Goal: Task Accomplishment & Management: Use online tool/utility

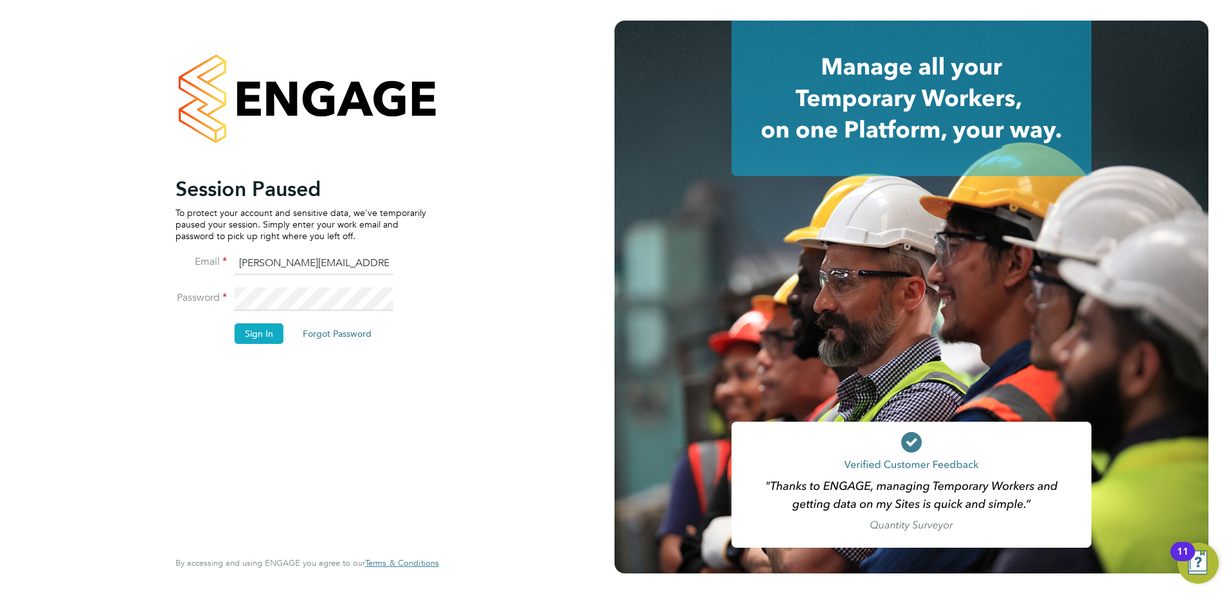
click at [260, 341] on button "Sign In" at bounding box center [259, 333] width 49 height 21
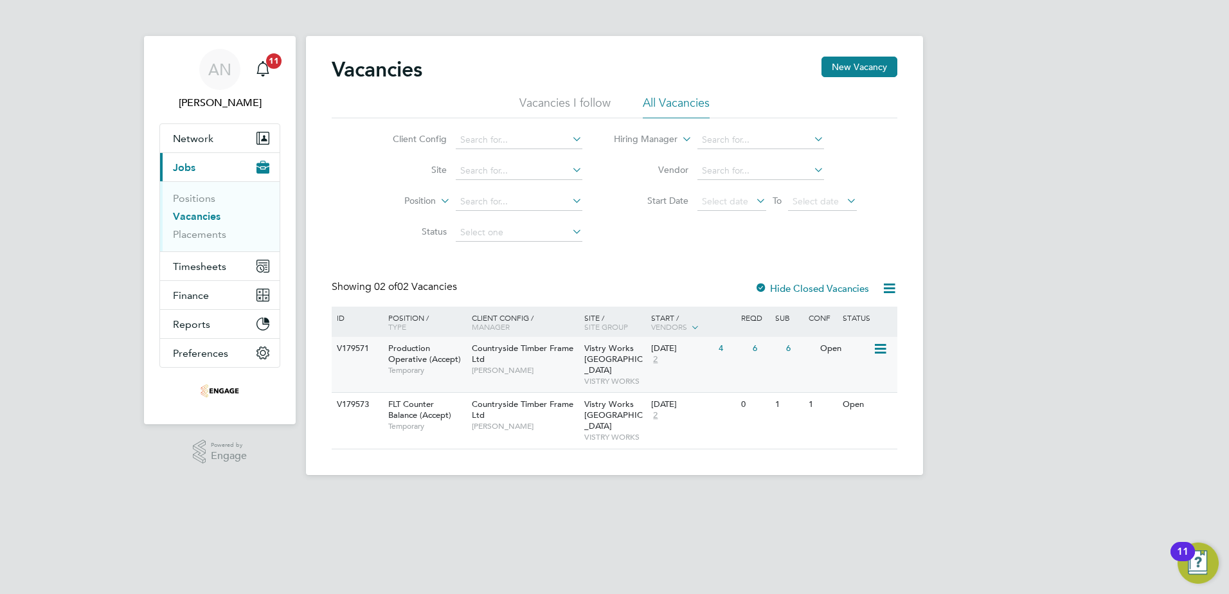
click at [721, 346] on div "4" at bounding box center [731, 349] width 33 height 24
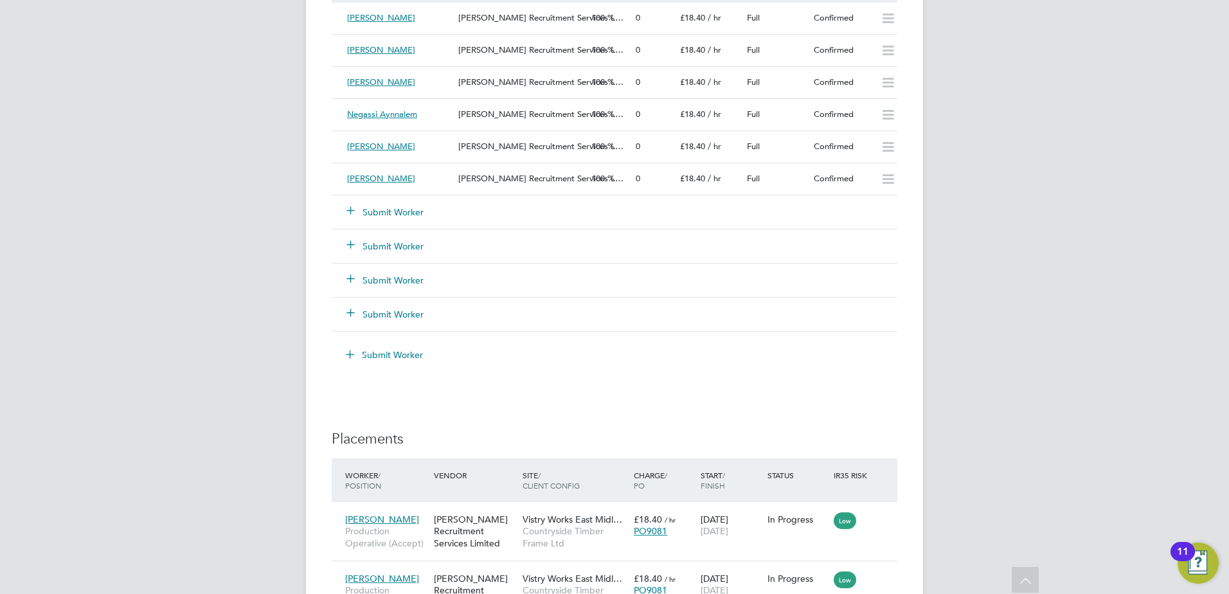
click at [396, 208] on button "Submit Worker" at bounding box center [385, 212] width 77 height 13
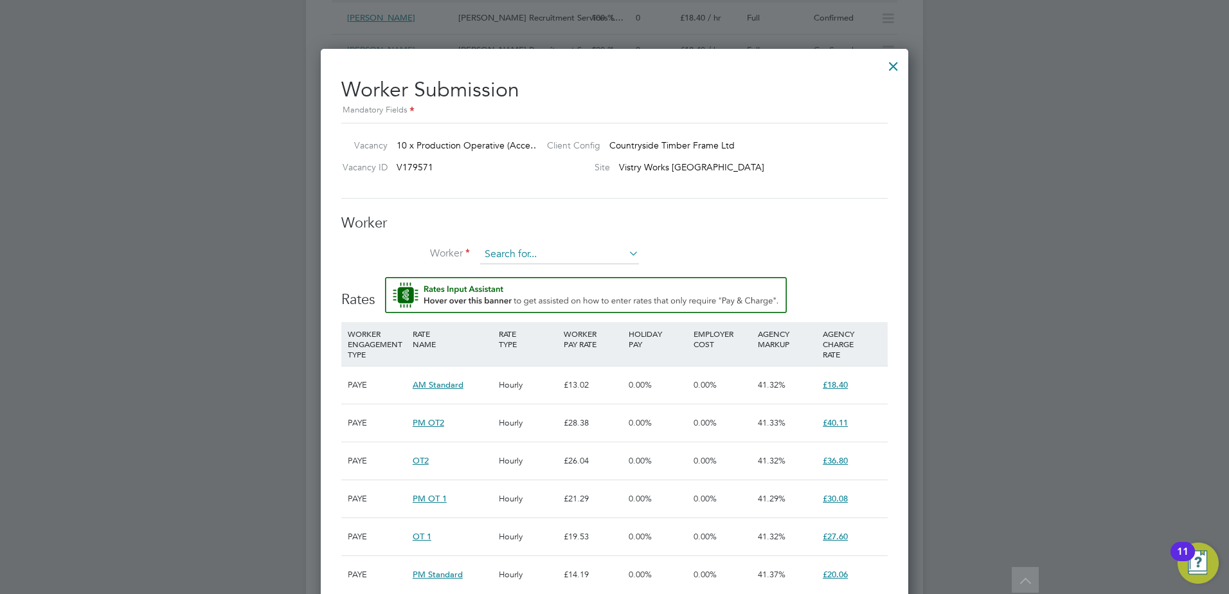
click at [519, 249] on input at bounding box center [559, 254] width 159 height 19
click at [523, 267] on li "Tomas Ceti (176231)" at bounding box center [560, 272] width 160 height 17
type input "Tomas Ceti (176231)"
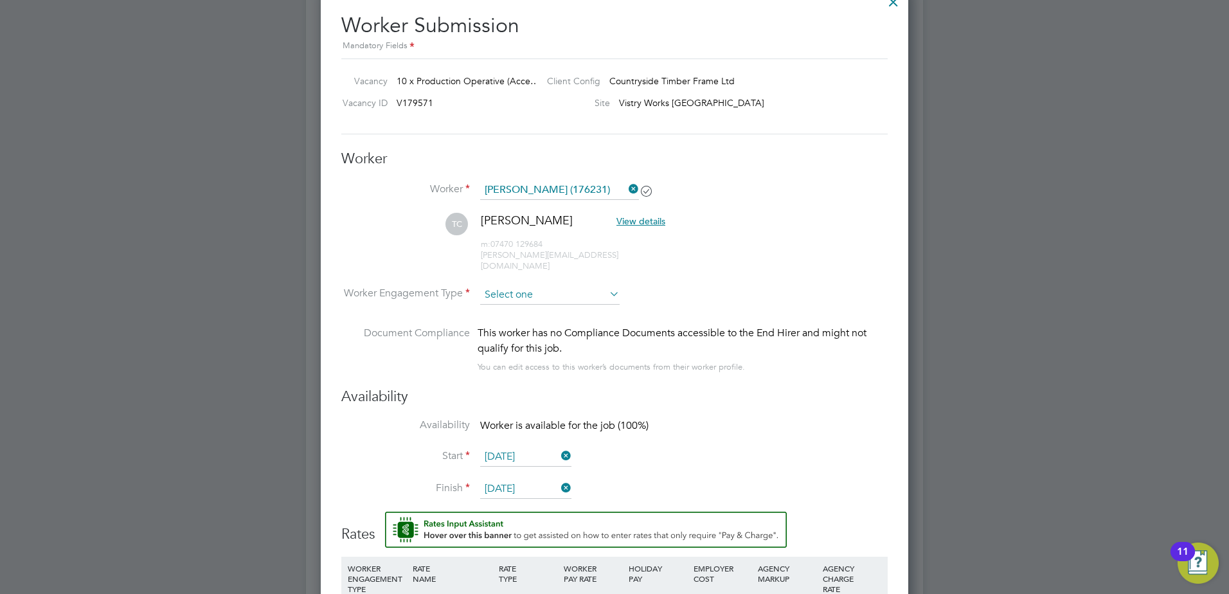
click at [534, 285] on input at bounding box center [549, 294] width 139 height 19
click at [527, 314] on li "PAYE" at bounding box center [550, 318] width 141 height 17
type input "PAYE"
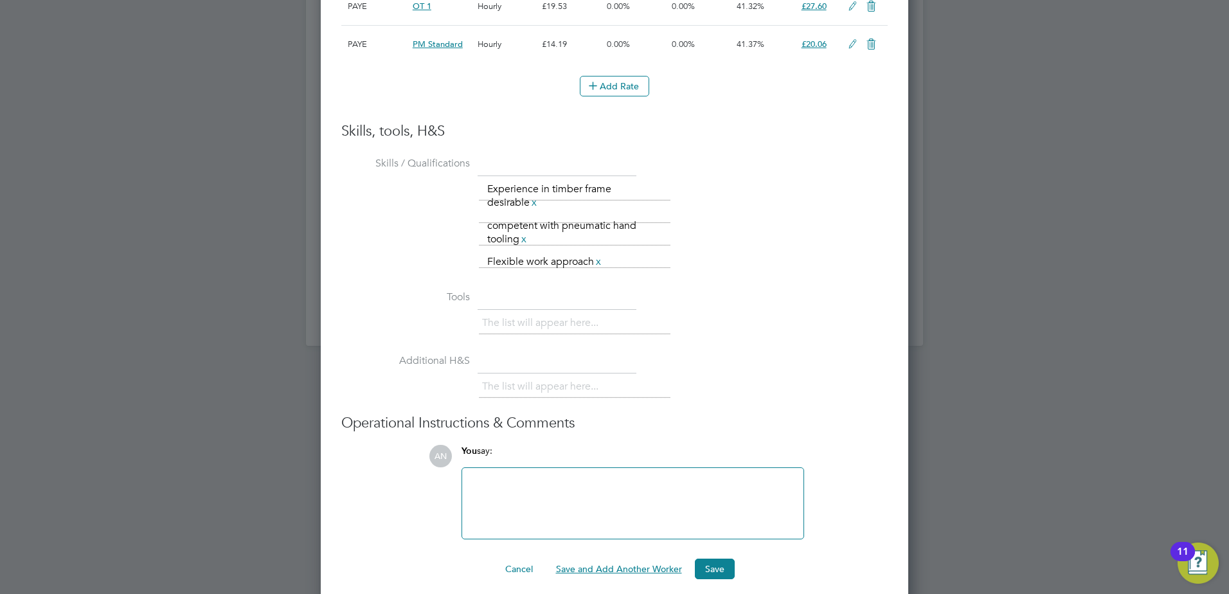
click at [603, 559] on button "Save and Add Another Worker" at bounding box center [619, 569] width 147 height 21
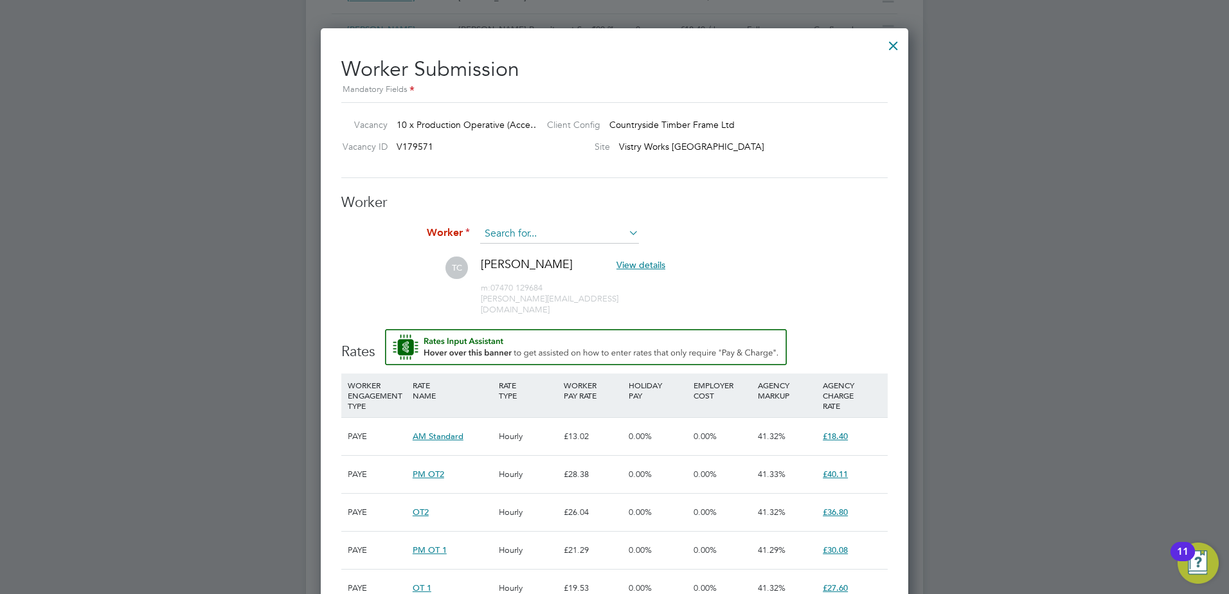
click at [558, 229] on input at bounding box center [559, 233] width 159 height 19
click at [528, 266] on li "Uma r Iqbal (174212)" at bounding box center [560, 269] width 160 height 17
type input "Umar Iqbal (174212)"
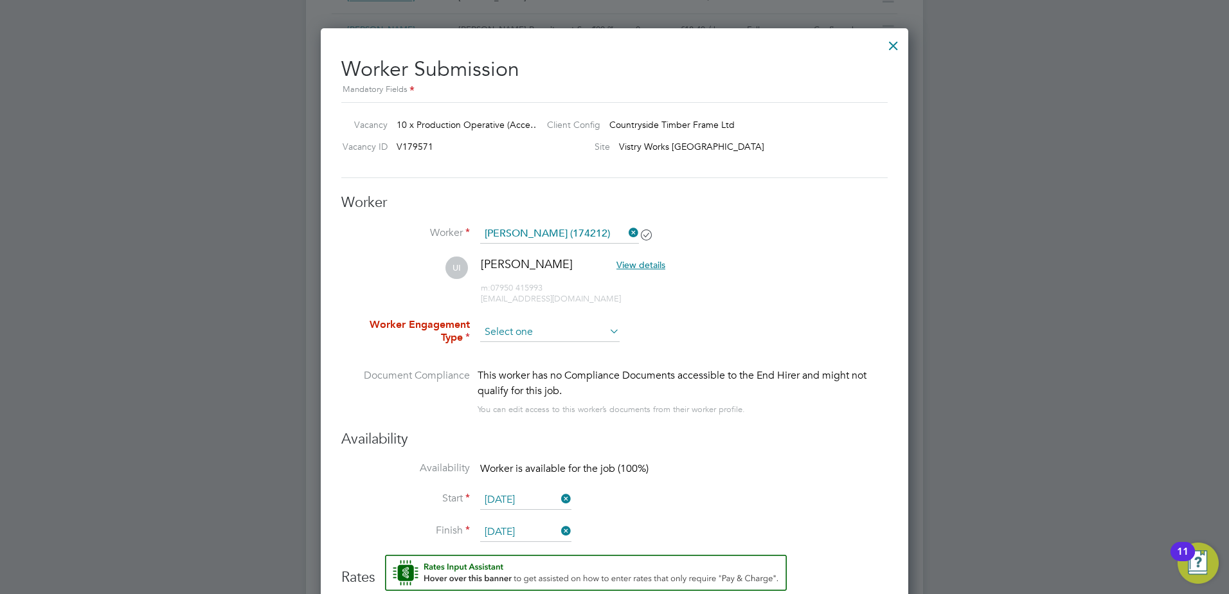
click at [538, 329] on input at bounding box center [549, 332] width 139 height 19
click at [531, 362] on li "PAYE" at bounding box center [550, 367] width 141 height 17
type input "PAYE"
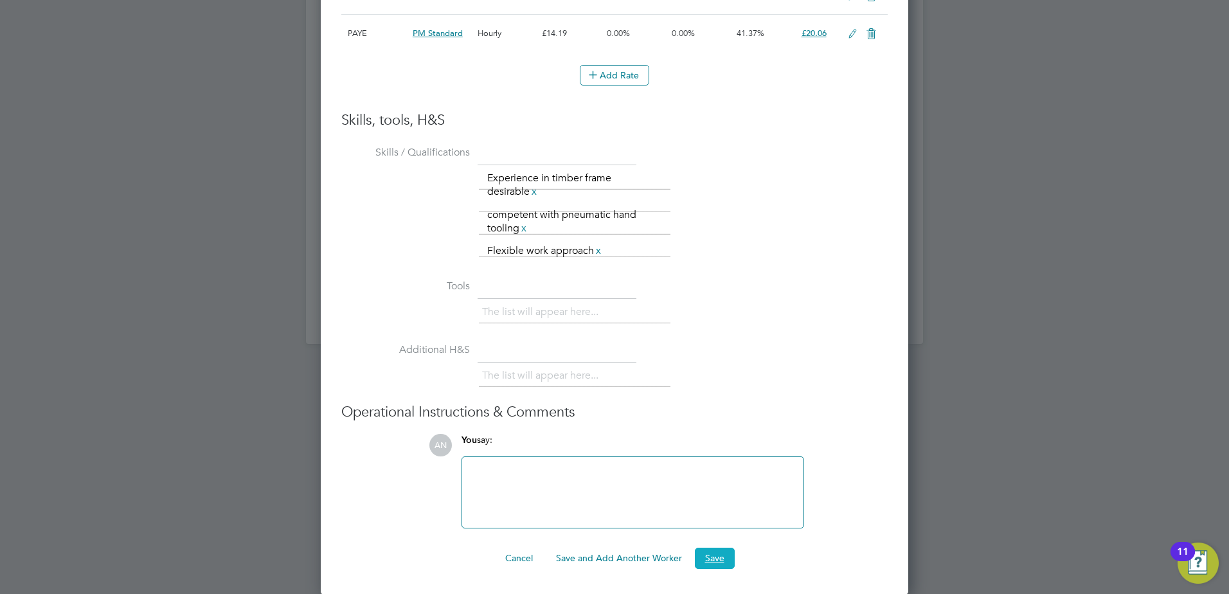
click at [699, 555] on button "Save" at bounding box center [715, 558] width 40 height 21
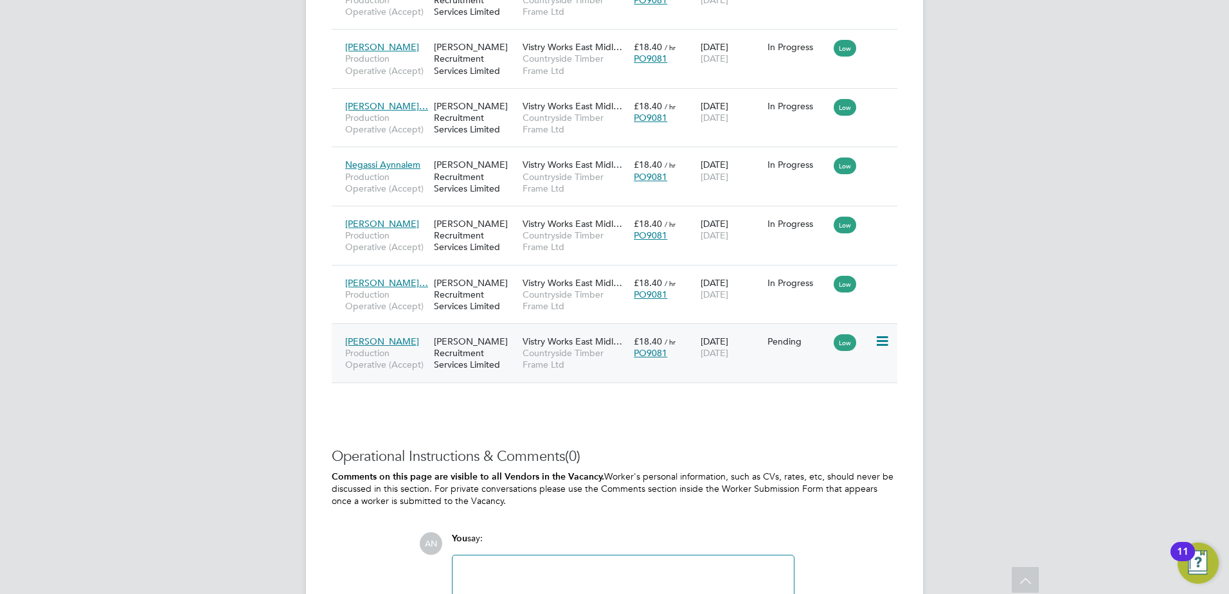
click at [885, 341] on icon at bounding box center [881, 341] width 13 height 15
click at [843, 422] on li "Start" at bounding box center [842, 421] width 91 height 18
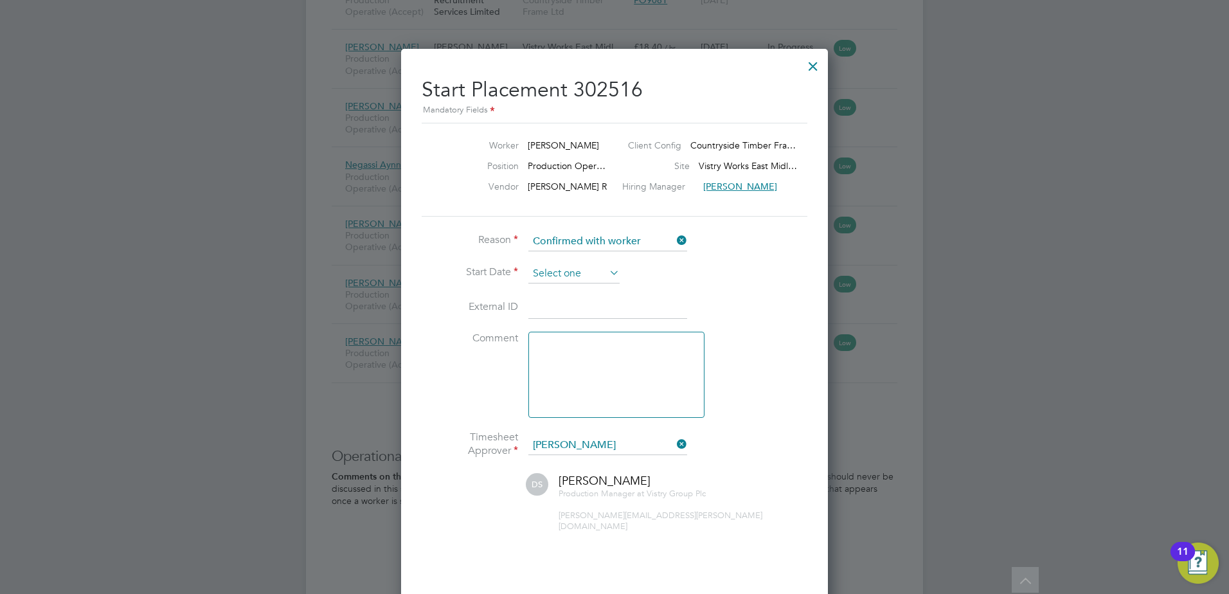
click at [603, 274] on input at bounding box center [573, 273] width 91 height 19
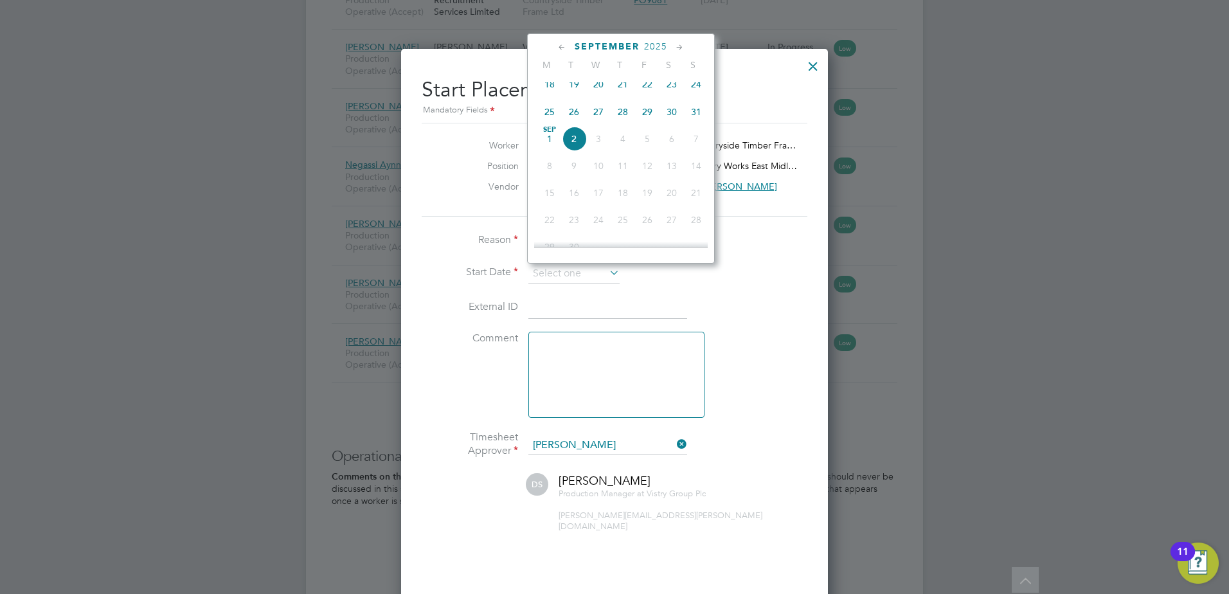
click at [549, 145] on span "Sep 1" at bounding box center [549, 139] width 24 height 24
type input "01 Sep 2025"
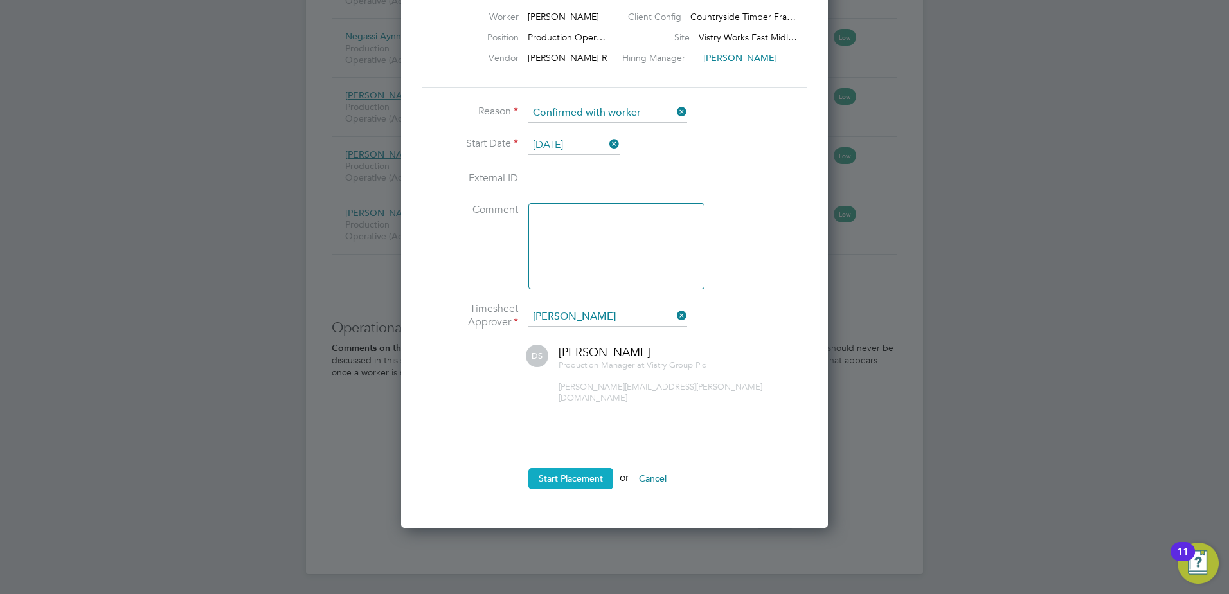
click at [587, 468] on button "Start Placement" at bounding box center [570, 478] width 85 height 21
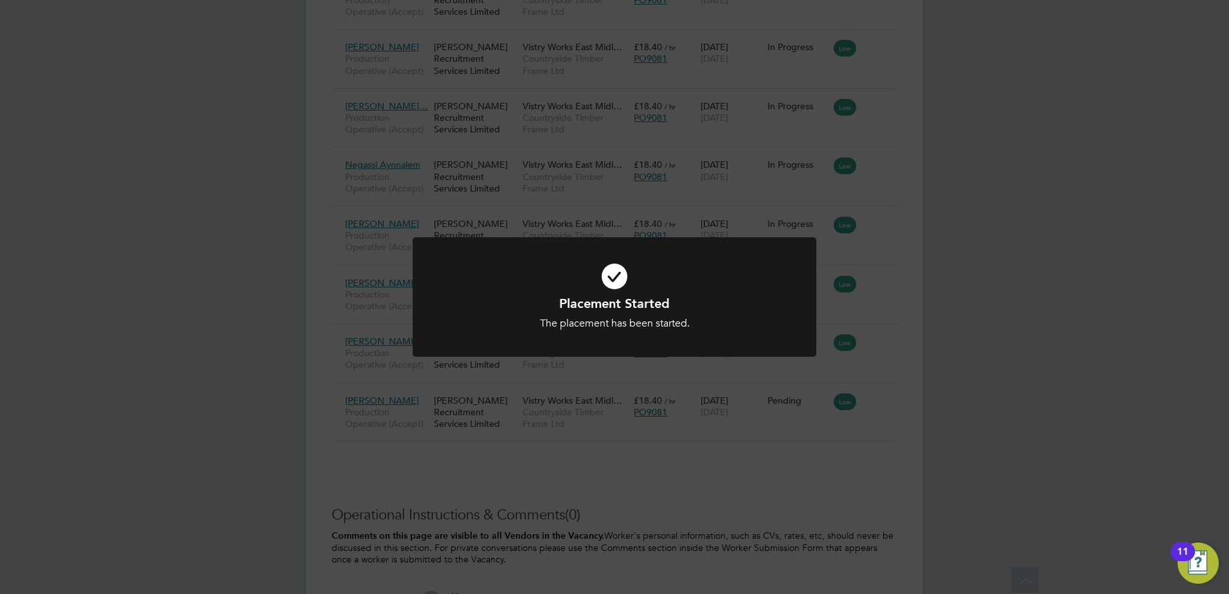
click at [854, 472] on div "Placement Started The placement has been started. Cancel Okay" at bounding box center [614, 297] width 1229 height 594
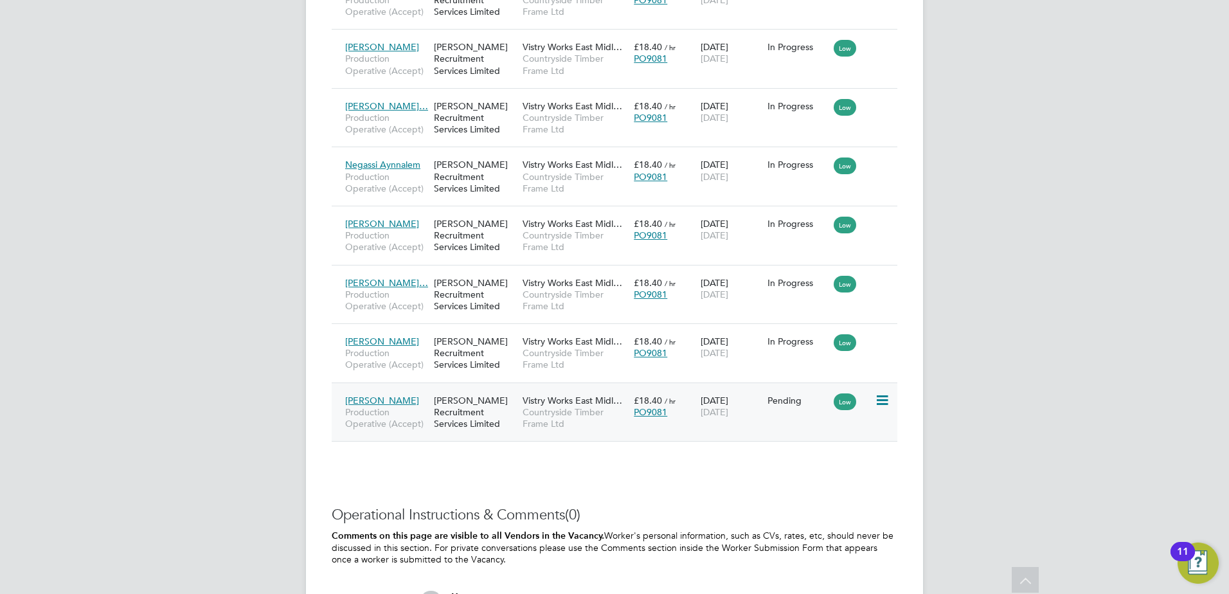
click at [883, 404] on icon at bounding box center [881, 400] width 13 height 15
click at [835, 477] on li "Start" at bounding box center [842, 480] width 91 height 18
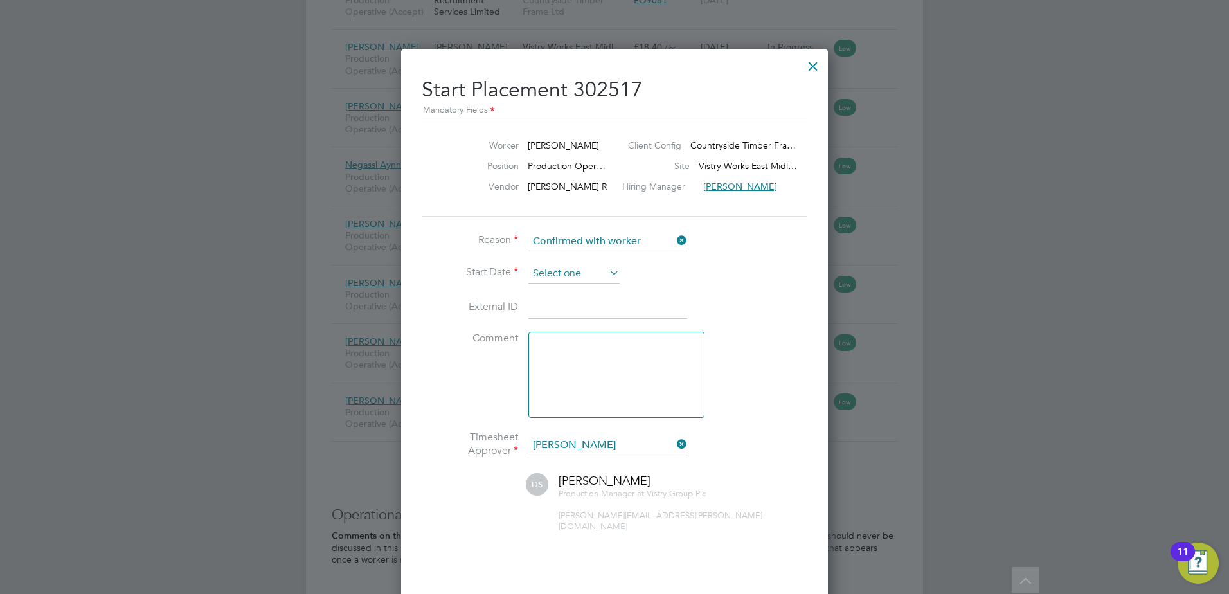
click at [579, 272] on input at bounding box center [573, 273] width 91 height 19
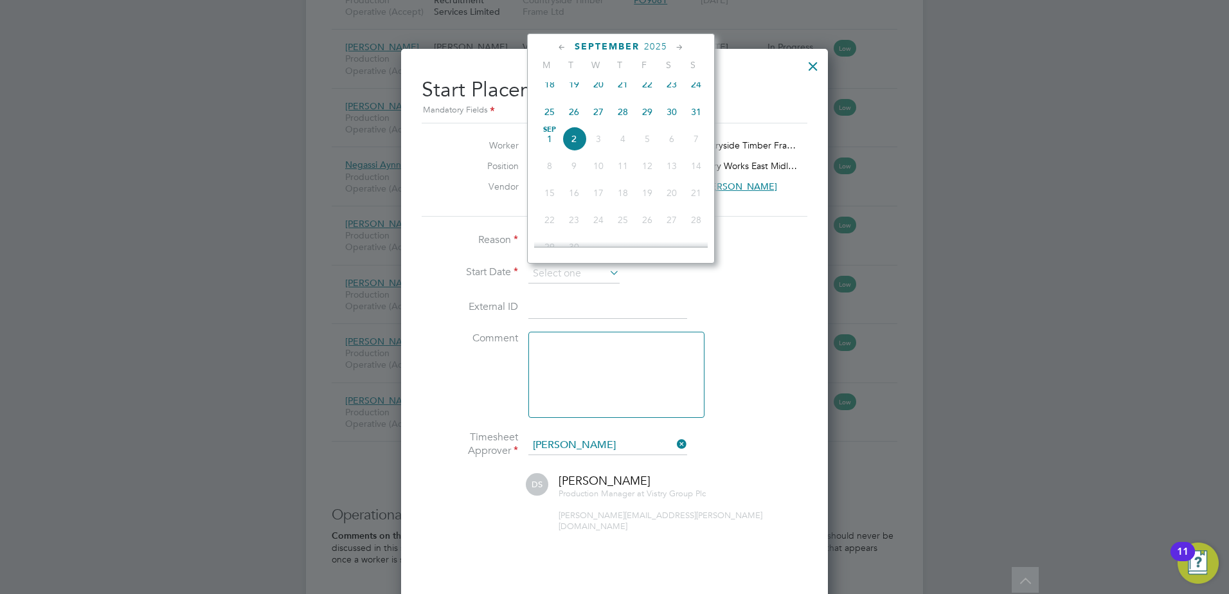
click at [545, 150] on span "Sep 1" at bounding box center [549, 139] width 24 height 24
type input "01 Sep 2025"
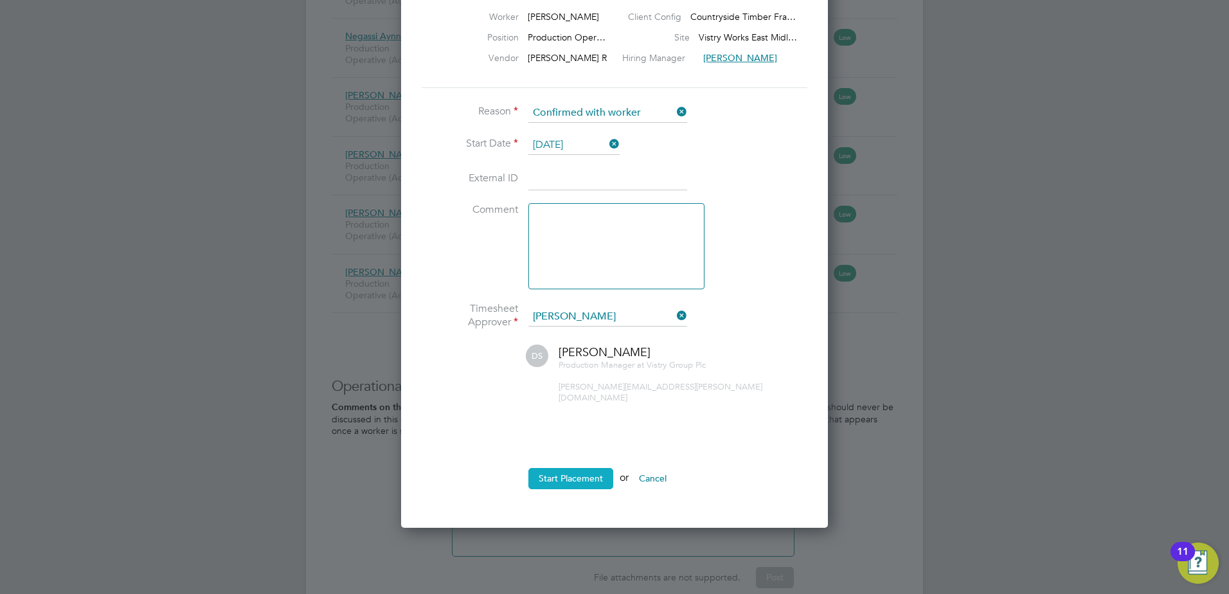
click at [582, 468] on button "Start Placement" at bounding box center [570, 478] width 85 height 21
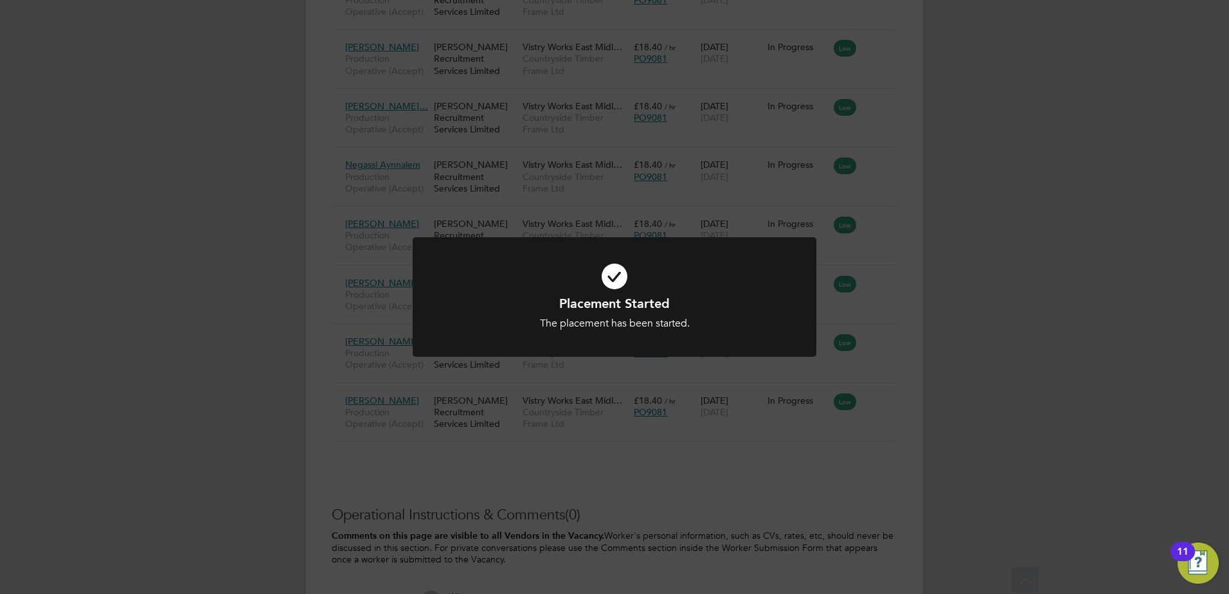
click at [816, 487] on div "Placement Started The placement has been started. Cancel Okay" at bounding box center [614, 297] width 1229 height 594
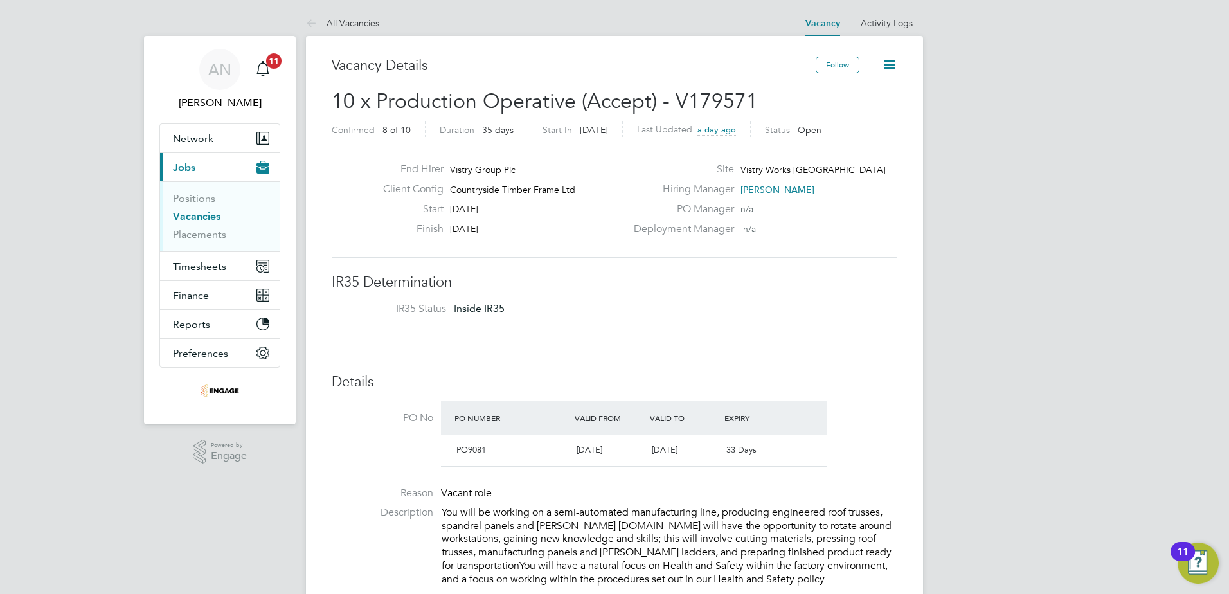
drag, startPoint x: 339, startPoint y: 19, endPoint x: 339, endPoint y: 26, distance: 7.1
click at [339, 19] on link "All Vacancies" at bounding box center [342, 23] width 73 height 12
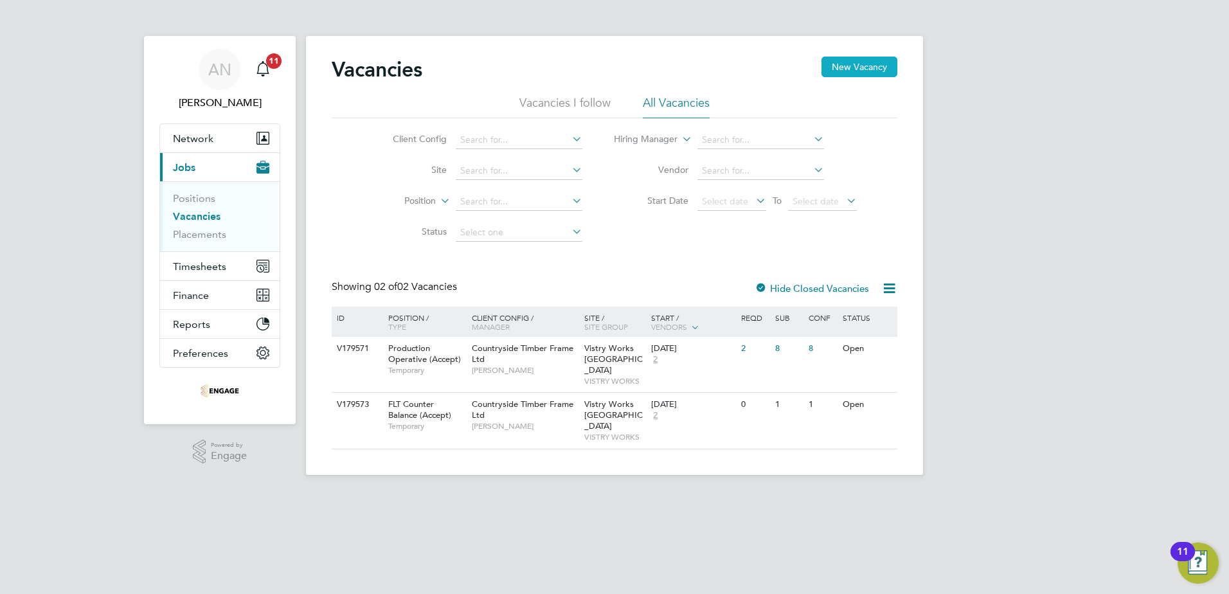
click at [858, 68] on button "New Vacancy" at bounding box center [860, 67] width 76 height 21
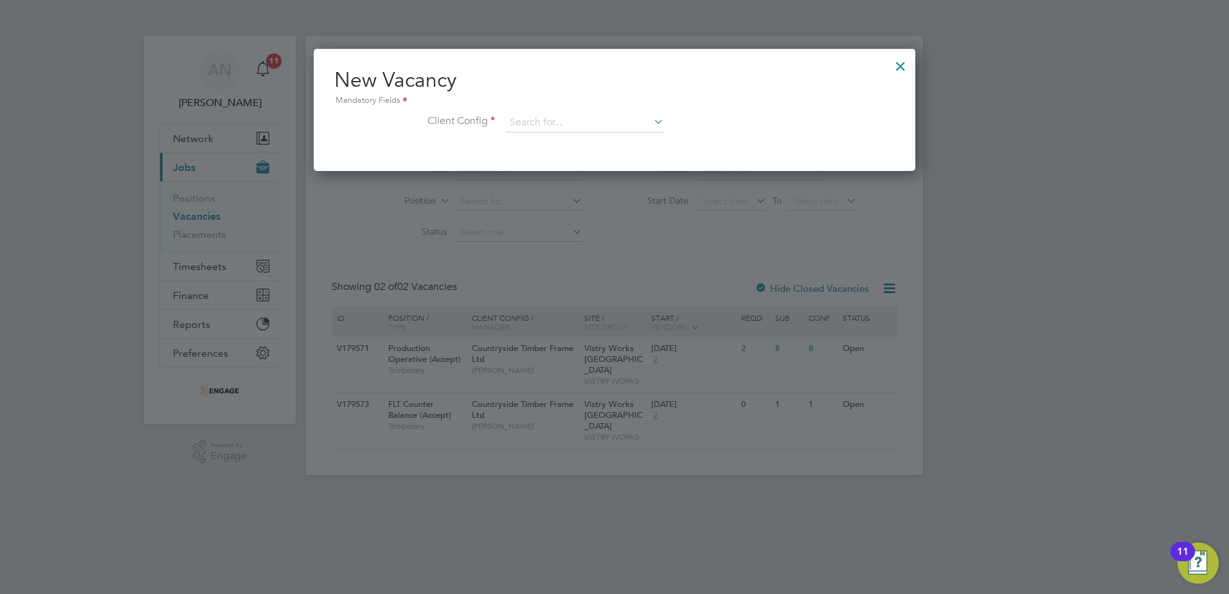
click at [898, 66] on div at bounding box center [900, 62] width 23 height 23
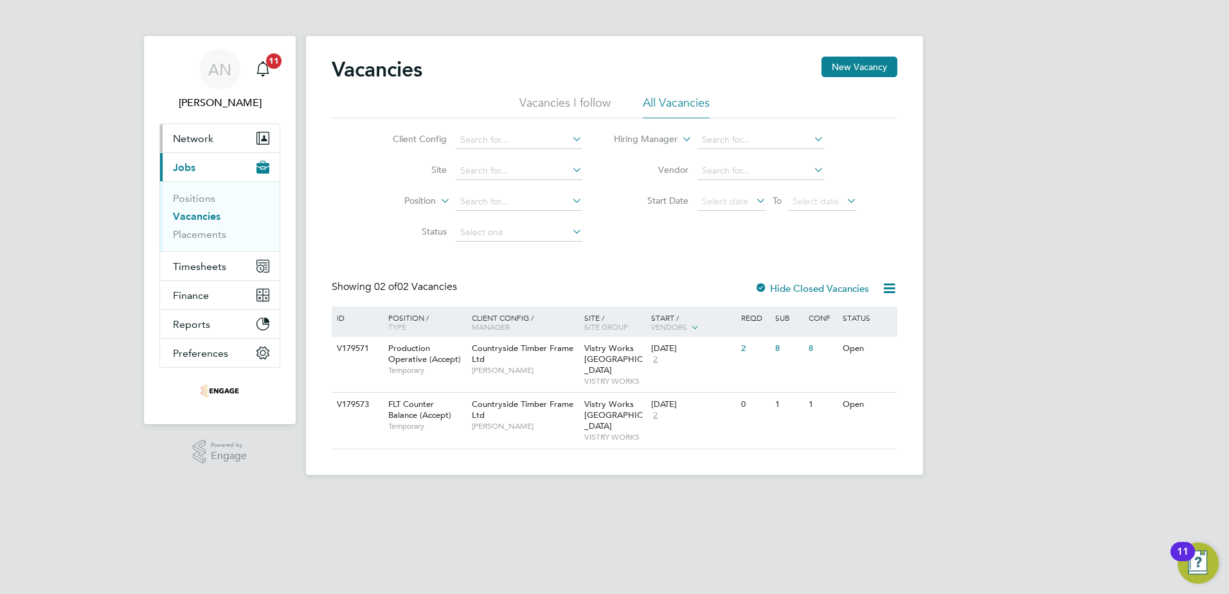
click at [193, 139] on span "Network" at bounding box center [193, 138] width 40 height 12
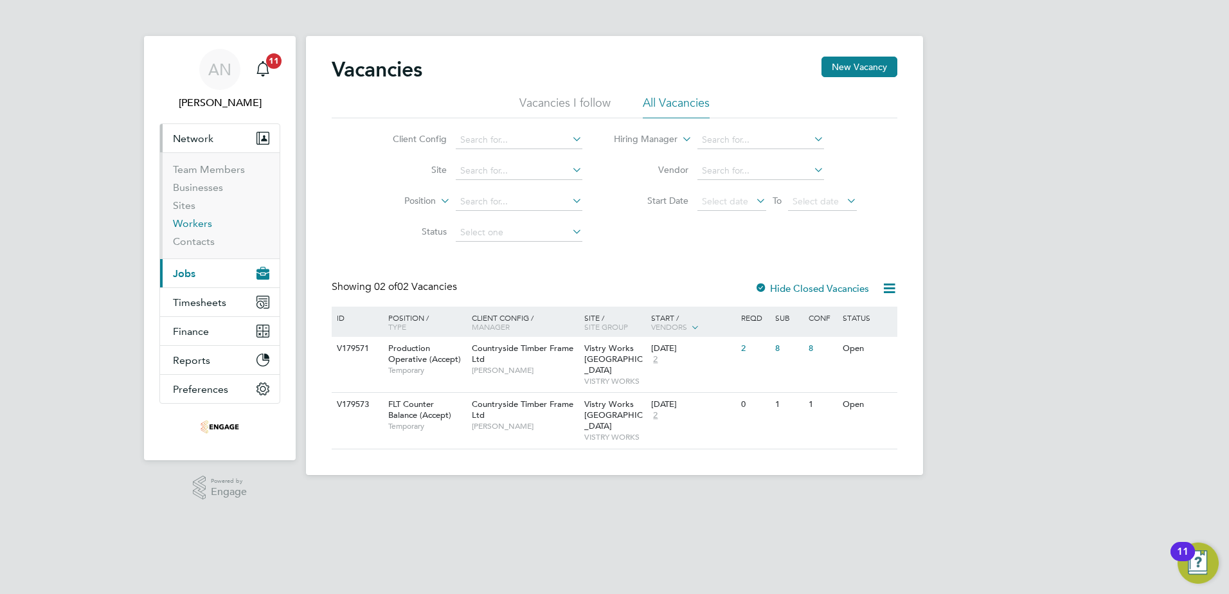
click at [188, 223] on link "Workers" at bounding box center [192, 223] width 39 height 12
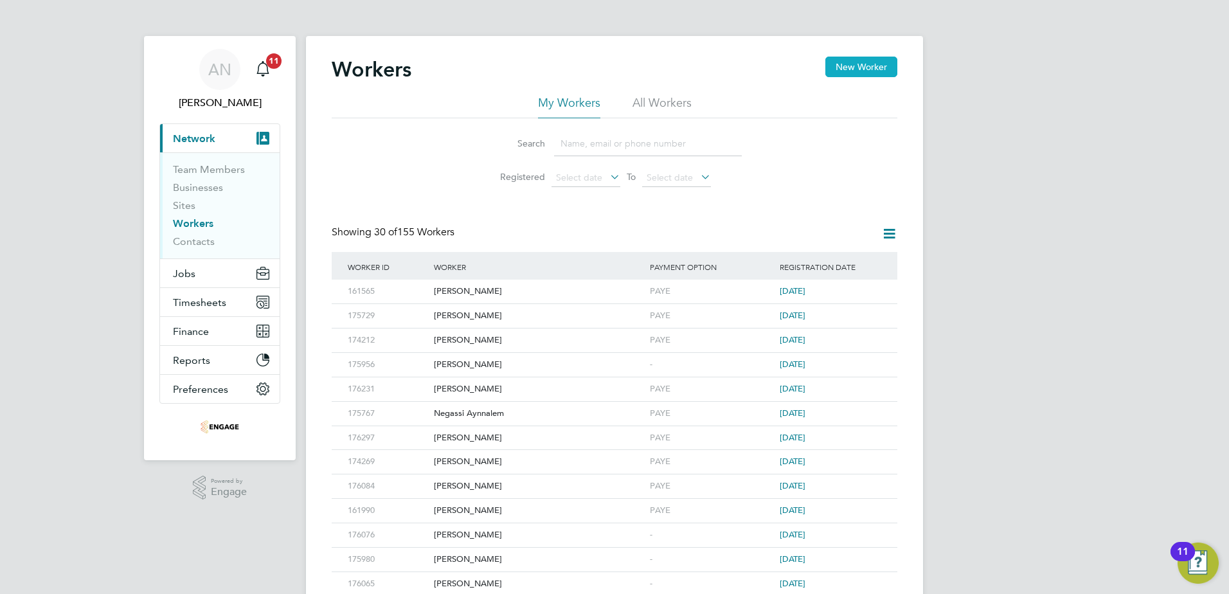
click at [840, 70] on button "New Worker" at bounding box center [861, 67] width 72 height 21
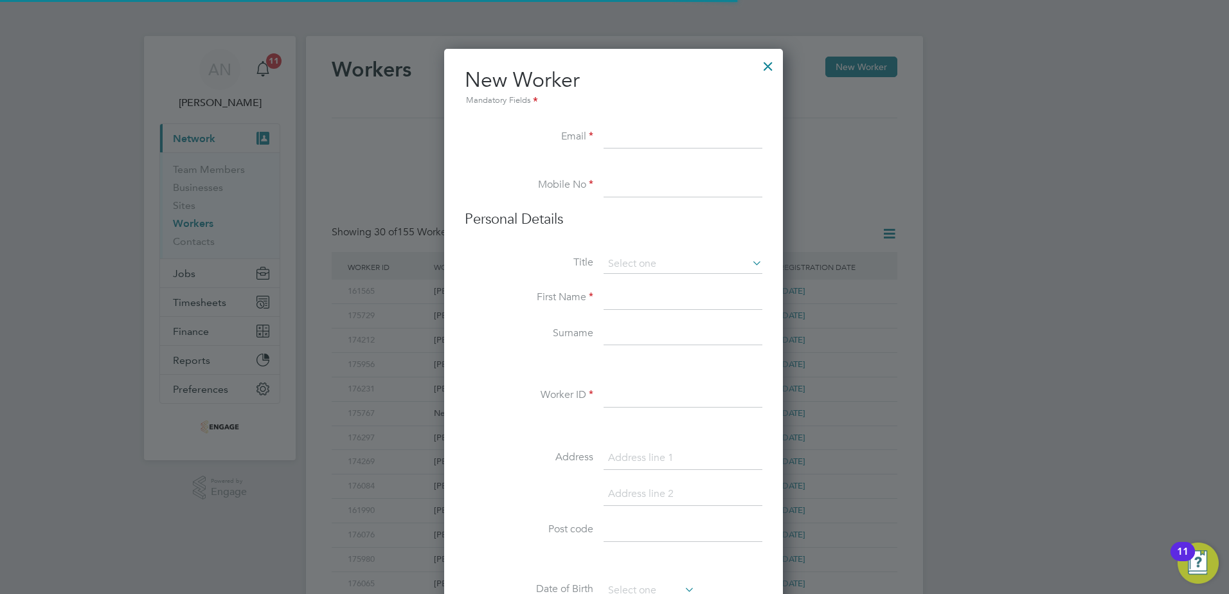
scroll to position [1094, 341]
click at [640, 132] on input at bounding box center [683, 137] width 159 height 23
paste input "piotrblaszkiewicz98@gmail.com"
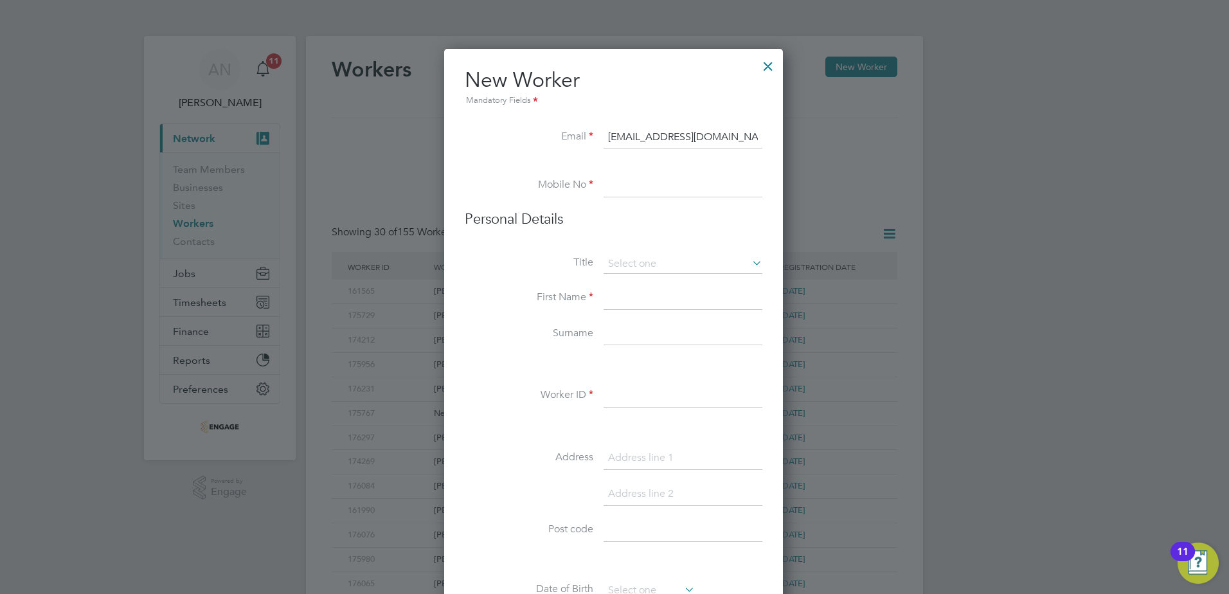
type input "piotrblaszkiewicz98@gmail.com"
click at [681, 189] on input at bounding box center [683, 185] width 159 height 23
paste input "07824063145"
type input "07824063145"
click at [669, 265] on input at bounding box center [683, 264] width 159 height 19
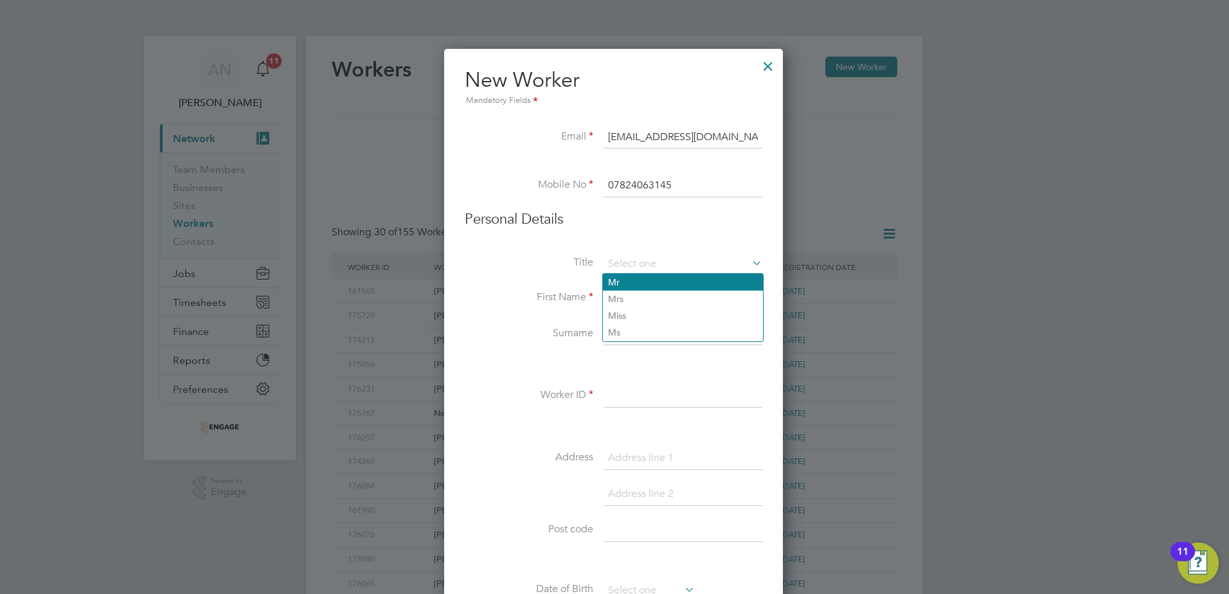
click at [653, 280] on li "Mr" at bounding box center [683, 282] width 160 height 17
type input "Mr"
click at [656, 294] on input at bounding box center [683, 298] width 159 height 23
type input "Piotr Blaszkiewicz"
click at [649, 394] on input at bounding box center [683, 395] width 159 height 23
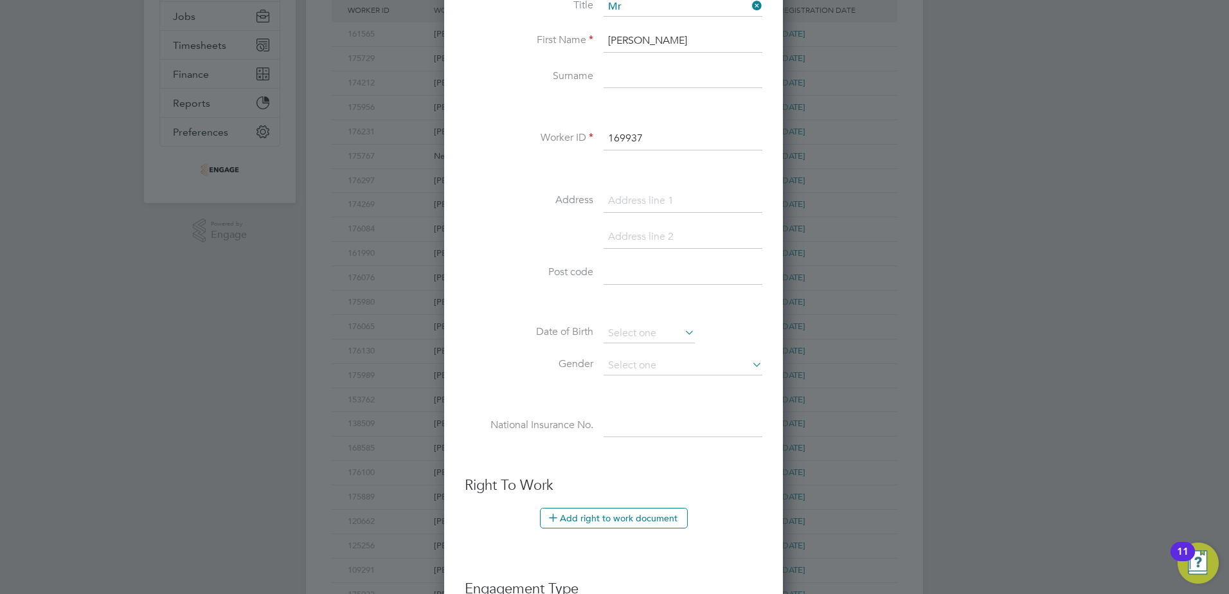
scroll to position [514, 0]
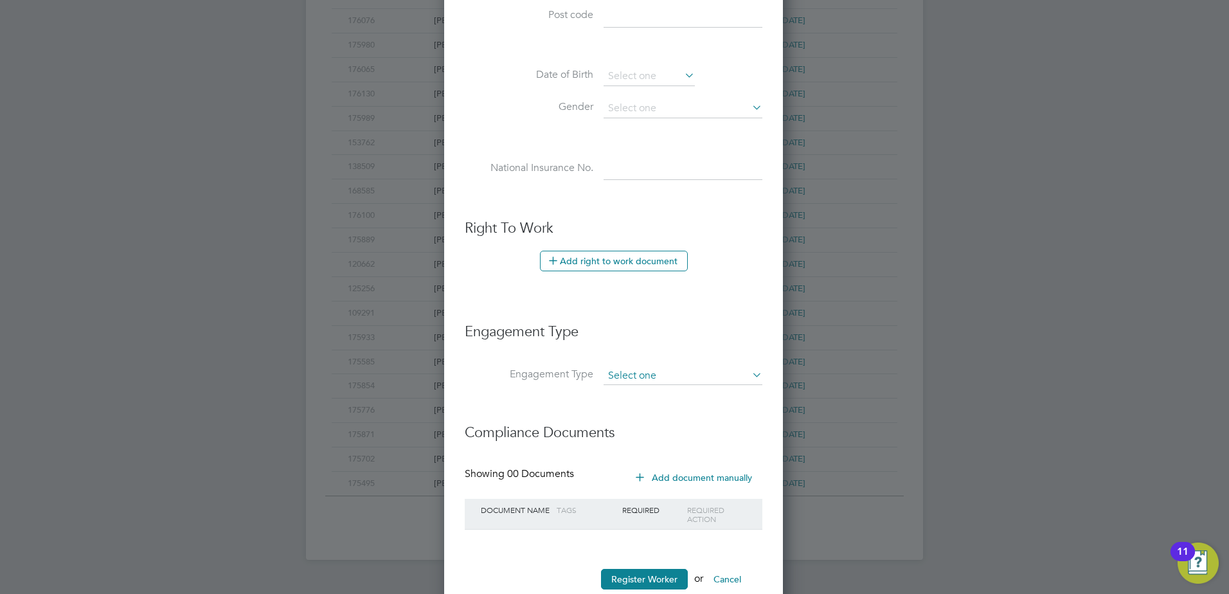
type input "169937"
click at [667, 381] on input at bounding box center [683, 376] width 159 height 18
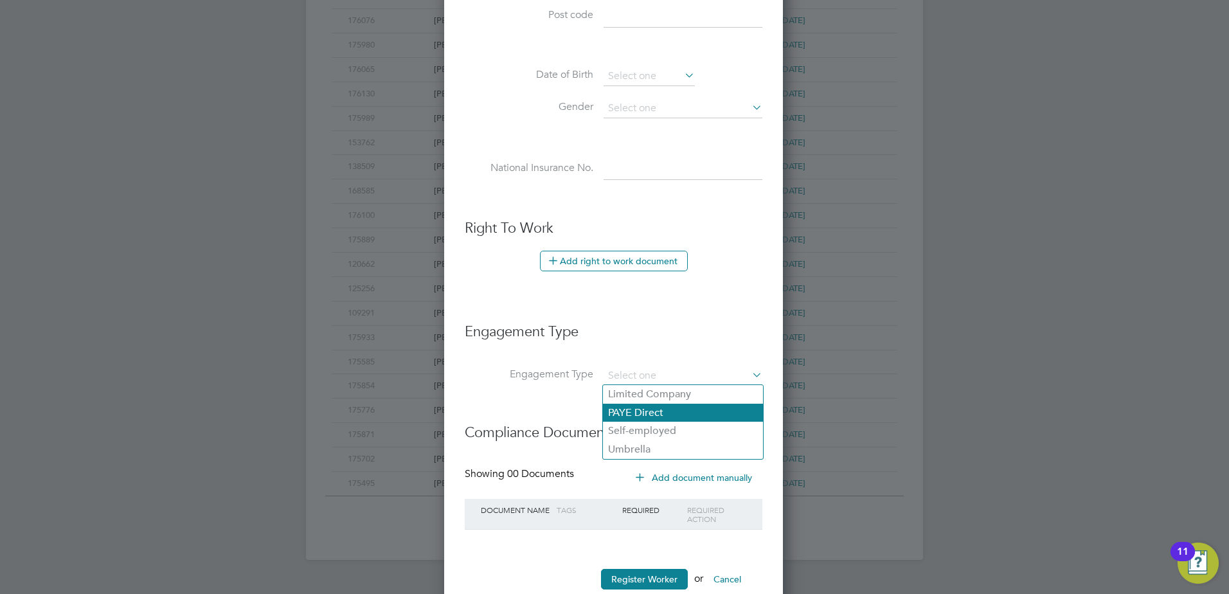
click at [624, 413] on li "PAYE Direct" at bounding box center [683, 413] width 160 height 19
type input "PAYE Direct"
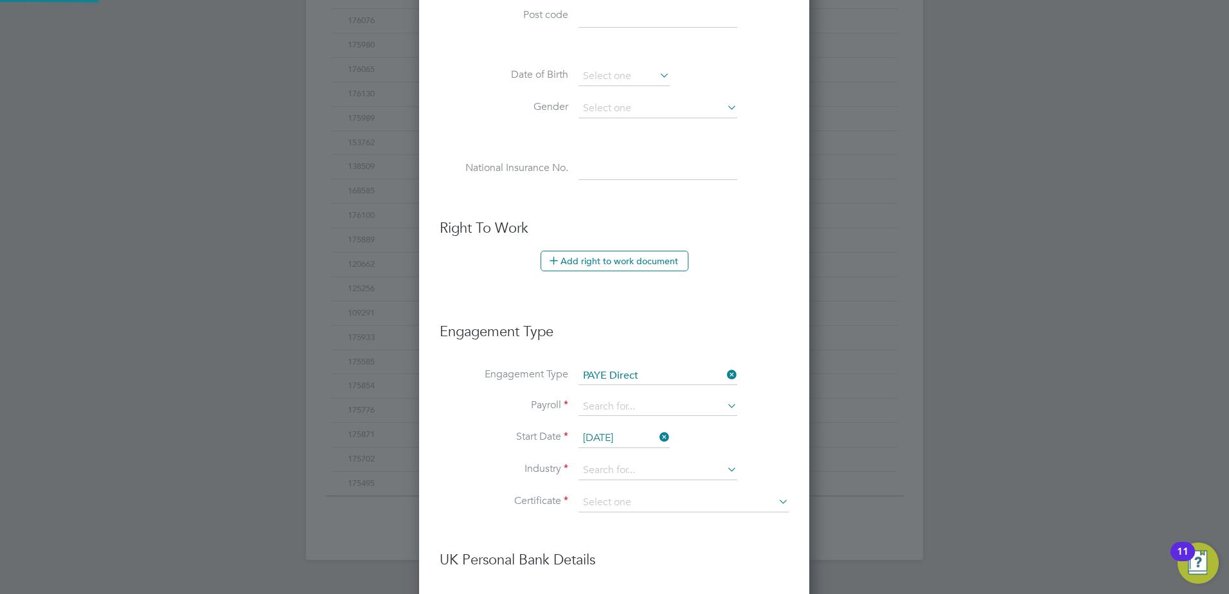
scroll to position [1471, 391]
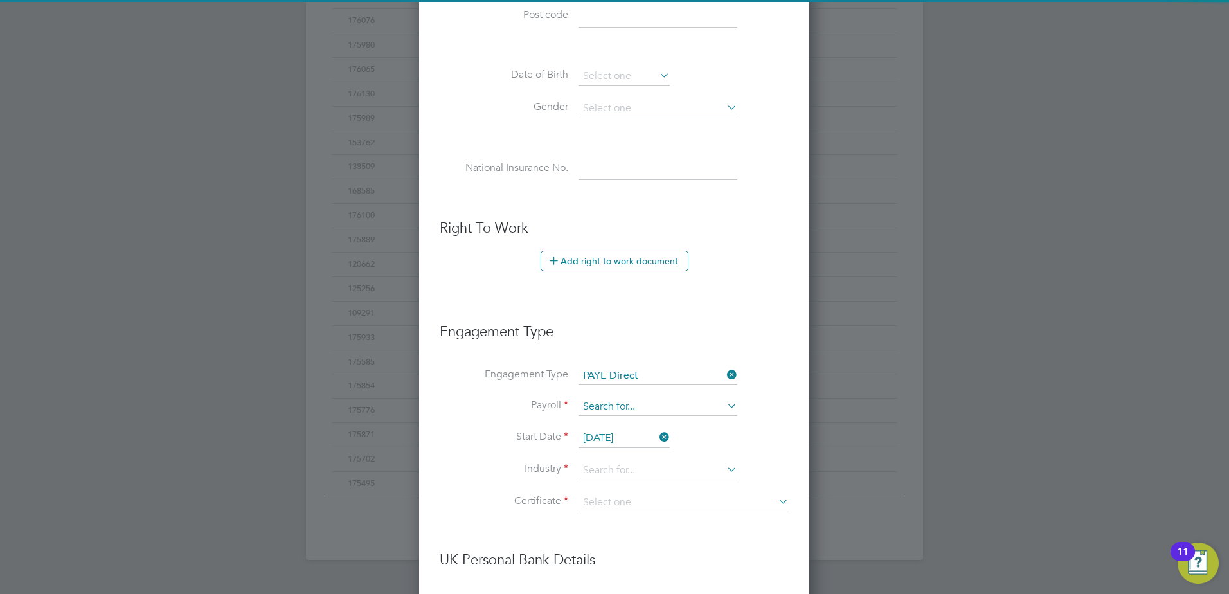
click at [622, 408] on input at bounding box center [658, 407] width 159 height 18
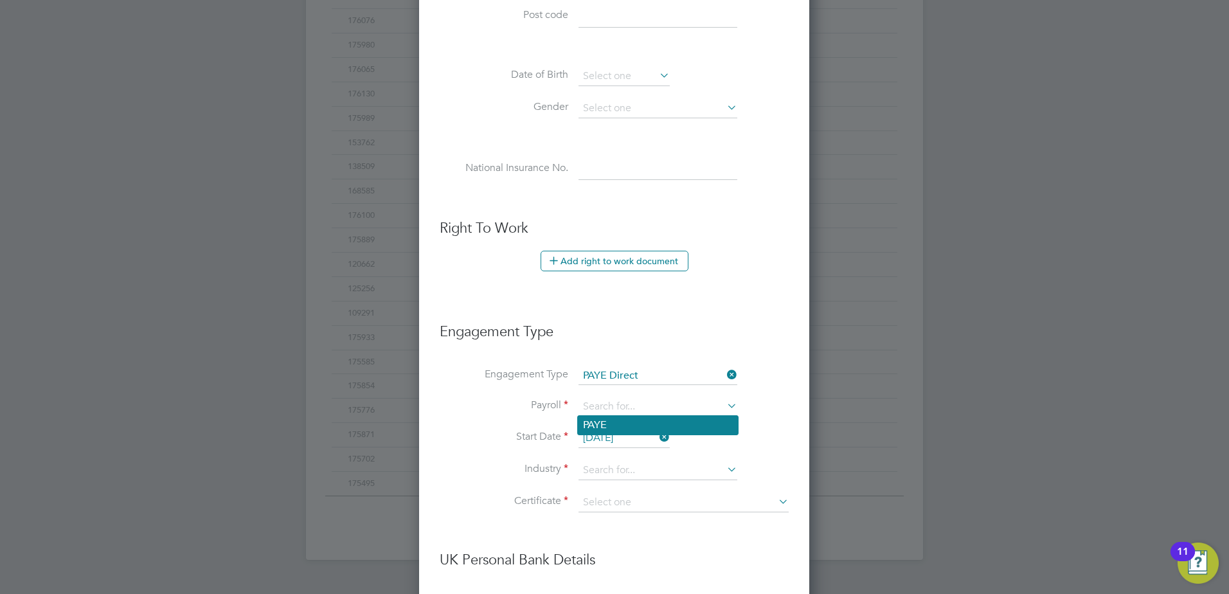
click at [620, 425] on li "PAYE" at bounding box center [658, 425] width 160 height 19
type input "PAYE"
click at [639, 471] on input at bounding box center [658, 470] width 159 height 19
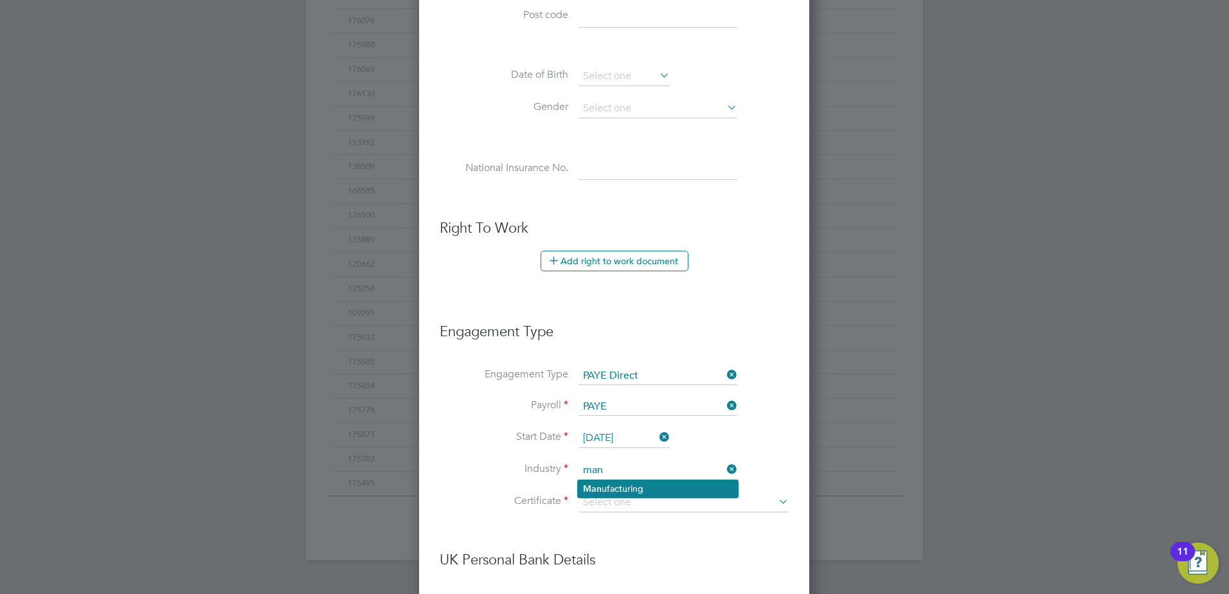
click at [600, 489] on b "Man" at bounding box center [592, 488] width 19 height 11
type input "Manufacturing"
click at [604, 499] on input at bounding box center [684, 502] width 210 height 19
click at [612, 548] on li "Don't know" at bounding box center [683, 554] width 211 height 17
type input "Don't know"
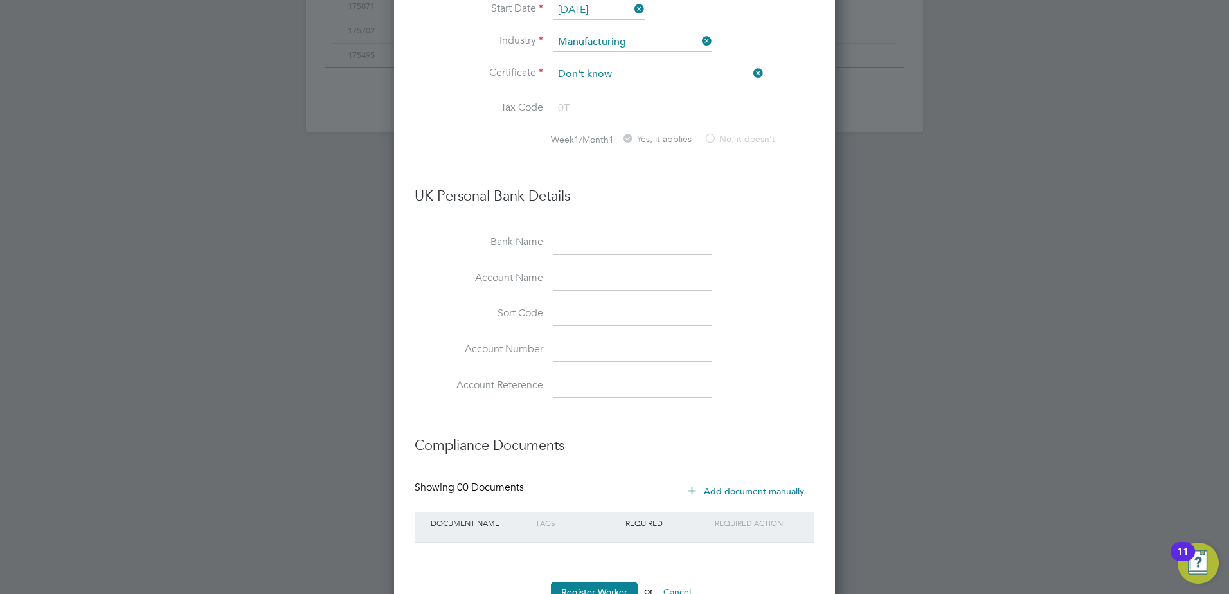
scroll to position [989, 0]
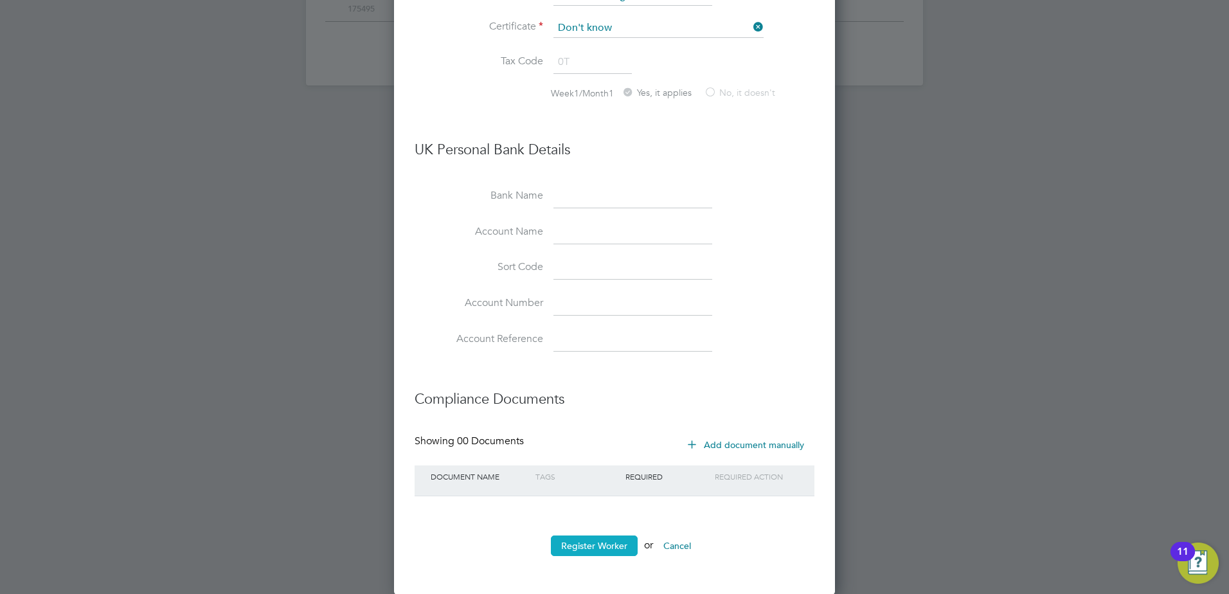
click at [608, 541] on button "Register Worker" at bounding box center [594, 545] width 87 height 21
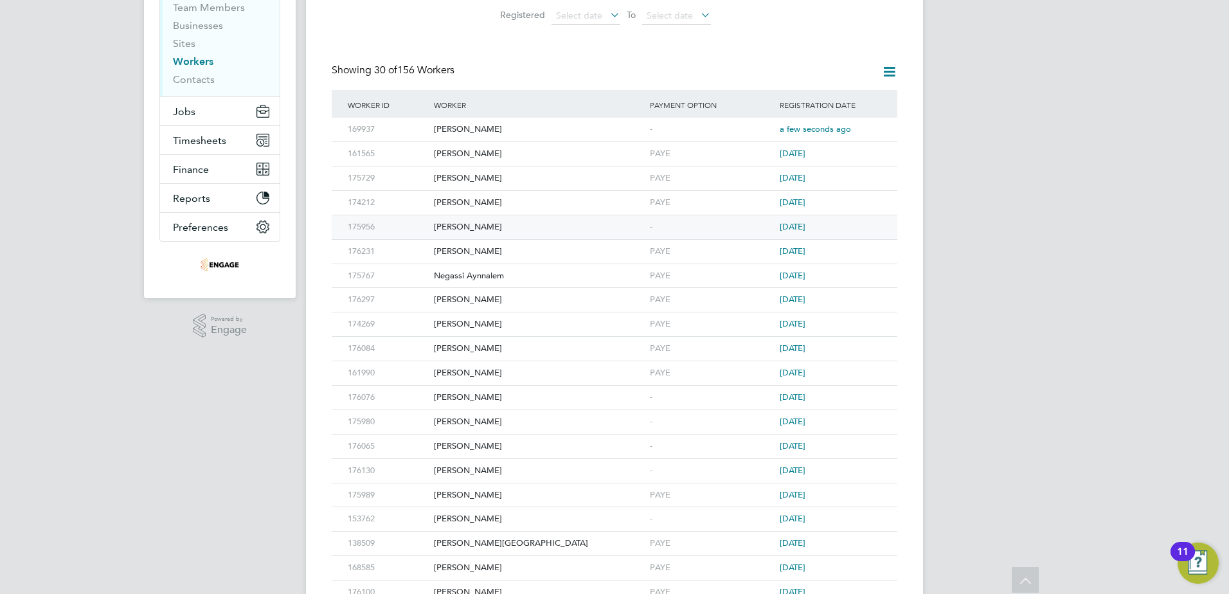
scroll to position [193, 0]
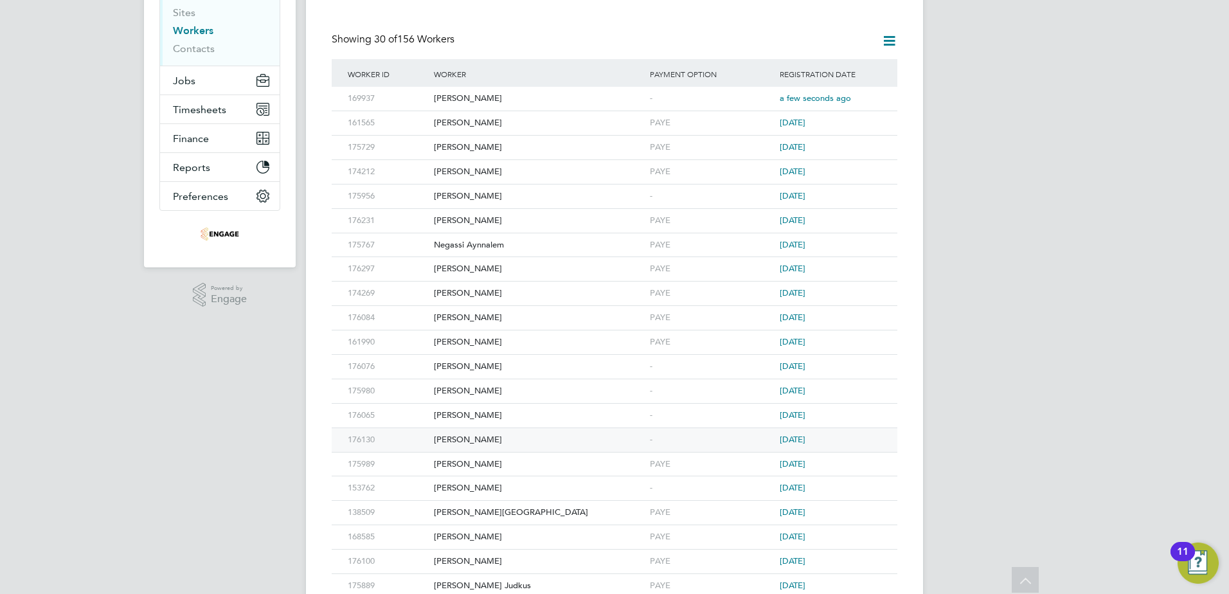
click at [457, 438] on div "Shiv Patel" at bounding box center [539, 440] width 216 height 24
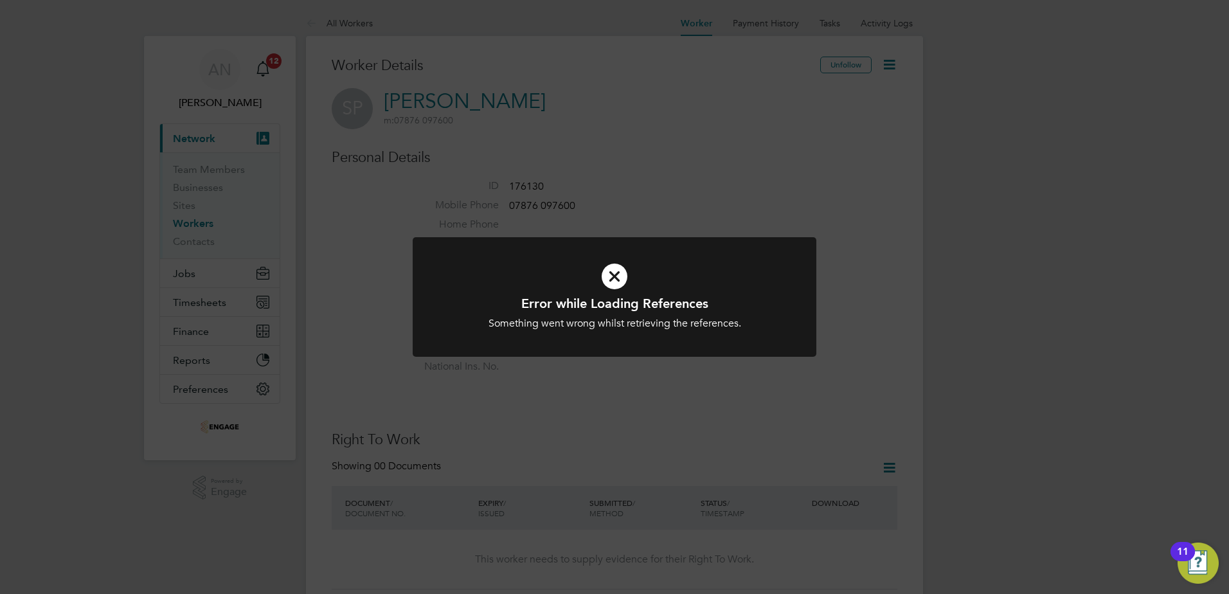
click at [683, 395] on div "Error while Loading References Something went wrong whilst retrieving the refer…" at bounding box center [614, 297] width 1229 height 594
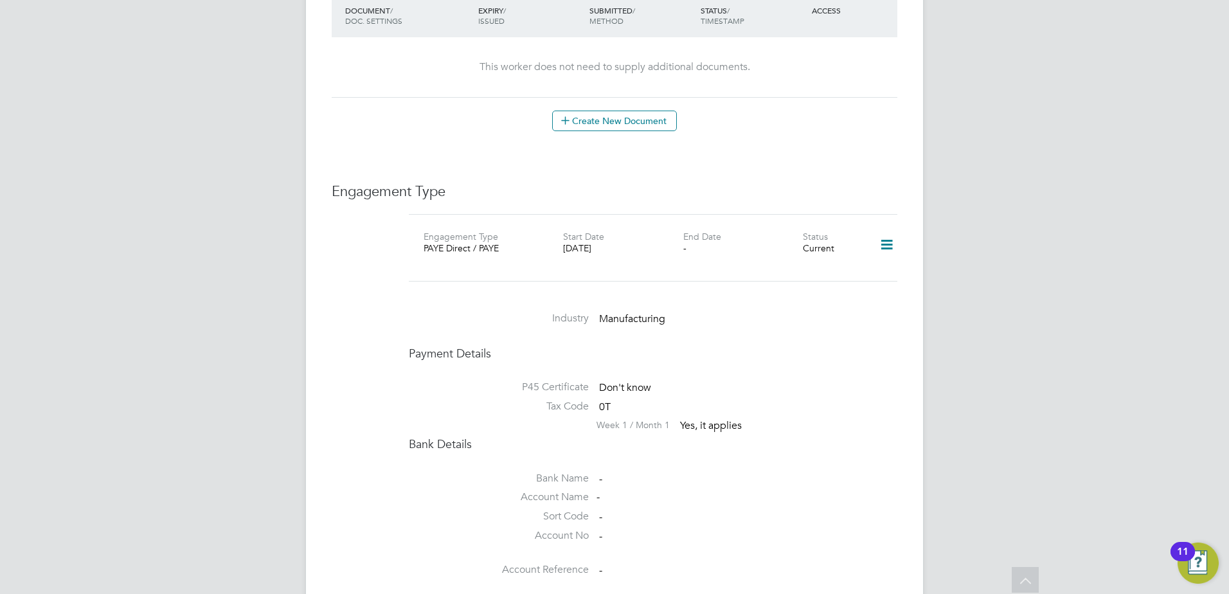
scroll to position [695, 0]
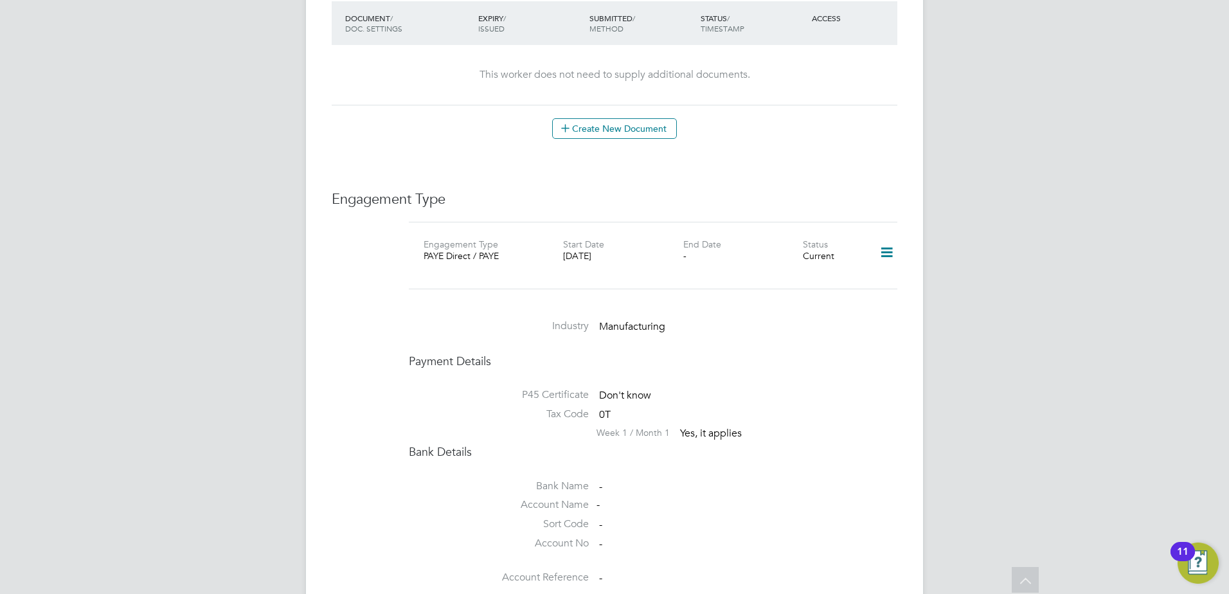
click at [890, 239] on icon at bounding box center [887, 253] width 22 height 30
click at [787, 176] on div "Worker Details Unfollow SP Shiv Patel m: 07876 097600 Personal Details ID 17613…" at bounding box center [615, 80] width 566 height 1436
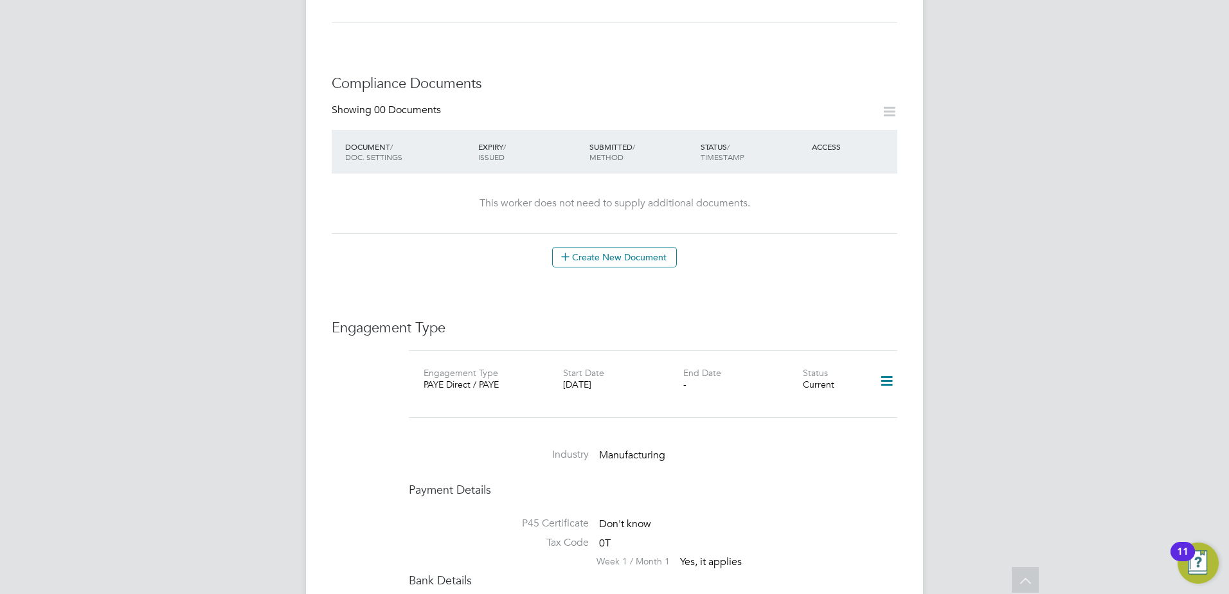
scroll to position [631, 0]
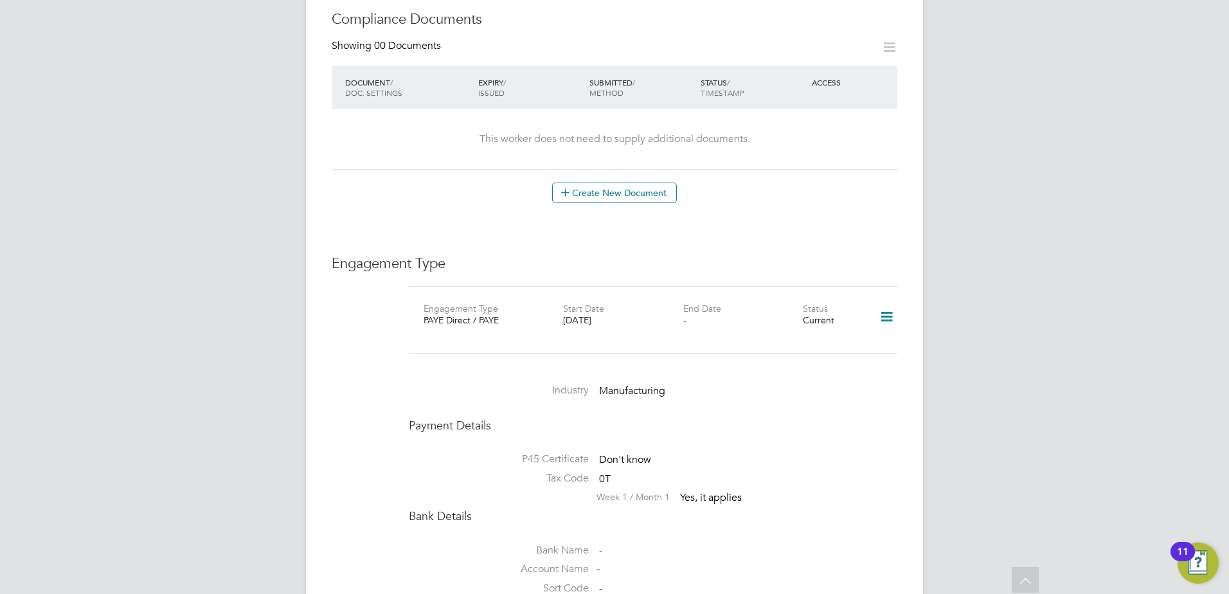
click at [890, 309] on icon at bounding box center [887, 317] width 22 height 30
click at [811, 341] on li "Edit Engagement Type" at bounding box center [819, 341] width 147 height 18
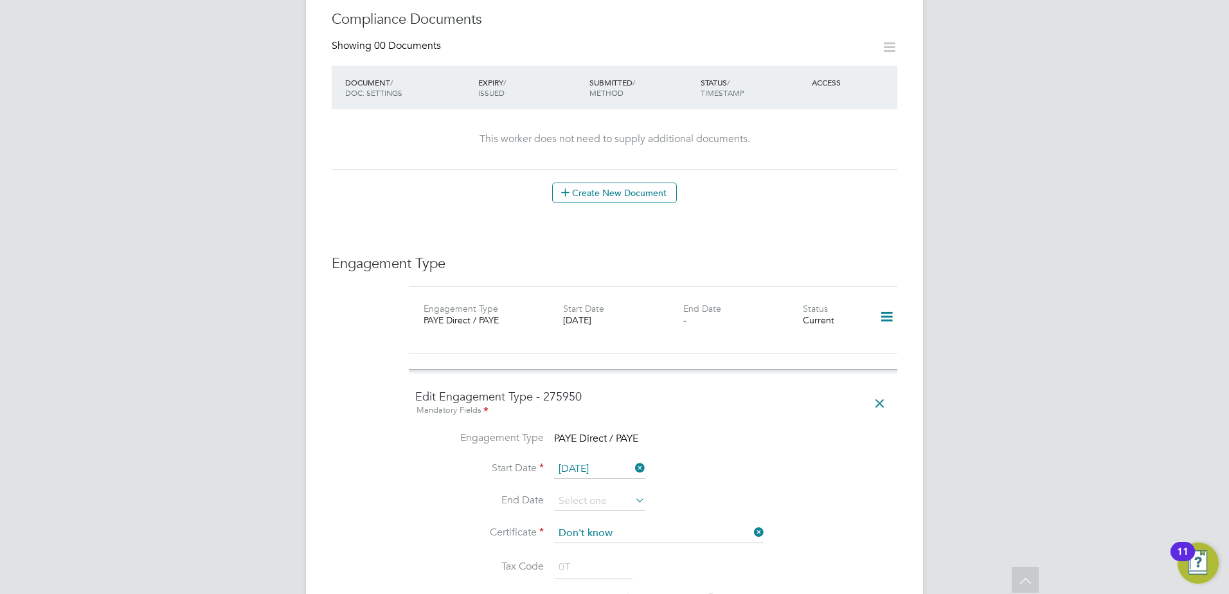
scroll to position [695, 0]
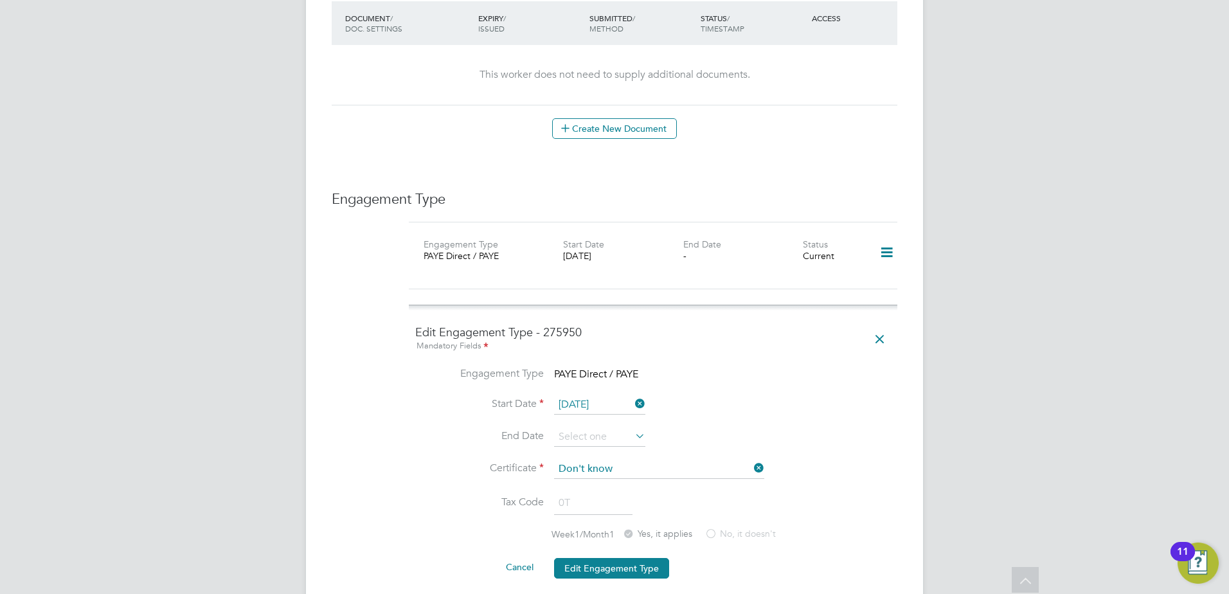
click at [883, 326] on icon at bounding box center [879, 340] width 22 height 30
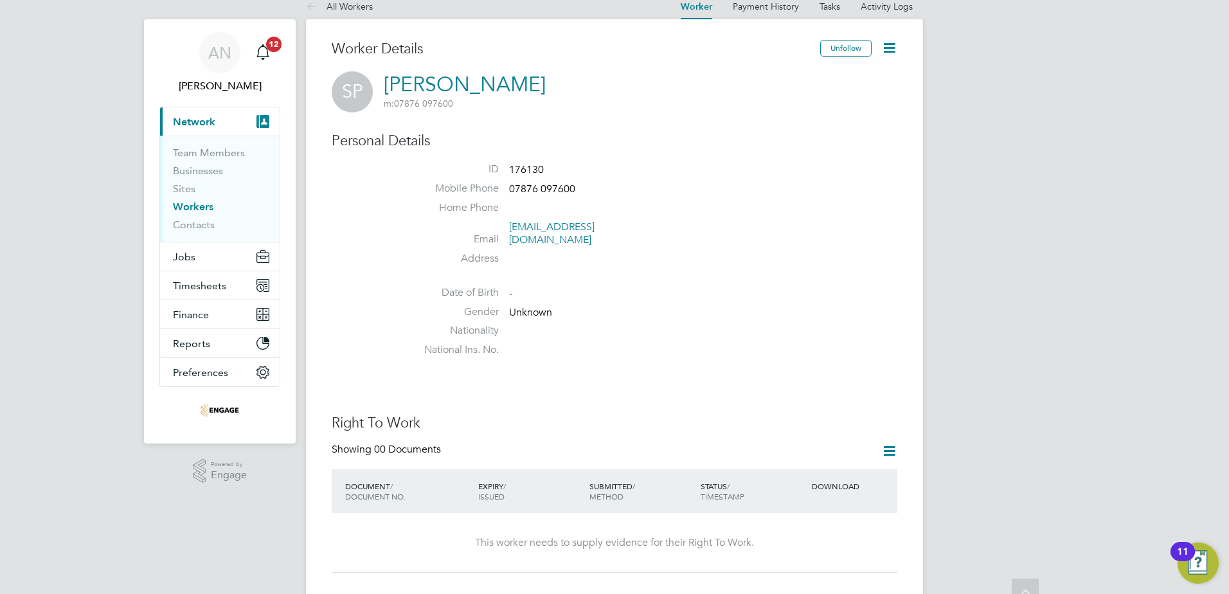
scroll to position [0, 0]
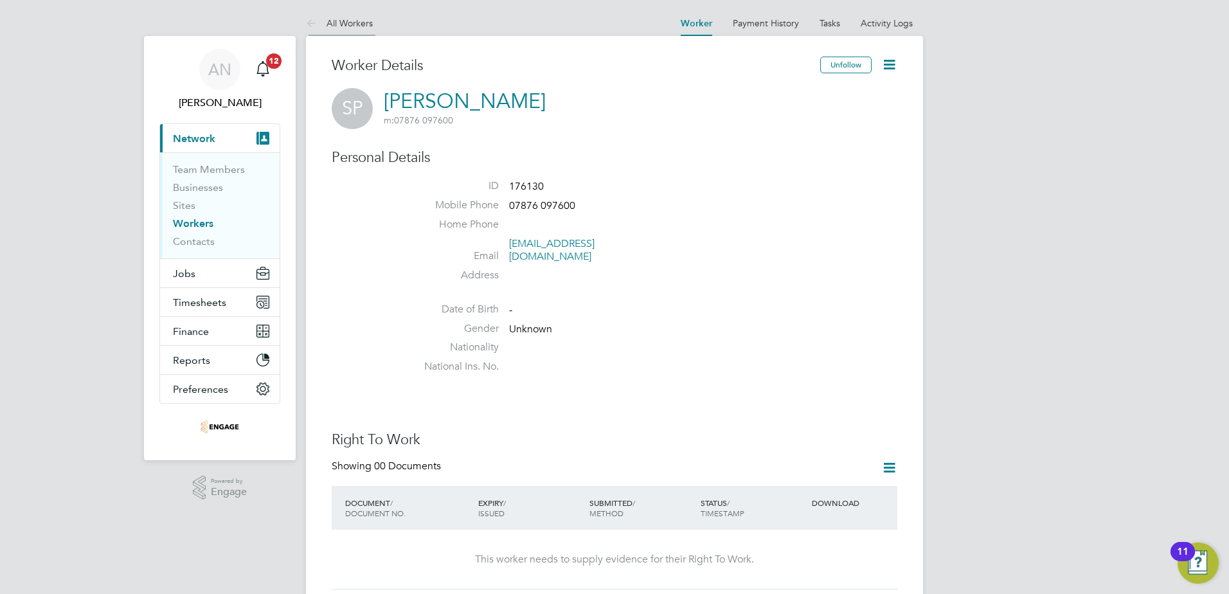
click at [359, 21] on link "All Workers" at bounding box center [339, 23] width 67 height 12
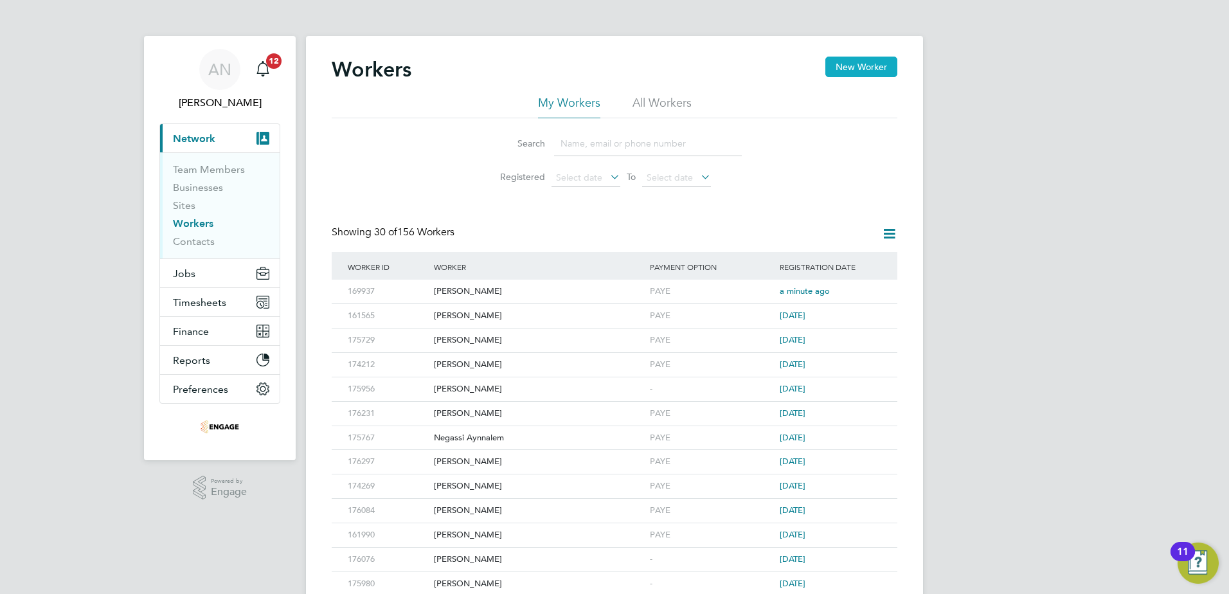
click at [849, 68] on button "New Worker" at bounding box center [861, 67] width 72 height 21
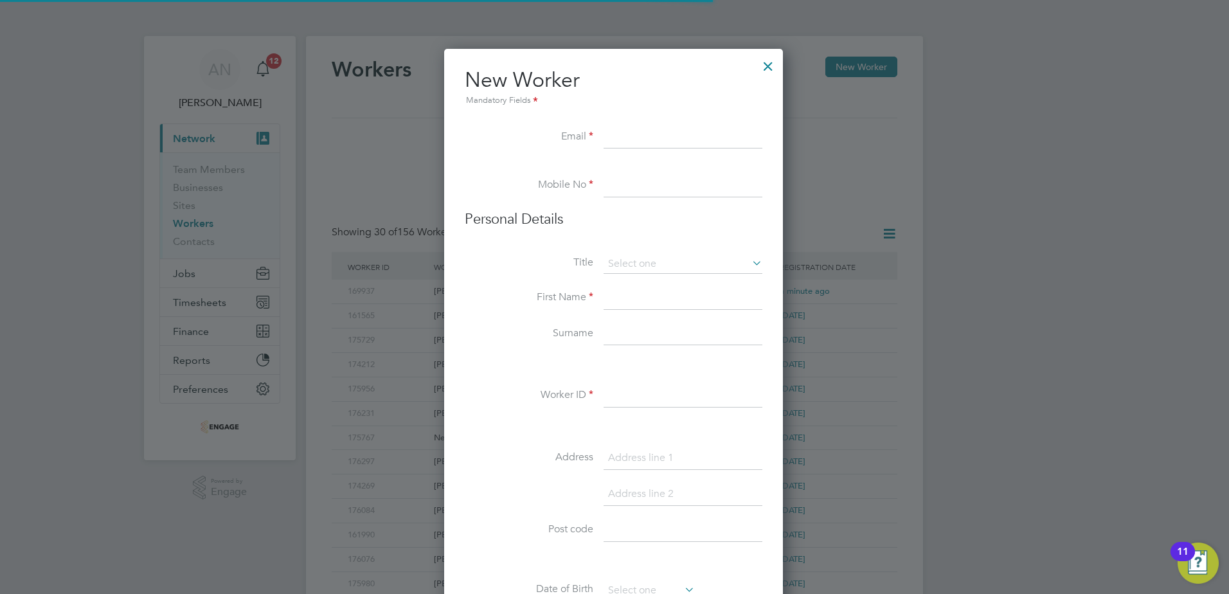
scroll to position [1094, 341]
click at [665, 139] on input at bounding box center [683, 137] width 159 height 23
paste input "Samuelabraha2@gmail.com"
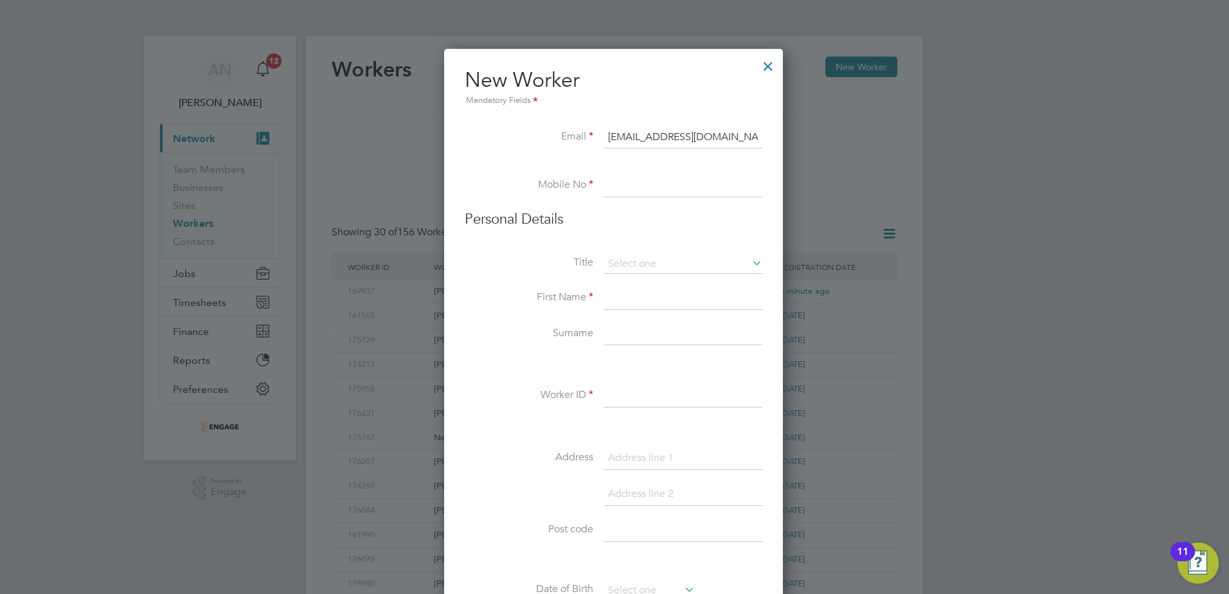
type input "Samuelabraha2@gmail.com"
click at [672, 184] on input at bounding box center [683, 185] width 159 height 23
paste input "07397 762632"
type input "07397 762632"
click at [649, 257] on input at bounding box center [683, 264] width 159 height 19
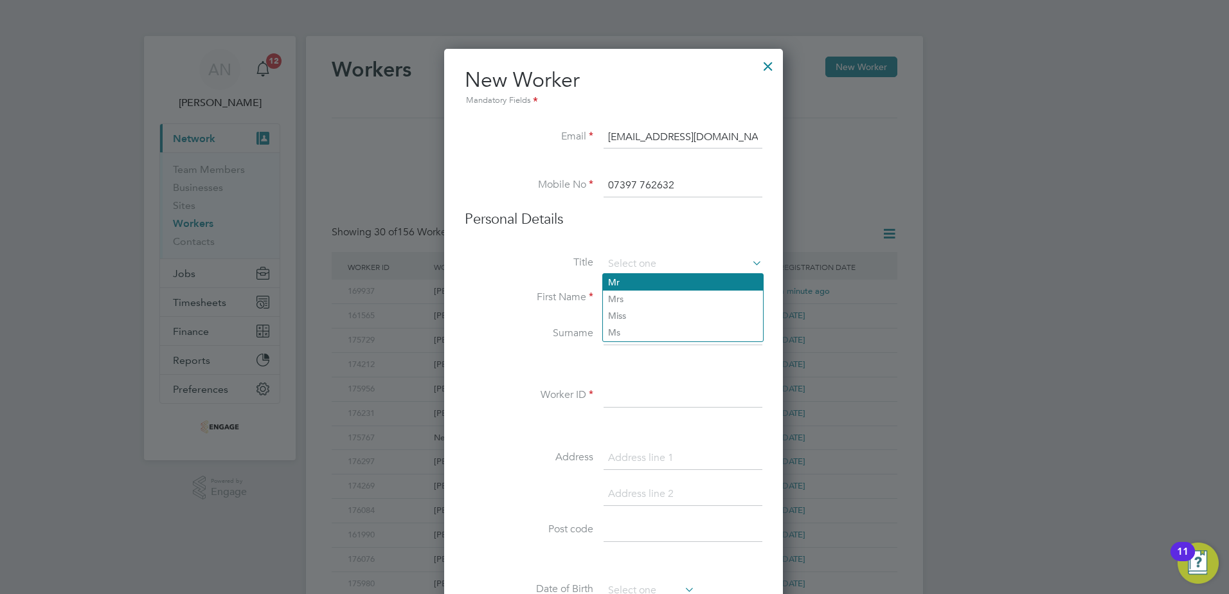
click at [650, 282] on li "Mr" at bounding box center [683, 282] width 160 height 17
type input "Mr"
click at [649, 294] on input at bounding box center [683, 298] width 159 height 23
type input "Samuel"
type input "Abraha"
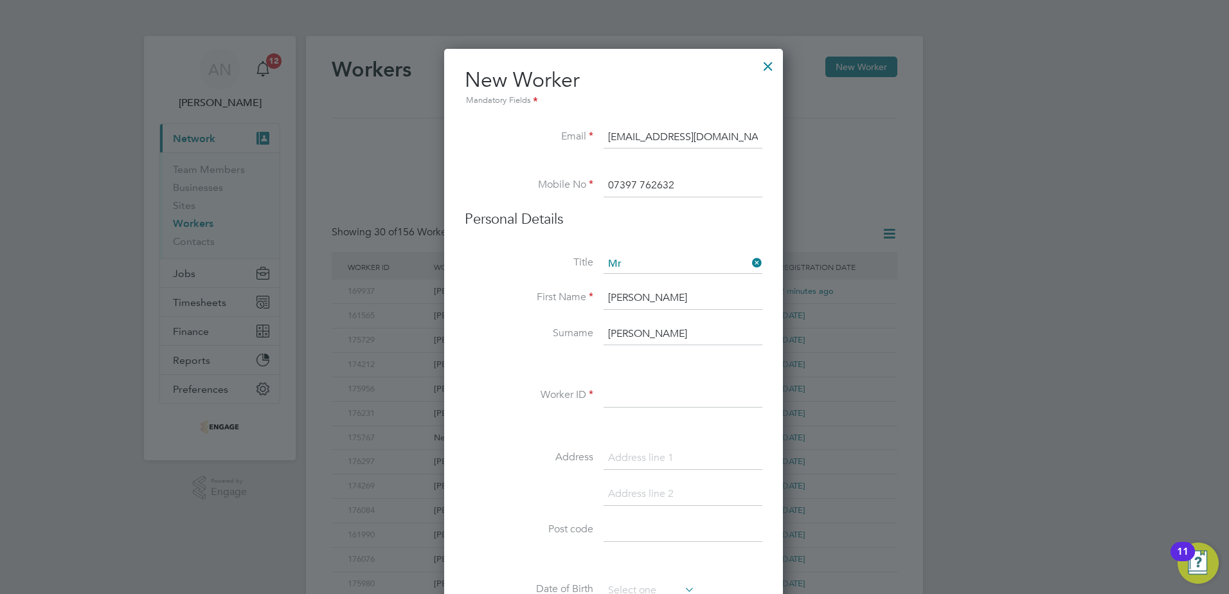
click at [667, 401] on input at bounding box center [683, 395] width 159 height 23
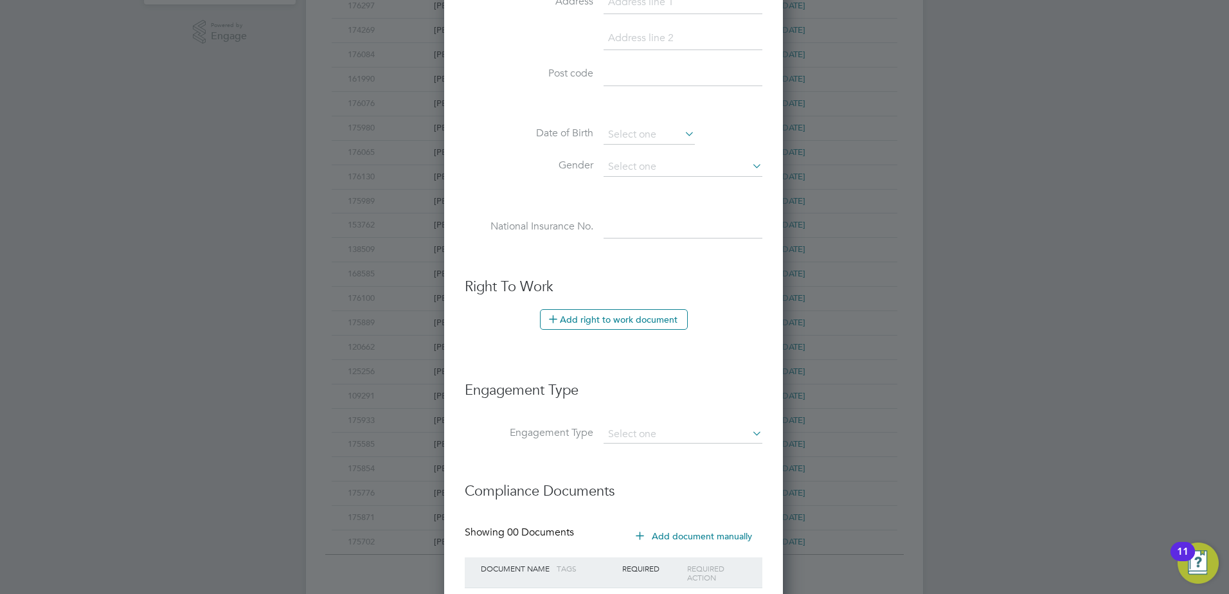
scroll to position [548, 0]
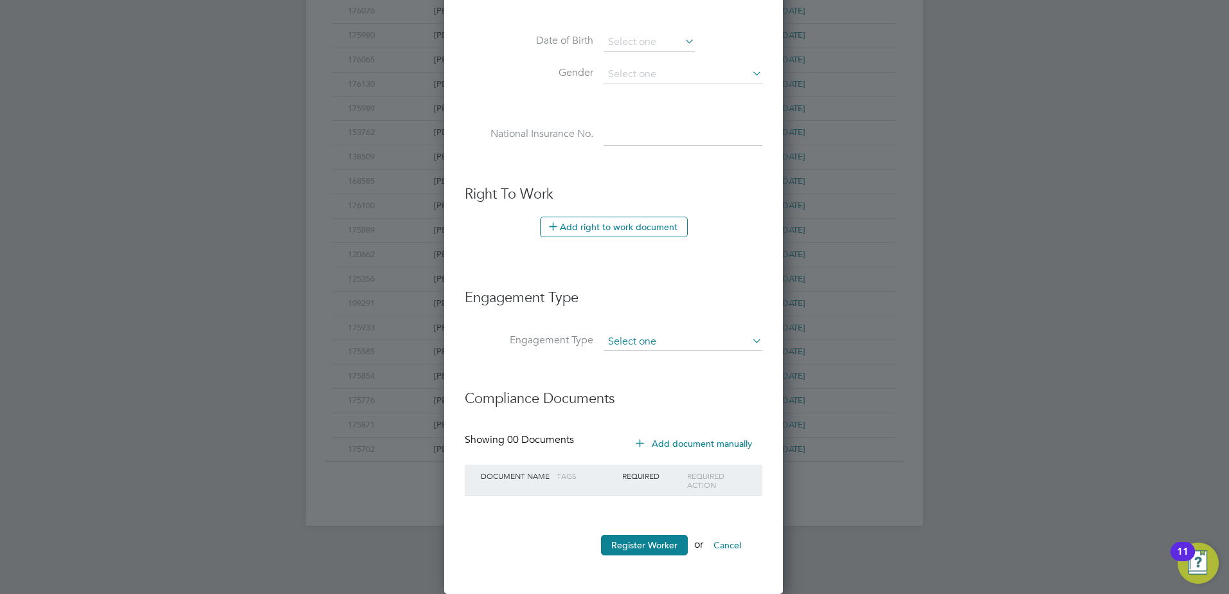
type input "175681"
click at [642, 347] on input at bounding box center [683, 342] width 159 height 18
click at [645, 380] on li "PAYE Direct" at bounding box center [683, 379] width 160 height 19
type input "PAYE Direct"
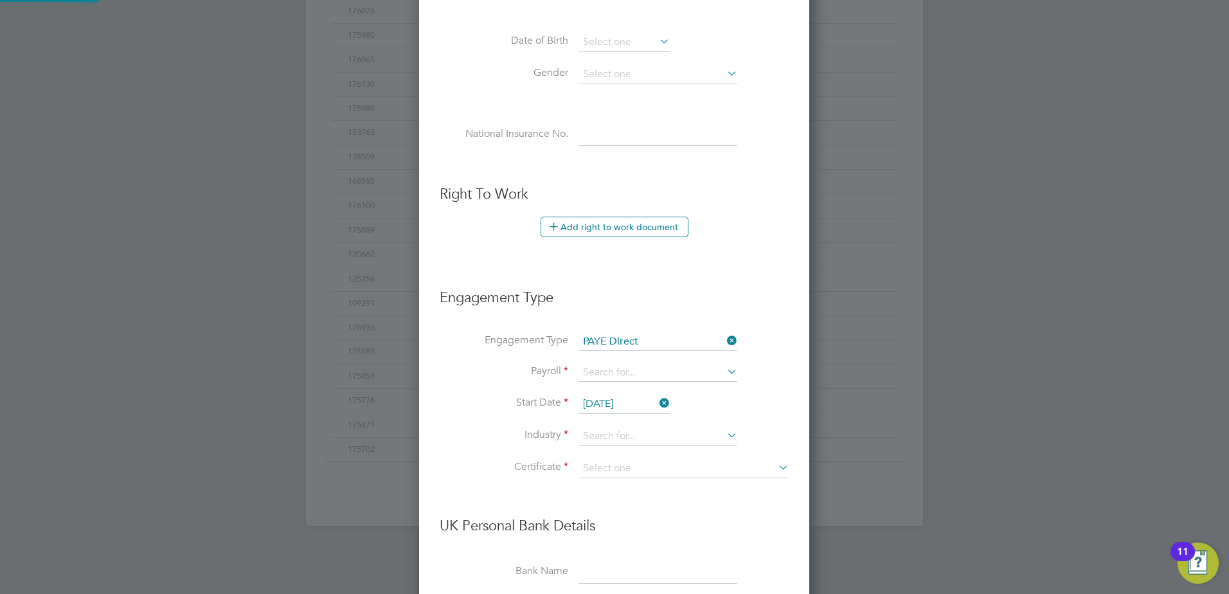
scroll to position [1471, 391]
click at [631, 372] on input at bounding box center [658, 373] width 159 height 18
click at [616, 391] on li "PAYE" at bounding box center [658, 391] width 160 height 19
type input "PAYE"
click at [618, 438] on input at bounding box center [658, 436] width 159 height 19
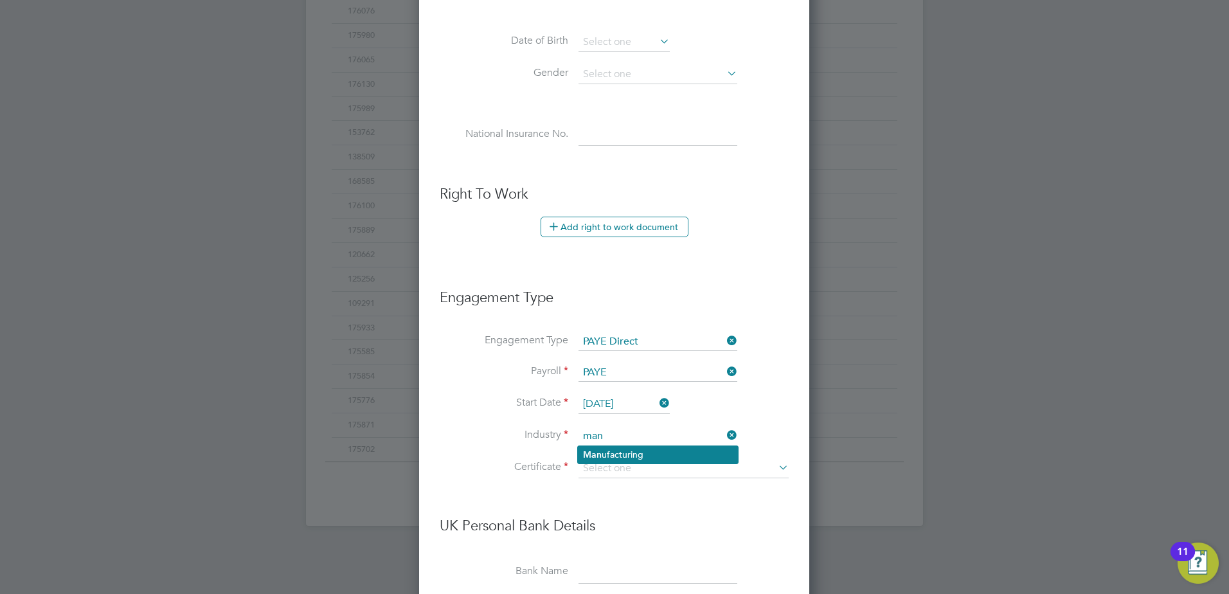
click at [631, 451] on li "Man ufacturing" at bounding box center [658, 454] width 160 height 17
type input "Manufacturing"
click at [634, 467] on input at bounding box center [684, 468] width 210 height 19
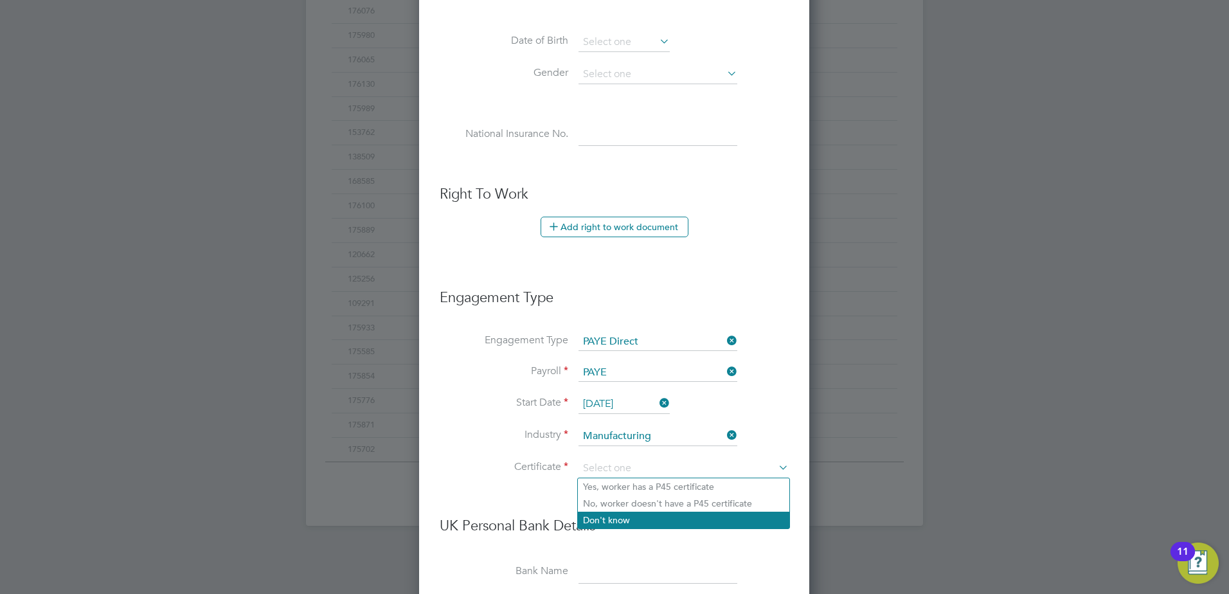
click at [624, 519] on li "Don't know" at bounding box center [683, 520] width 211 height 17
type input "Don't know"
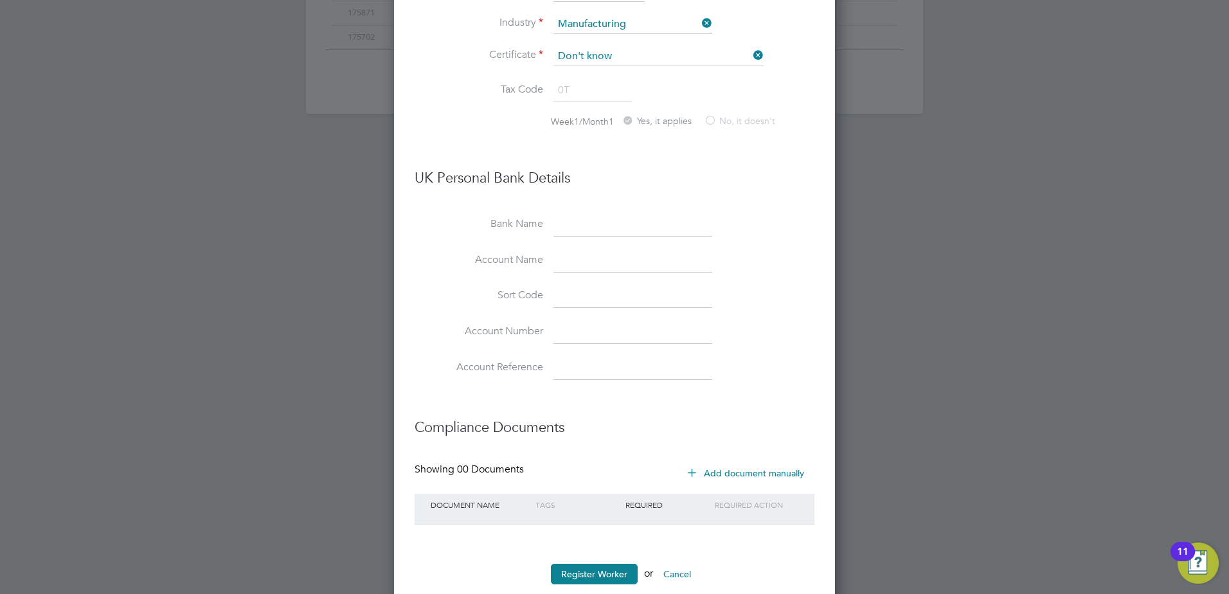
scroll to position [989, 0]
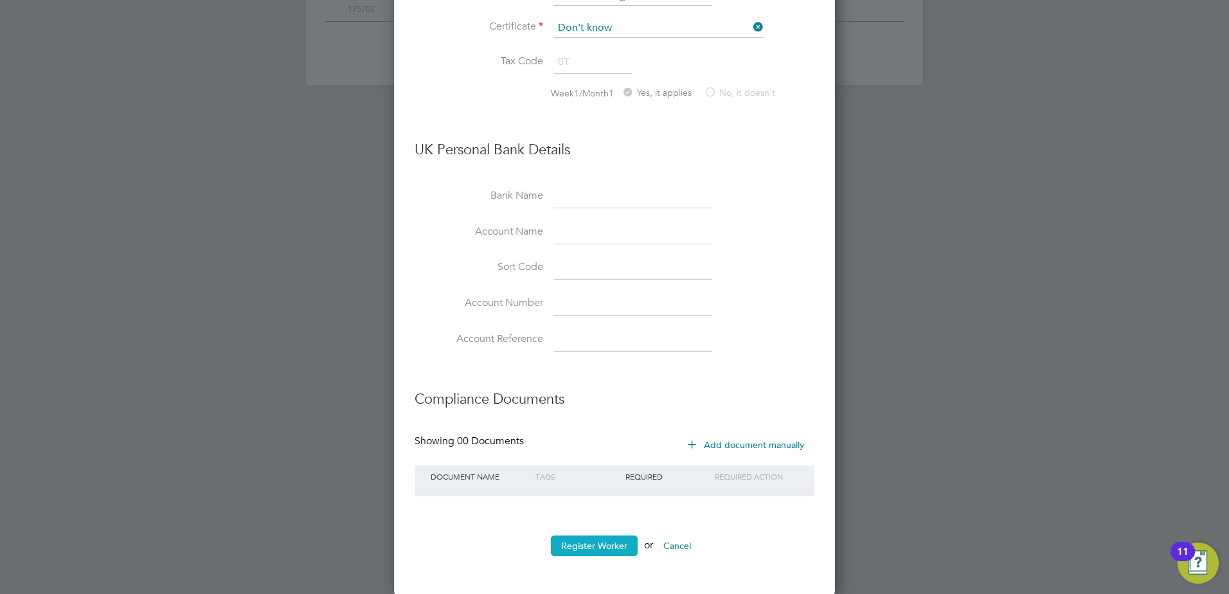
click at [581, 539] on button "Register Worker" at bounding box center [594, 545] width 87 height 21
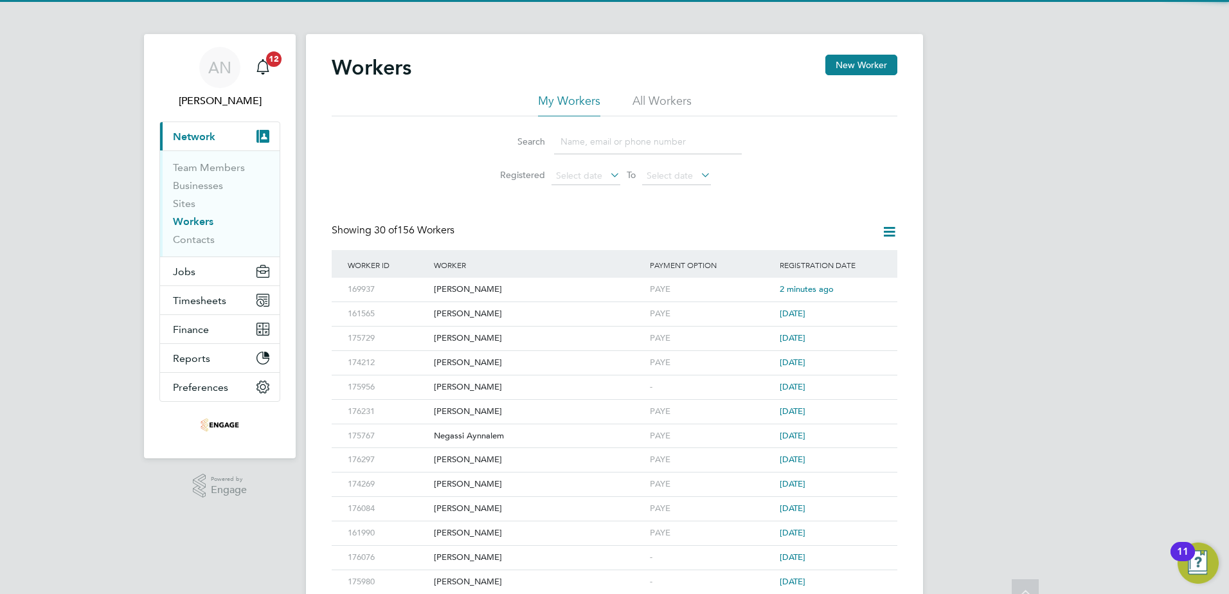
scroll to position [0, 0]
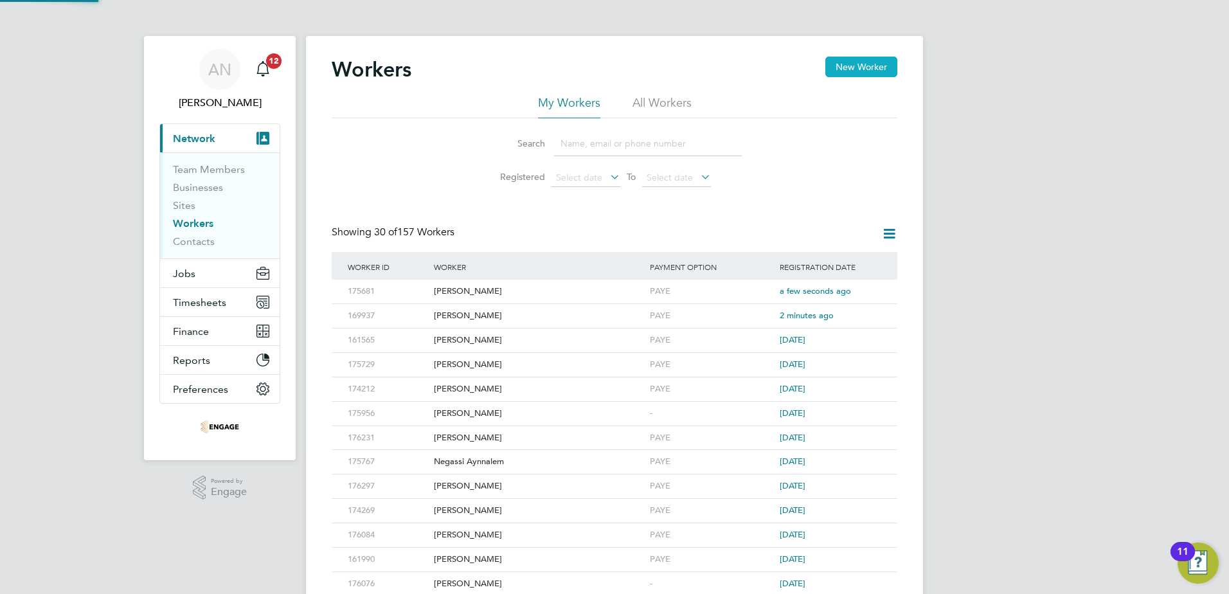
click at [860, 66] on button "New Worker" at bounding box center [861, 67] width 72 height 21
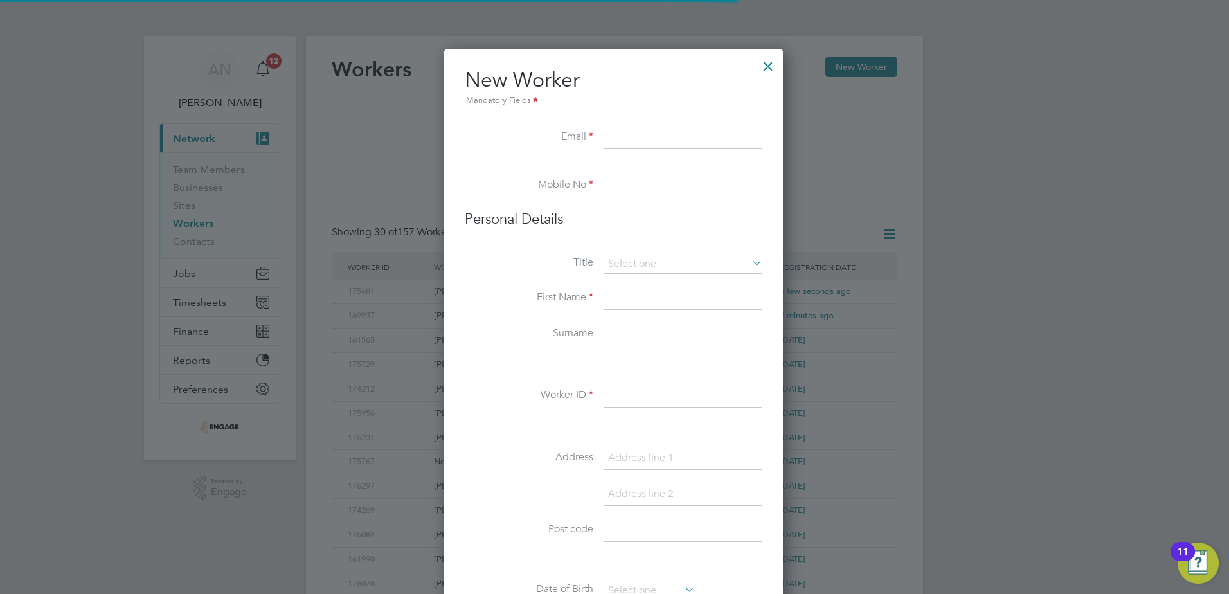
scroll to position [1094, 341]
drag, startPoint x: 619, startPoint y: 139, endPoint x: 593, endPoint y: 151, distance: 28.8
click at [619, 139] on input at bounding box center [683, 137] width 159 height 23
click at [678, 139] on input at bounding box center [683, 137] width 159 height 23
paste input "ajroberts121@gmail.com"
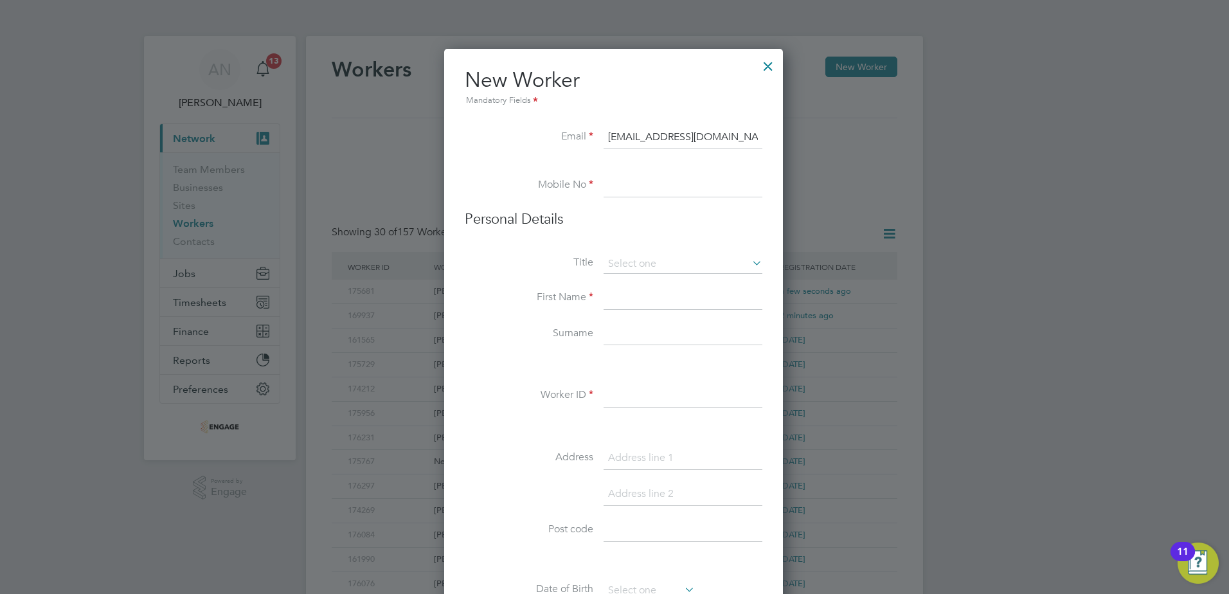
type input "ajroberts121@gmail.com"
click at [627, 190] on input at bounding box center [683, 185] width 159 height 23
paste input "07712 438124"
type input "07712 438124"
click at [631, 265] on input at bounding box center [683, 264] width 159 height 19
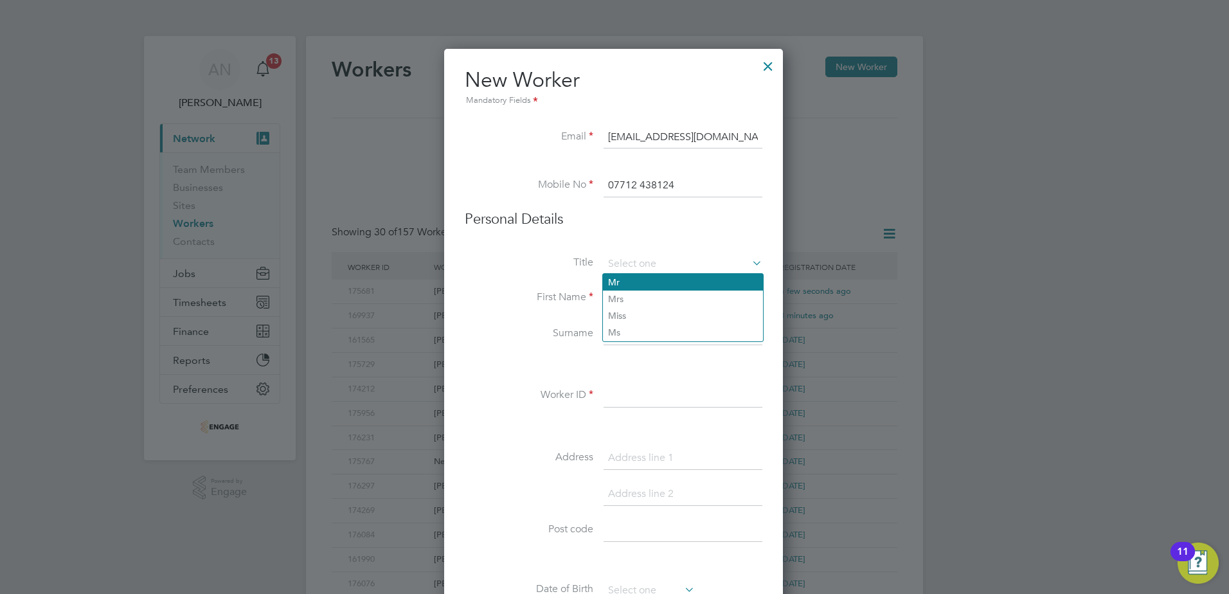
click at [627, 285] on li "Mr" at bounding box center [683, 282] width 160 height 17
type input "Mr"
click at [627, 302] on input at bounding box center [683, 298] width 159 height 23
type input "Adam"
click at [628, 337] on input at bounding box center [683, 334] width 159 height 23
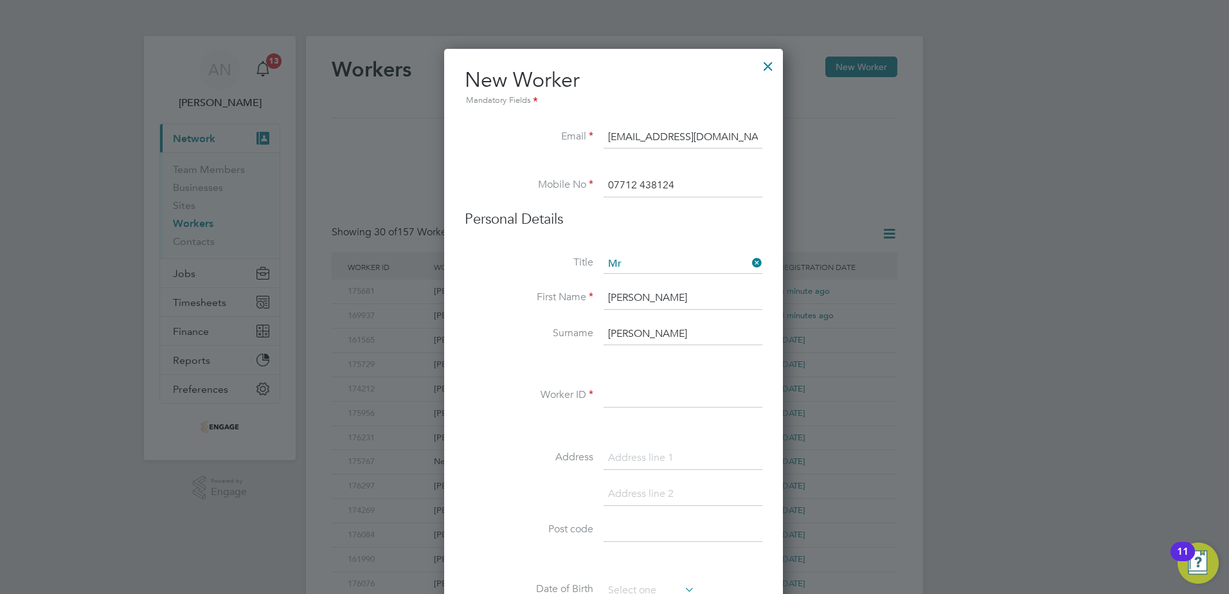
type input "Roberts"
click at [626, 399] on input at bounding box center [683, 395] width 159 height 23
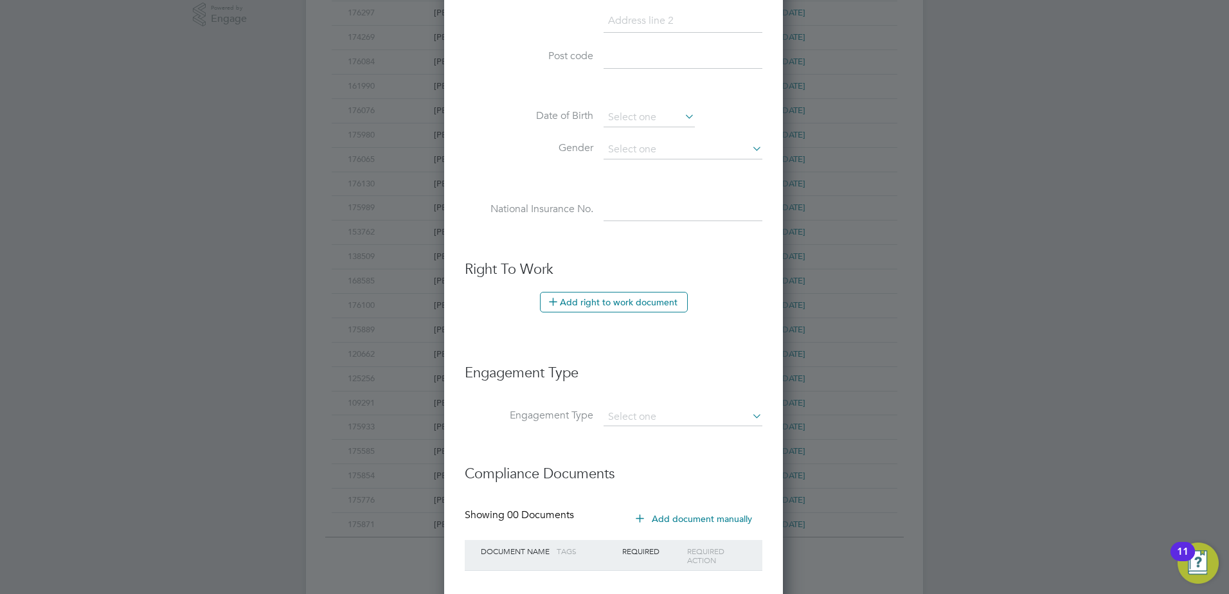
scroll to position [548, 0]
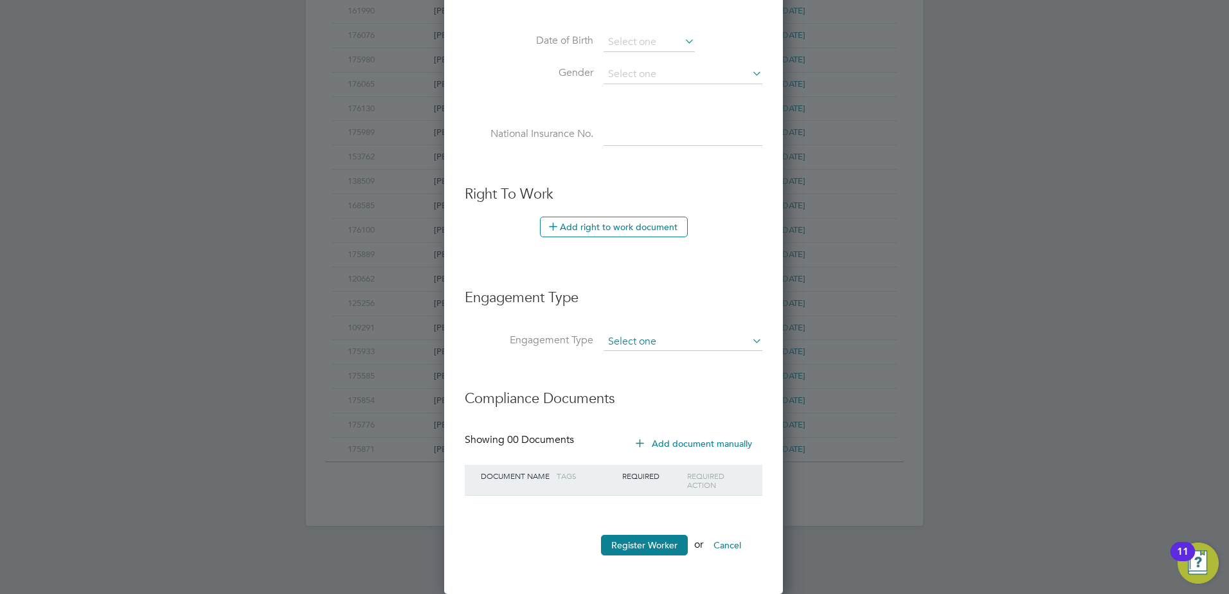
type input "176245"
click at [642, 339] on input at bounding box center [683, 342] width 159 height 18
click at [633, 375] on li "PAYE Direct" at bounding box center [683, 379] width 160 height 19
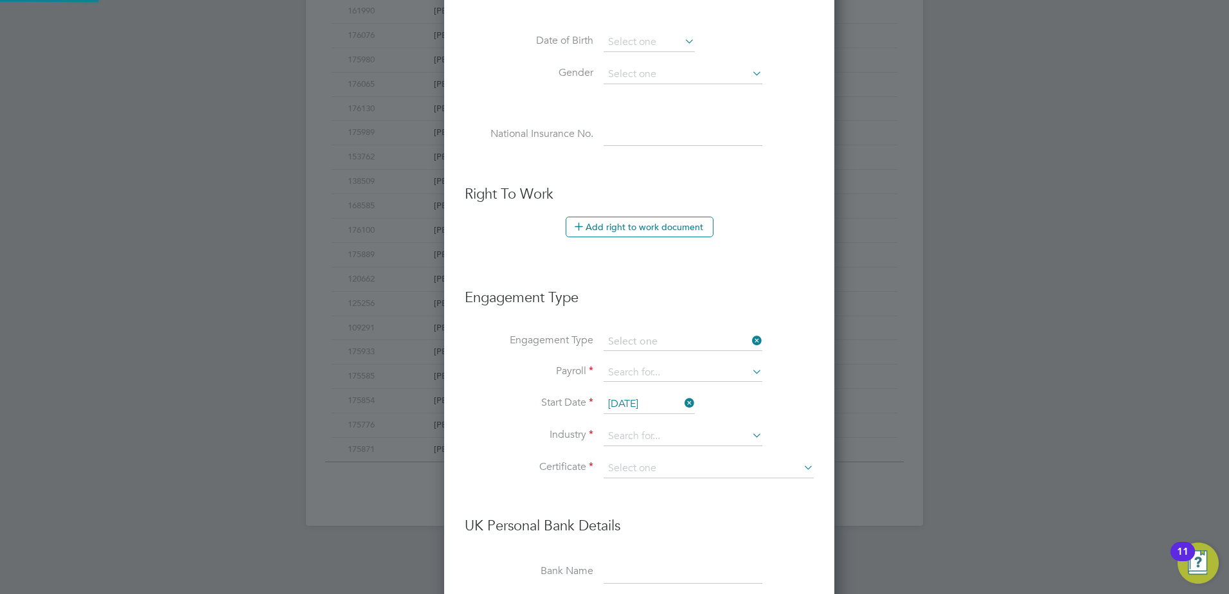
type input "PAYE Direct"
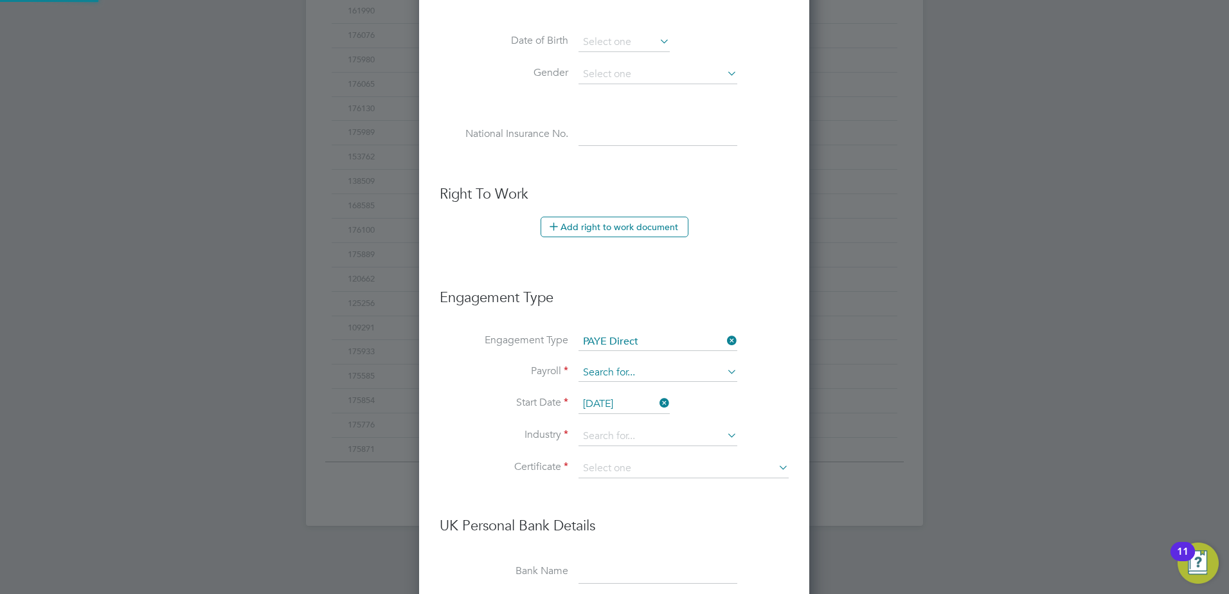
scroll to position [1471, 391]
click at [632, 375] on input at bounding box center [658, 373] width 159 height 18
click at [615, 388] on li "PAYE" at bounding box center [658, 391] width 160 height 19
type input "PAYE"
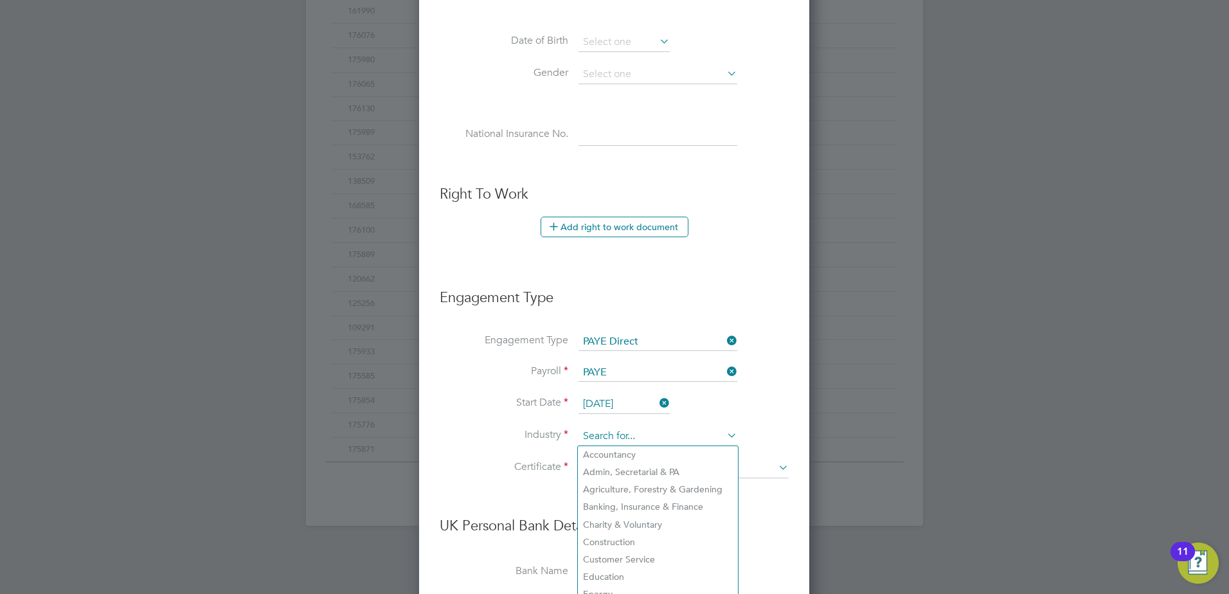
click at [618, 435] on input at bounding box center [658, 436] width 159 height 19
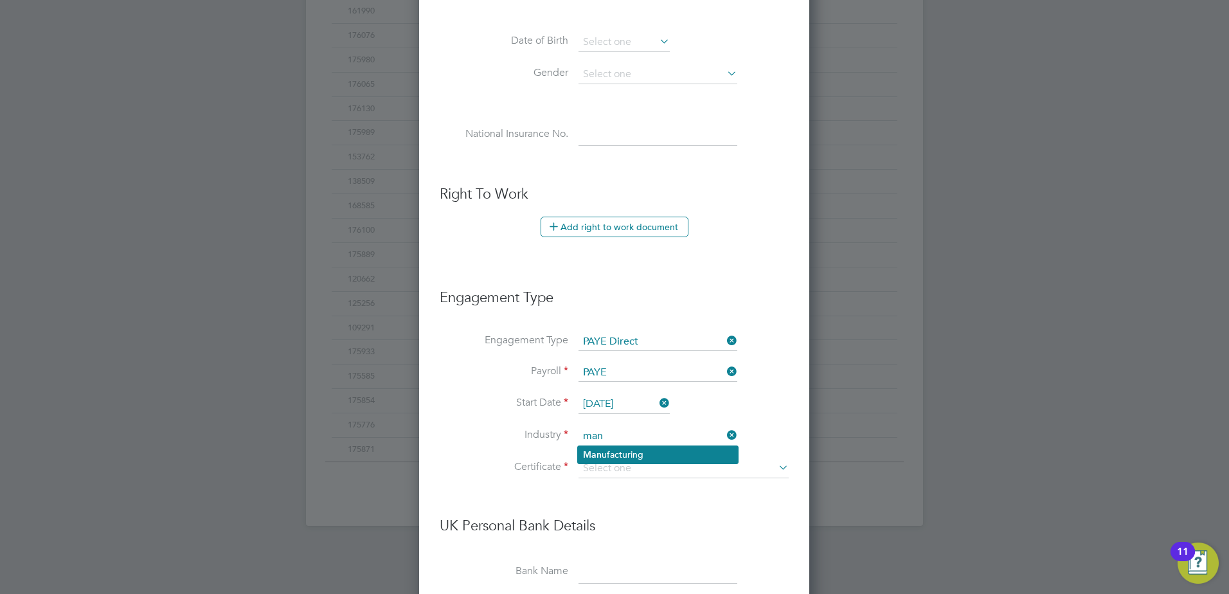
click at [615, 453] on li "Man ufacturing" at bounding box center [658, 454] width 160 height 17
type input "Manufacturing"
click at [616, 464] on input at bounding box center [684, 468] width 210 height 19
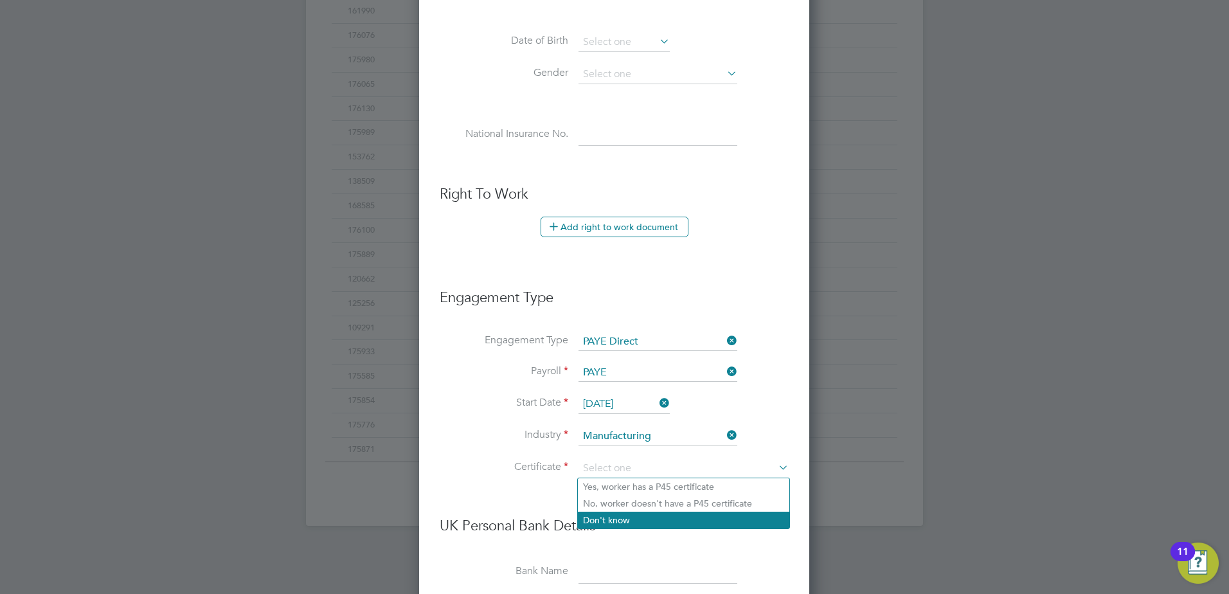
click at [618, 514] on li "Don't know" at bounding box center [683, 520] width 211 height 17
type input "Don't know"
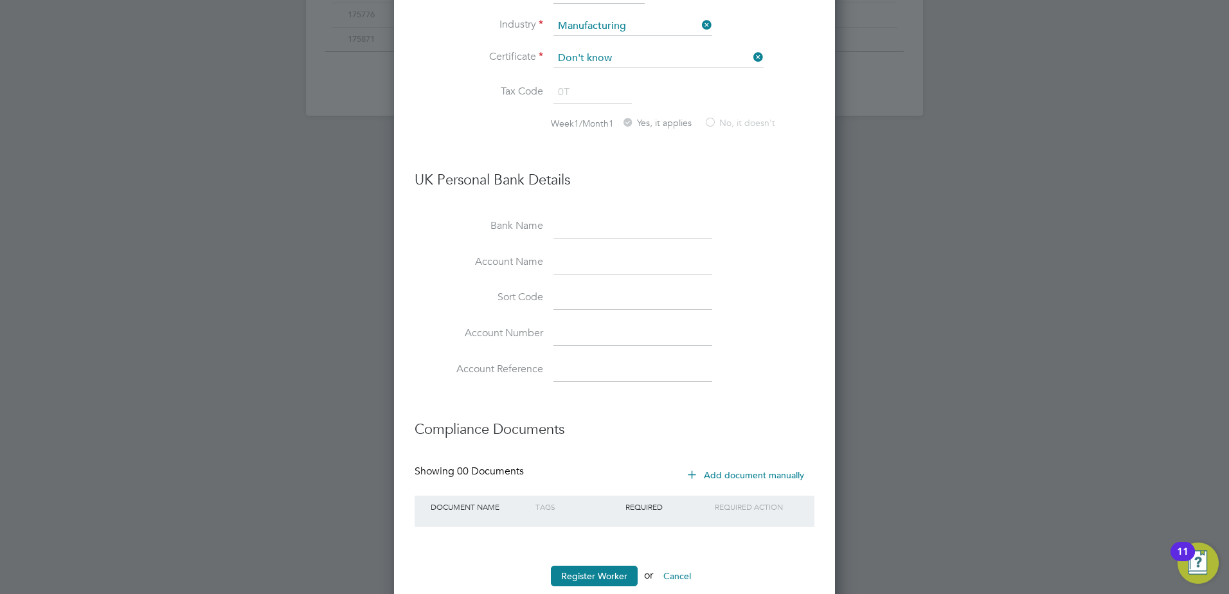
scroll to position [989, 0]
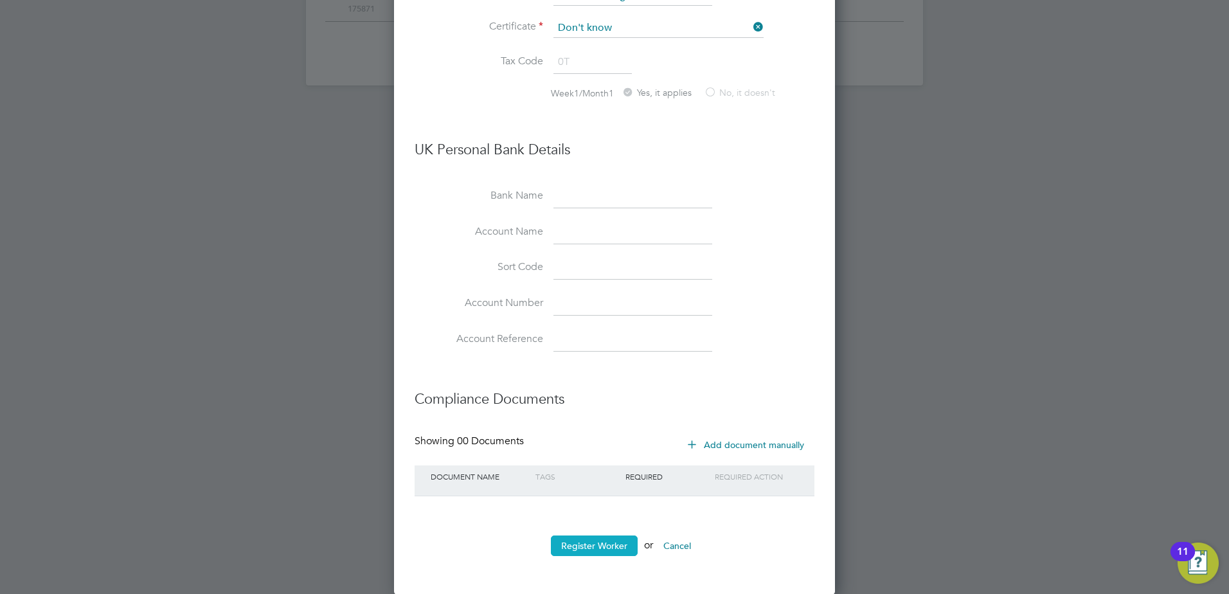
click at [600, 542] on button "Register Worker" at bounding box center [594, 545] width 87 height 21
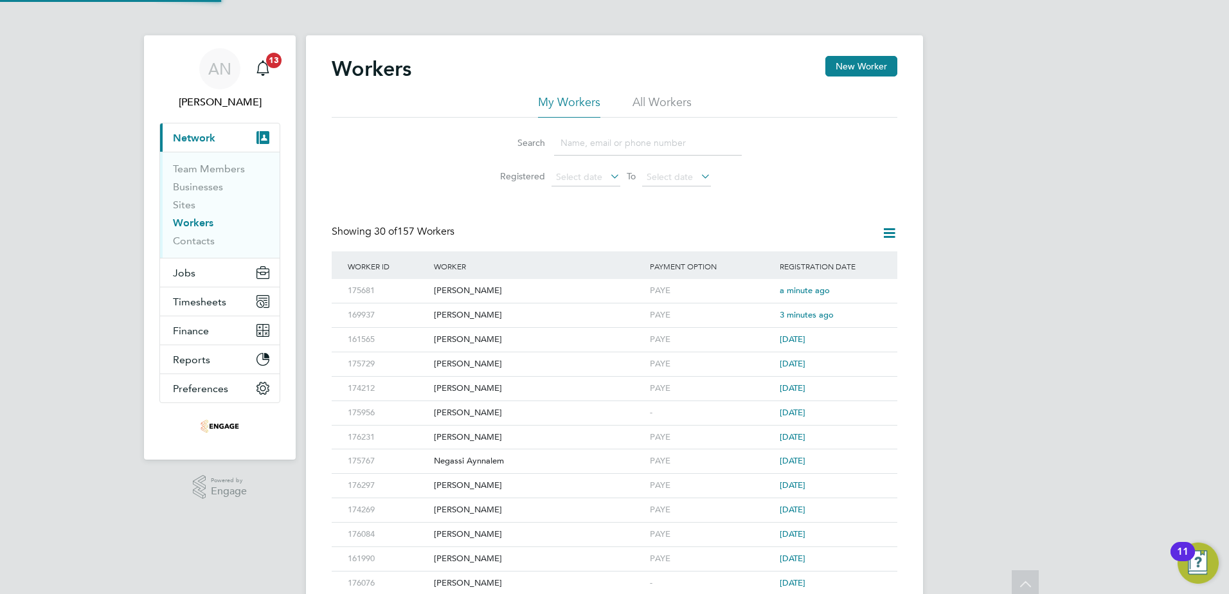
scroll to position [0, 0]
click at [833, 76] on button "New Worker" at bounding box center [861, 67] width 72 height 21
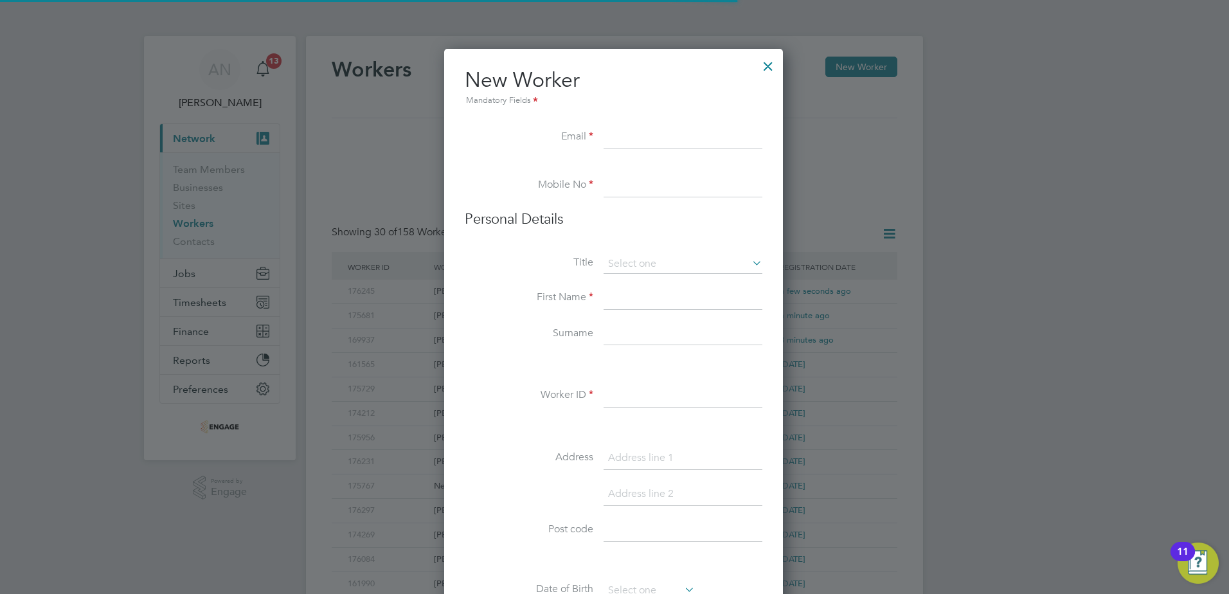
scroll to position [1094, 341]
click at [710, 139] on input at bounding box center [683, 137] width 159 height 23
paste input "manishp2008@hotmail.co.uk"
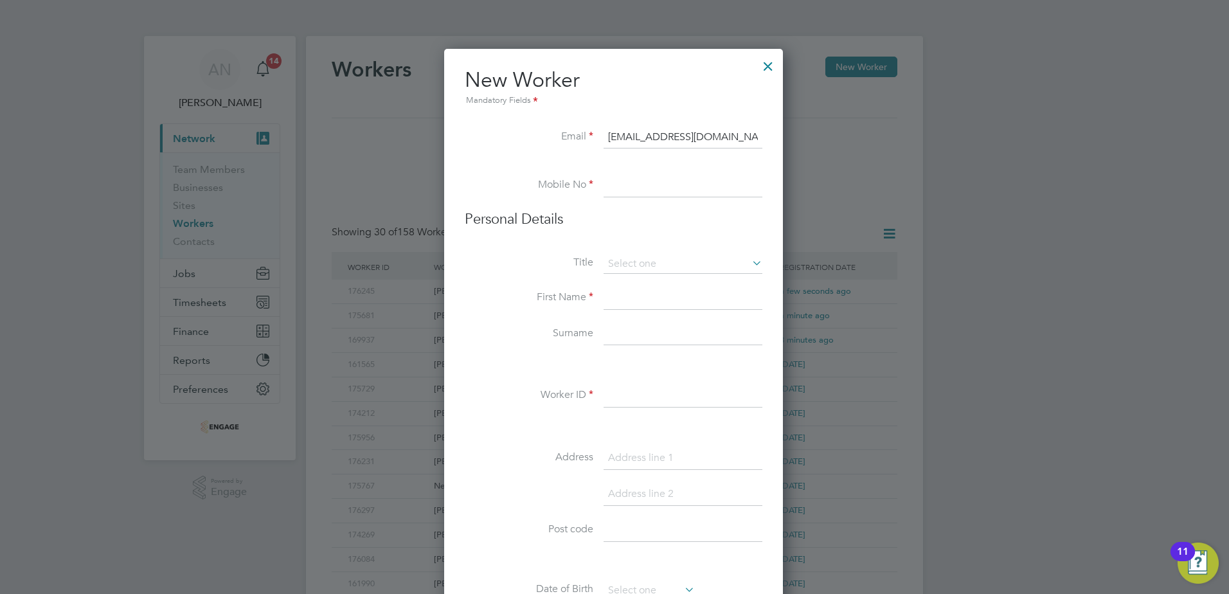
type input "manishp2008@hotmail.co.uk"
click at [679, 188] on input at bounding box center [683, 185] width 159 height 23
paste input "07889 058199"
type input "07889 058199"
click at [664, 253] on li "Personal Details" at bounding box center [614, 232] width 298 height 44
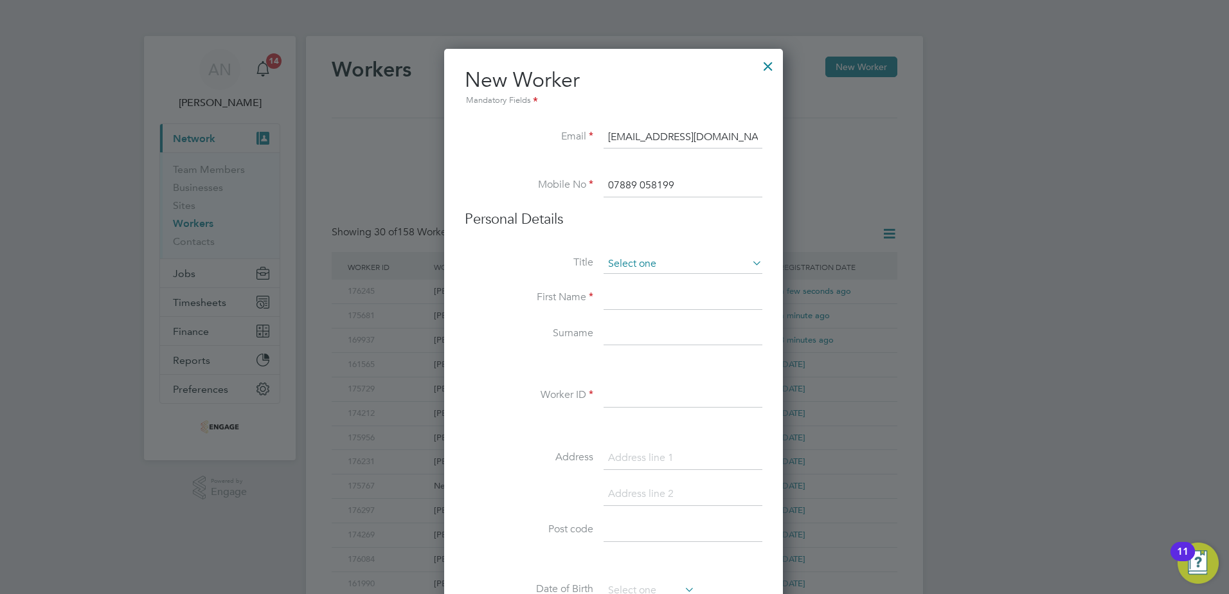
click at [656, 268] on input at bounding box center [683, 264] width 159 height 19
click at [642, 282] on li "Mr" at bounding box center [683, 282] width 160 height 17
type input "Mr"
click at [645, 295] on input at bounding box center [683, 298] width 159 height 23
type input "Manishkumar"
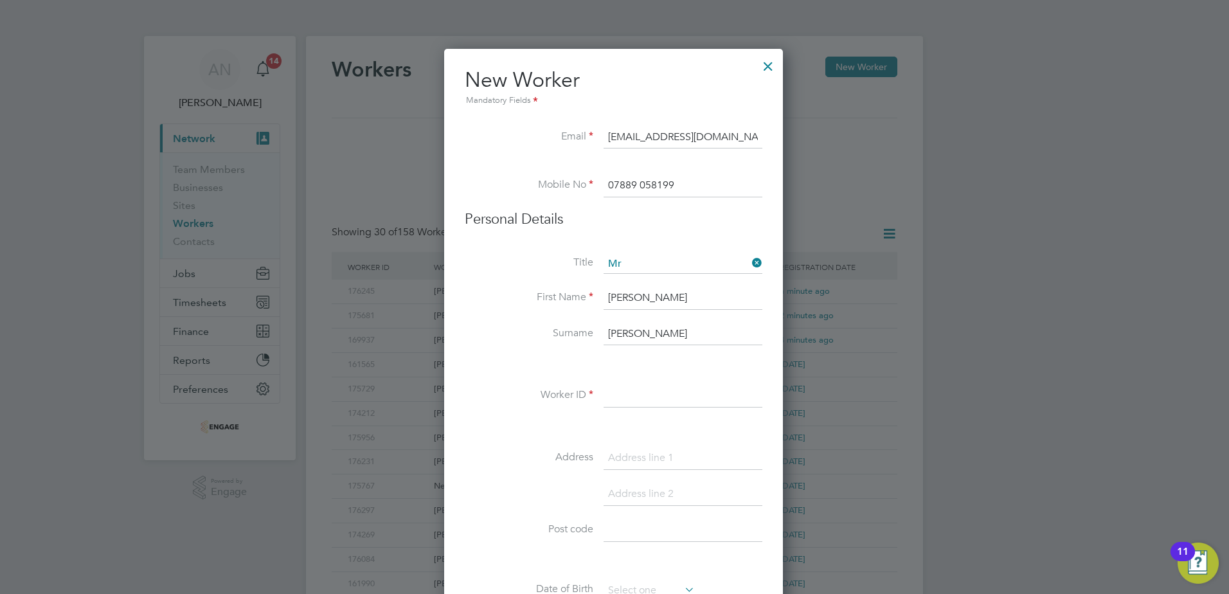
type input "Pisavadia"
drag, startPoint x: 708, startPoint y: 404, endPoint x: 420, endPoint y: 404, distance: 288.0
click at [708, 404] on input at bounding box center [683, 395] width 159 height 23
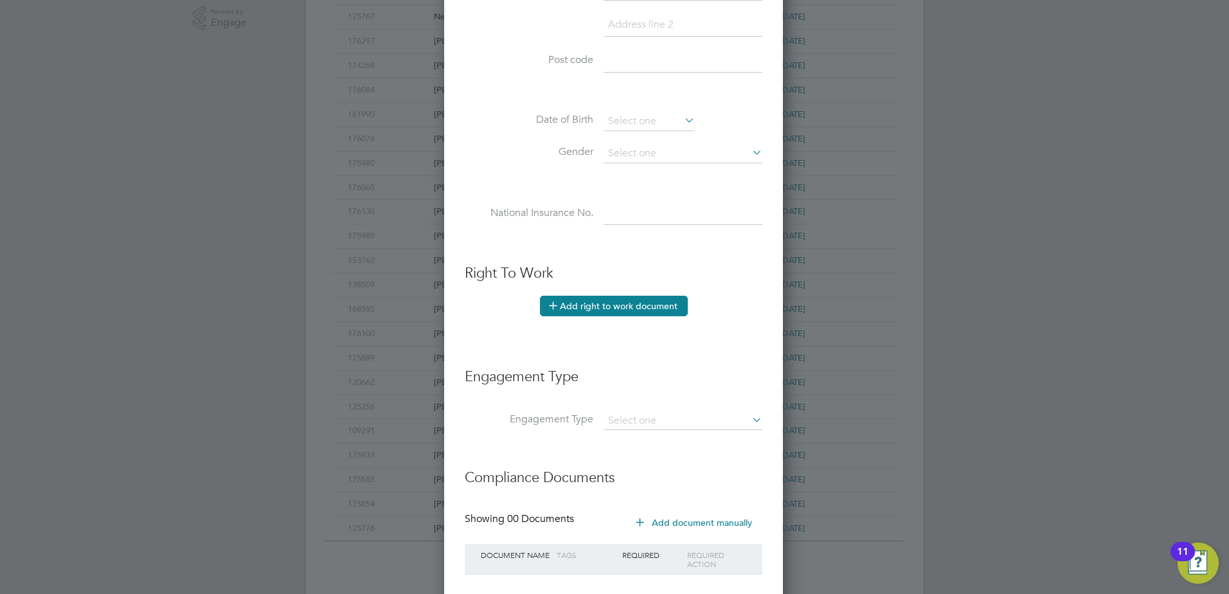
scroll to position [548, 0]
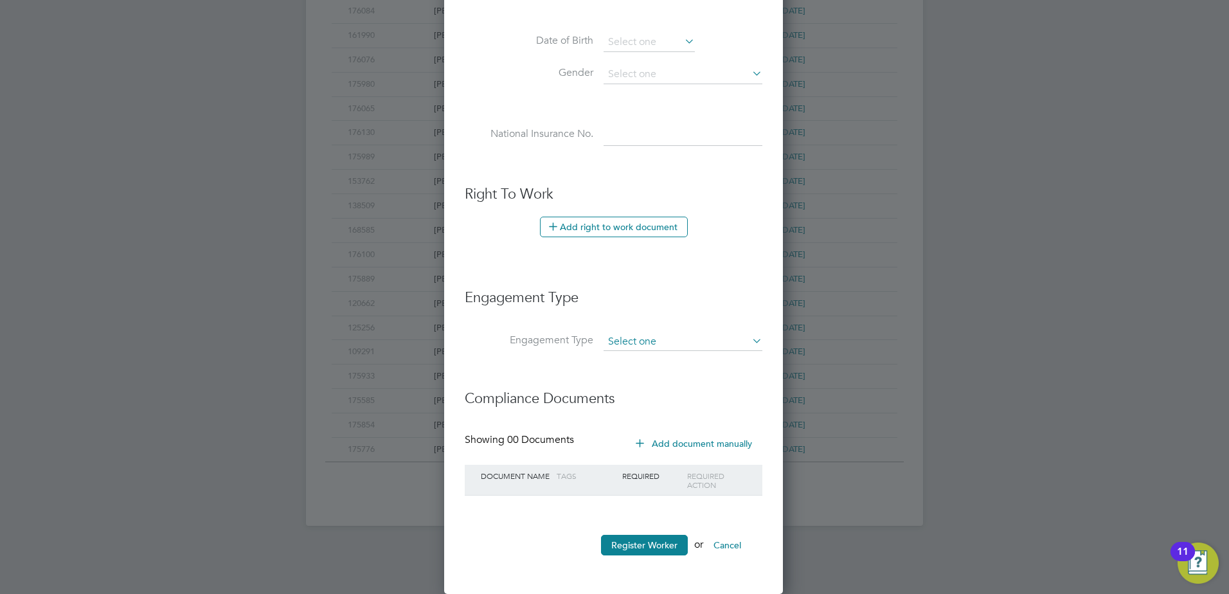
type input "143703"
click at [640, 341] on input at bounding box center [683, 342] width 159 height 18
click at [632, 375] on li "PAYE Direct" at bounding box center [683, 379] width 160 height 19
type input "PAYE Direct"
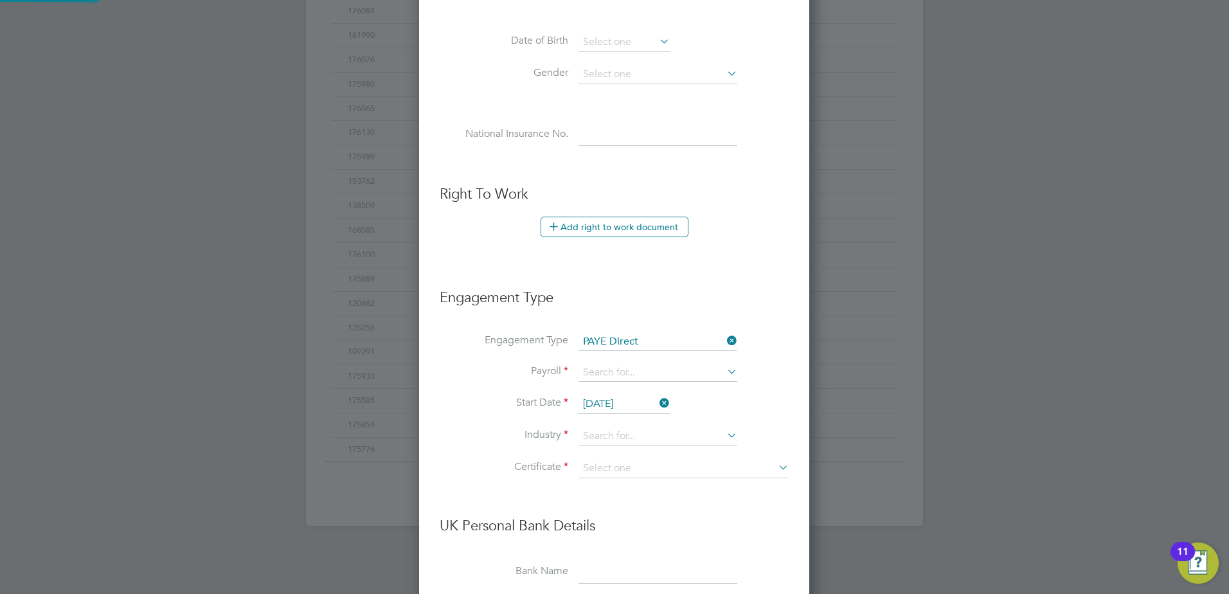
scroll to position [1471, 391]
click at [631, 380] on input at bounding box center [658, 373] width 159 height 18
click at [619, 390] on li "PAYE" at bounding box center [658, 391] width 160 height 19
type input "PAYE"
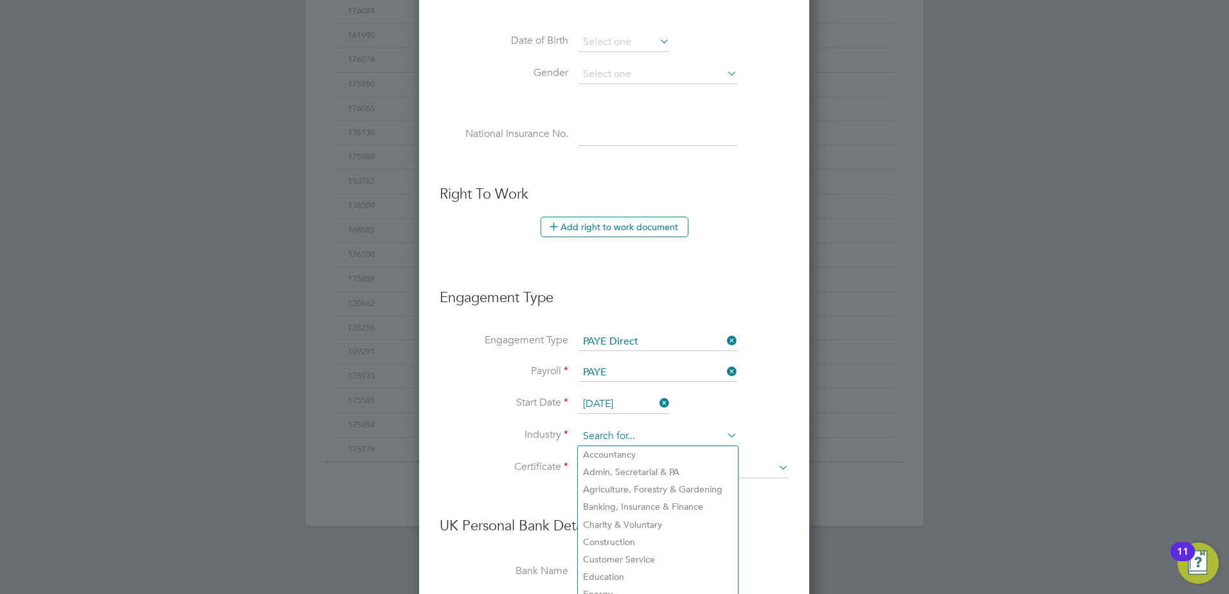
click at [615, 428] on input at bounding box center [658, 436] width 159 height 19
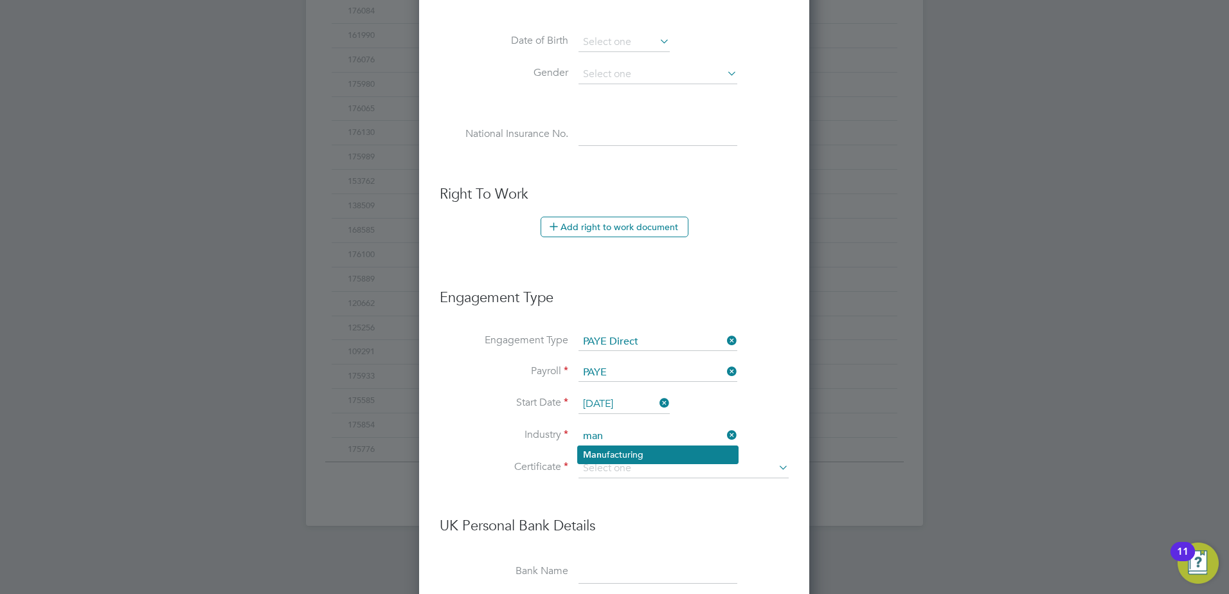
click at [614, 456] on li "Man ufacturing" at bounding box center [658, 454] width 160 height 17
type input "Manufacturing"
click at [617, 469] on input at bounding box center [684, 468] width 210 height 19
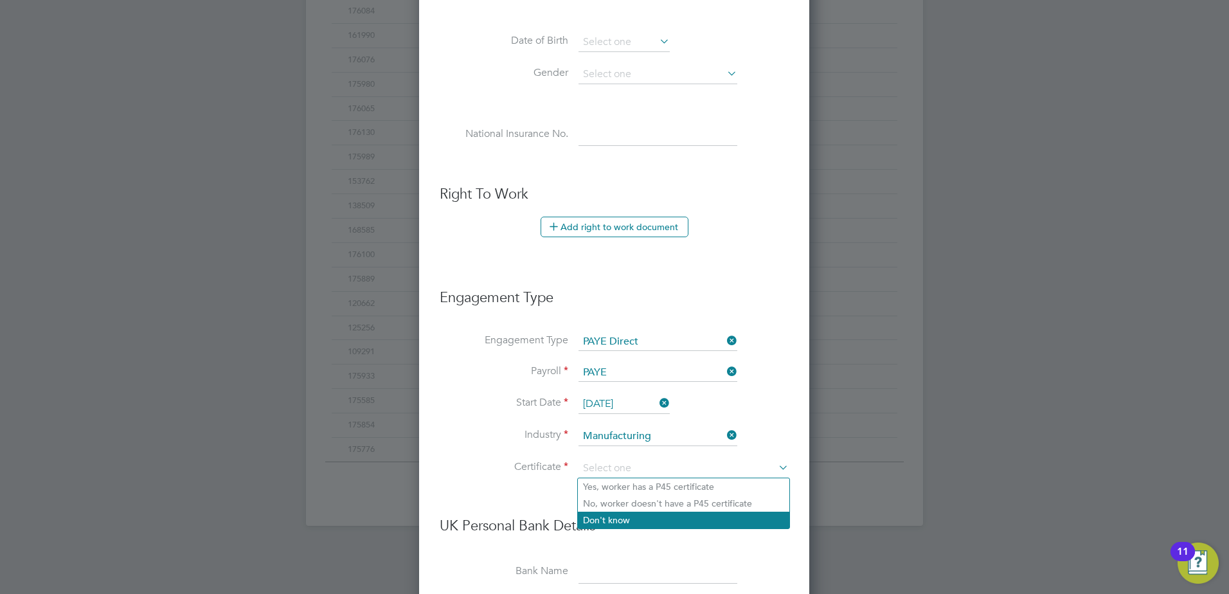
click at [618, 517] on li "Don't know" at bounding box center [683, 520] width 211 height 17
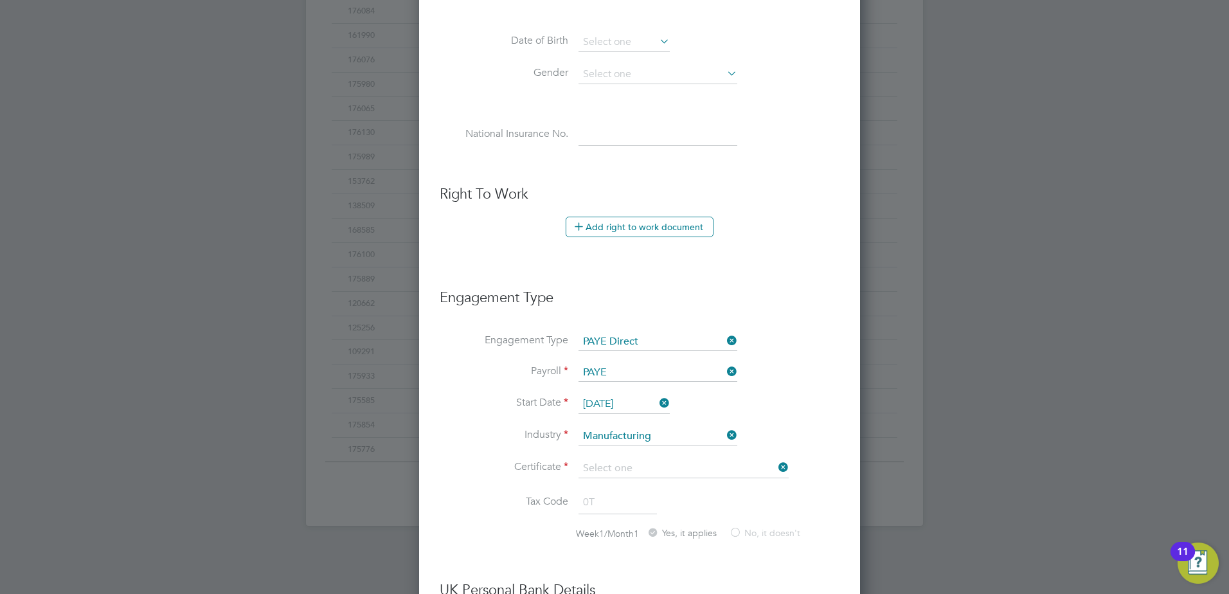
type input "Don't know"
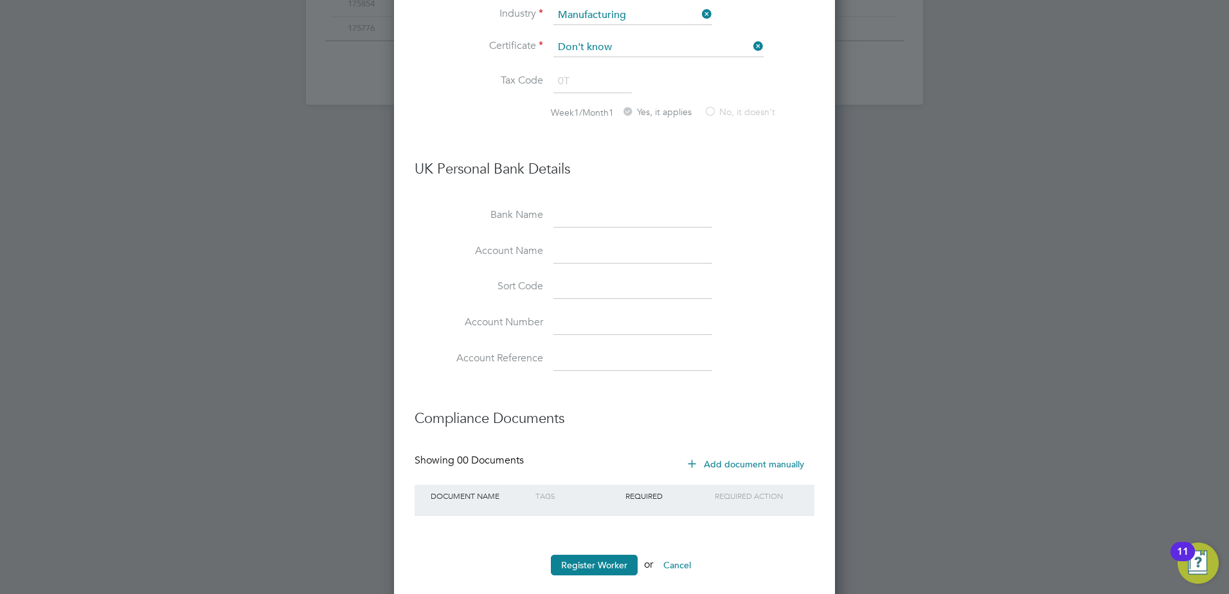
scroll to position [989, 0]
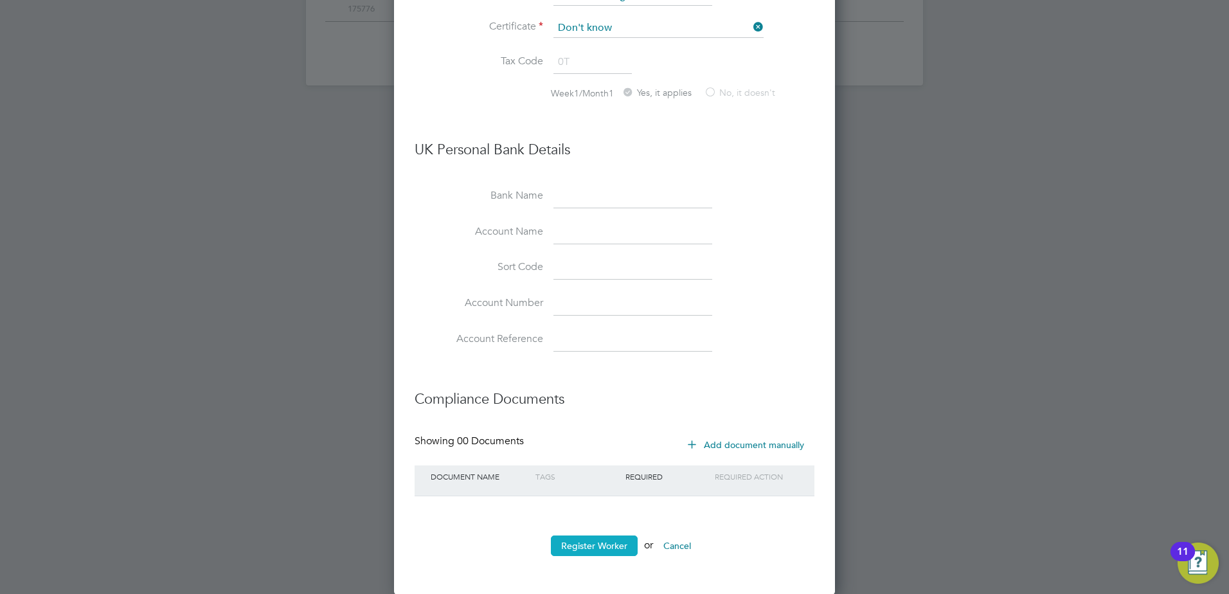
click at [611, 538] on button "Register Worker" at bounding box center [594, 545] width 87 height 21
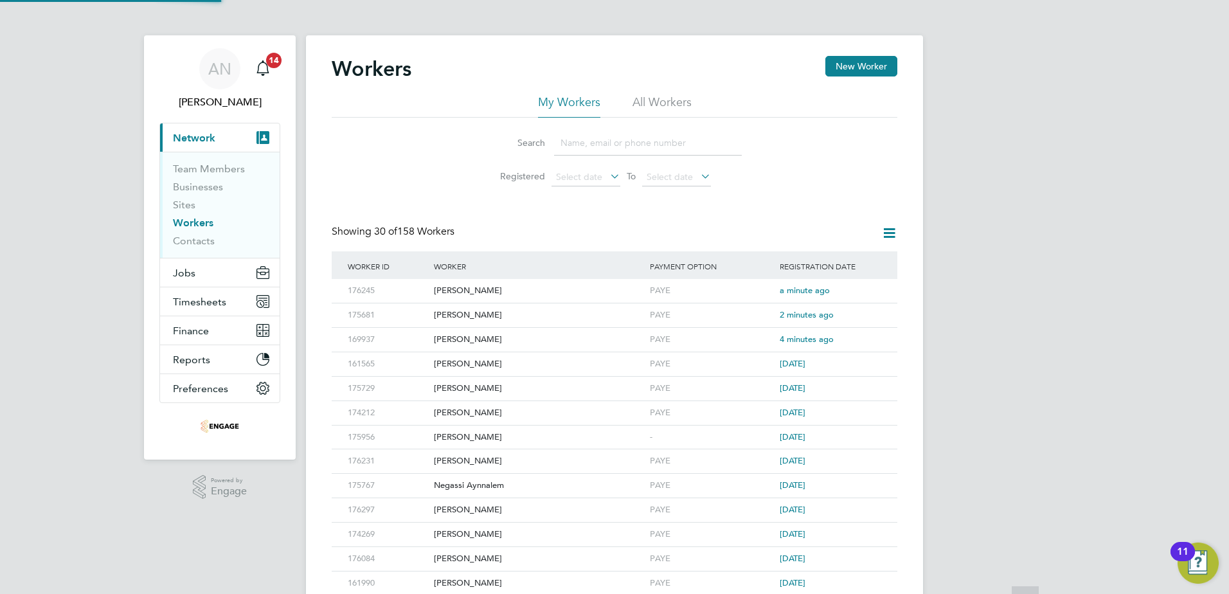
scroll to position [0, 0]
click at [852, 67] on button "New Worker" at bounding box center [861, 67] width 72 height 21
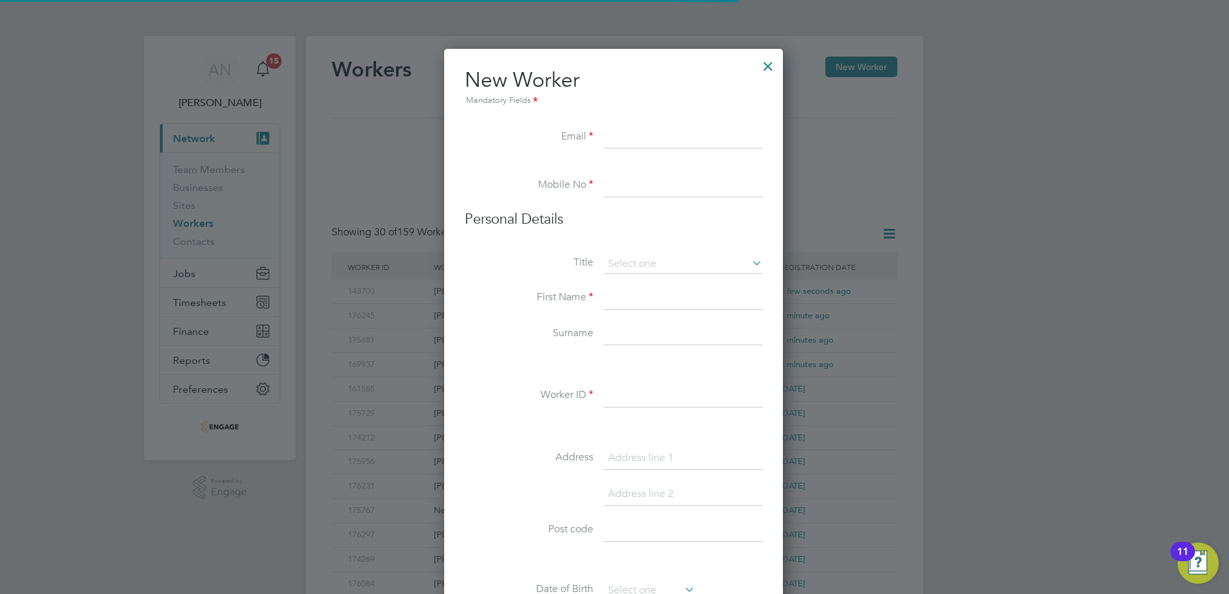
scroll to position [1094, 341]
click at [661, 142] on input at bounding box center [683, 137] width 159 height 23
paste input "Luis.ferreira@live.com"
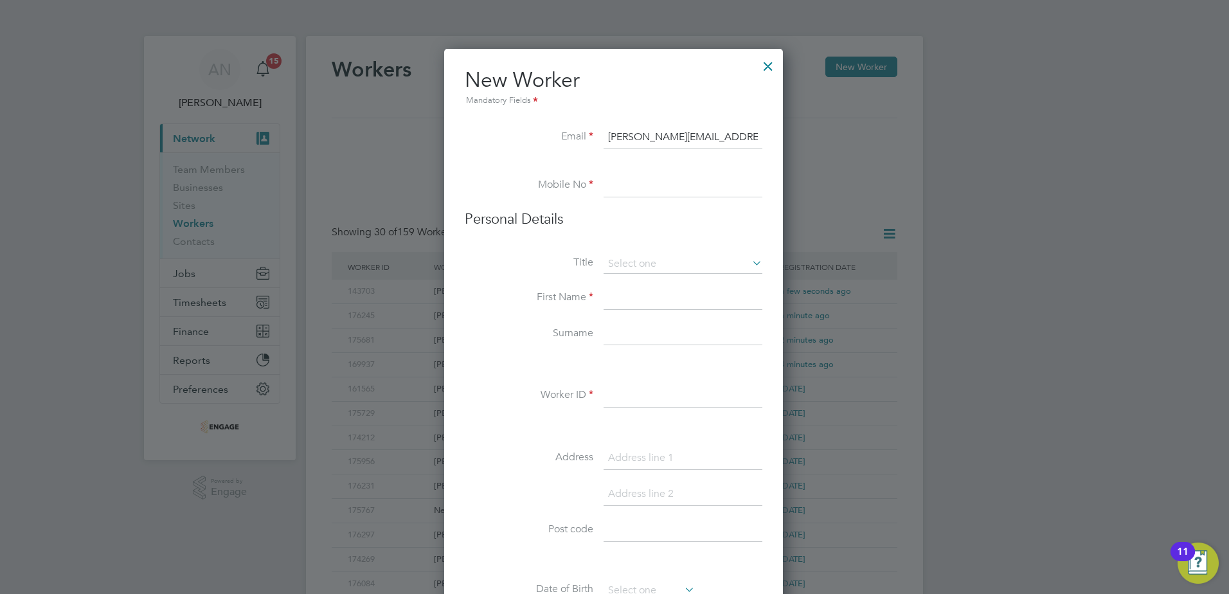
type input "Luis.ferreira@live.com"
click at [666, 197] on input at bounding box center [683, 185] width 159 height 23
paste input "07393 494936"
type input "07393 494936"
click at [624, 262] on input at bounding box center [683, 264] width 159 height 19
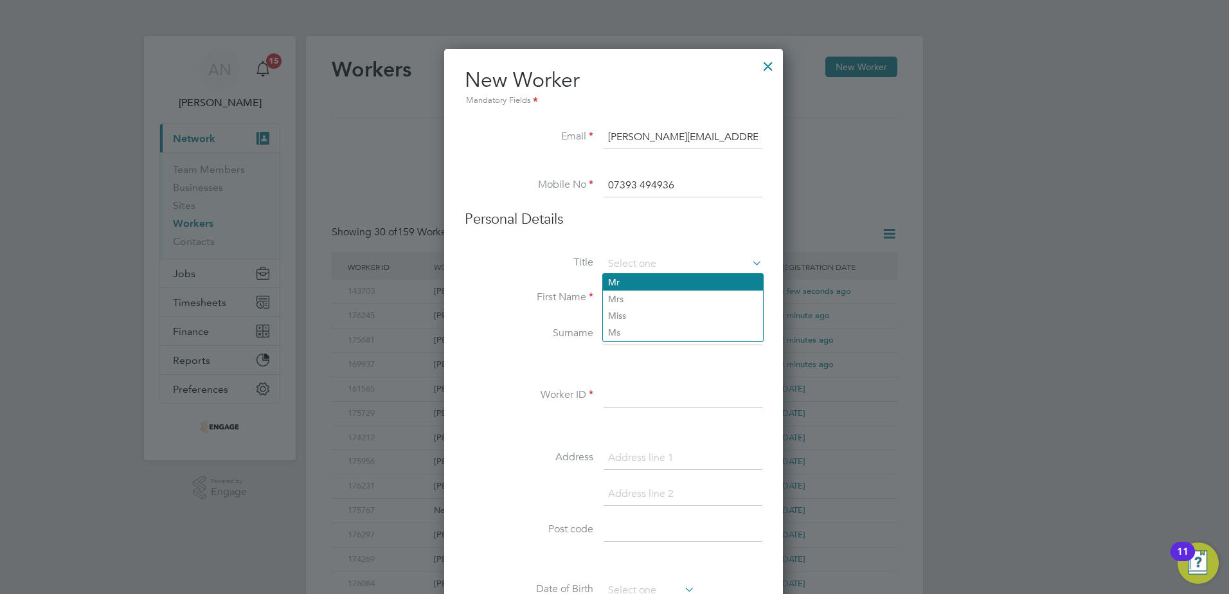
click at [625, 285] on li "Mr" at bounding box center [683, 282] width 160 height 17
type input "Mr"
click at [627, 297] on input at bounding box center [683, 298] width 159 height 23
type input "Luis"
type input "Ferreara"
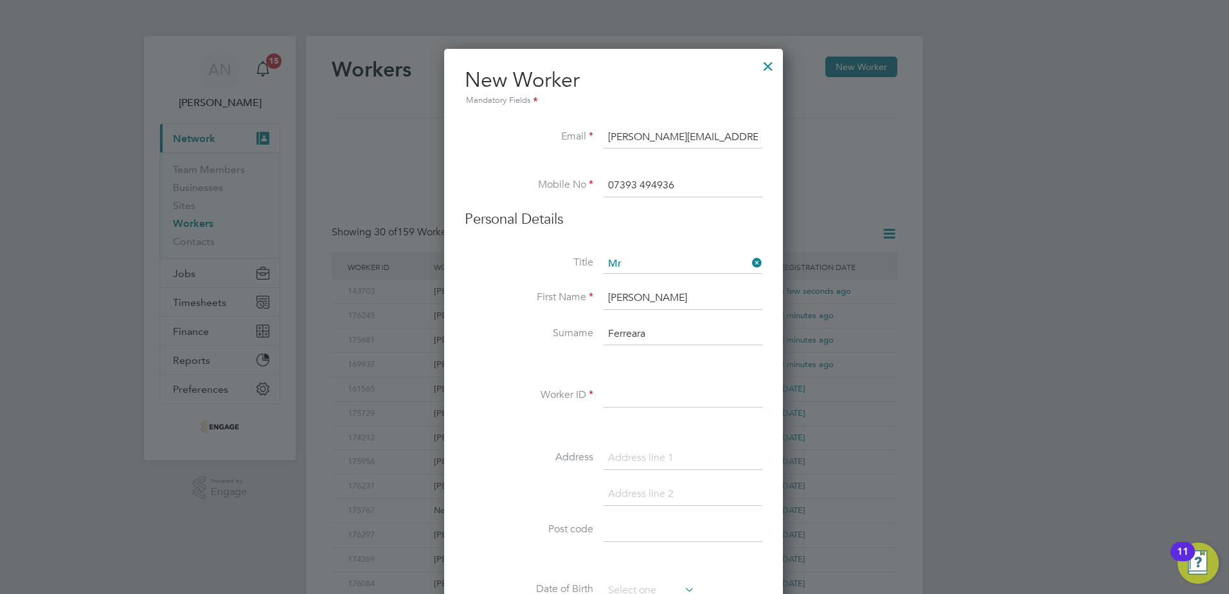
click at [694, 408] on input at bounding box center [683, 395] width 159 height 23
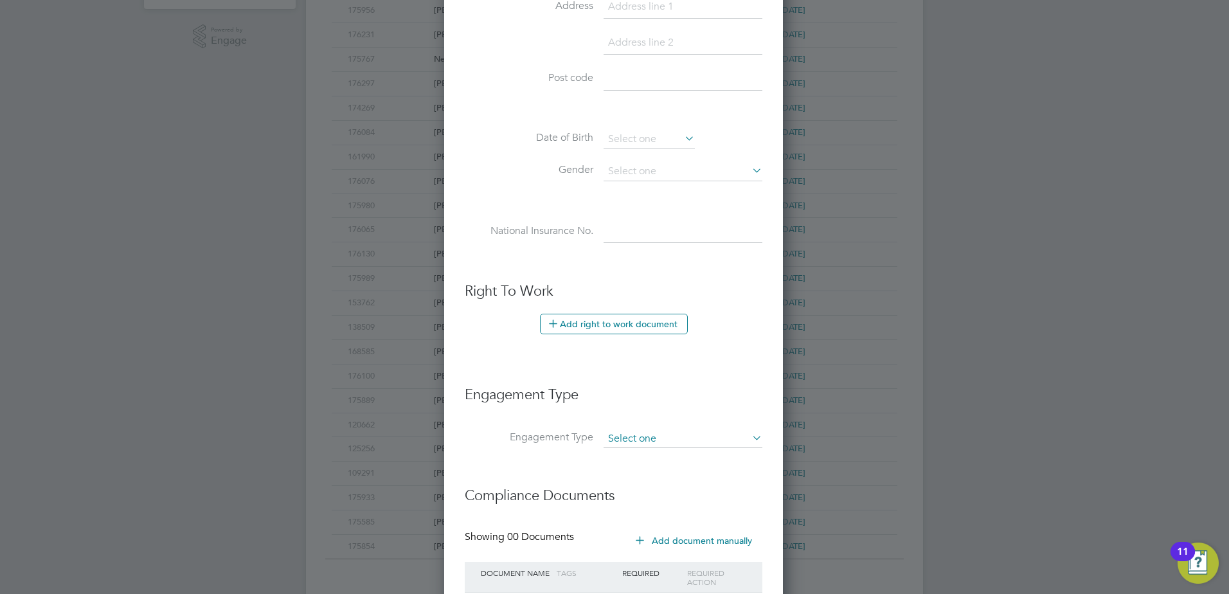
scroll to position [548, 0]
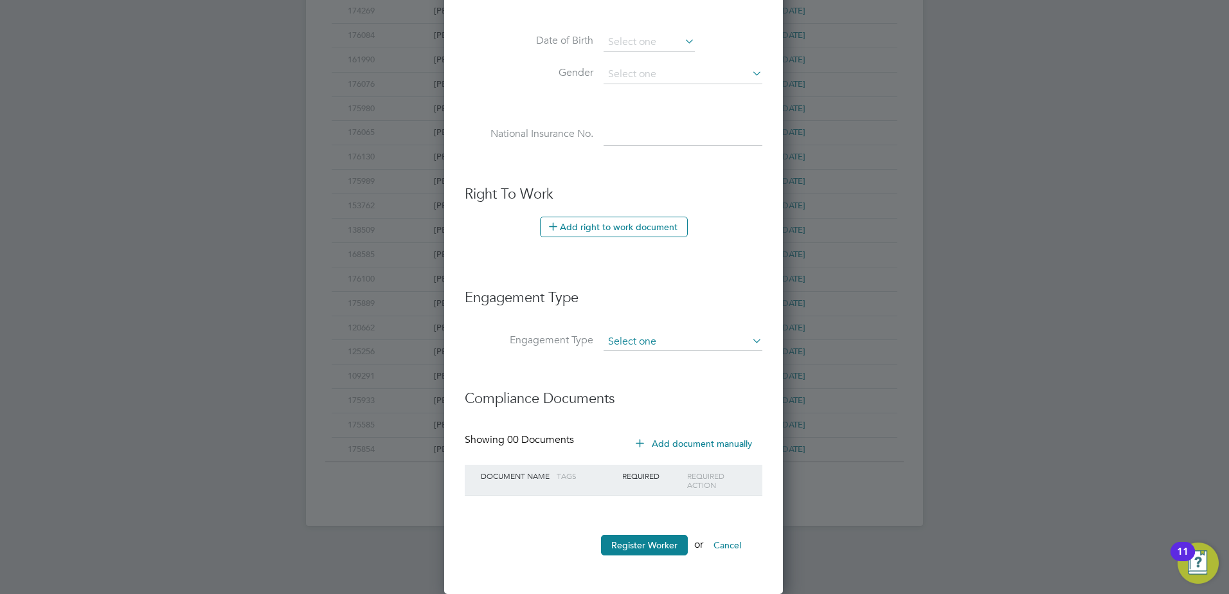
type input "176302"
click at [641, 341] on input at bounding box center [683, 342] width 159 height 18
click at [630, 377] on li "PAYE Direct" at bounding box center [683, 379] width 160 height 19
type input "PAYE Direct"
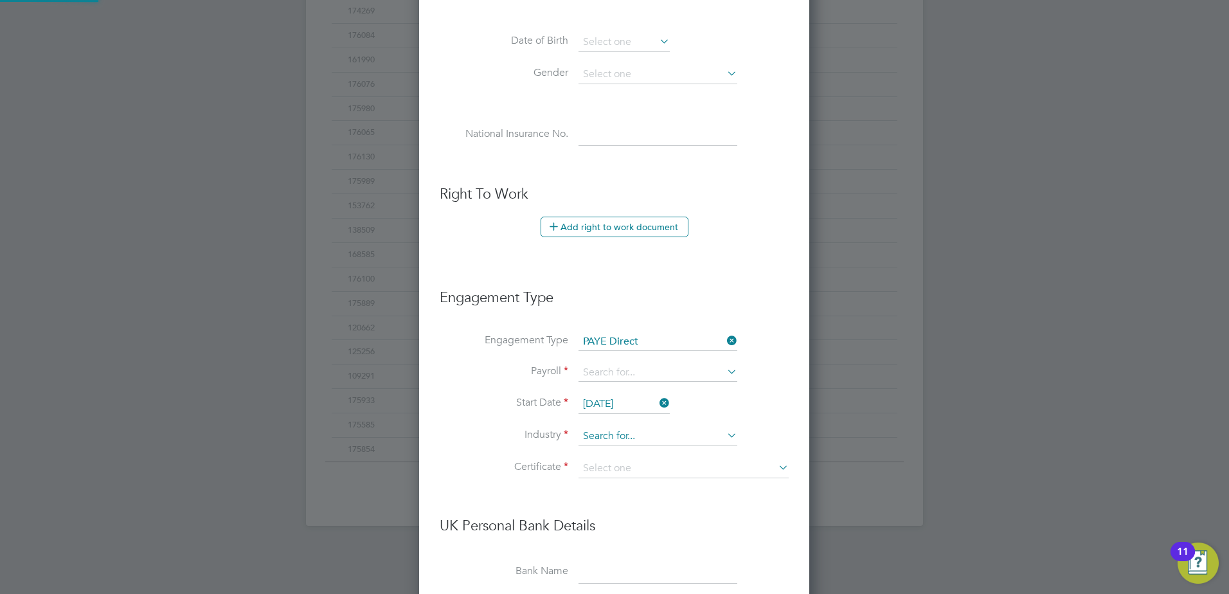
scroll to position [1471, 391]
click at [629, 377] on input at bounding box center [658, 373] width 159 height 18
click at [611, 393] on li "PAYE" at bounding box center [658, 391] width 160 height 19
type input "PAYE"
click at [616, 429] on input at bounding box center [658, 436] width 159 height 19
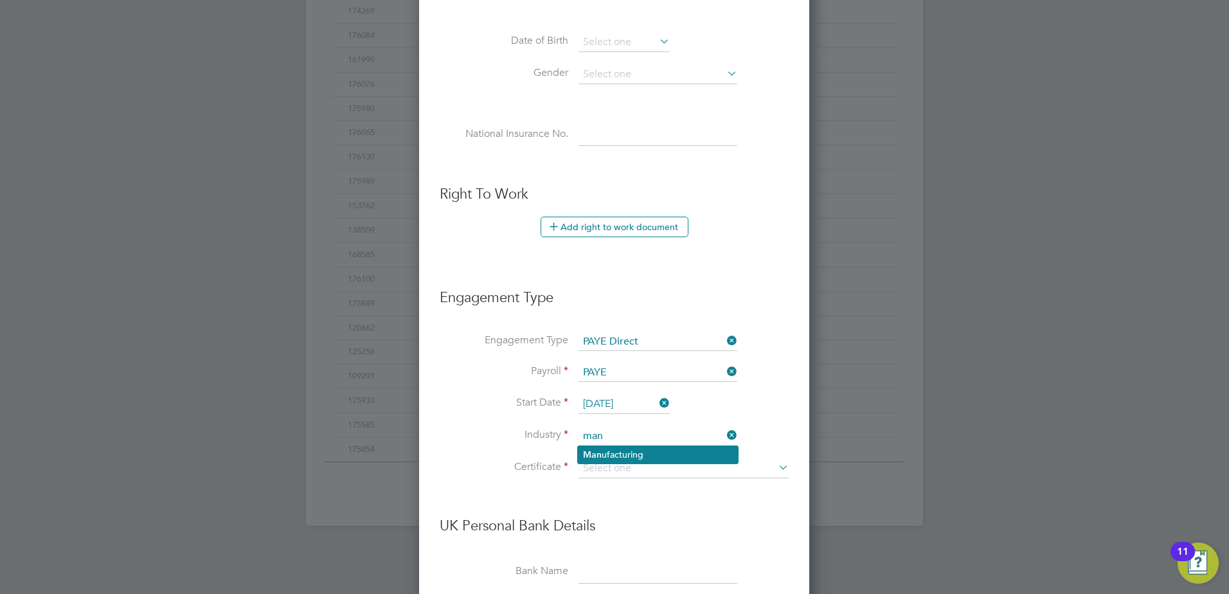
click at [622, 451] on li "Man ufacturing" at bounding box center [658, 454] width 160 height 17
type input "Manufacturing"
click at [620, 462] on input at bounding box center [684, 468] width 210 height 19
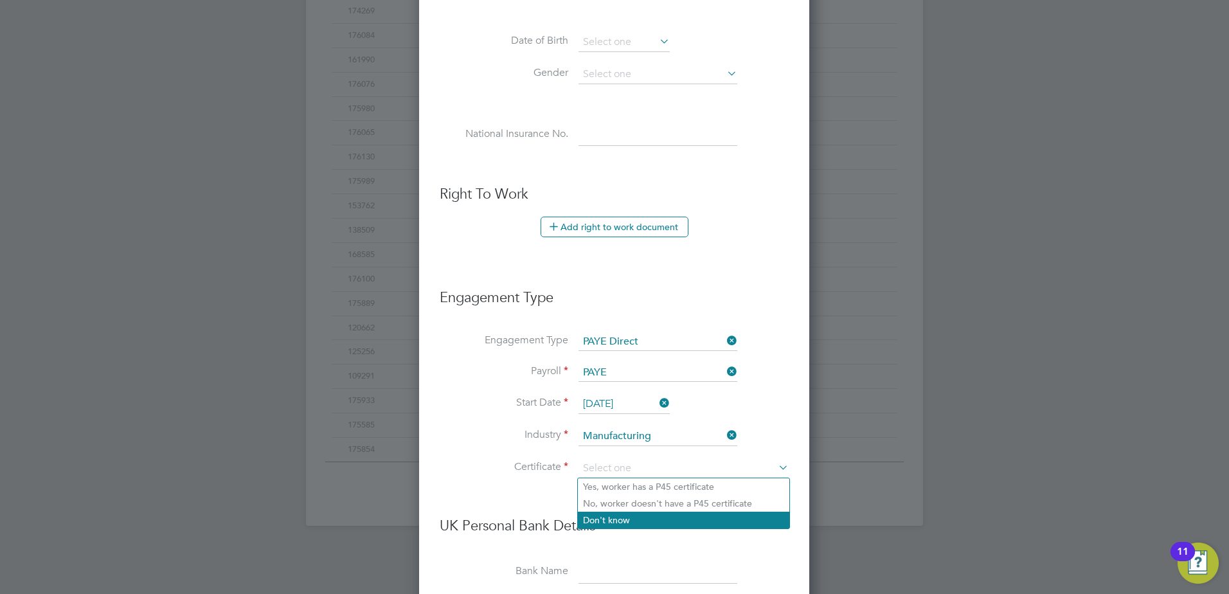
click at [616, 514] on li "Don't know" at bounding box center [683, 520] width 211 height 17
type input "Don't know"
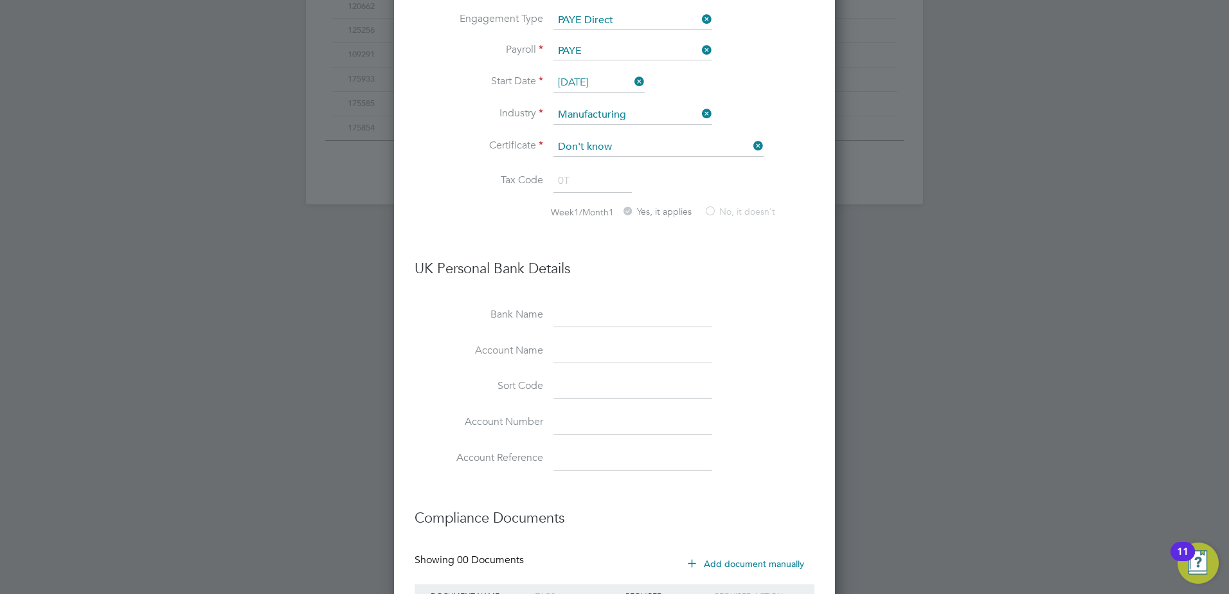
scroll to position [989, 0]
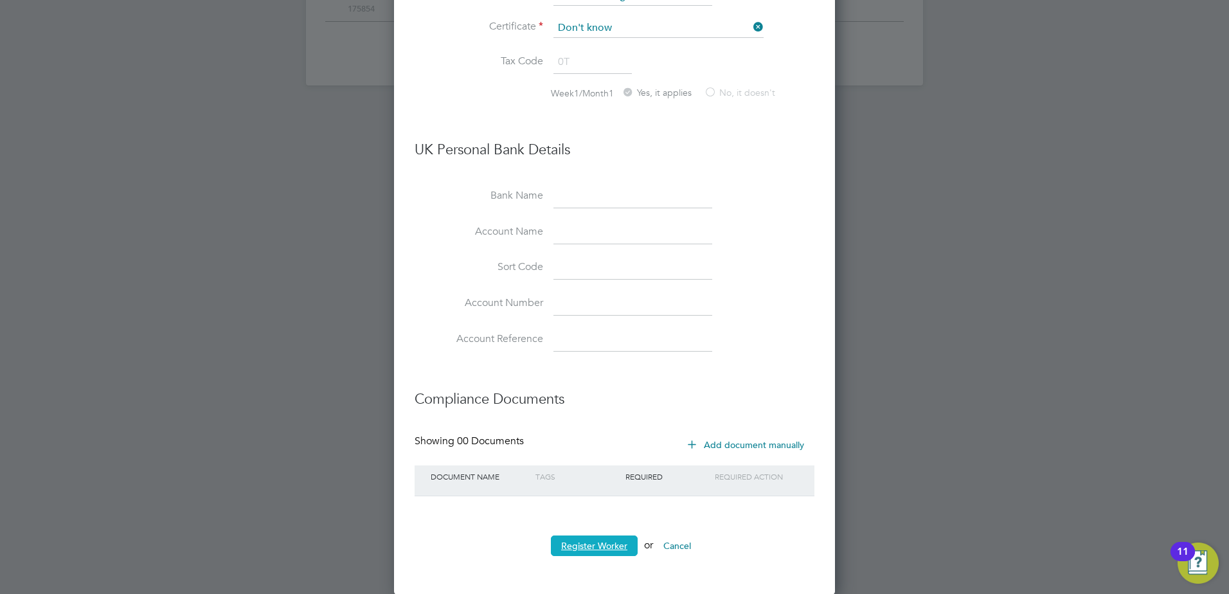
click at [609, 538] on button "Register Worker" at bounding box center [594, 545] width 87 height 21
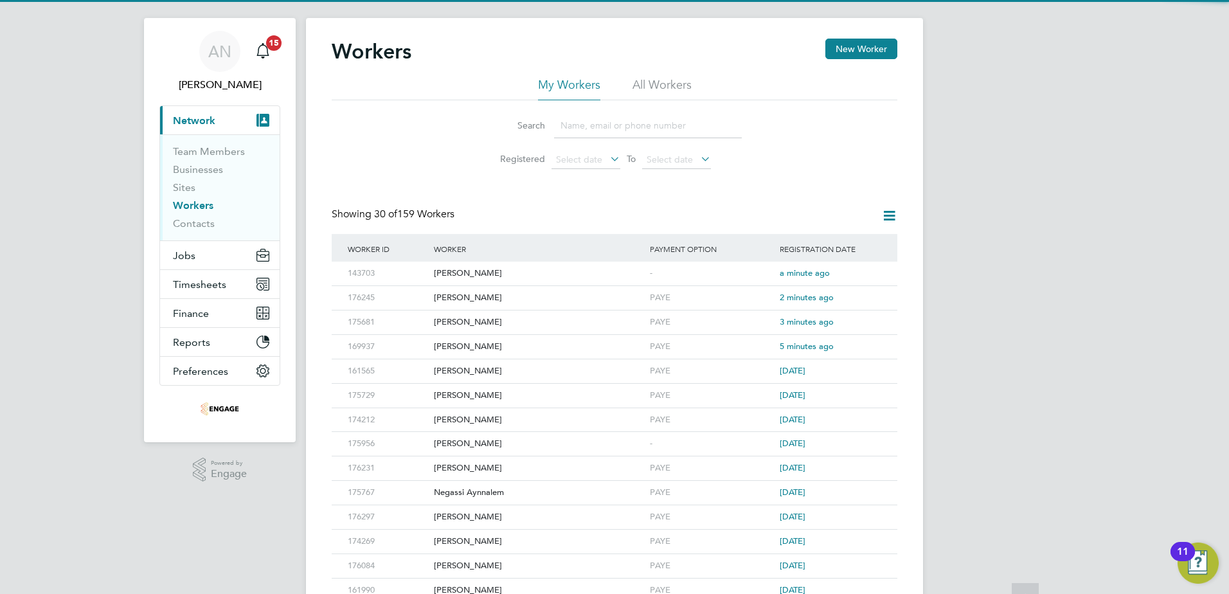
scroll to position [0, 0]
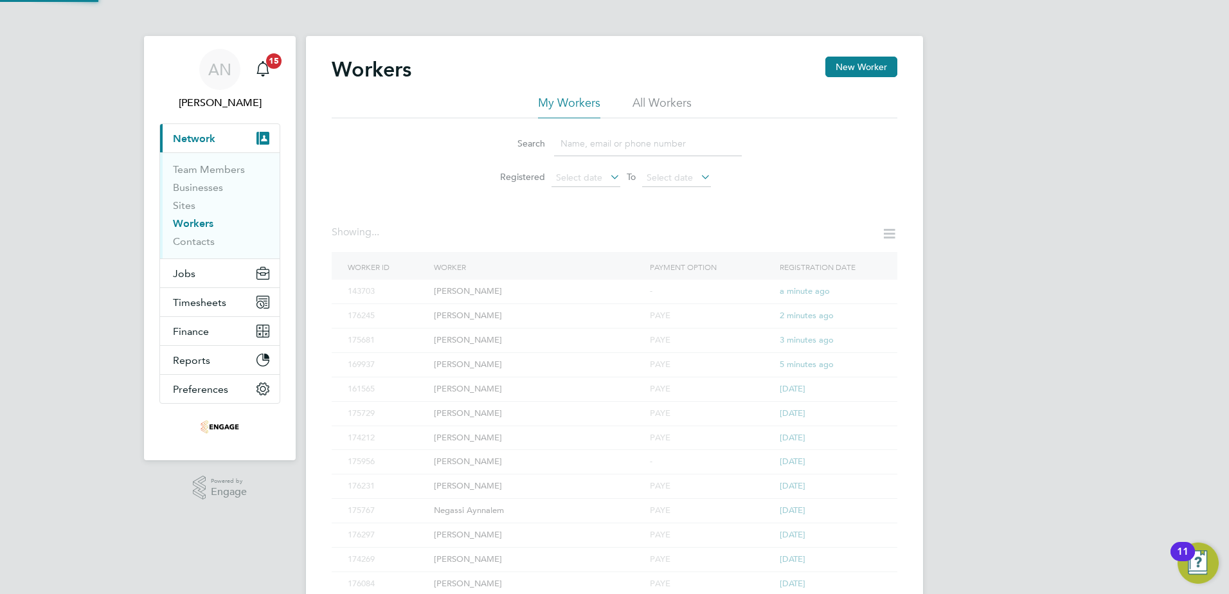
click at [842, 81] on div "Workers New Worker" at bounding box center [615, 76] width 566 height 39
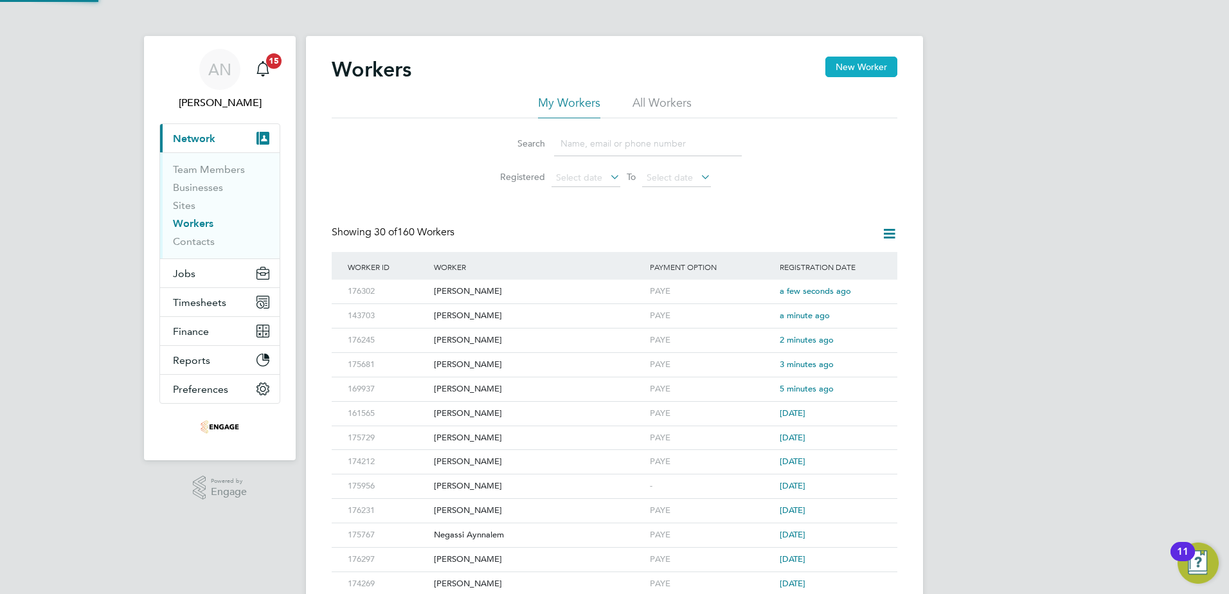
click at [845, 71] on button "New Worker" at bounding box center [861, 67] width 72 height 21
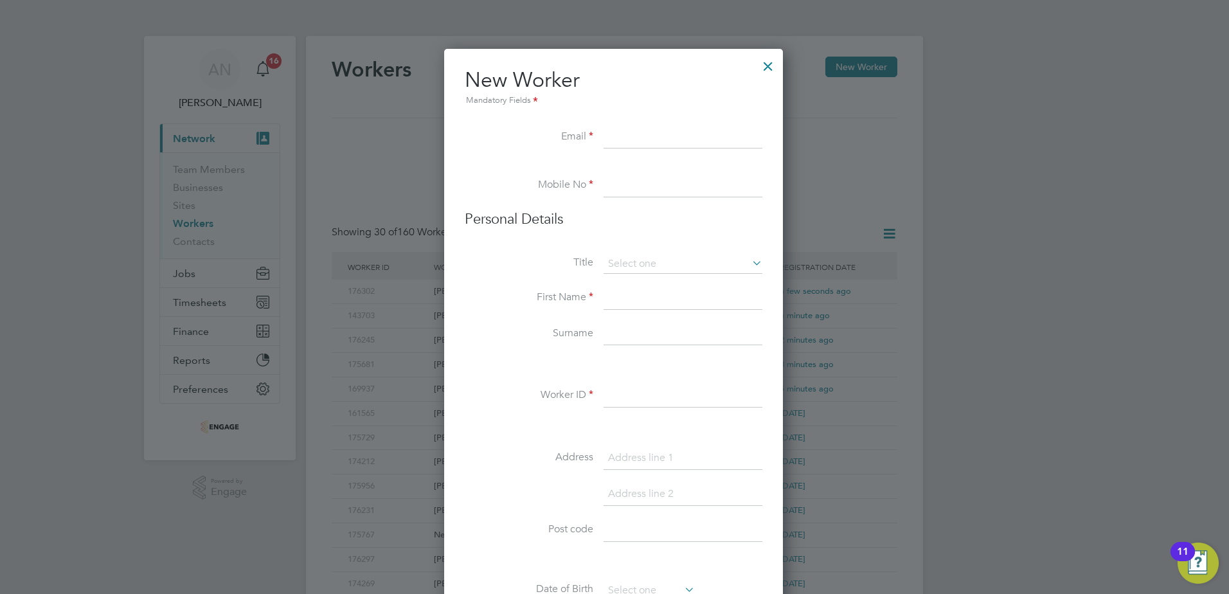
scroll to position [1094, 341]
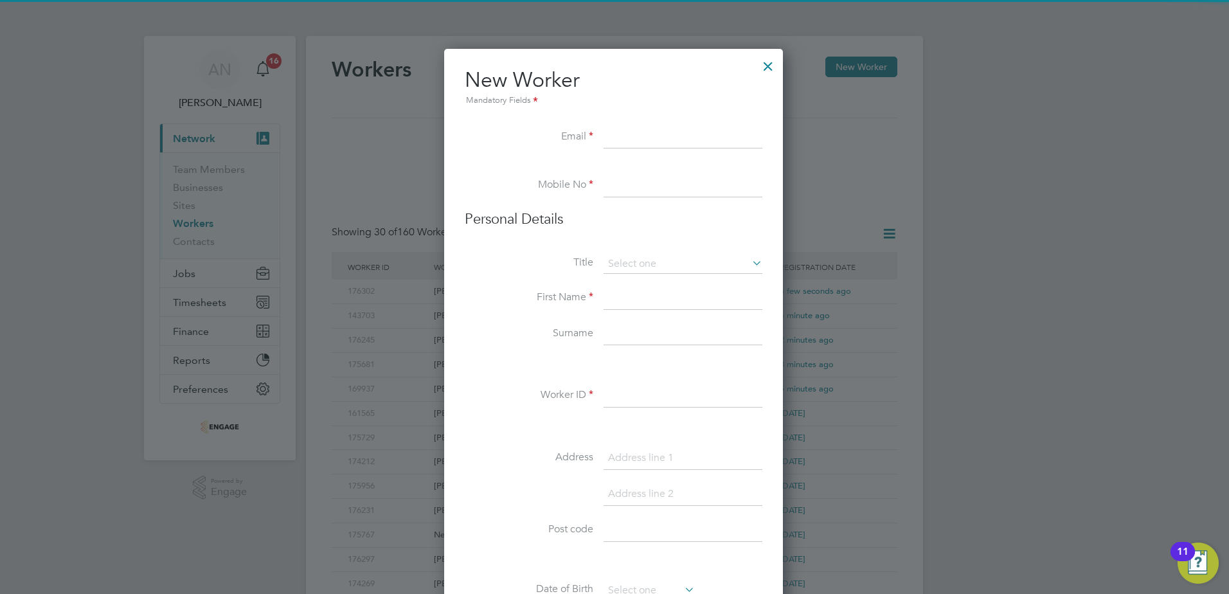
click at [641, 145] on input at bounding box center [683, 137] width 159 height 23
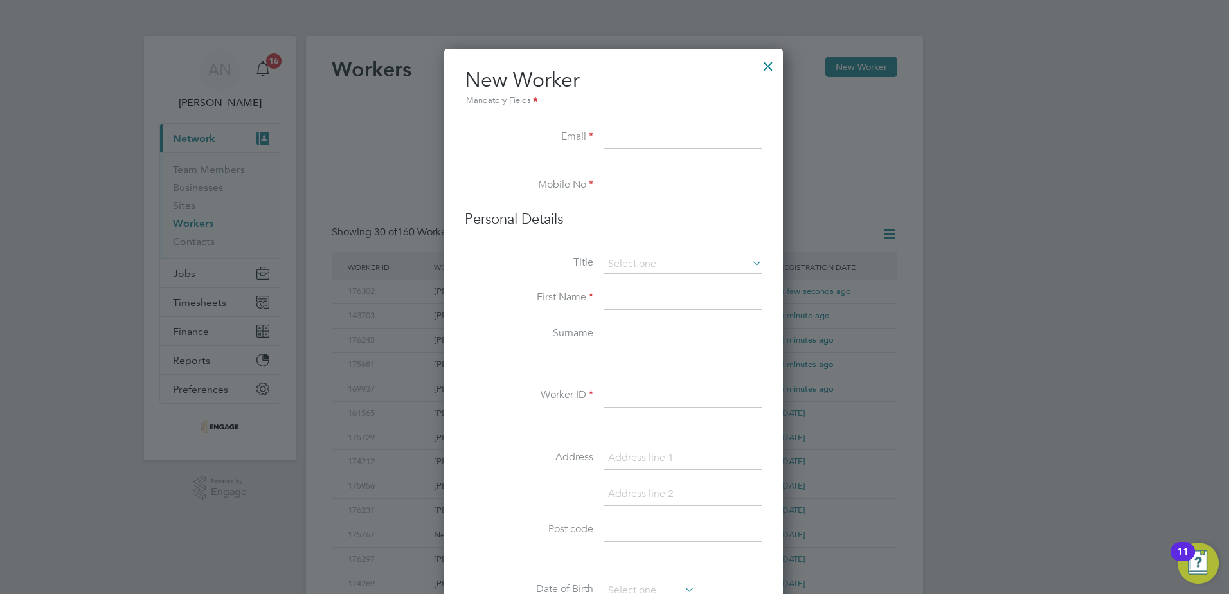
click at [721, 141] on input at bounding box center [683, 137] width 159 height 23
click at [658, 141] on input at bounding box center [683, 137] width 159 height 23
paste input "Aatiq245@hotmail.com"
type input "Aatiq245@hotmail.com"
click at [657, 177] on input at bounding box center [683, 185] width 159 height 23
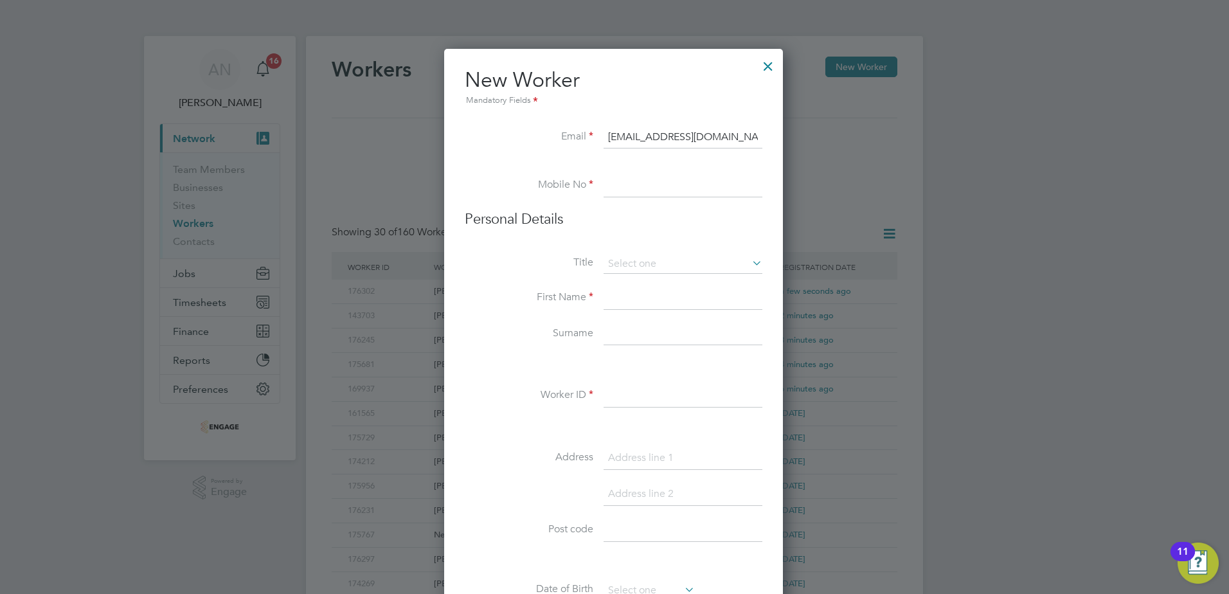
click at [636, 186] on input at bounding box center [683, 185] width 159 height 23
paste input "07740 551650"
type input "07740 551650"
click at [647, 258] on input at bounding box center [683, 264] width 159 height 19
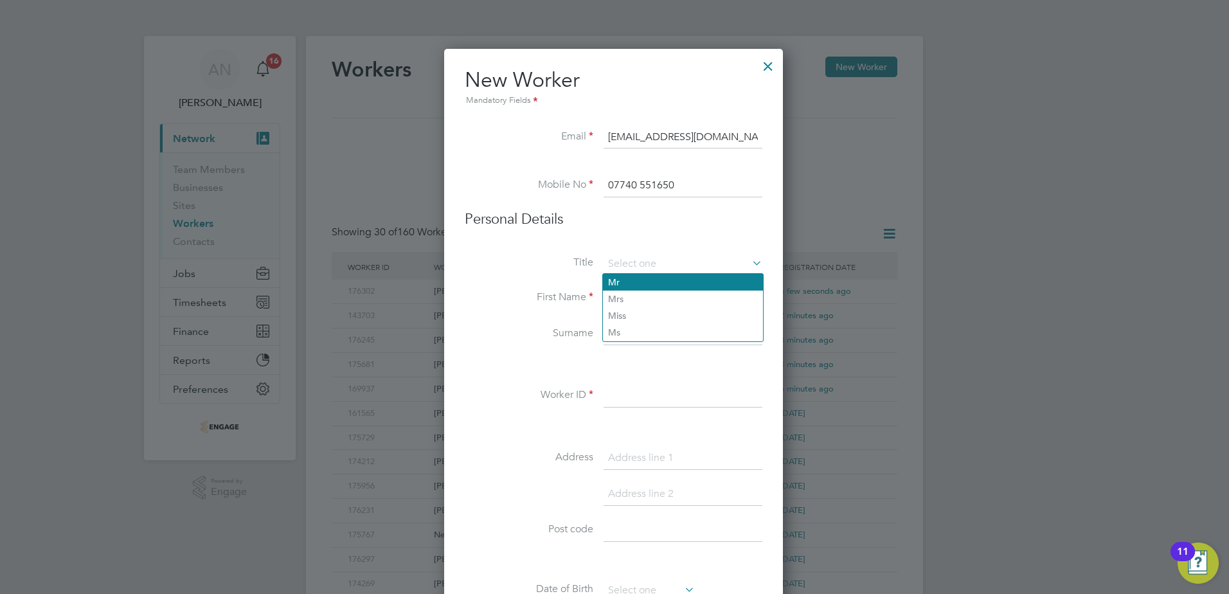
click at [642, 281] on li "Mr" at bounding box center [683, 282] width 160 height 17
type input "Mr"
click at [642, 289] on input at bounding box center [683, 298] width 159 height 23
type input "Atiq"
type input "Hussein"
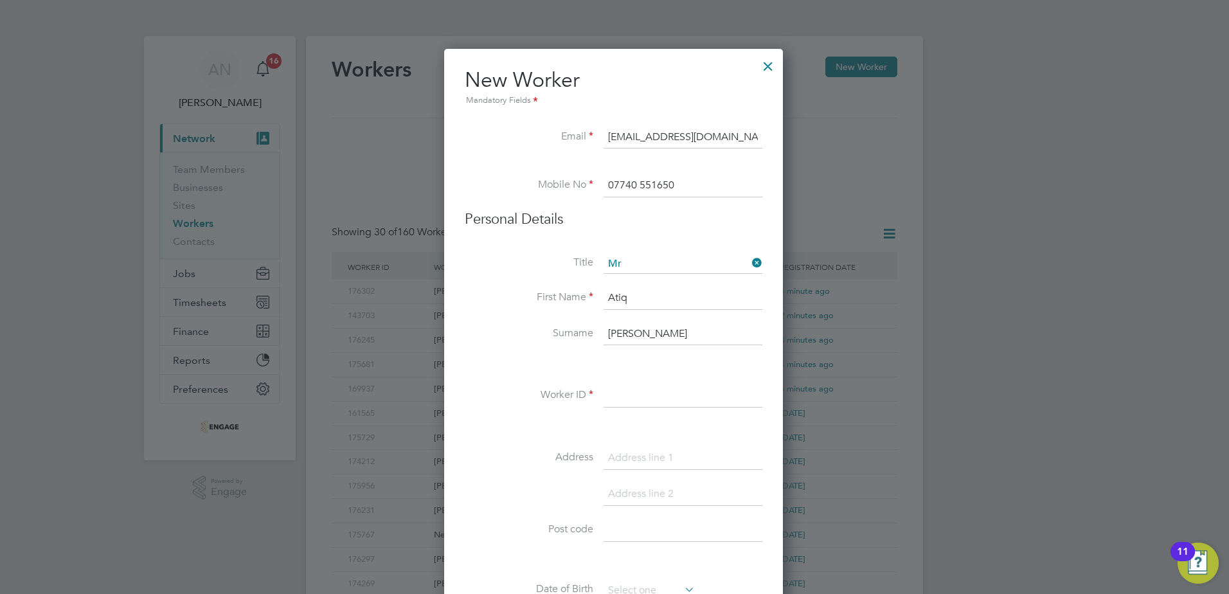
click at [649, 400] on input at bounding box center [683, 395] width 159 height 23
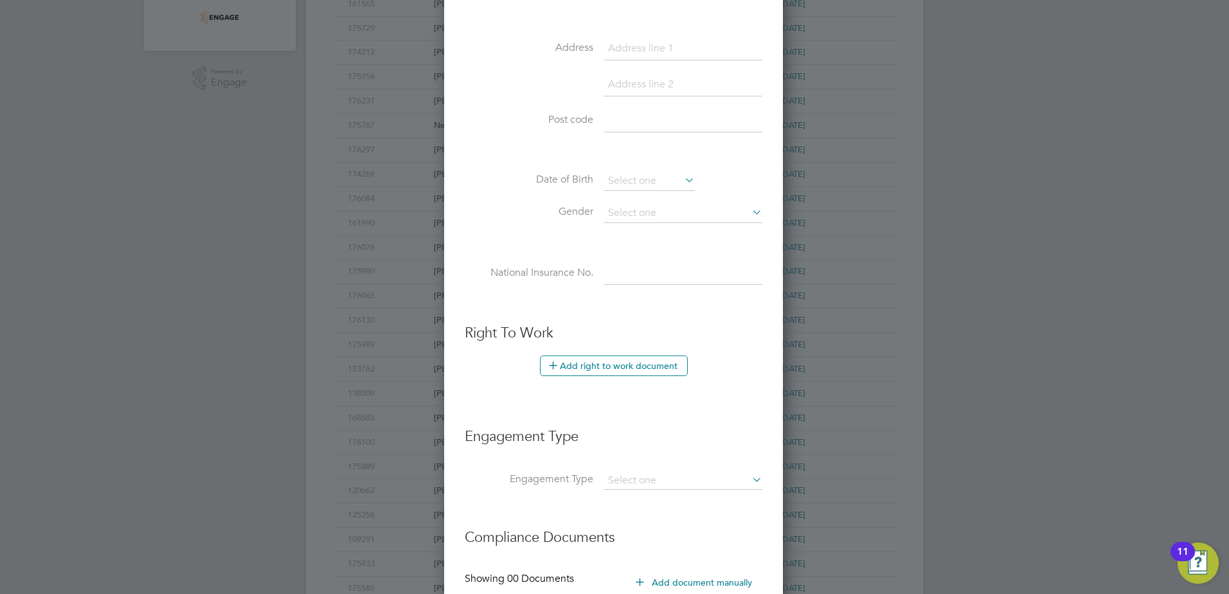
scroll to position [548, 0]
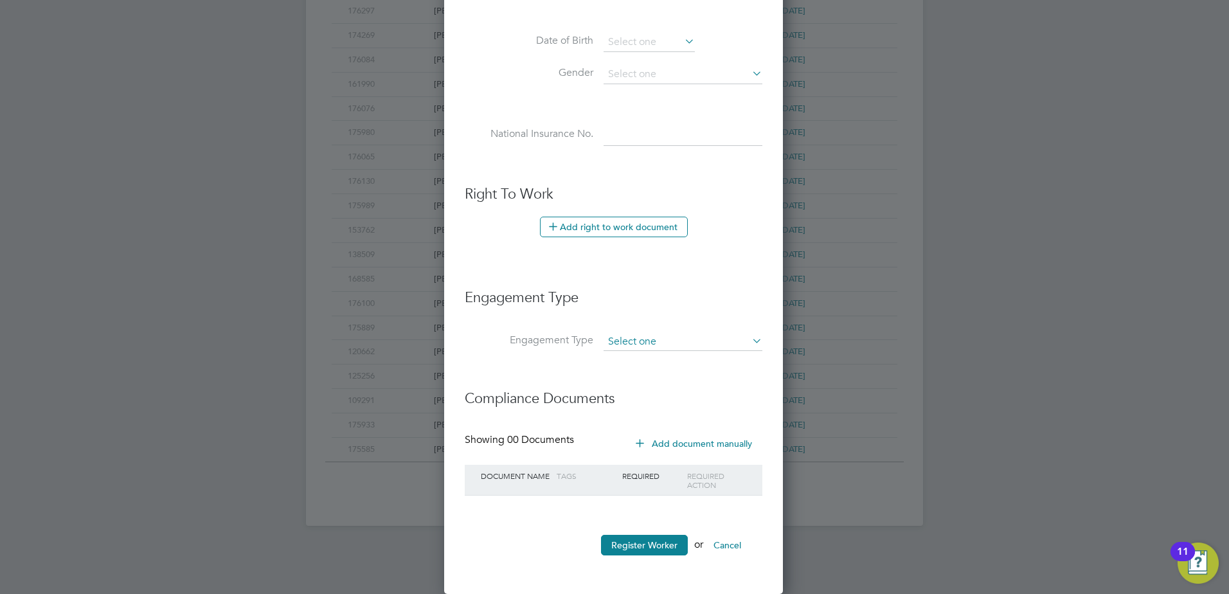
type input "176341"
click at [628, 339] on input at bounding box center [683, 342] width 159 height 18
click at [624, 372] on li "PAYE Direct" at bounding box center [683, 379] width 160 height 19
type input "PAYE Direct"
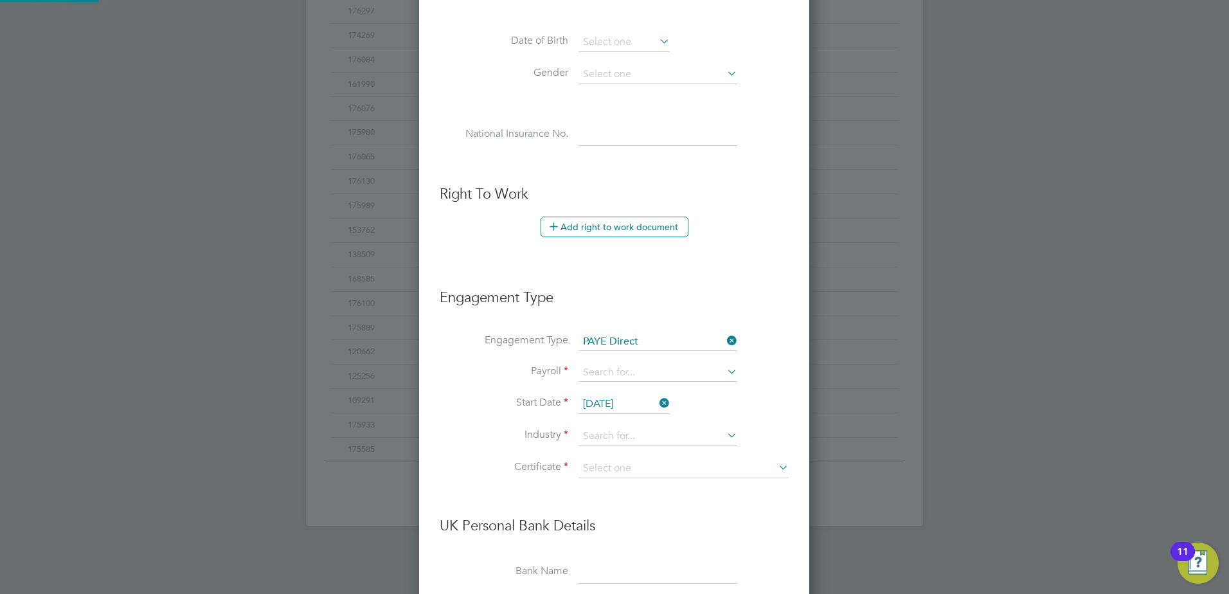
scroll to position [1471, 391]
click at [625, 377] on input at bounding box center [658, 373] width 159 height 18
click at [615, 395] on li "PAYE" at bounding box center [658, 391] width 160 height 19
type input "PAYE"
click at [615, 430] on input at bounding box center [658, 436] width 159 height 19
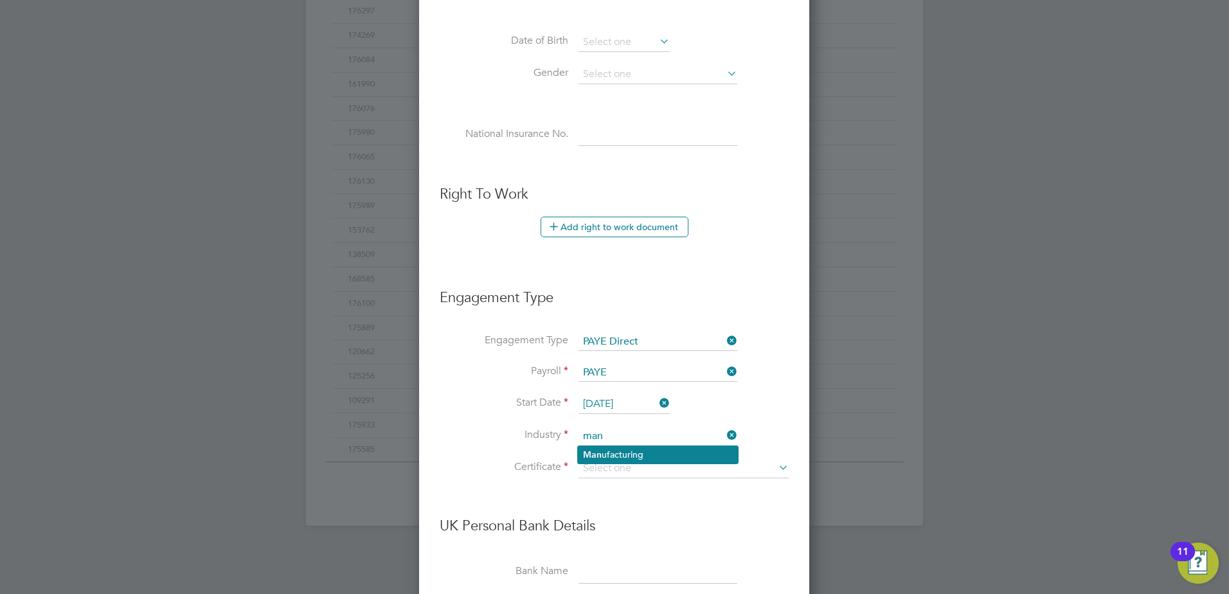
click at [617, 456] on li "Man ufacturing" at bounding box center [658, 454] width 160 height 17
type input "Manufacturing"
click at [615, 466] on input at bounding box center [684, 468] width 210 height 19
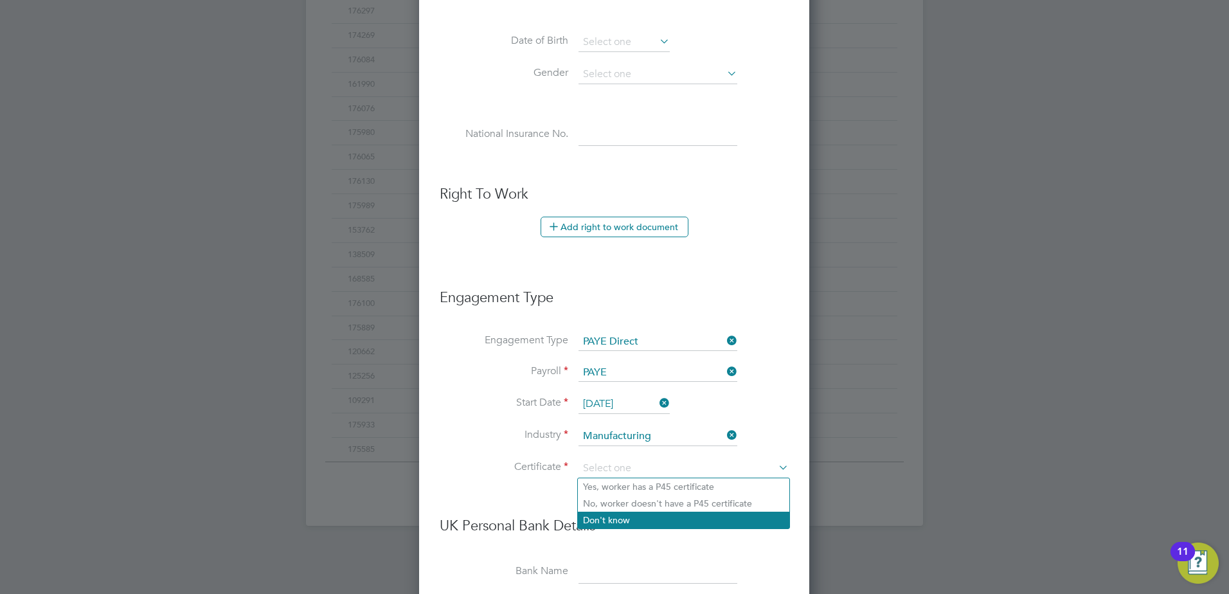
click at [620, 514] on li "Don't know" at bounding box center [683, 520] width 211 height 17
type input "Don't know"
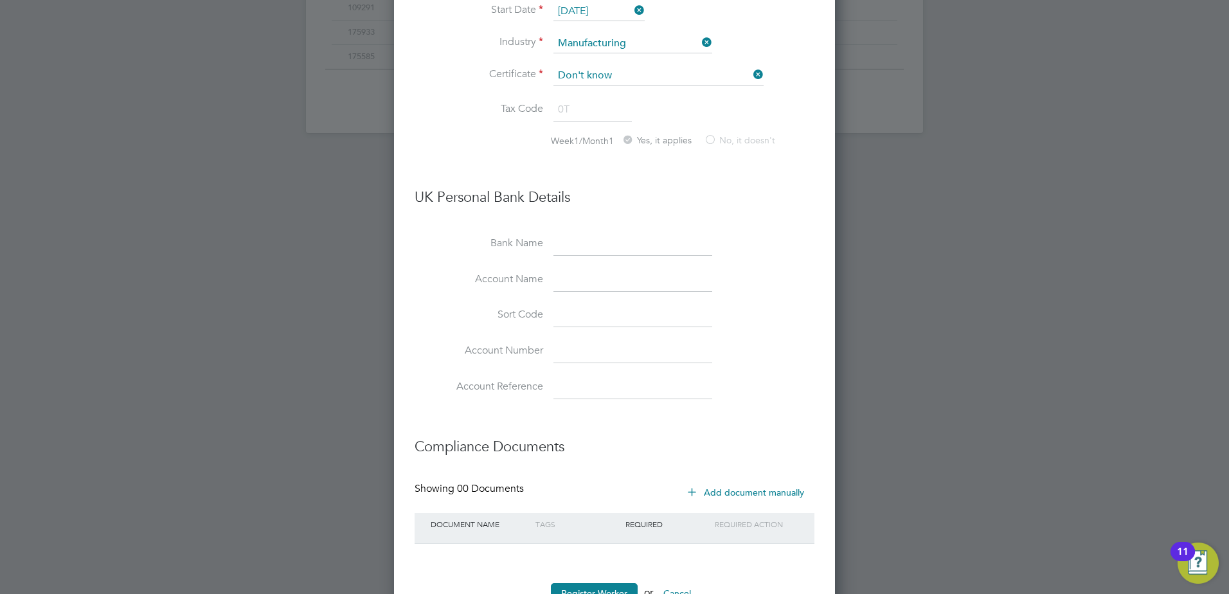
scroll to position [989, 0]
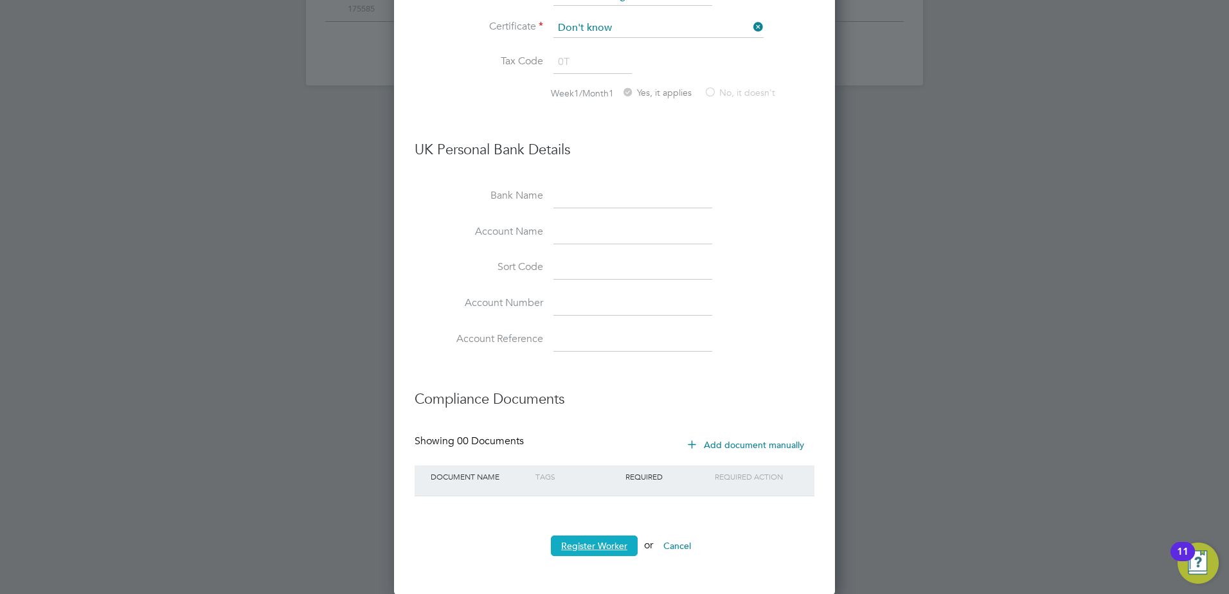
click at [593, 535] on button "Register Worker" at bounding box center [594, 545] width 87 height 21
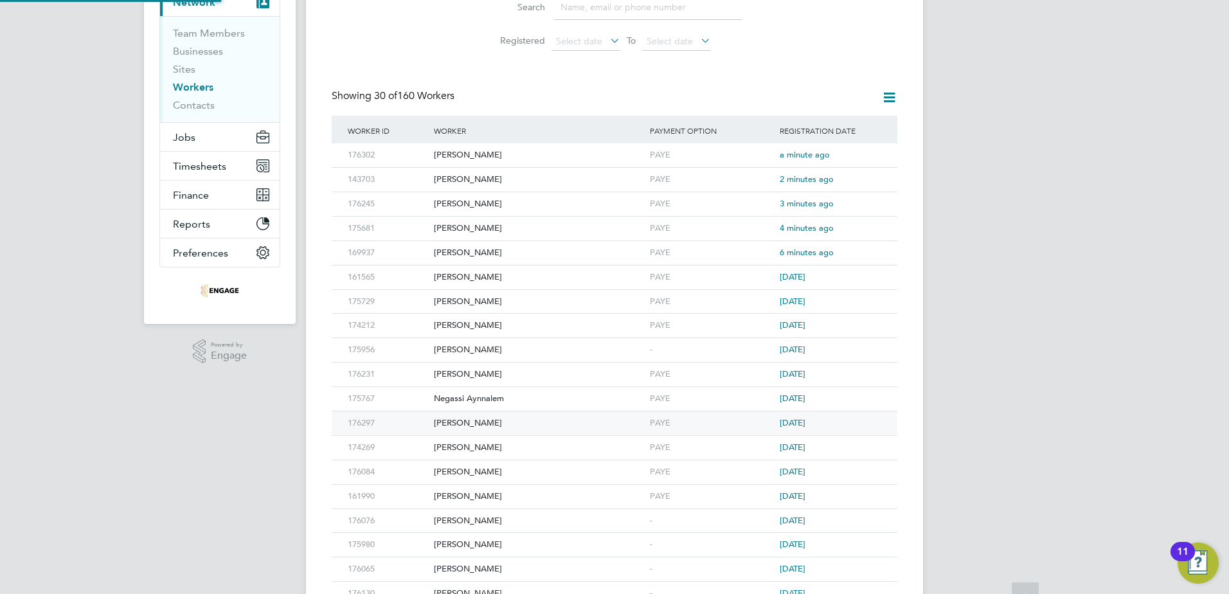
scroll to position [0, 0]
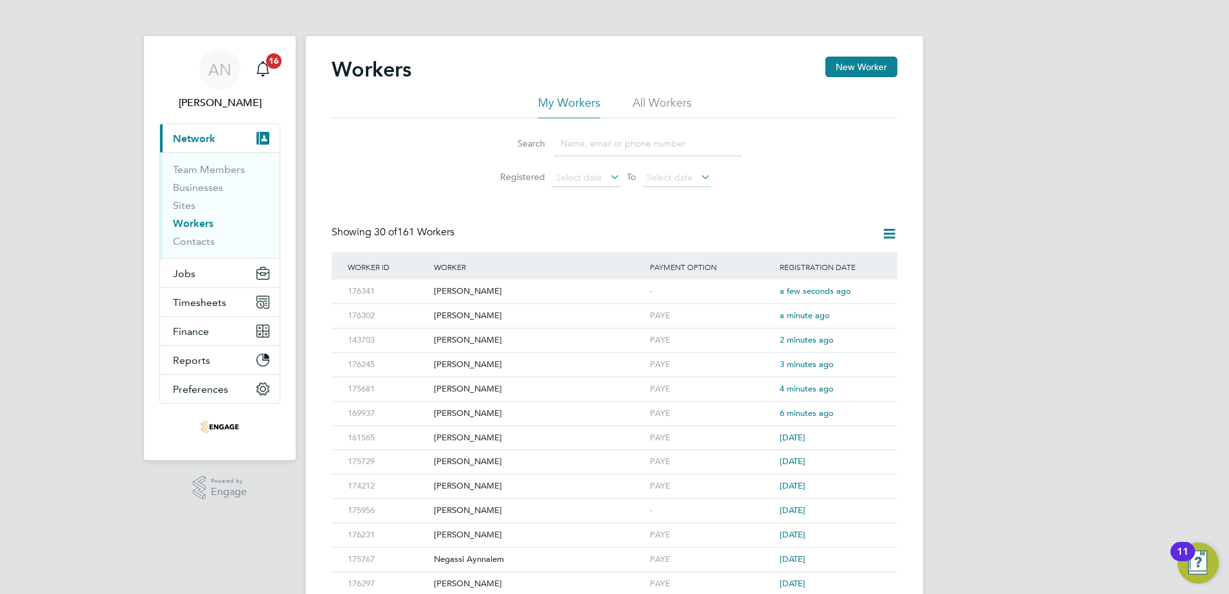
click at [823, 74] on div "Workers New Worker" at bounding box center [615, 76] width 566 height 39
click at [839, 66] on button "New Worker" at bounding box center [861, 67] width 72 height 21
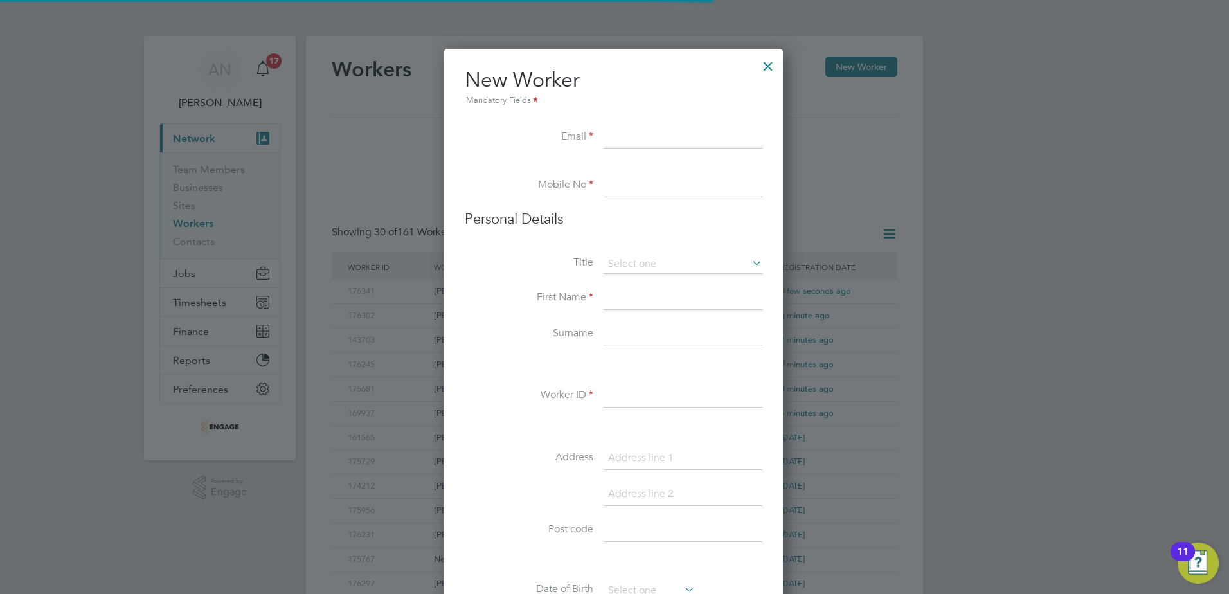
scroll to position [1094, 341]
click at [701, 143] on input at bounding box center [683, 137] width 159 height 23
paste input "gdarshan@hotmail.co.uk"
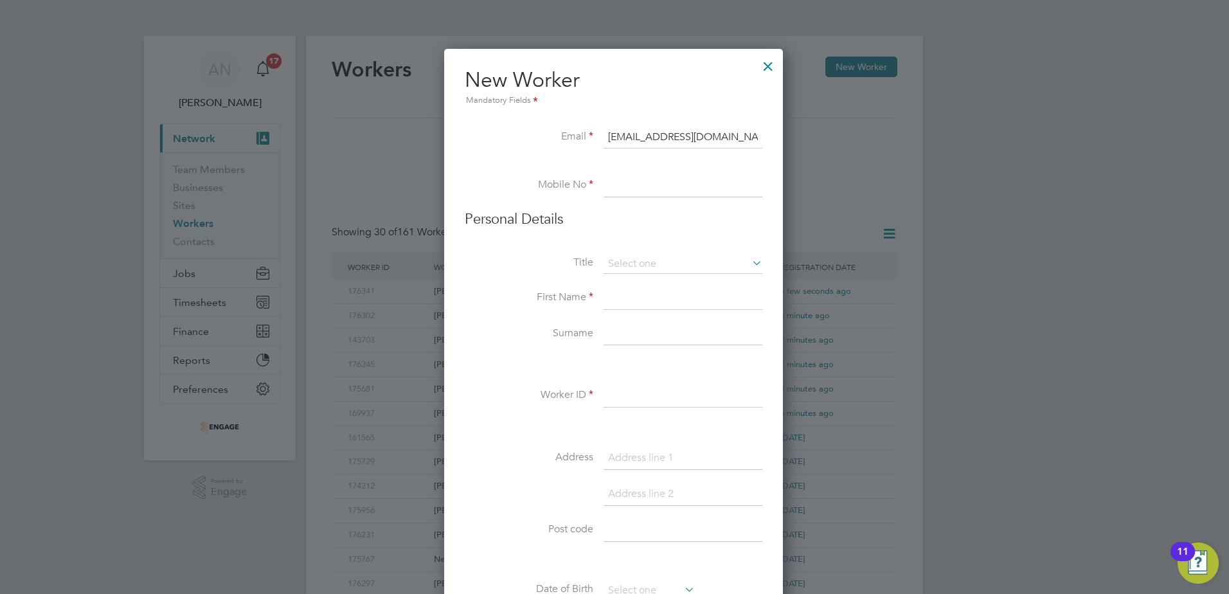
type input "gdarshan@hotmail.co.uk"
click at [679, 178] on input at bounding box center [683, 185] width 159 height 23
click at [636, 180] on input at bounding box center [683, 185] width 159 height 23
paste input "07863 325980"
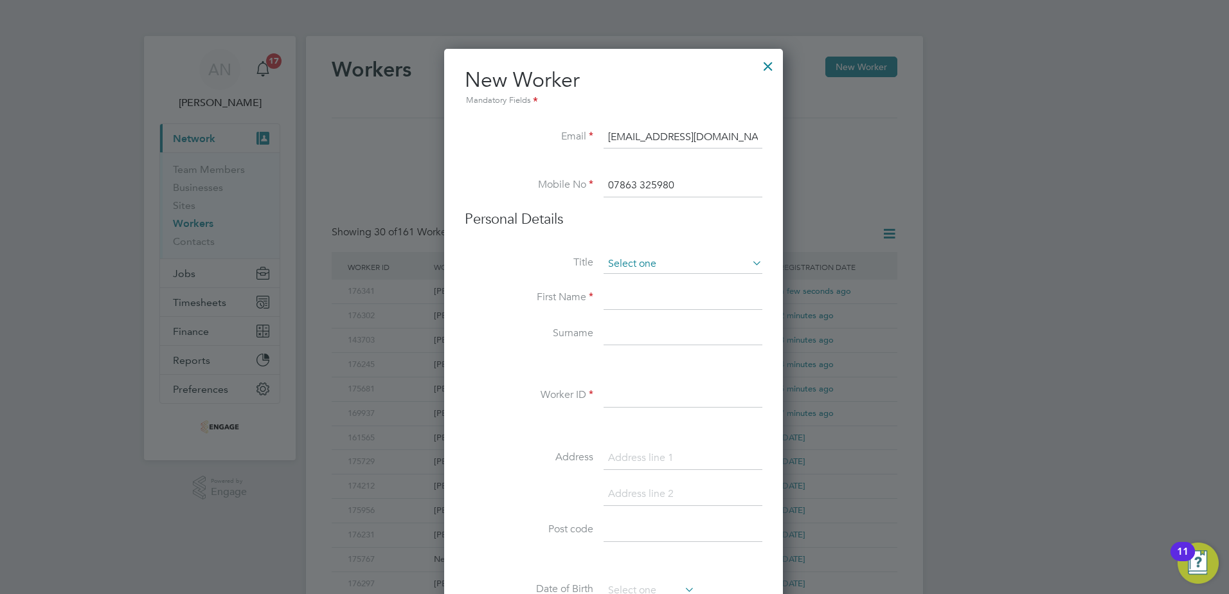
type input "07863 325980"
click at [630, 256] on input at bounding box center [683, 264] width 159 height 19
click at [629, 280] on li "Mr" at bounding box center [683, 282] width 160 height 17
type input "Mr"
click at [626, 295] on input at bounding box center [683, 298] width 159 height 23
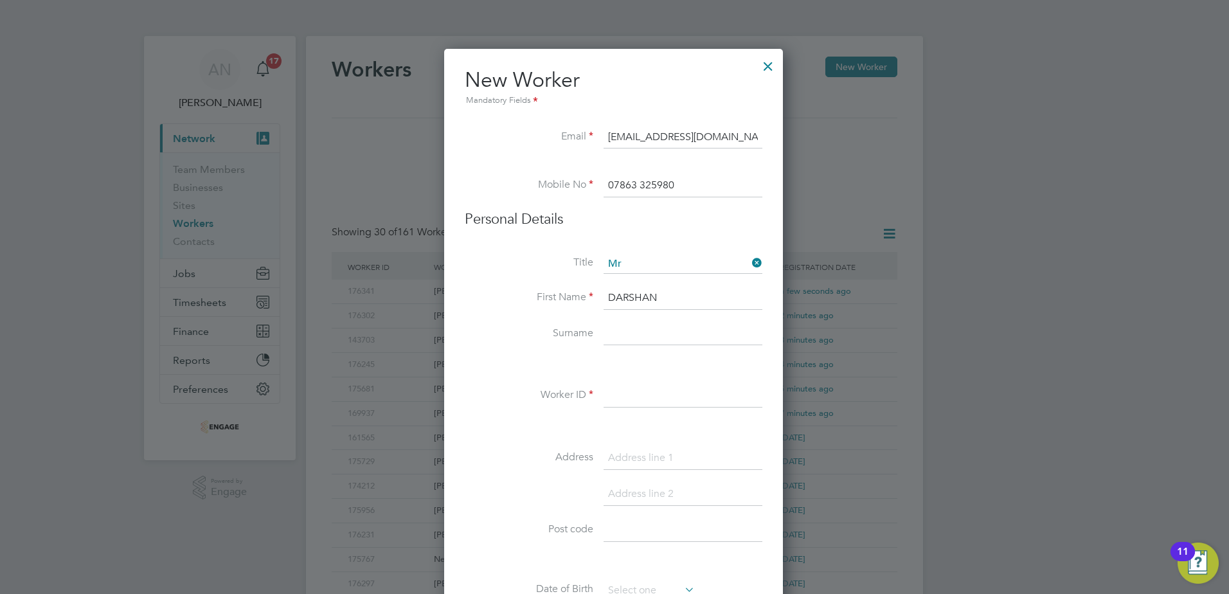
type input "DARSHAN"
type input "G"
click at [663, 299] on input "DARSHAN" at bounding box center [683, 298] width 159 height 23
type input "Darshan"
type input "Gunputh"
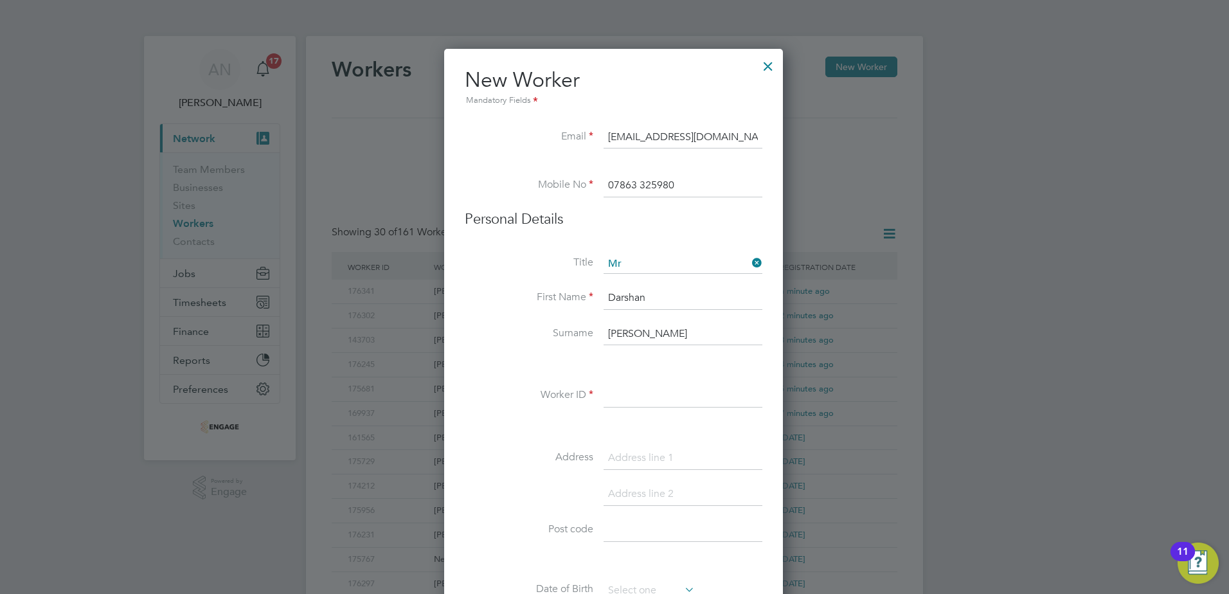
click at [643, 396] on input at bounding box center [683, 395] width 159 height 23
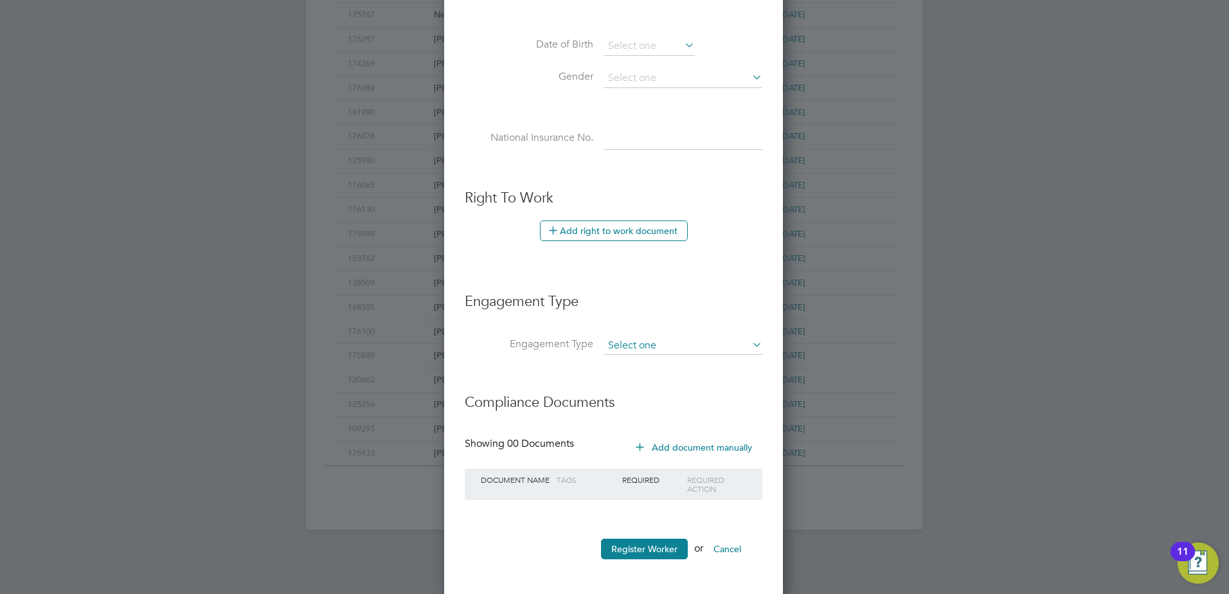
scroll to position [548, 0]
type input "175925"
click at [670, 341] on input at bounding box center [683, 342] width 159 height 18
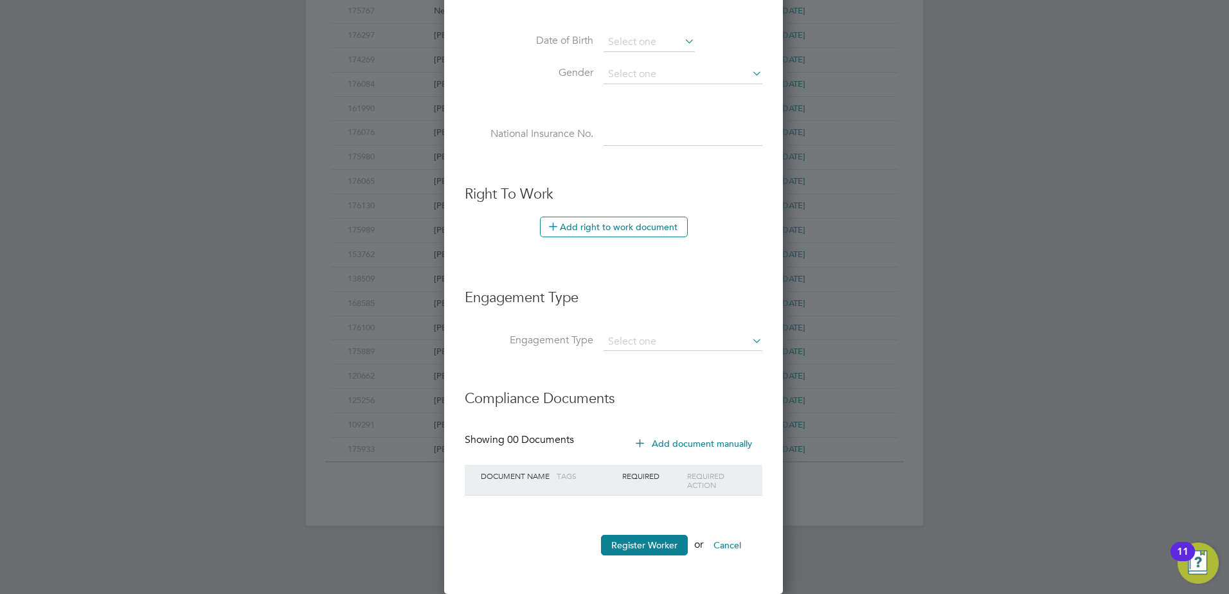
click at [635, 378] on li "PAYE Direct" at bounding box center [683, 379] width 160 height 19
type input "PAYE Direct"
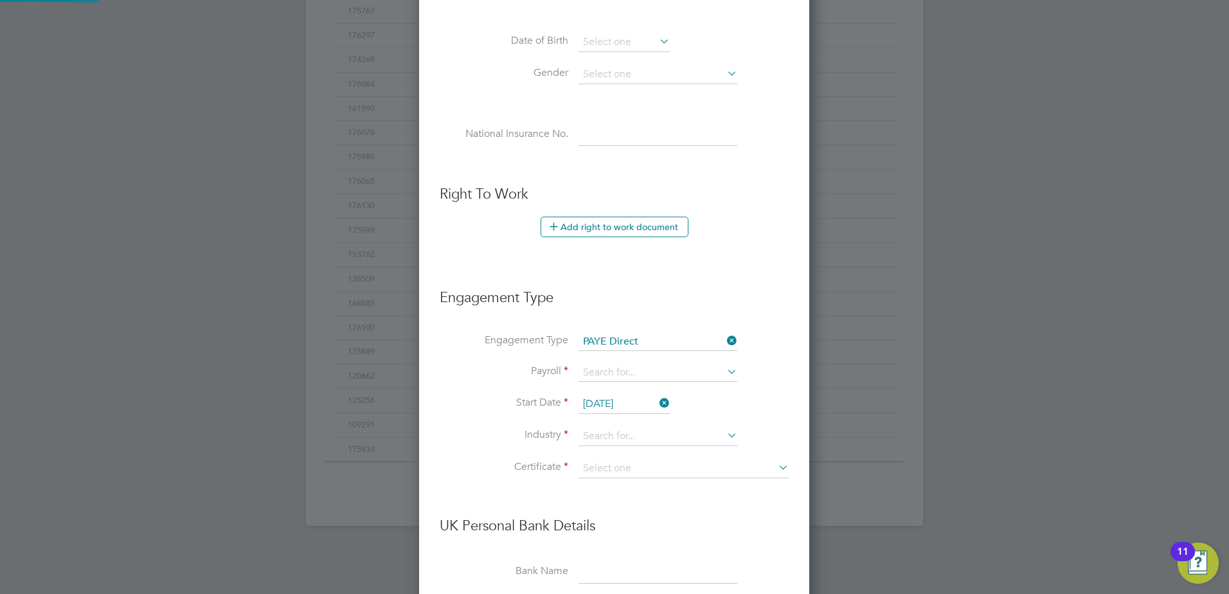
scroll to position [1471, 391]
click at [620, 372] on input at bounding box center [658, 373] width 159 height 18
click at [613, 392] on li "PAYE" at bounding box center [658, 391] width 160 height 19
type input "PAYE"
click at [616, 429] on input at bounding box center [658, 436] width 159 height 19
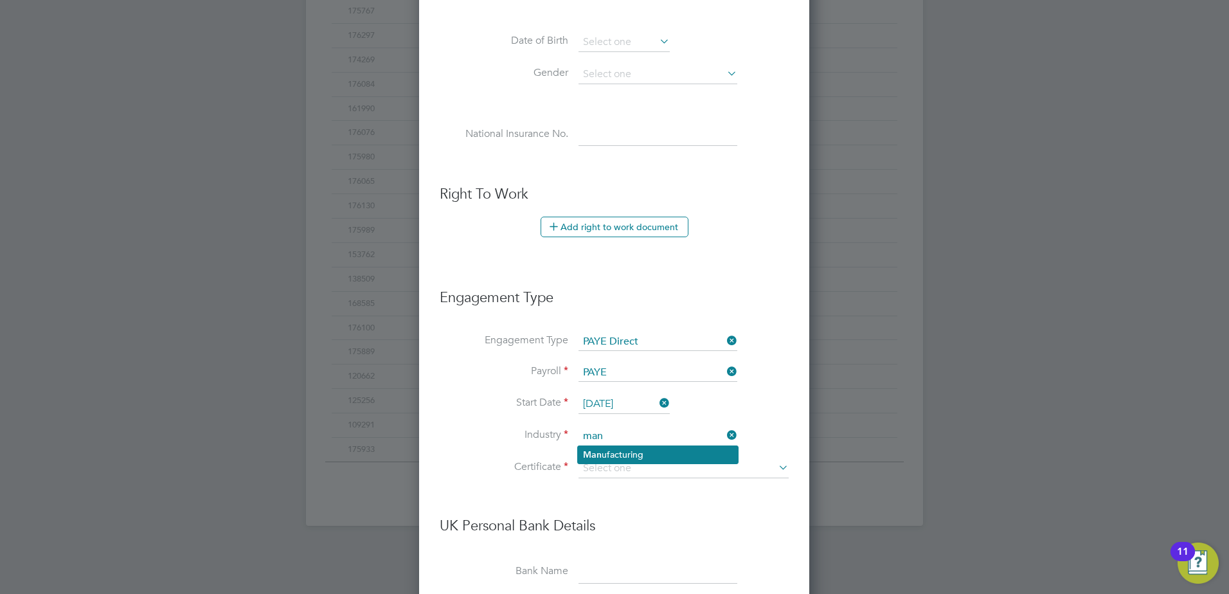
click at [595, 453] on b "Man" at bounding box center [592, 454] width 19 height 11
type input "Manufacturing"
click at [599, 468] on input at bounding box center [684, 468] width 210 height 19
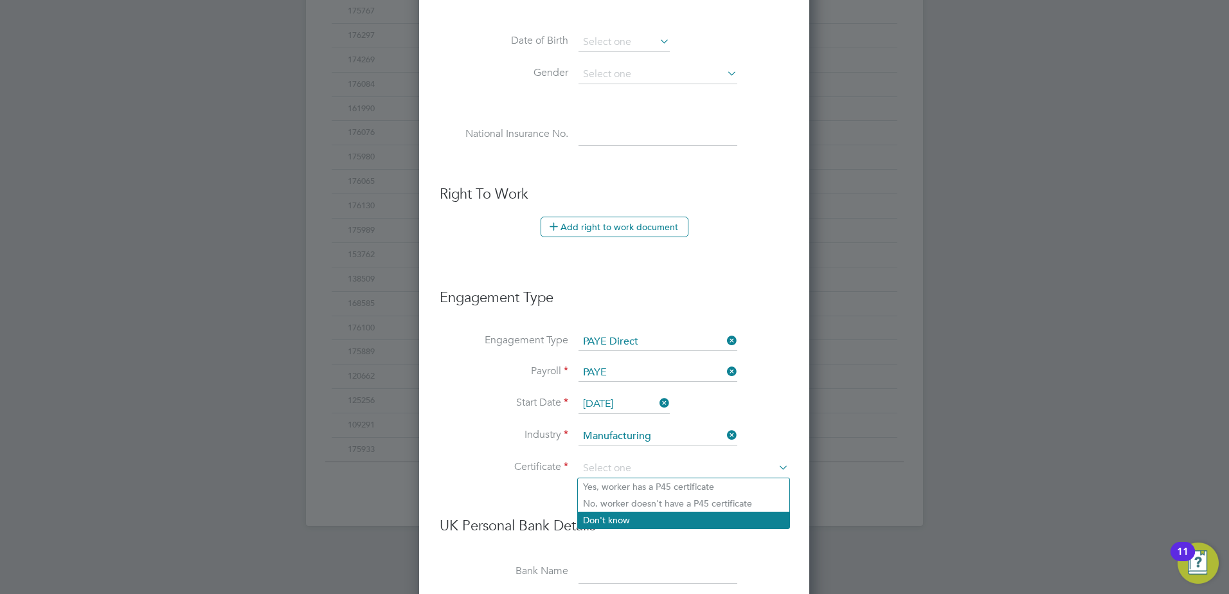
click at [609, 514] on li "Don't know" at bounding box center [683, 520] width 211 height 17
type input "Don't know"
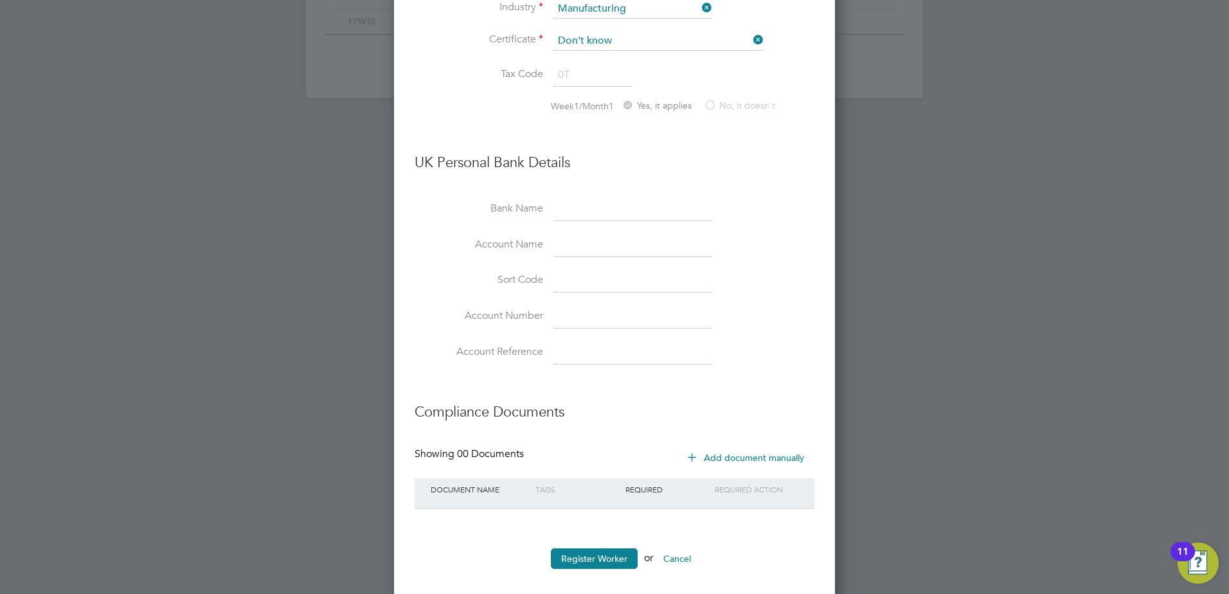
scroll to position [989, 0]
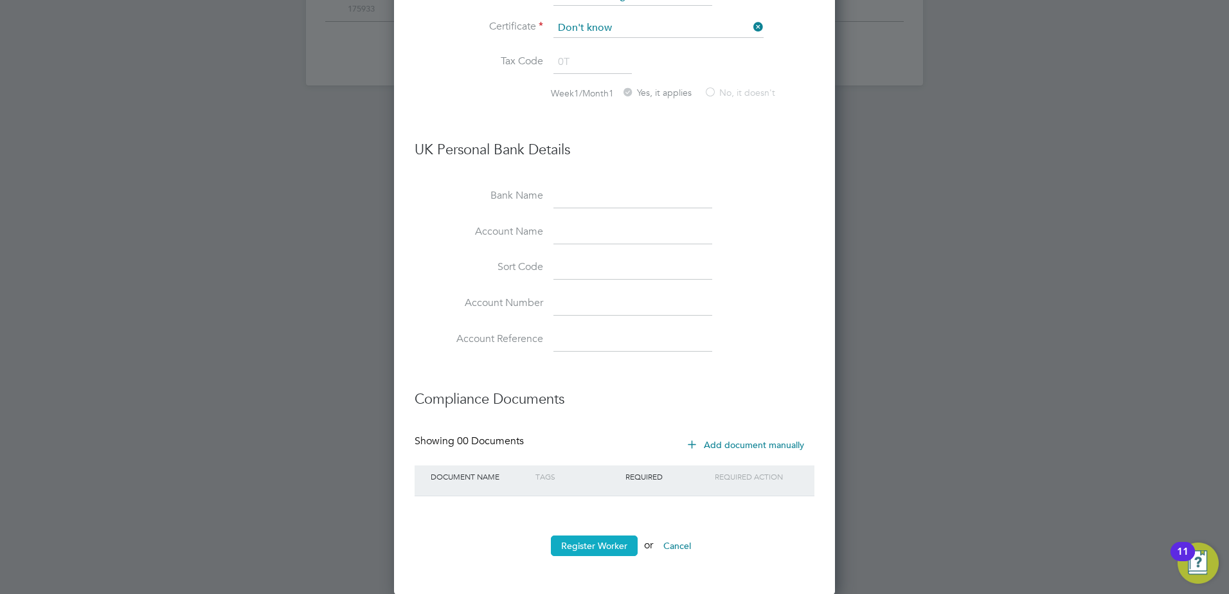
click at [599, 539] on button "Register Worker" at bounding box center [594, 545] width 87 height 21
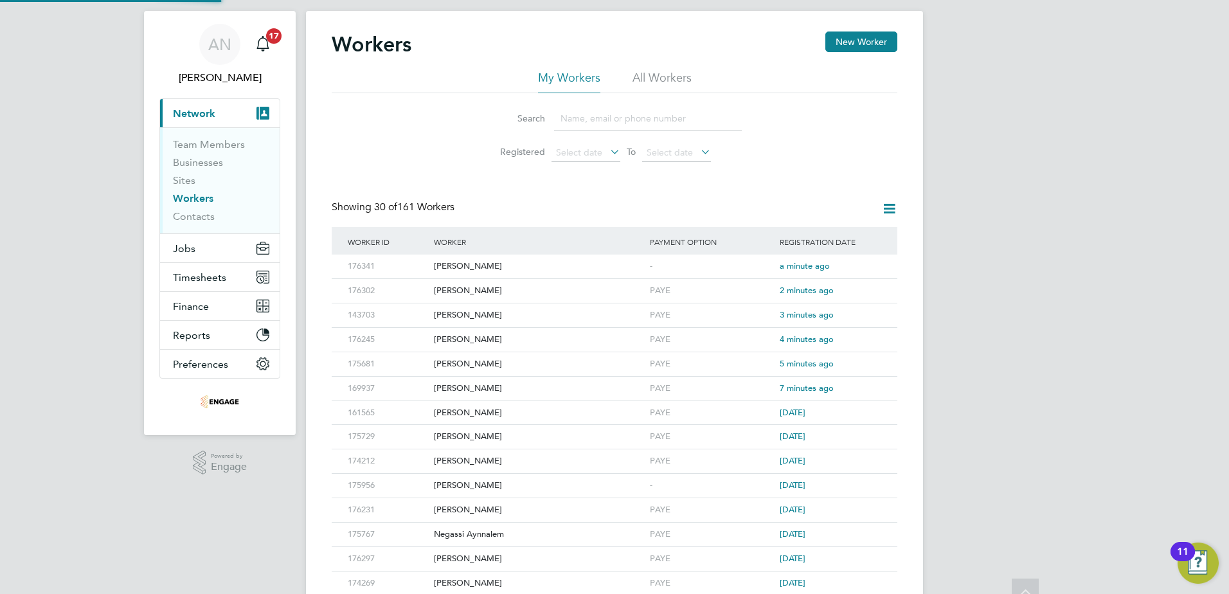
scroll to position [0, 0]
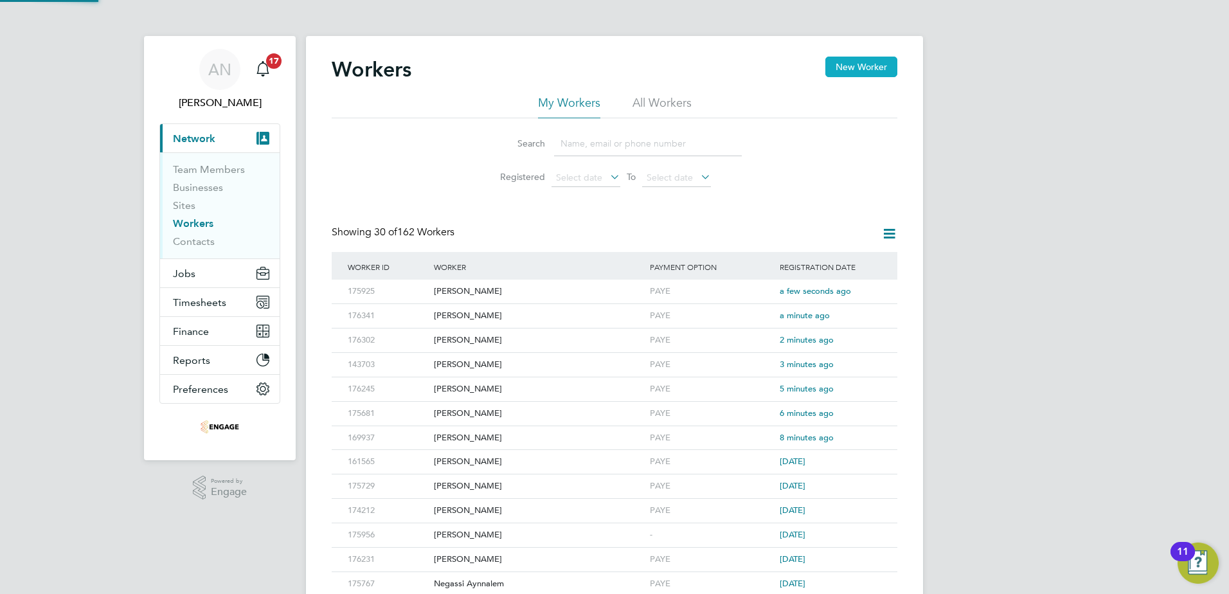
click at [871, 76] on button "New Worker" at bounding box center [861, 67] width 72 height 21
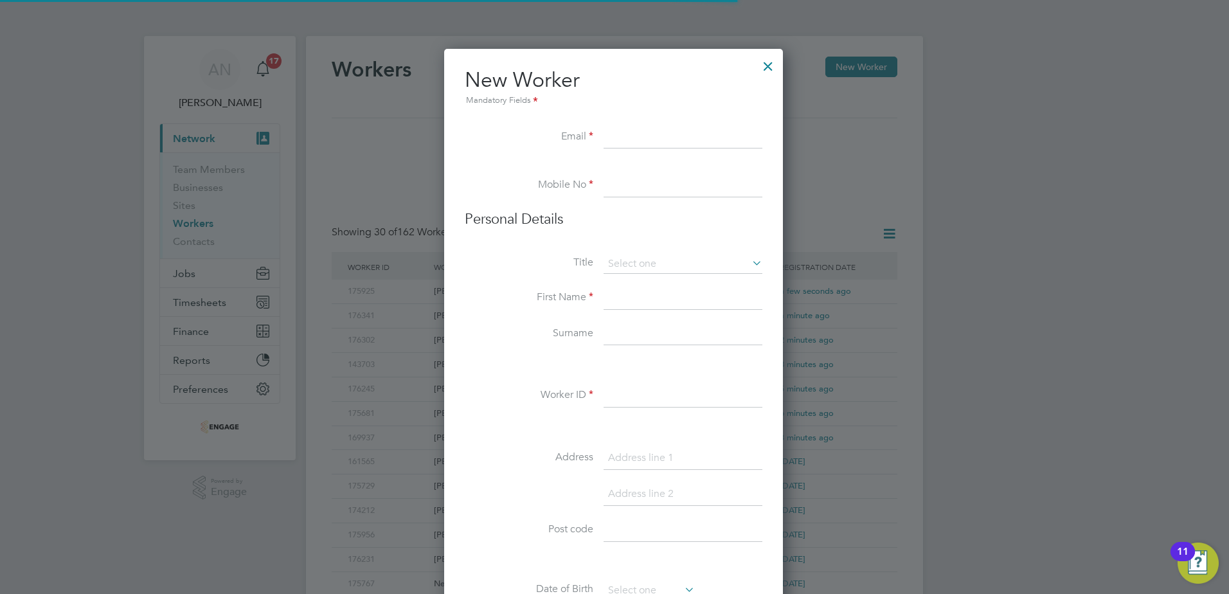
scroll to position [1094, 341]
click at [692, 140] on input at bounding box center [683, 137] width 159 height 23
paste input "Finleygardiner@hotmail.co.uk"
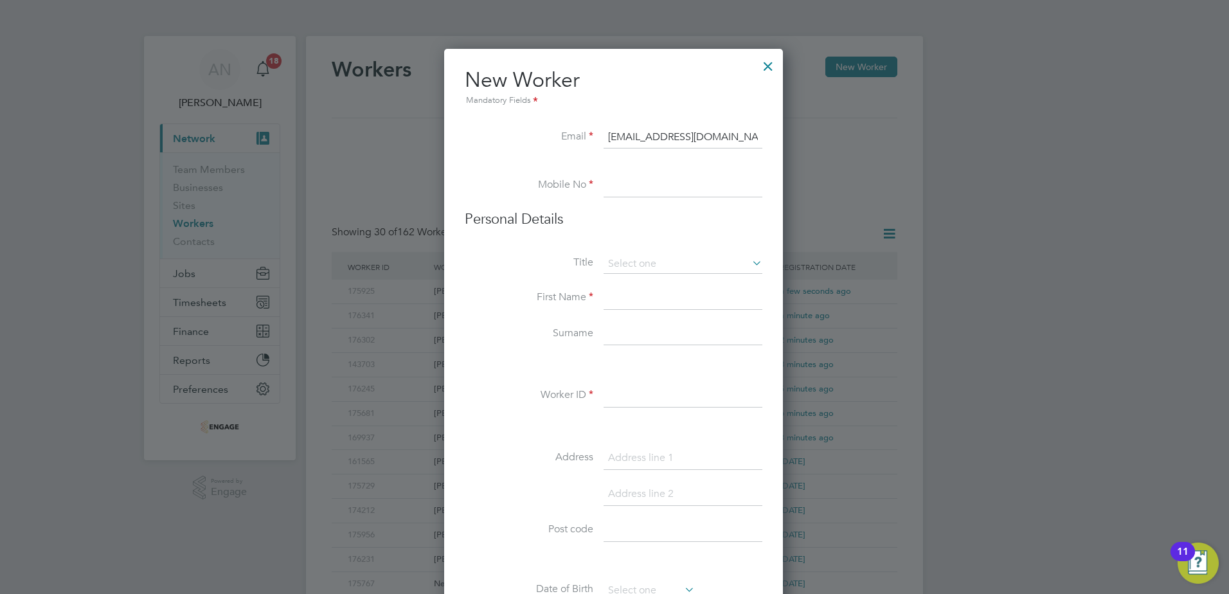
type input "Finleygardiner@hotmail.co.uk"
click at [645, 191] on input at bounding box center [683, 185] width 159 height 23
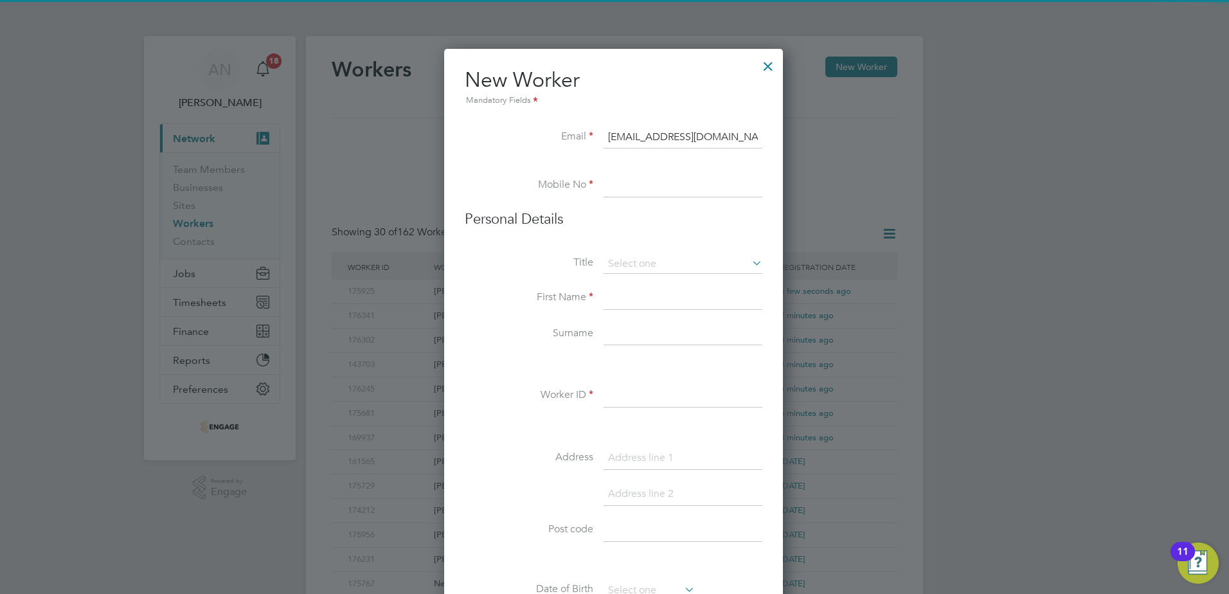
paste input "07305 335201"
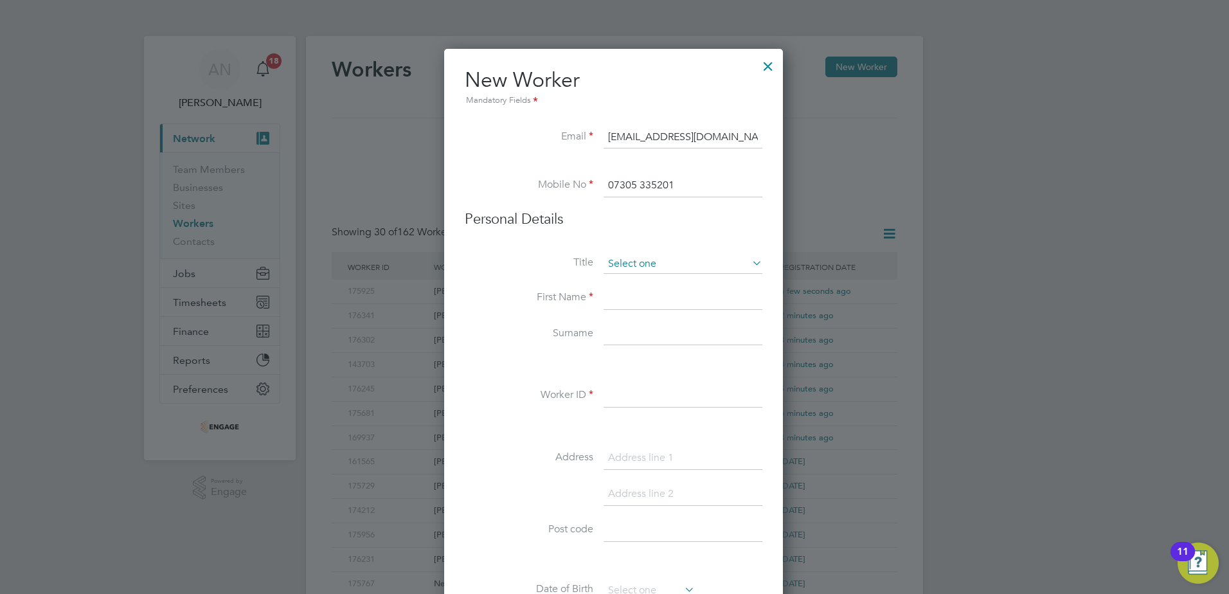
type input "07305 335201"
click at [642, 264] on input at bounding box center [683, 264] width 159 height 19
click at [641, 286] on li "Mr" at bounding box center [683, 282] width 160 height 17
type input "Mr"
click at [640, 296] on input at bounding box center [683, 298] width 159 height 23
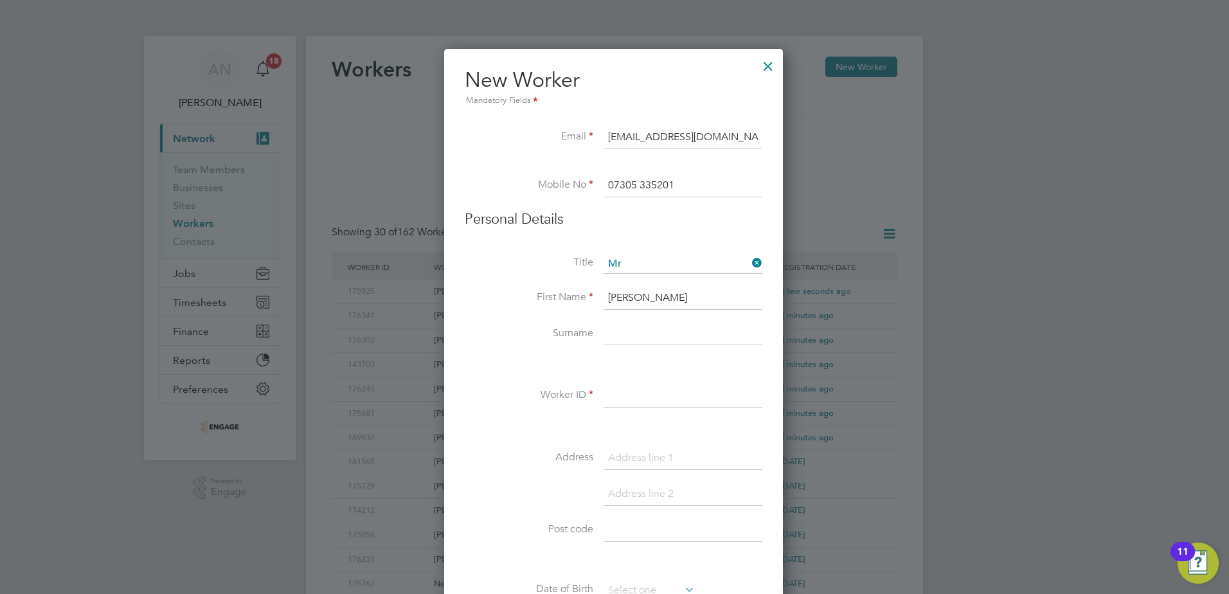
type input "Finley"
type input "Gardiner"
click at [700, 397] on input at bounding box center [683, 395] width 159 height 23
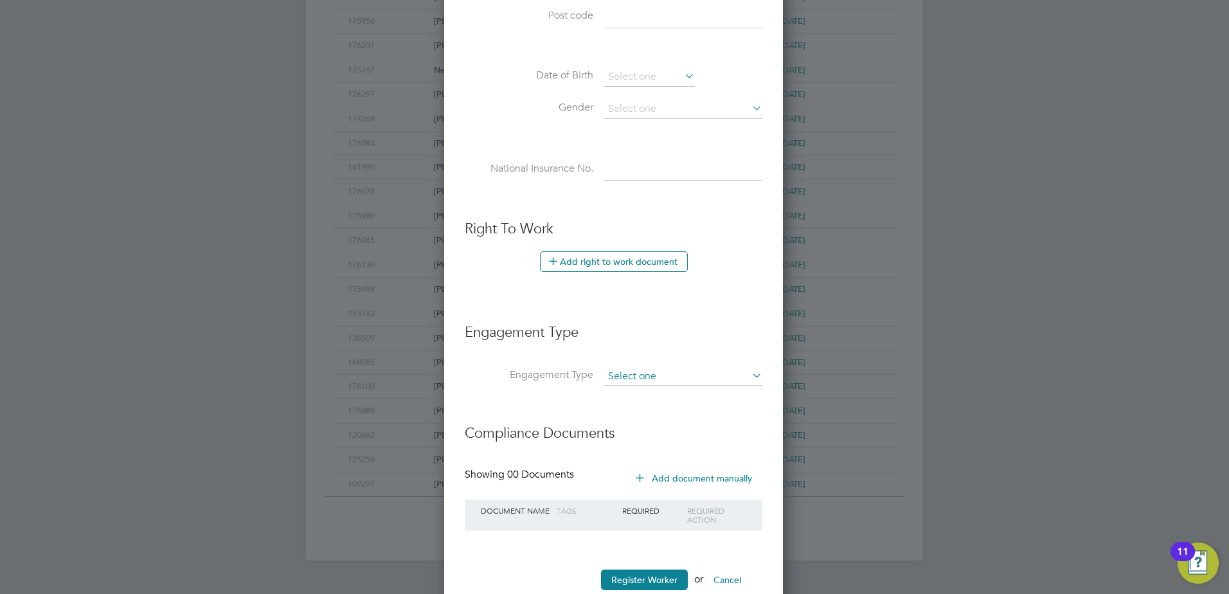
scroll to position [514, 0]
type input "176334"
click at [631, 369] on input at bounding box center [683, 376] width 159 height 18
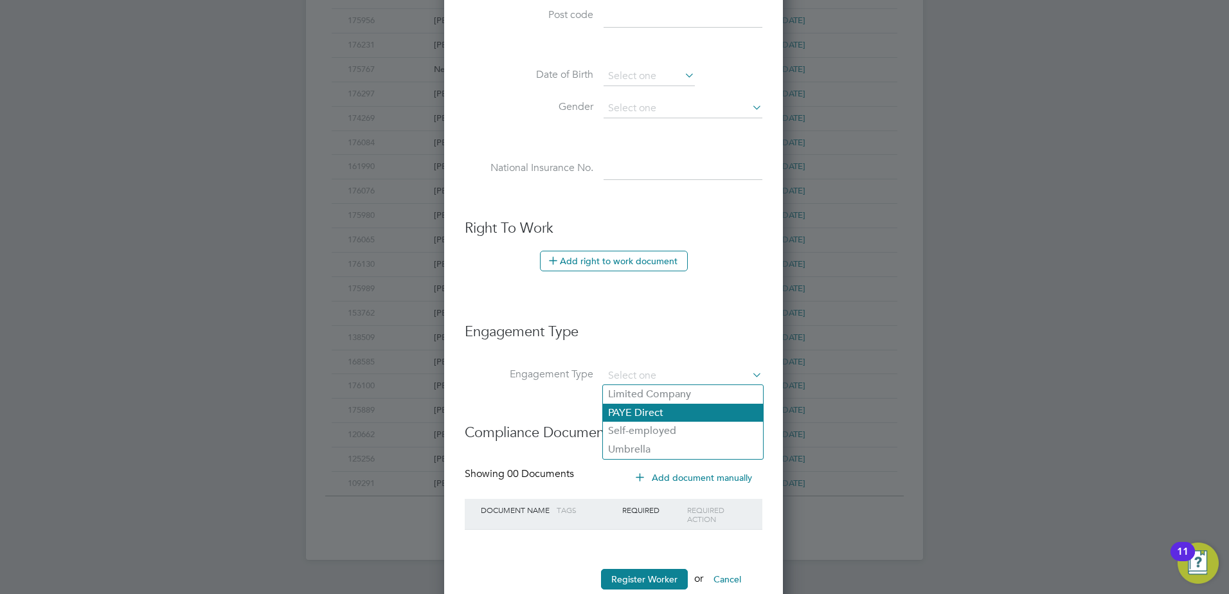
click at [627, 410] on li "PAYE Direct" at bounding box center [683, 413] width 160 height 19
type input "PAYE Direct"
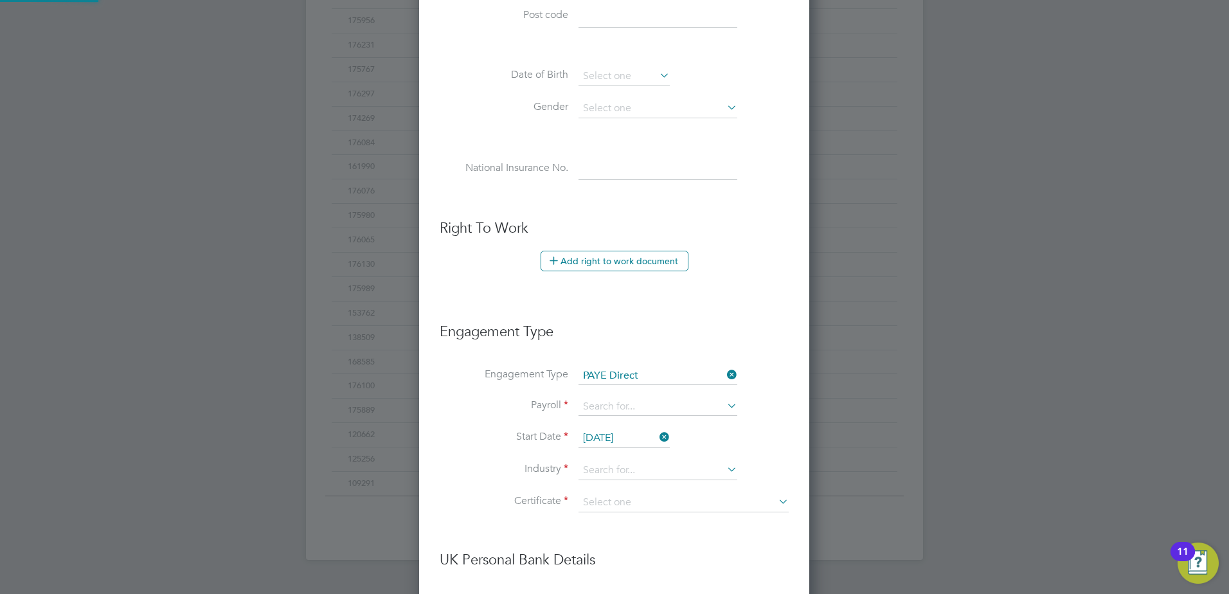
scroll to position [1471, 391]
click at [626, 436] on input "02 Sep 2025" at bounding box center [624, 438] width 91 height 19
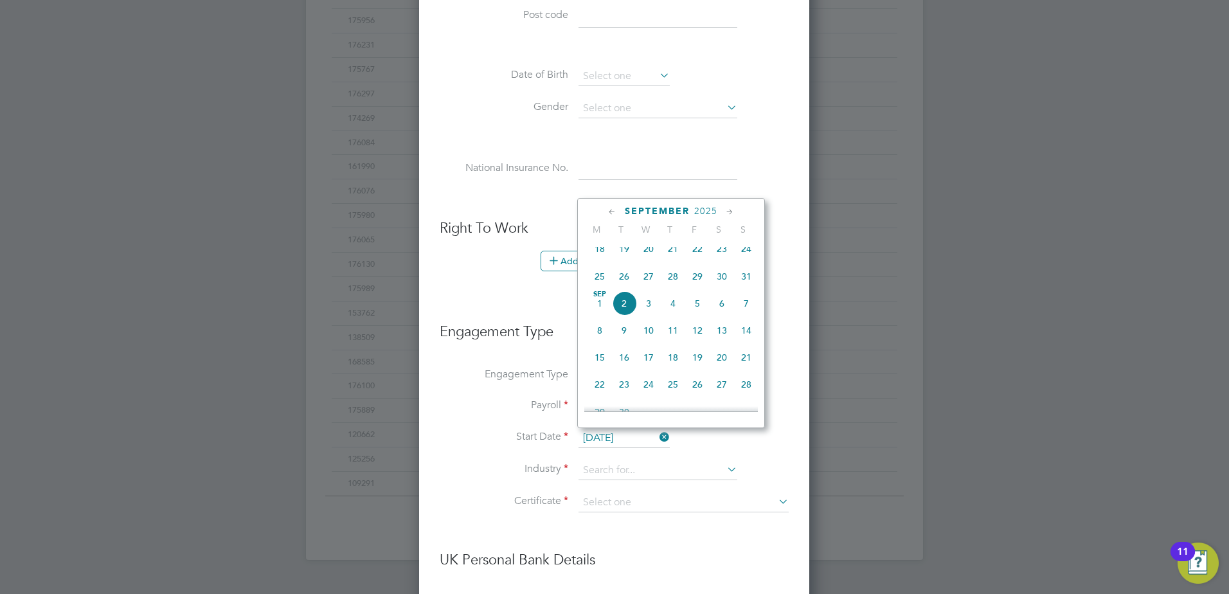
click at [478, 436] on label "Start Date" at bounding box center [504, 436] width 129 height 13
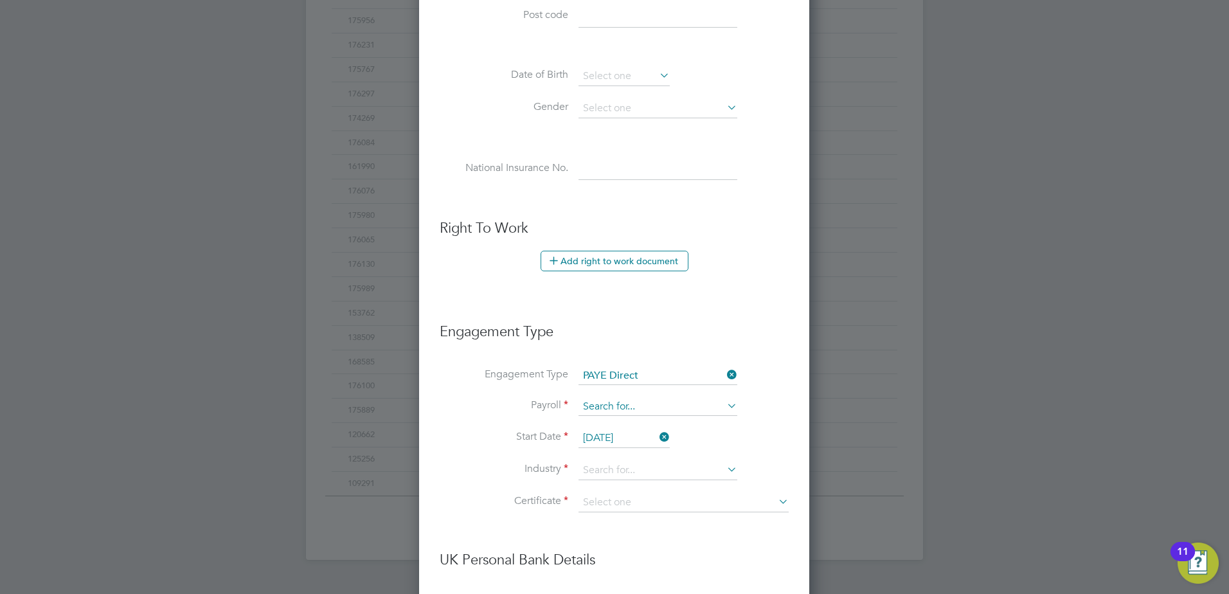
click at [634, 411] on input at bounding box center [658, 407] width 159 height 18
click at [624, 424] on li "PAYE" at bounding box center [658, 425] width 160 height 19
type input "PAYE"
click at [630, 468] on input at bounding box center [658, 470] width 159 height 19
click at [633, 490] on li "Man ufacturing" at bounding box center [658, 488] width 160 height 17
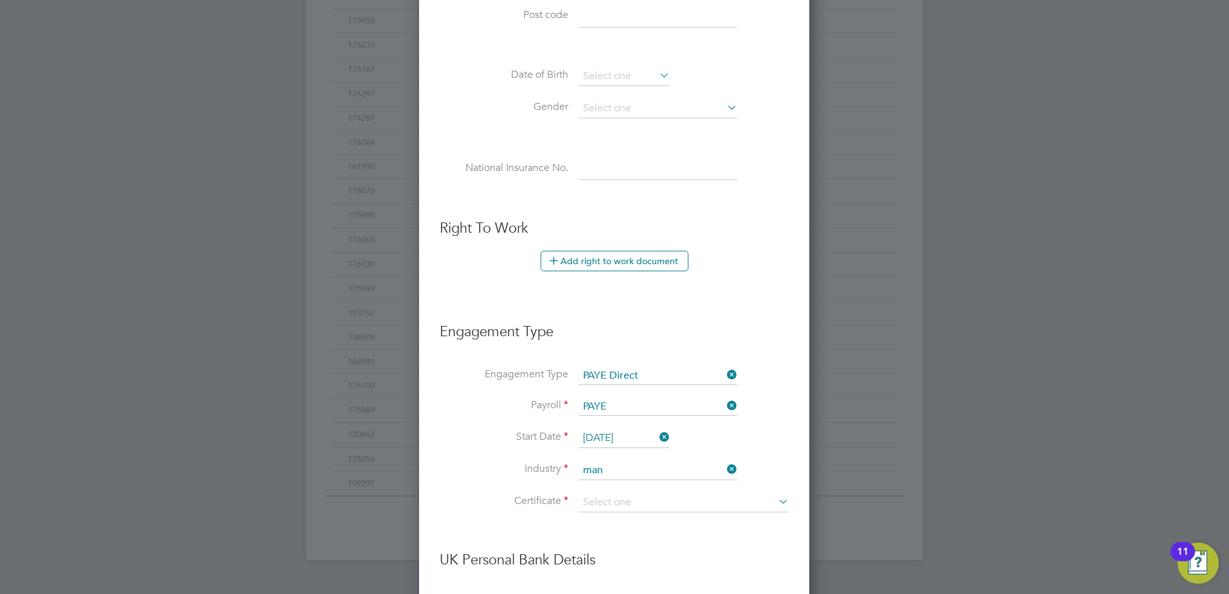
type input "Manufacturing"
click at [628, 501] on input at bounding box center [684, 502] width 210 height 19
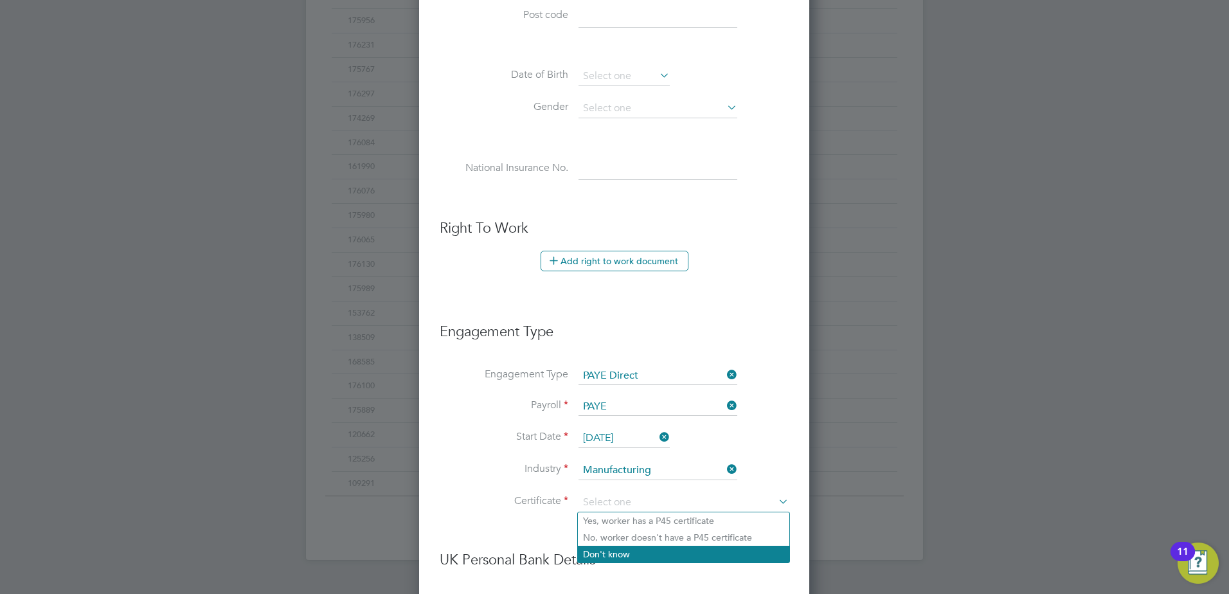
click at [630, 553] on li "Don't know" at bounding box center [683, 554] width 211 height 17
type input "Don't know"
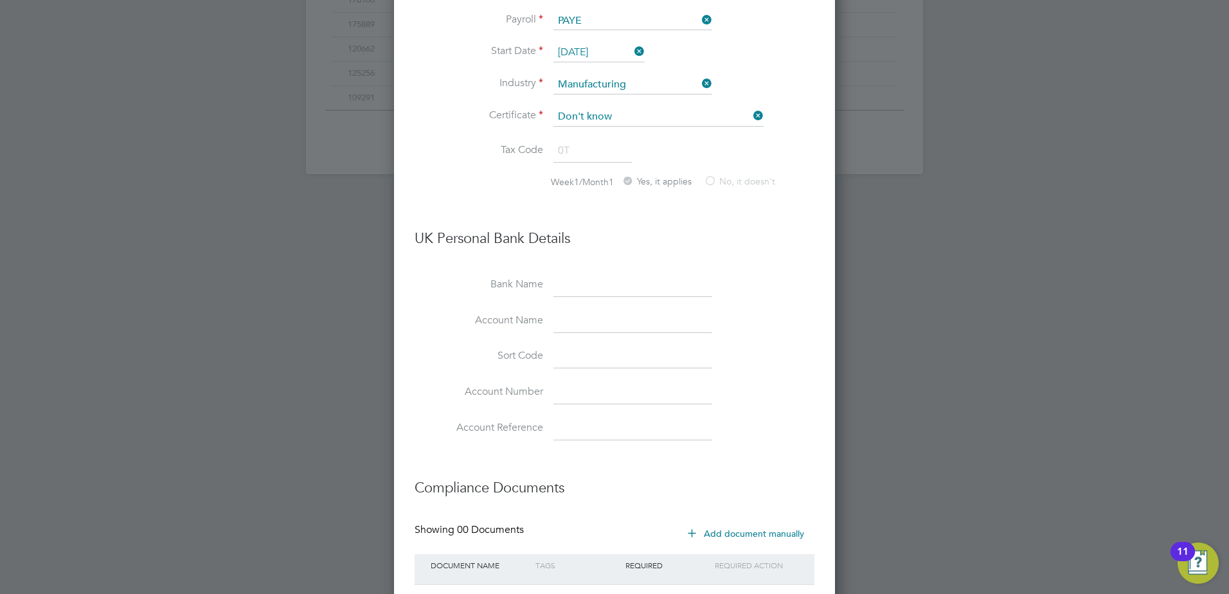
scroll to position [989, 0]
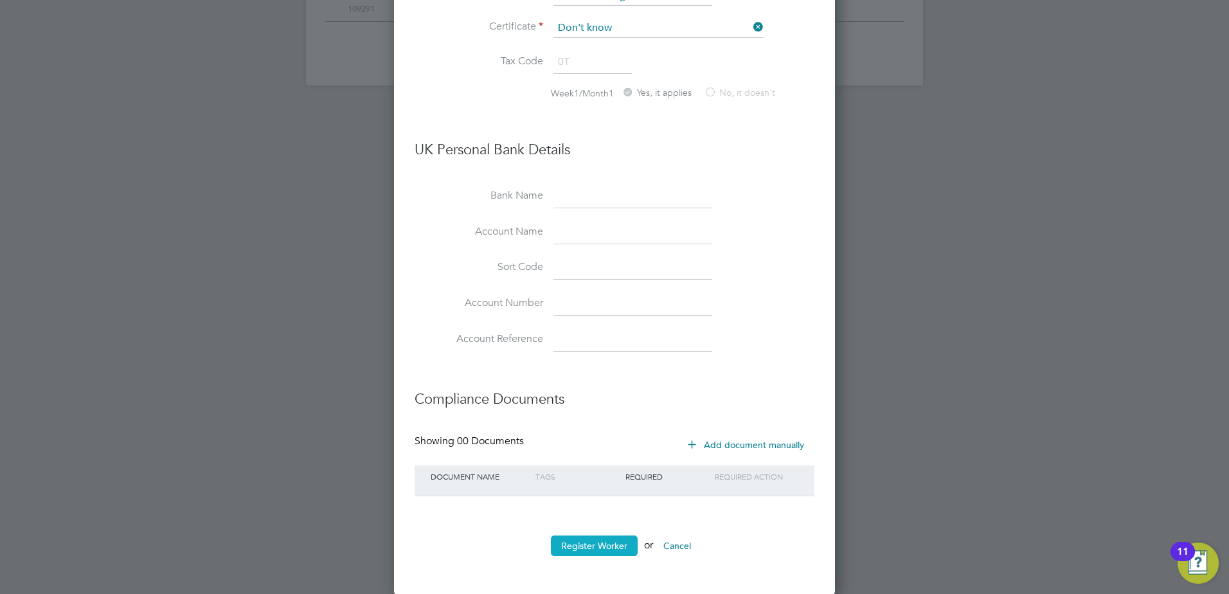
click at [617, 543] on button "Register Worker" at bounding box center [594, 545] width 87 height 21
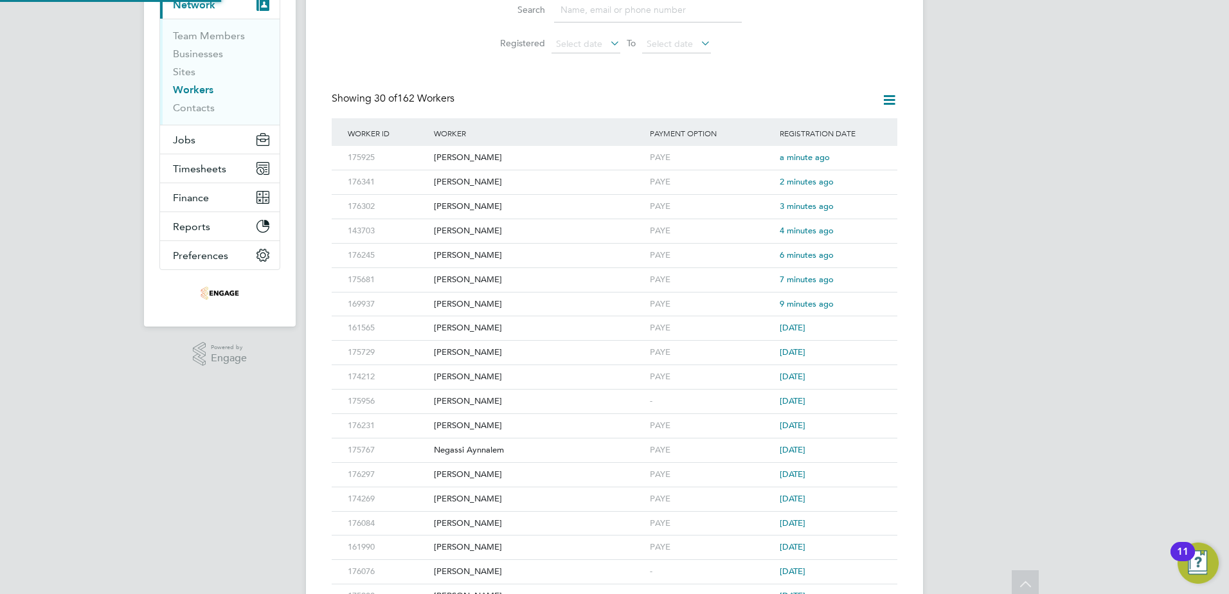
scroll to position [0, 0]
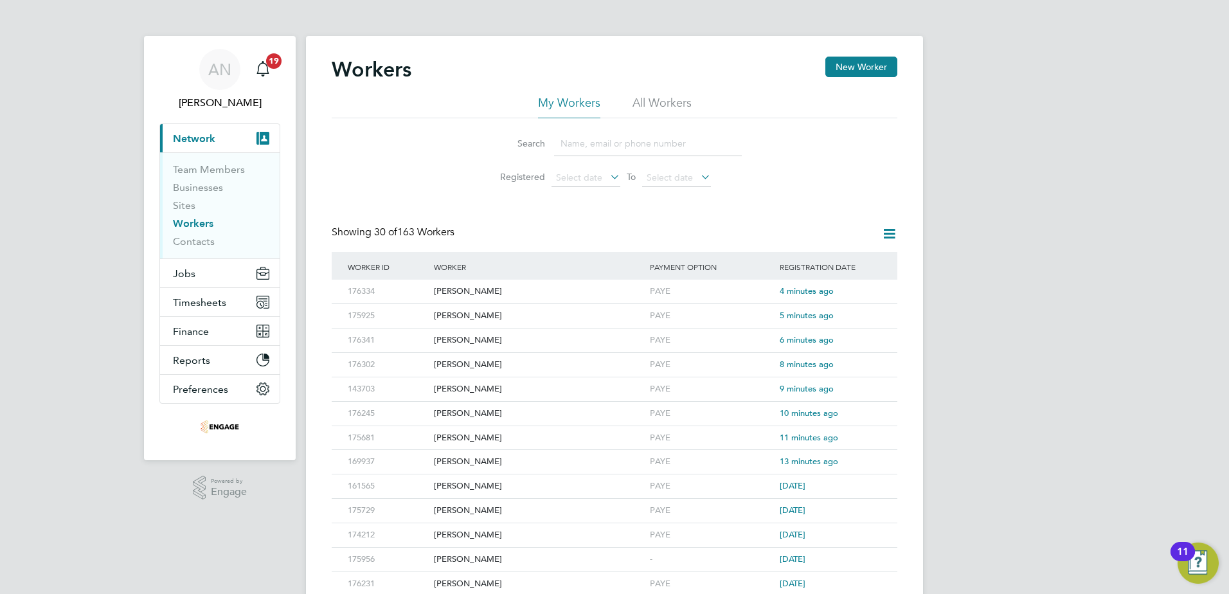
click at [678, 148] on input at bounding box center [648, 143] width 188 height 25
click at [673, 108] on li "All Workers" at bounding box center [662, 106] width 59 height 23
click at [658, 137] on input at bounding box center [648, 143] width 188 height 25
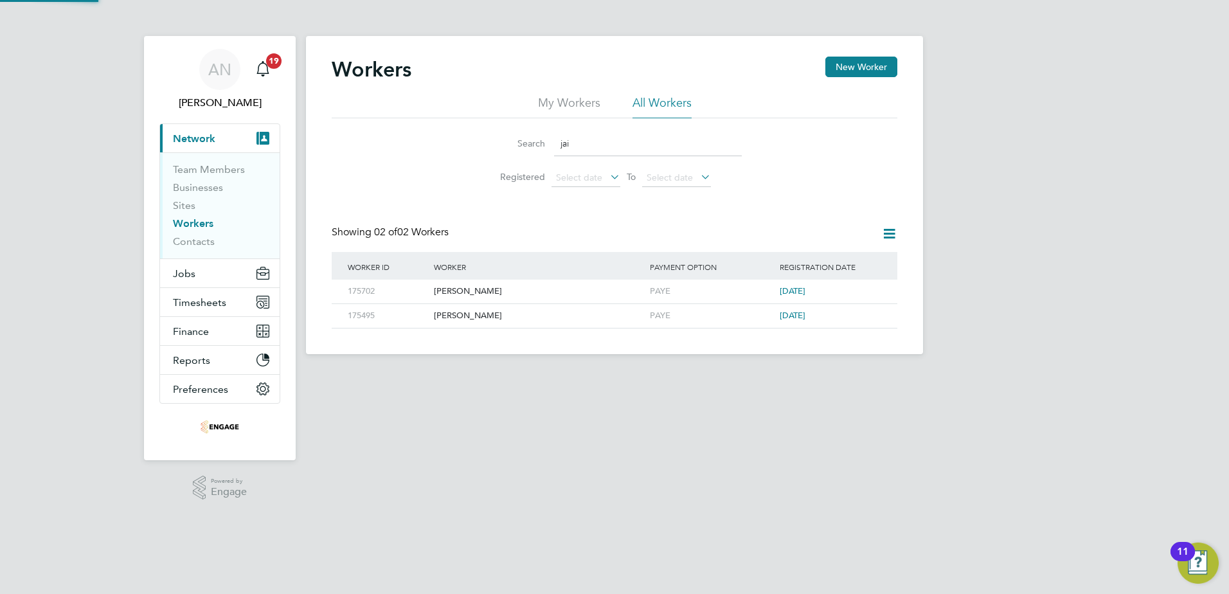
type input "jai"
click at [459, 318] on div "[PERSON_NAME]" at bounding box center [539, 316] width 216 height 24
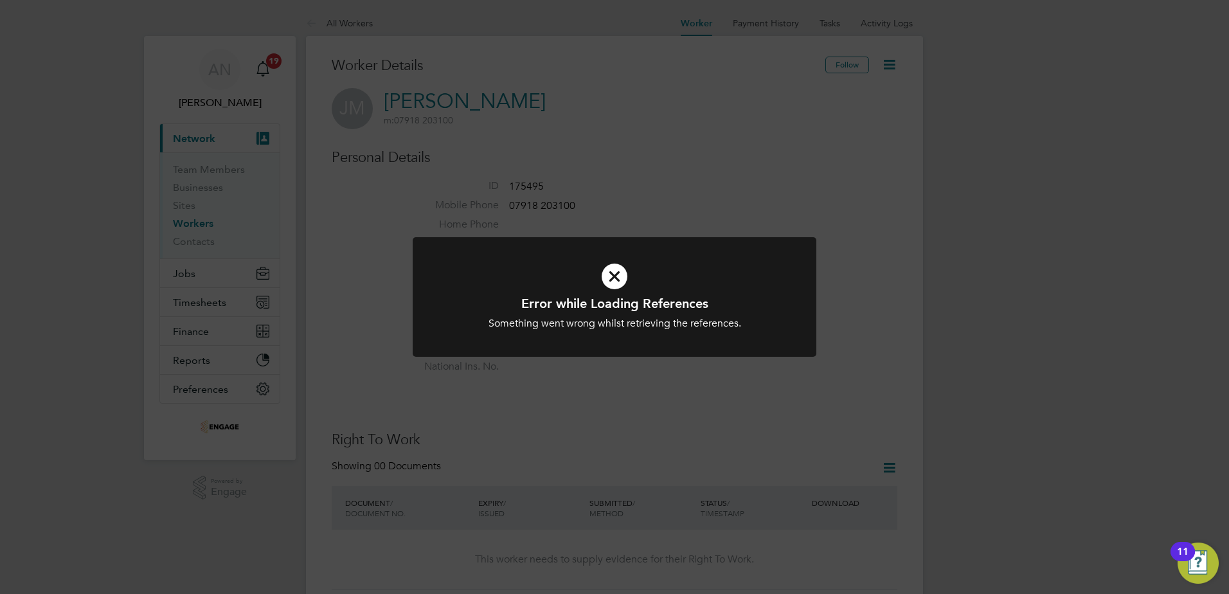
click at [782, 183] on div "Error while Loading References Something went wrong whilst retrieving the refer…" at bounding box center [614, 297] width 1229 height 594
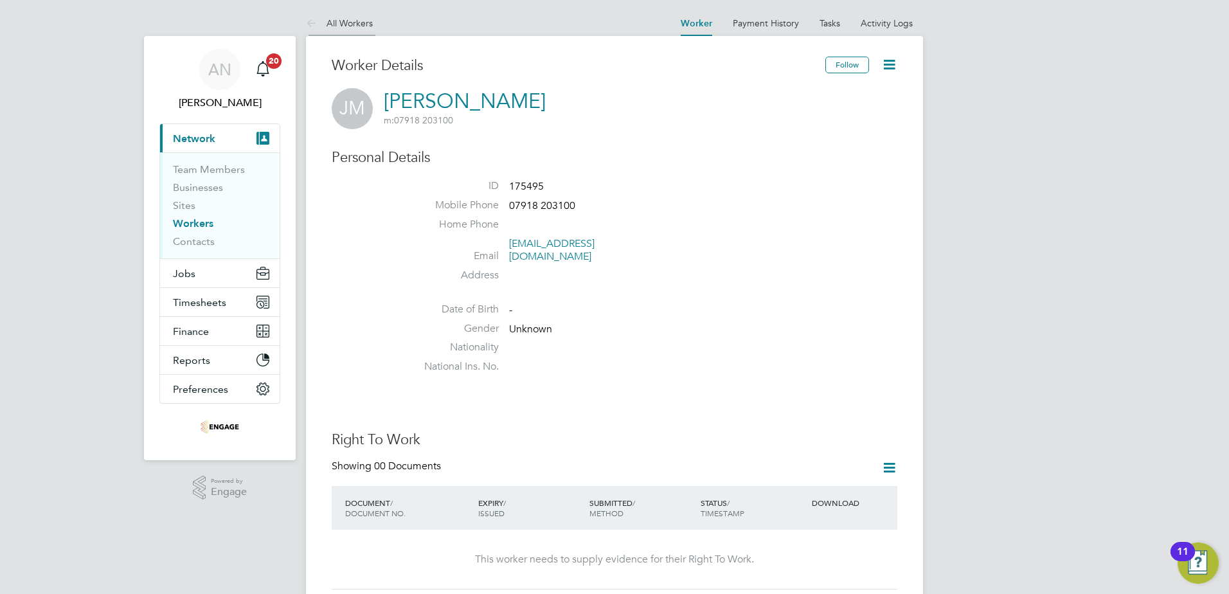
click at [335, 26] on link "All Workers" at bounding box center [339, 23] width 67 height 12
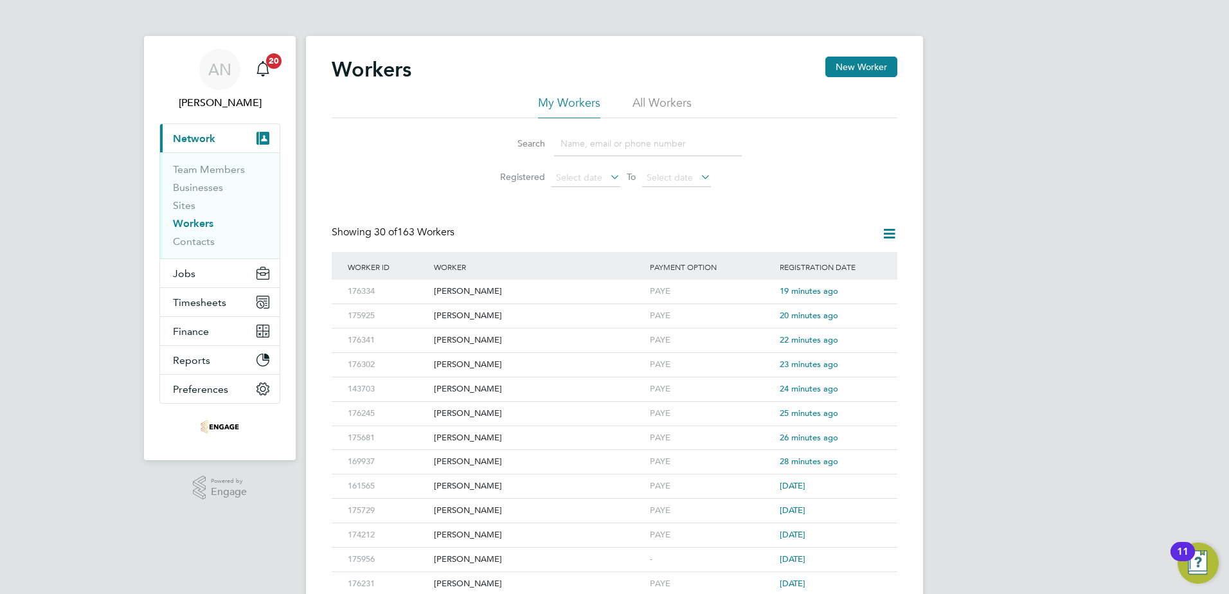
drag, startPoint x: 659, startPoint y: 96, endPoint x: 654, endPoint y: 109, distance: 14.2
click at [659, 96] on li "All Workers" at bounding box center [662, 106] width 59 height 23
click at [651, 142] on input at bounding box center [648, 143] width 188 height 25
type input "i"
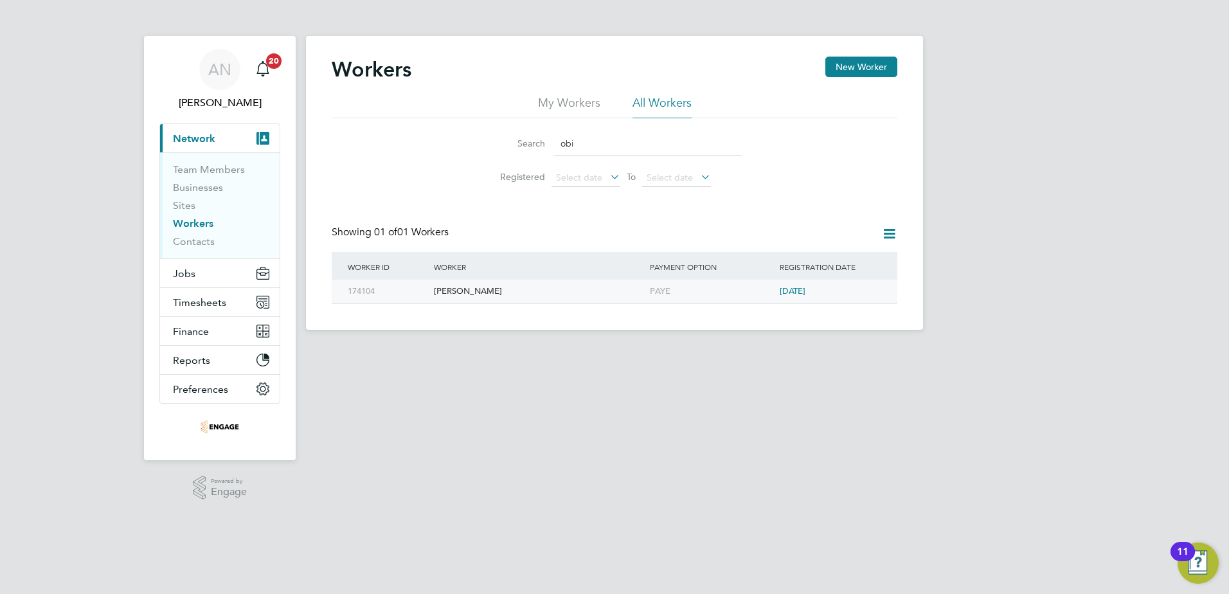
type input "obi"
click at [477, 291] on div "[PERSON_NAME]" at bounding box center [539, 292] width 216 height 24
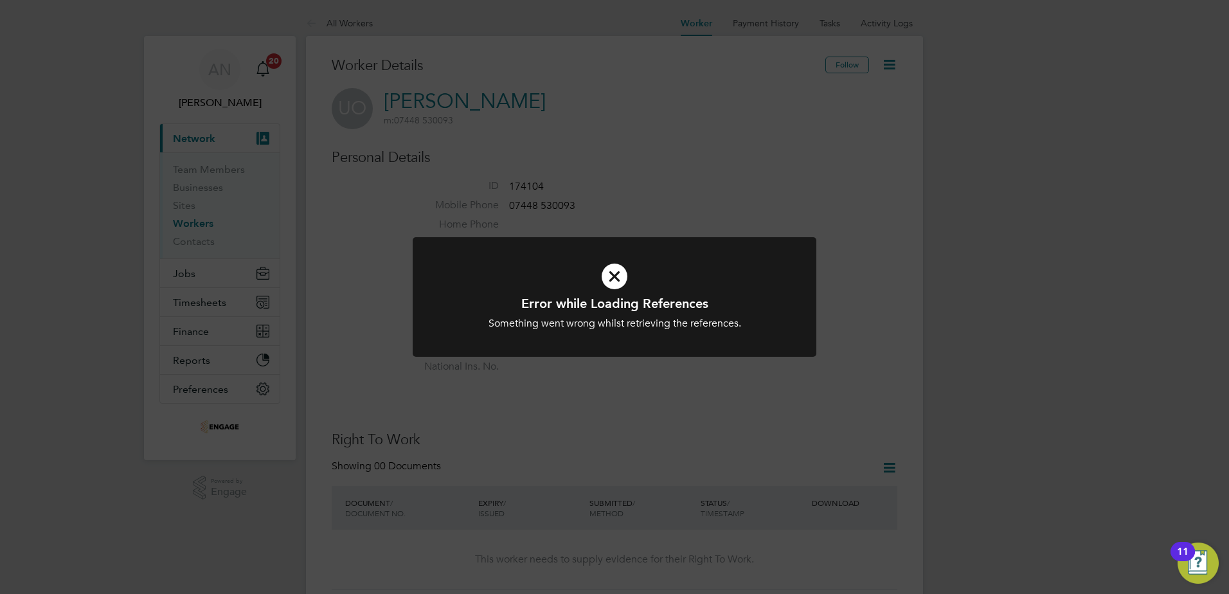
click at [660, 184] on div "Error while Loading References Something went wrong whilst retrieving the refer…" at bounding box center [614, 297] width 1229 height 594
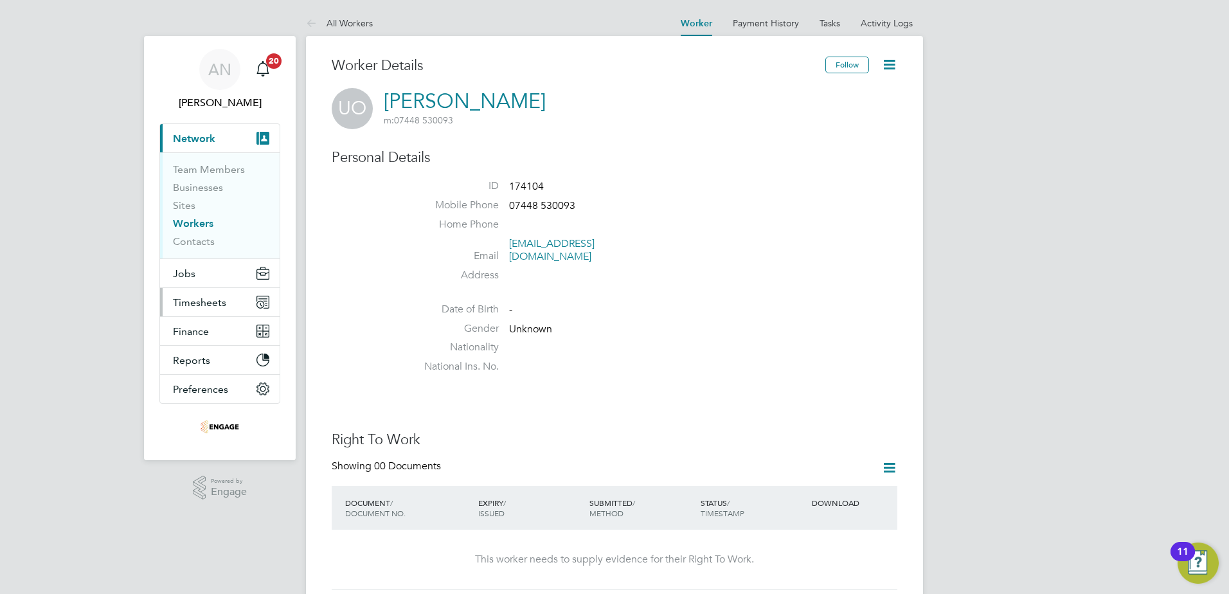
click at [198, 304] on span "Timesheets" at bounding box center [199, 302] width 53 height 12
click at [260, 305] on icon "Main navigation" at bounding box center [261, 304] width 6 height 6
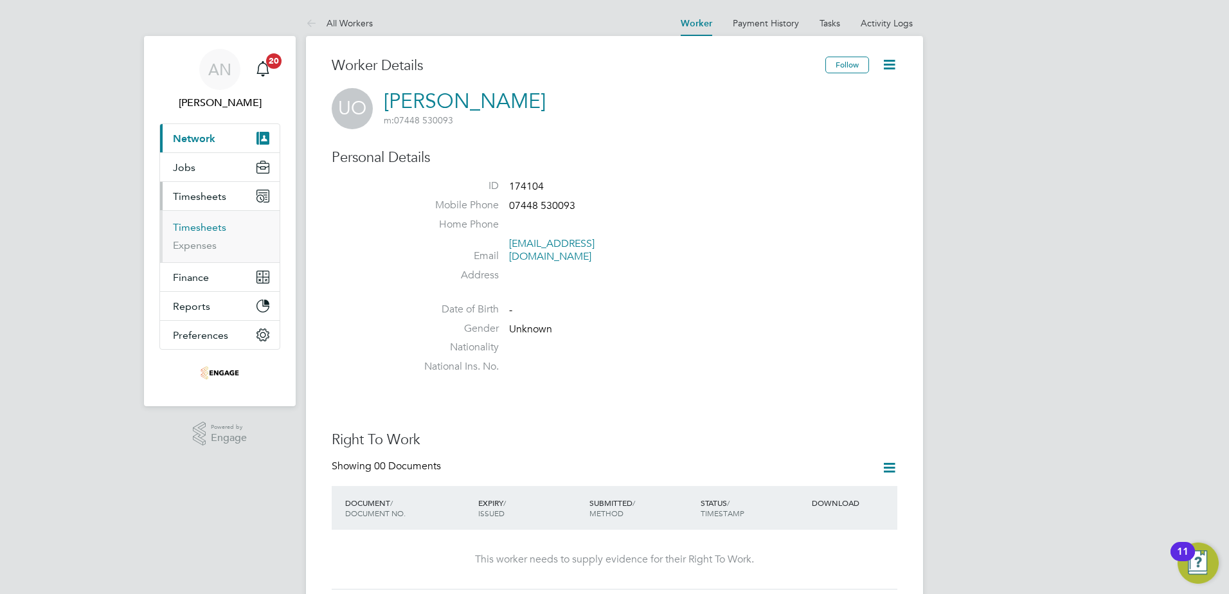
click at [215, 231] on link "Timesheets" at bounding box center [199, 227] width 53 height 12
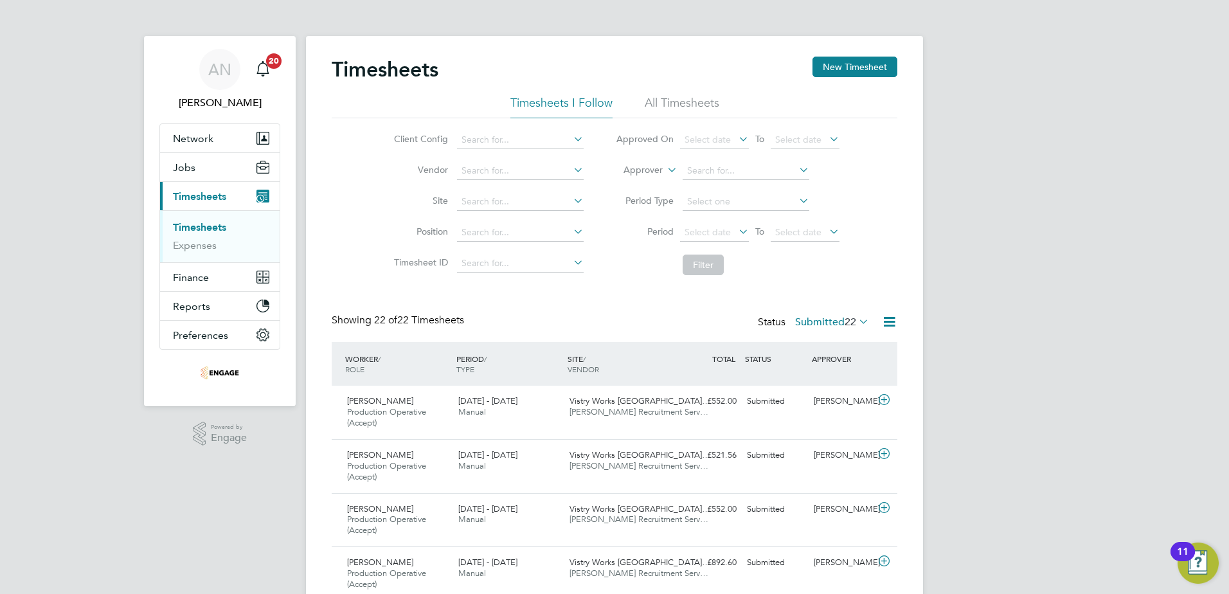
click at [736, 227] on icon at bounding box center [736, 231] width 0 height 18
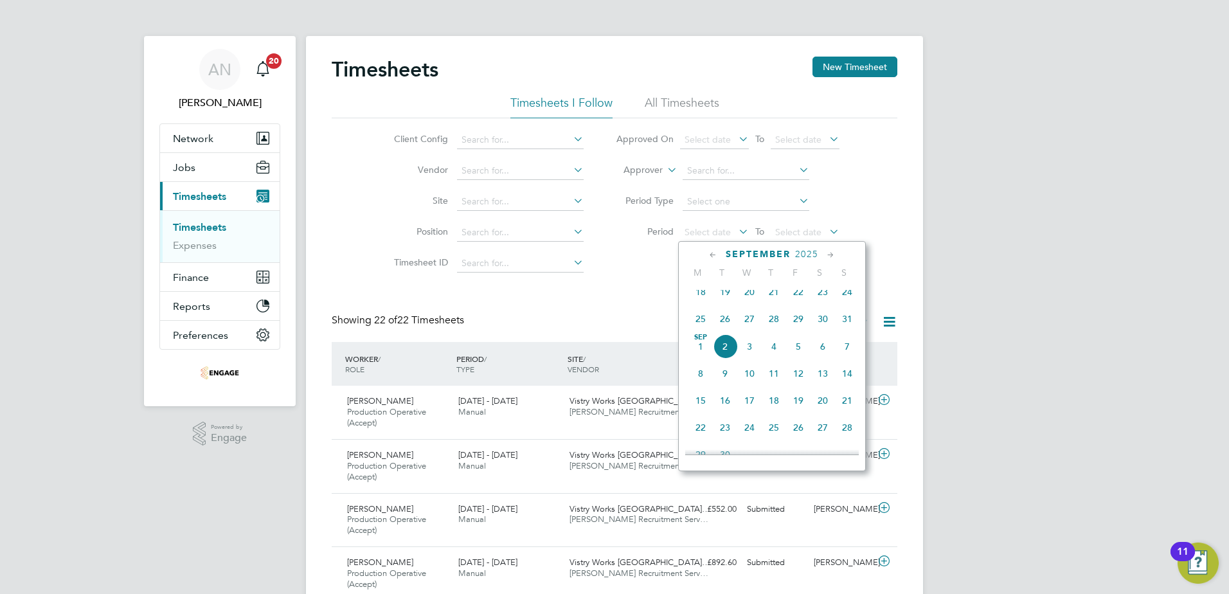
click at [705, 326] on span "25" at bounding box center [700, 319] width 24 height 24
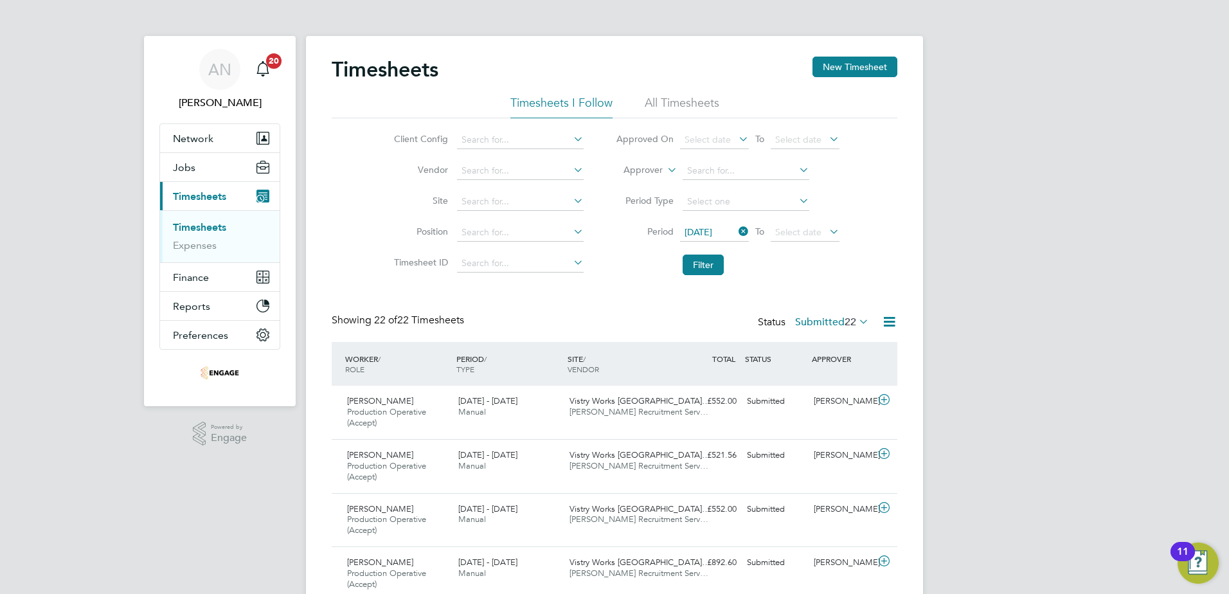
click at [827, 231] on icon at bounding box center [827, 231] width 0 height 18
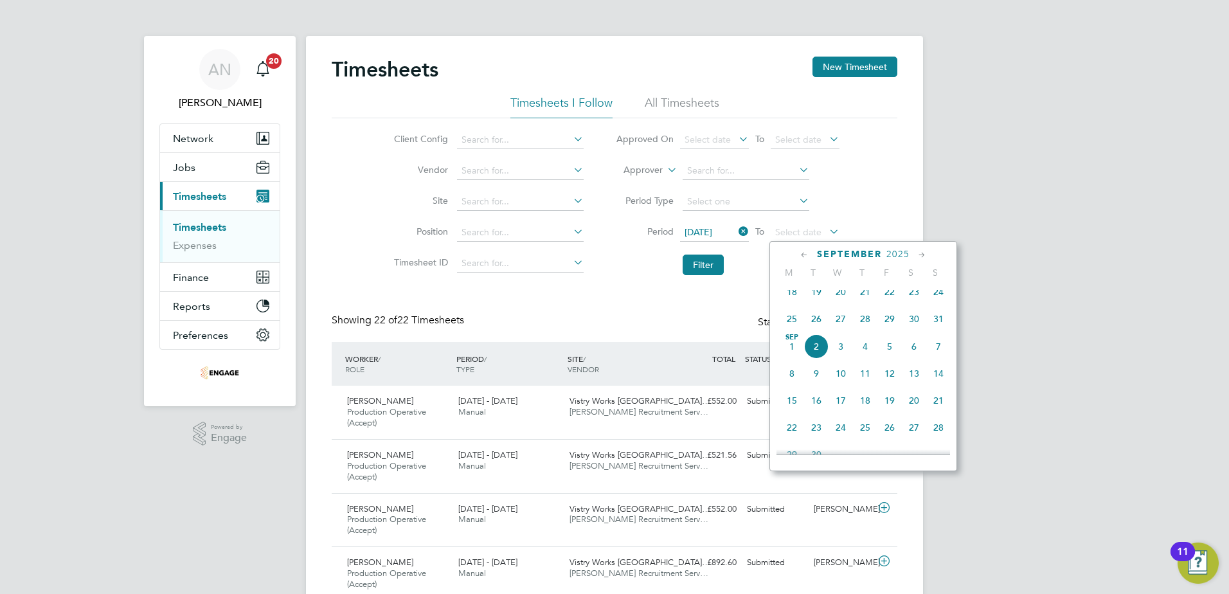
click at [939, 324] on span "31" at bounding box center [938, 319] width 24 height 24
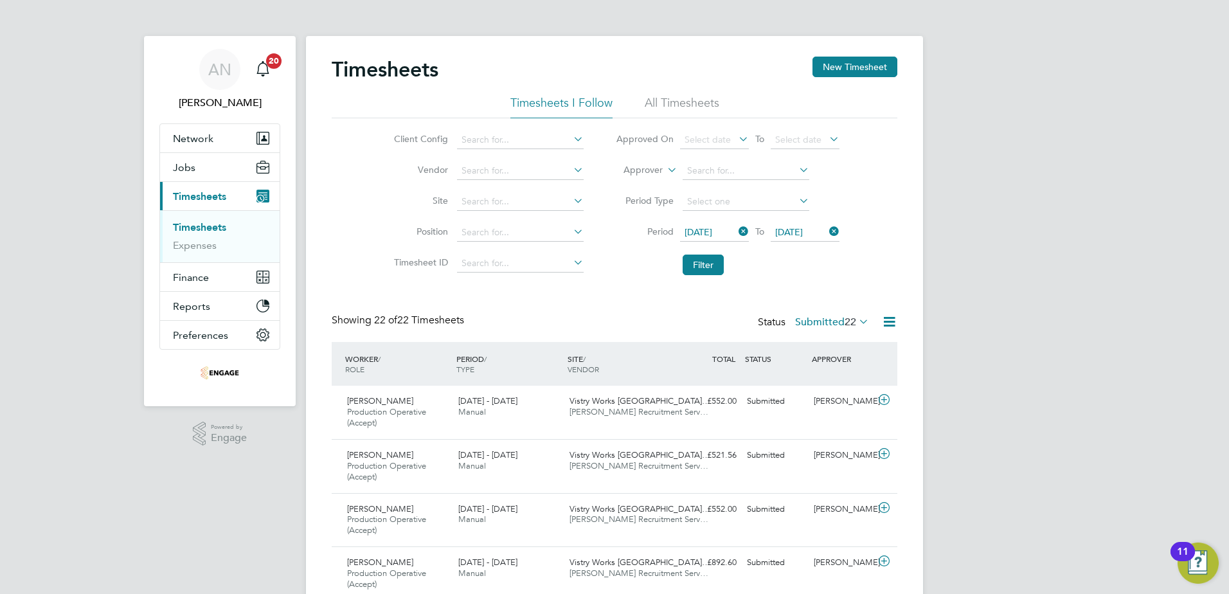
click at [735, 267] on li "Filter" at bounding box center [728, 264] width 256 height 33
click at [709, 267] on button "Filter" at bounding box center [703, 265] width 41 height 21
click at [885, 325] on icon at bounding box center [889, 322] width 16 height 16
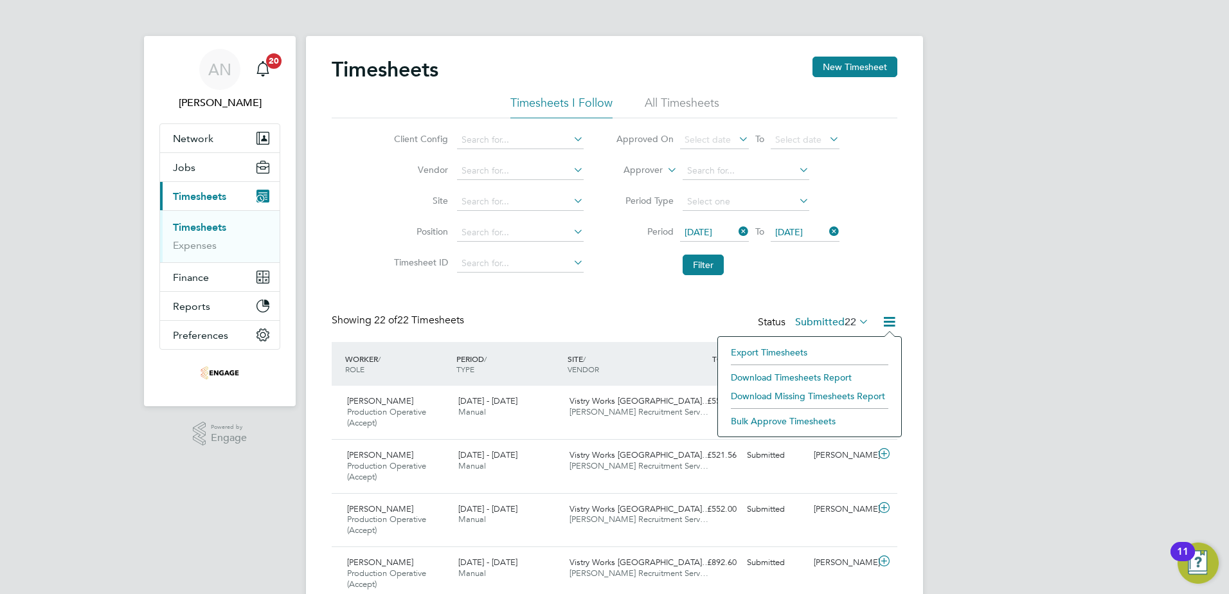
click at [886, 323] on icon at bounding box center [889, 322] width 16 height 16
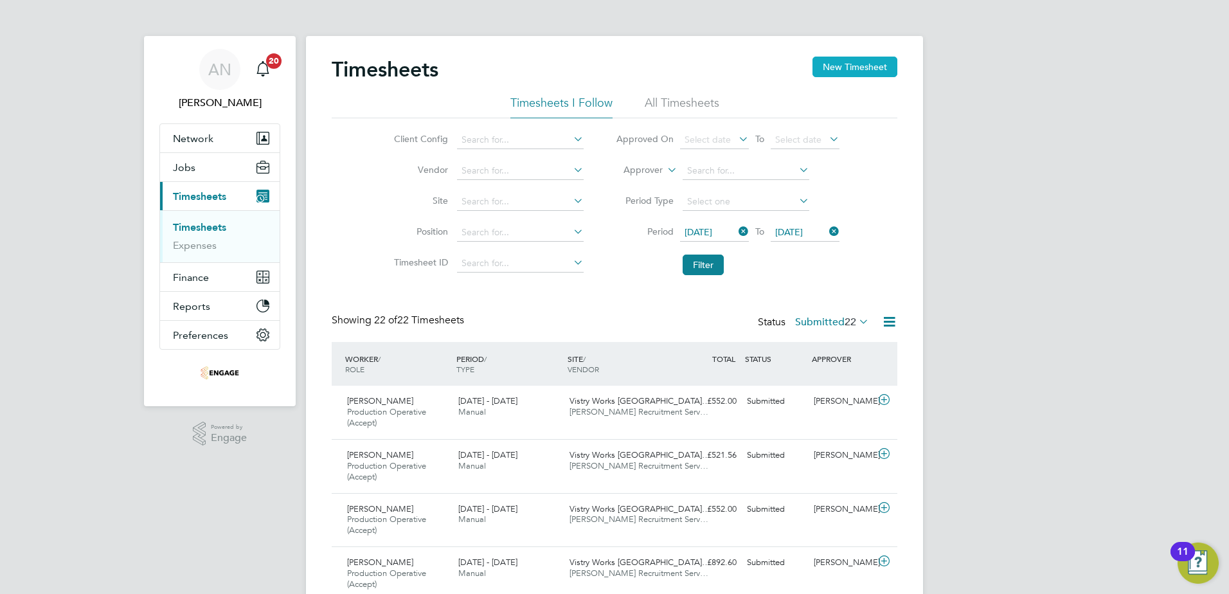
click at [851, 67] on button "New Timesheet" at bounding box center [855, 67] width 85 height 21
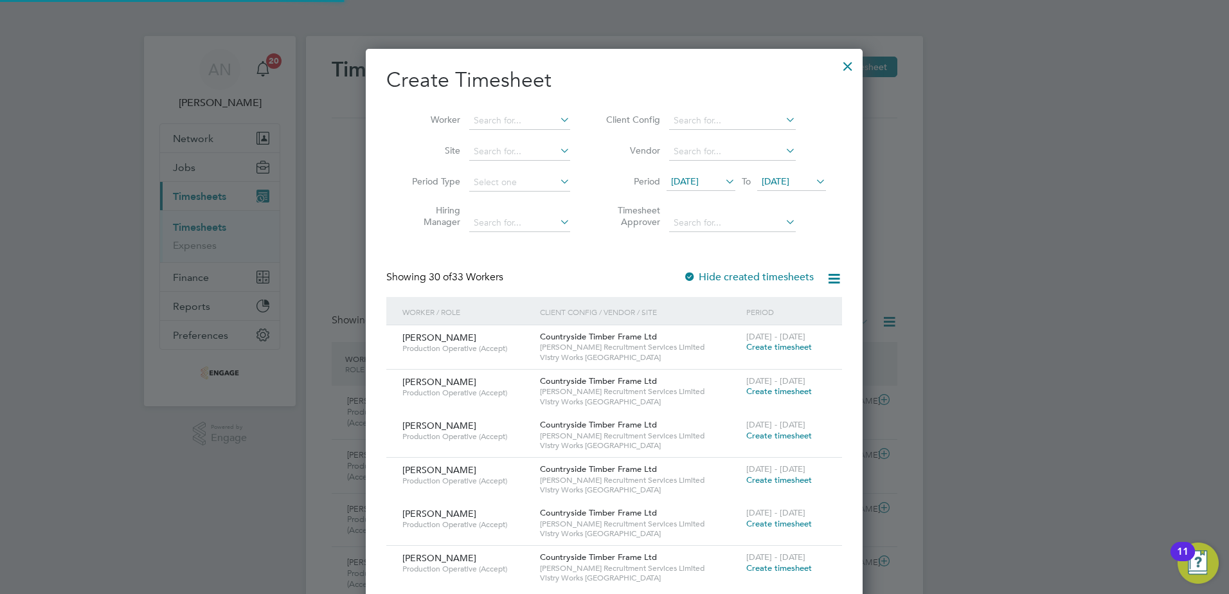
scroll to position [2504, 498]
click at [557, 117] on icon at bounding box center [557, 120] width 0 height 18
click at [527, 136] on li "No results found" at bounding box center [520, 137] width 102 height 17
click at [530, 125] on input at bounding box center [519, 121] width 101 height 18
click at [521, 130] on li "Uz [PERSON_NAME]" at bounding box center [520, 137] width 102 height 17
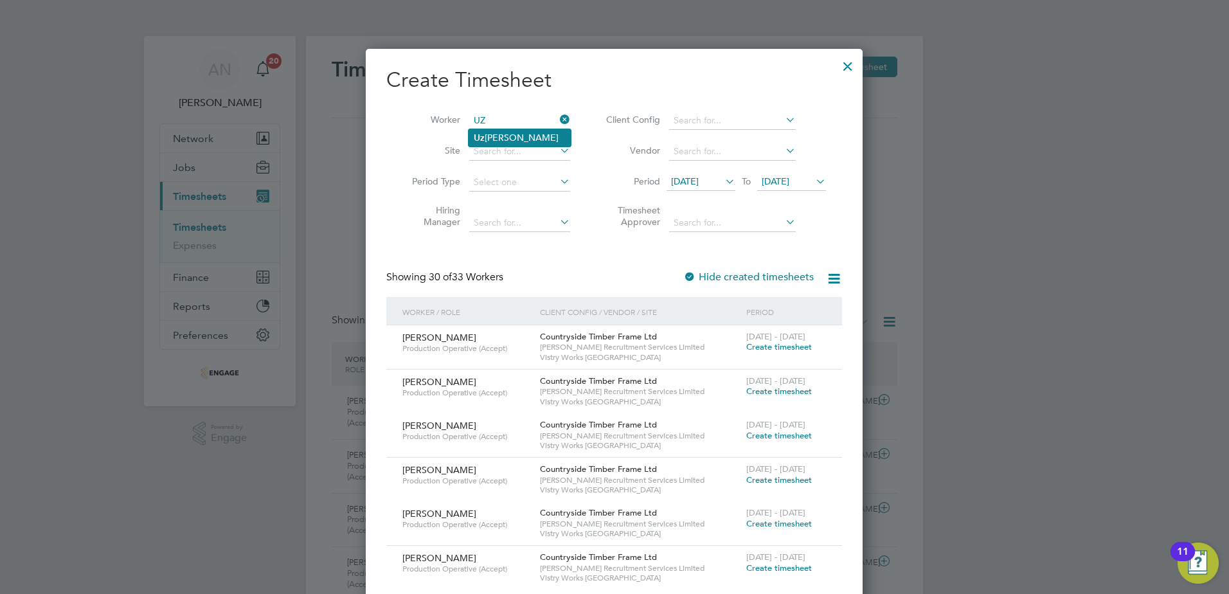
type input "[PERSON_NAME]"
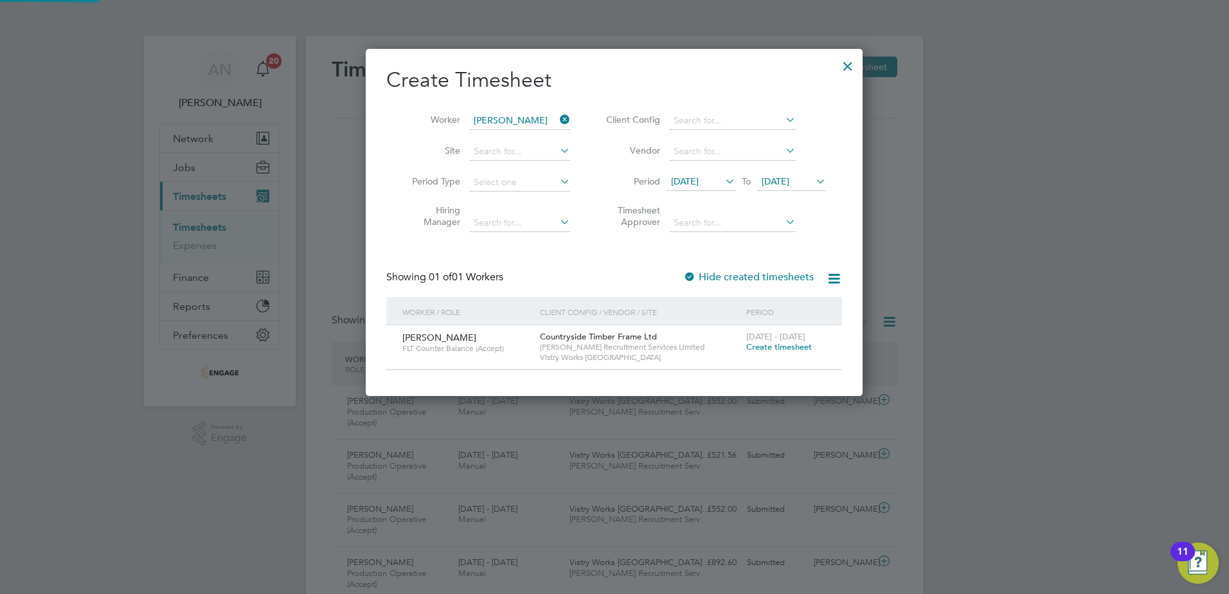
scroll to position [346, 498]
click at [723, 183] on icon at bounding box center [723, 181] width 0 height 18
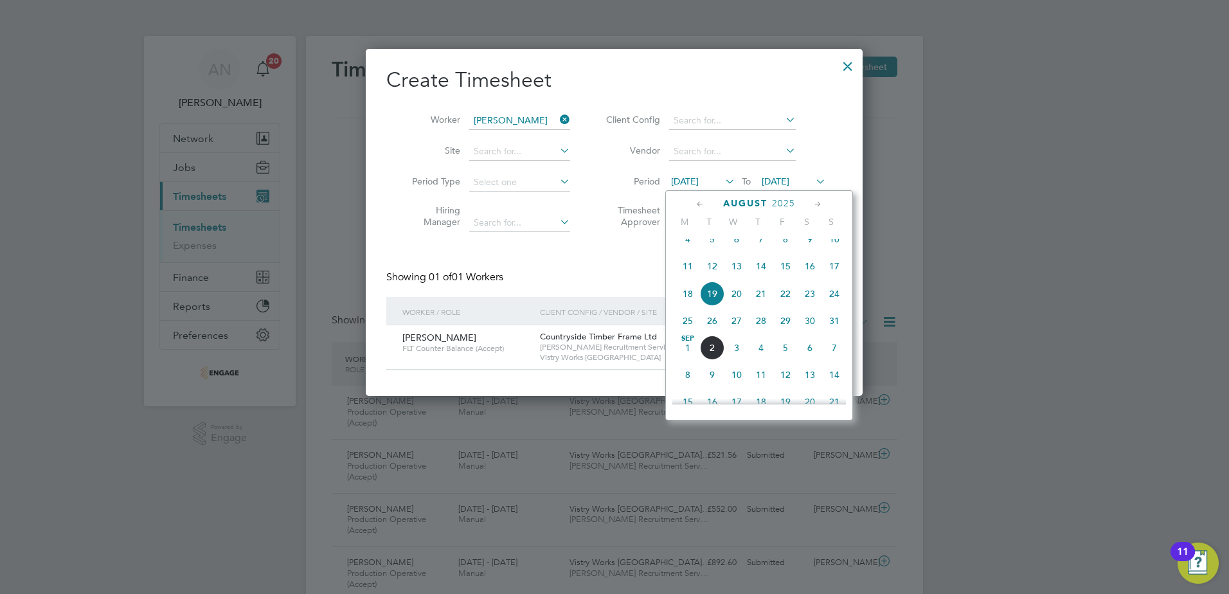
click at [691, 331] on span "25" at bounding box center [688, 321] width 24 height 24
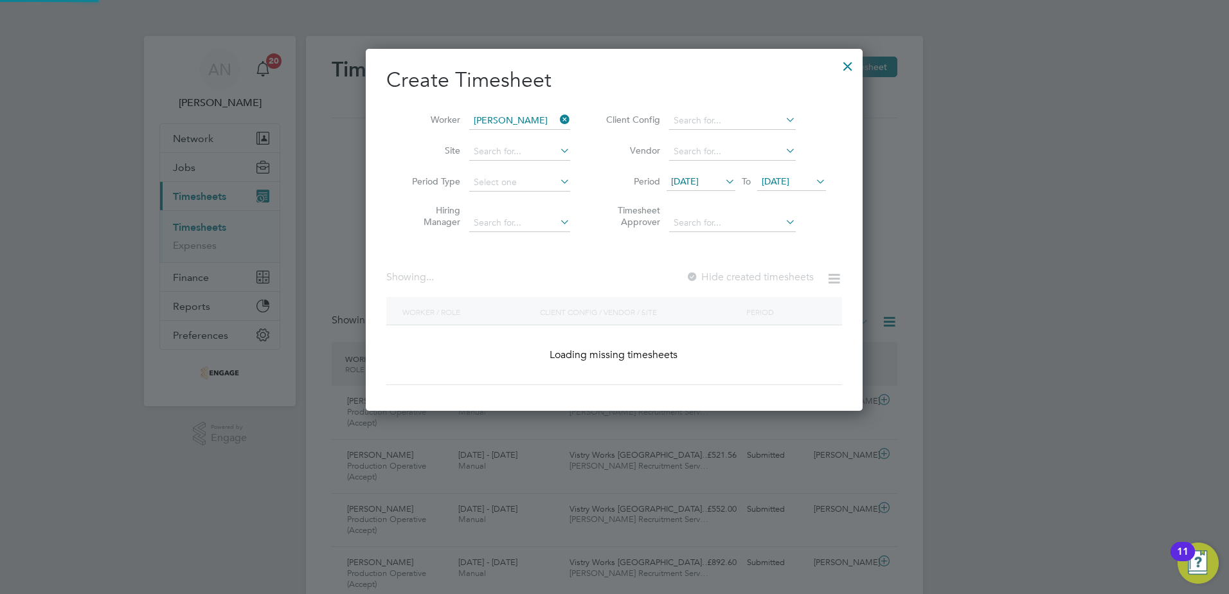
scroll to position [346, 498]
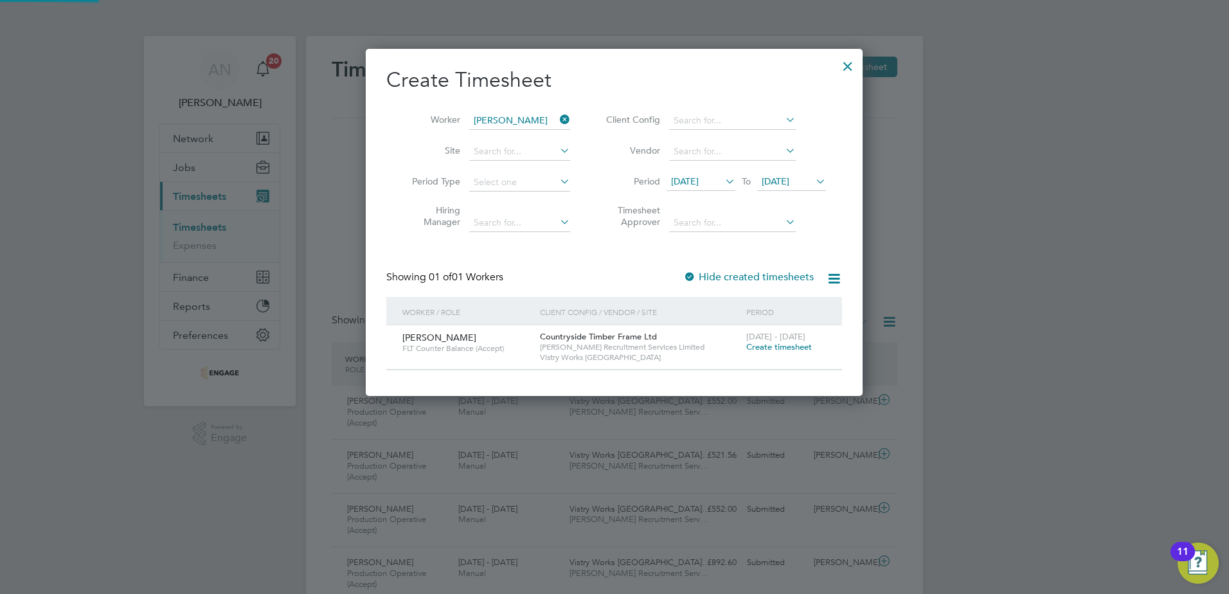
click at [813, 184] on icon at bounding box center [813, 181] width 0 height 18
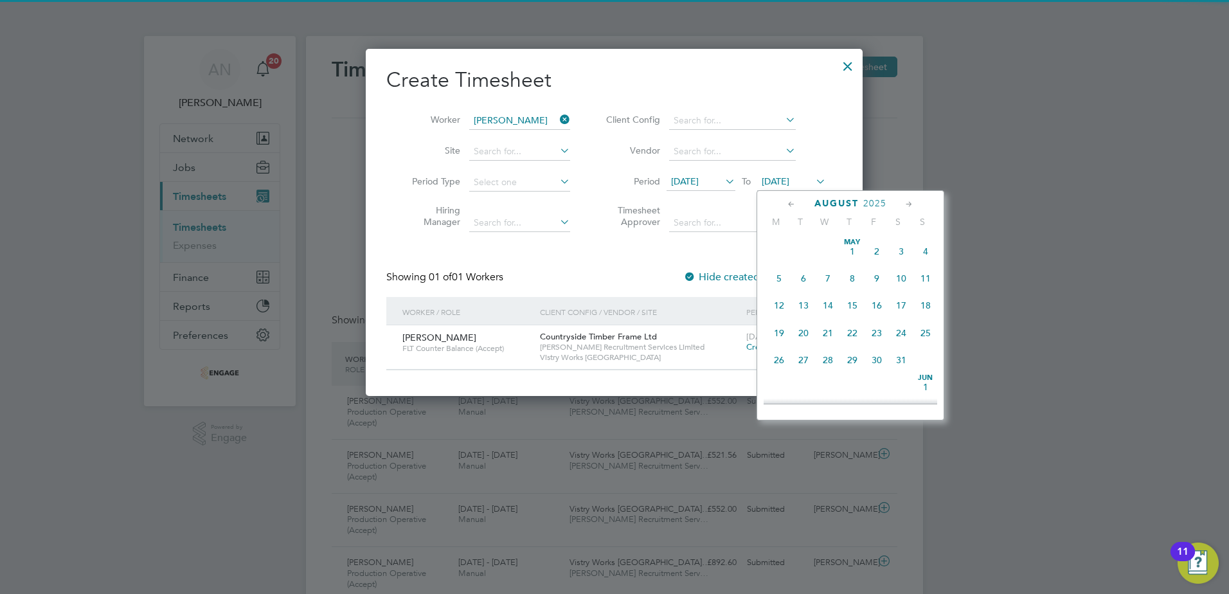
scroll to position [501, 0]
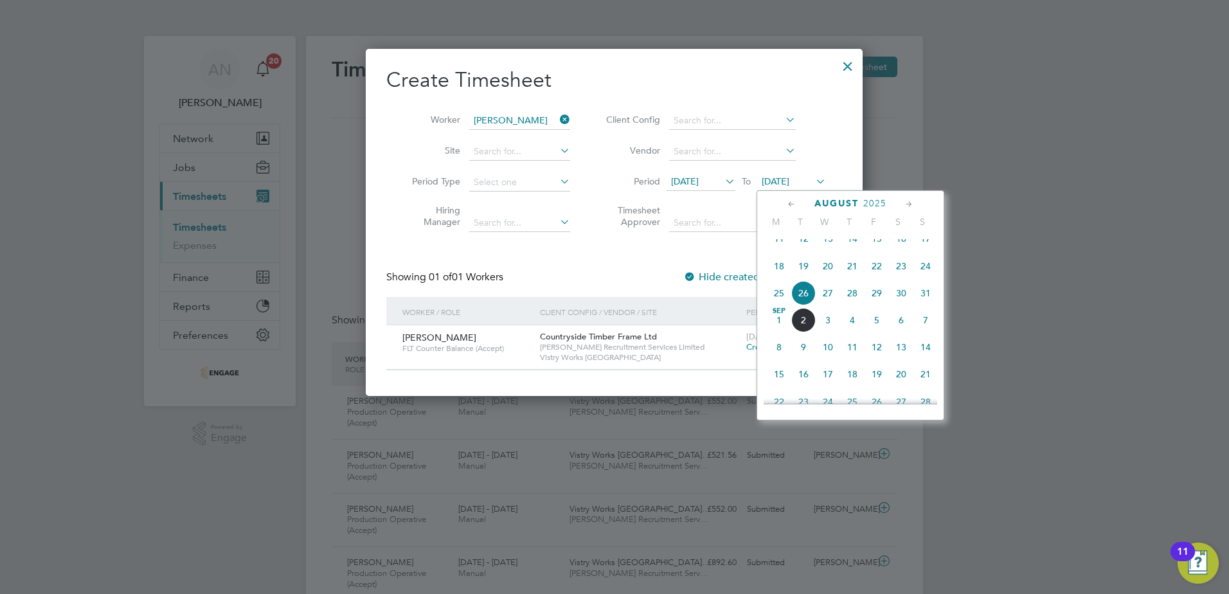
click at [919, 305] on span "31" at bounding box center [925, 293] width 24 height 24
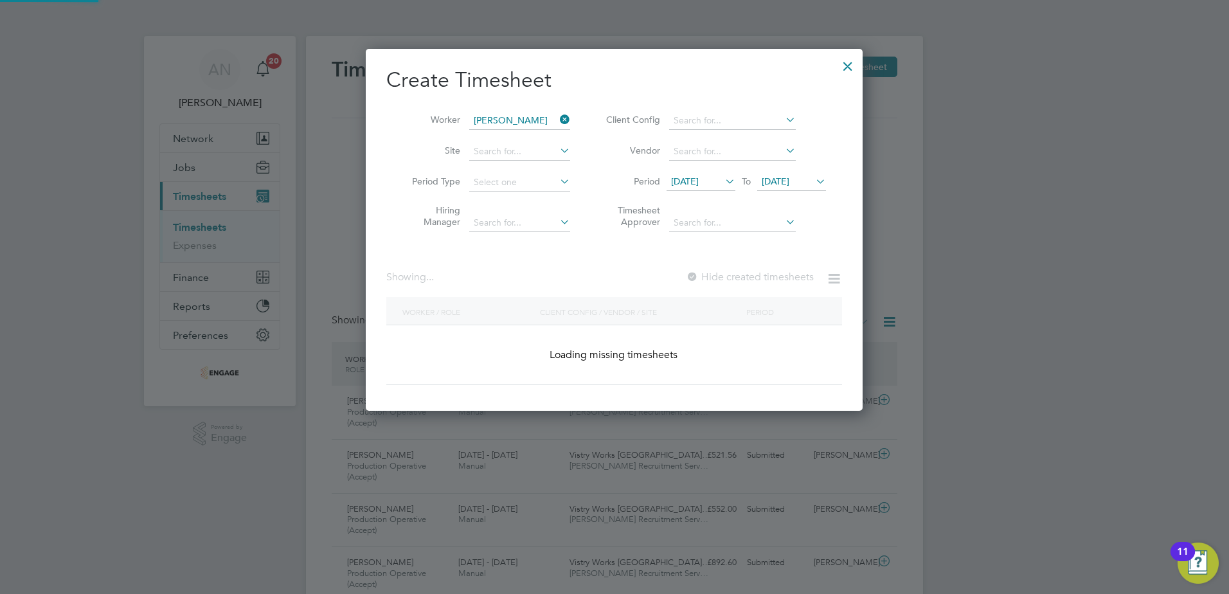
scroll to position [346, 498]
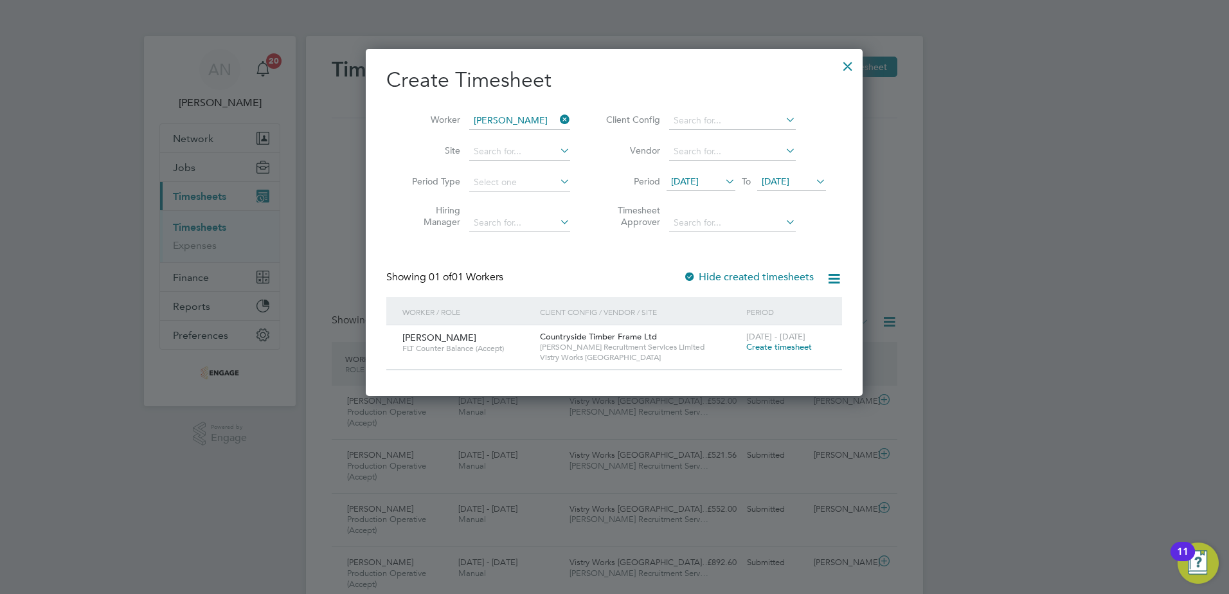
click at [773, 345] on span "Create timesheet" at bounding box center [779, 346] width 66 height 11
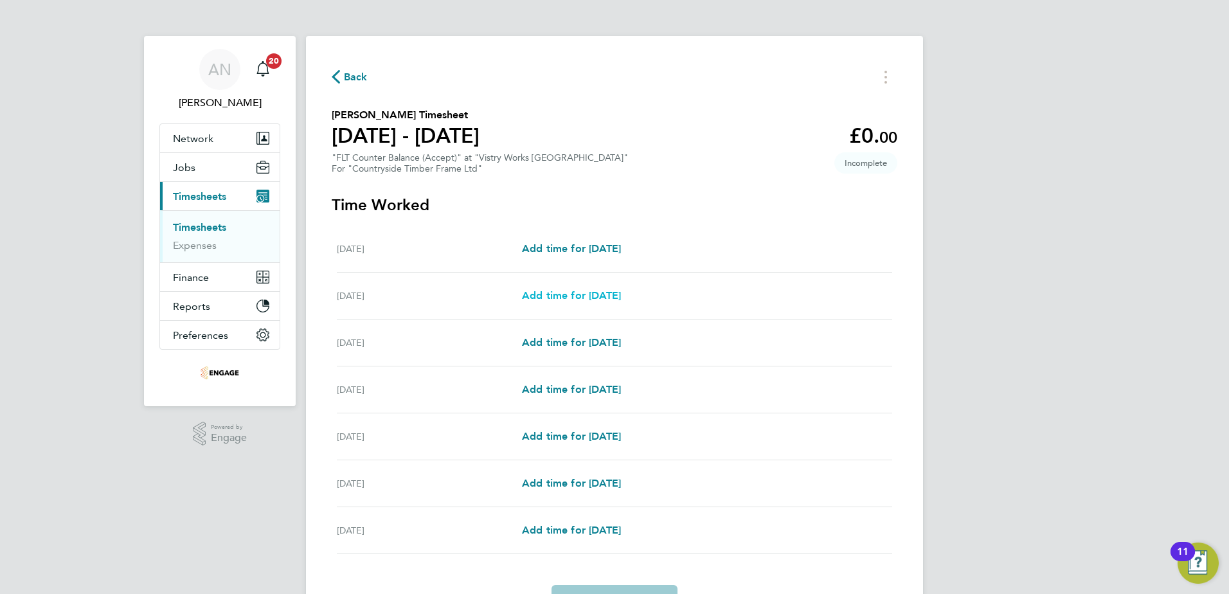
click at [593, 302] on link "Add time for [DATE]" at bounding box center [571, 295] width 99 height 15
select select "15"
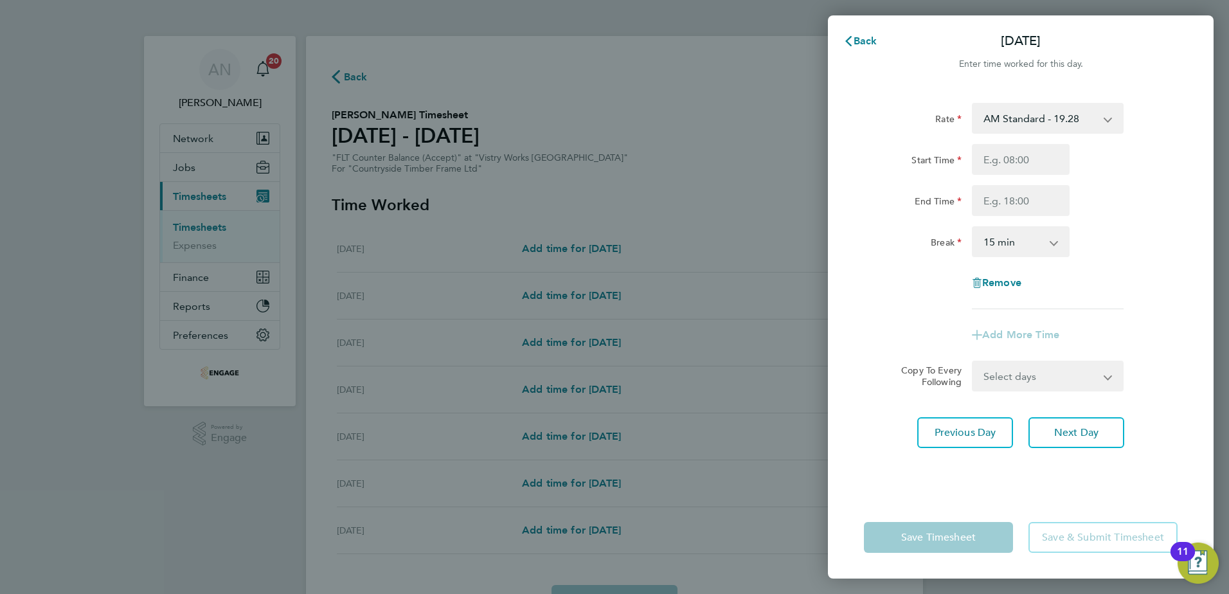
click at [1046, 113] on select "AM Standard - 19.28 OT1 AM - 28.92 PM OT 1 - 31.52 PM Standard - 21.02 PM OT 2 …" at bounding box center [1040, 118] width 134 height 28
select select "15"
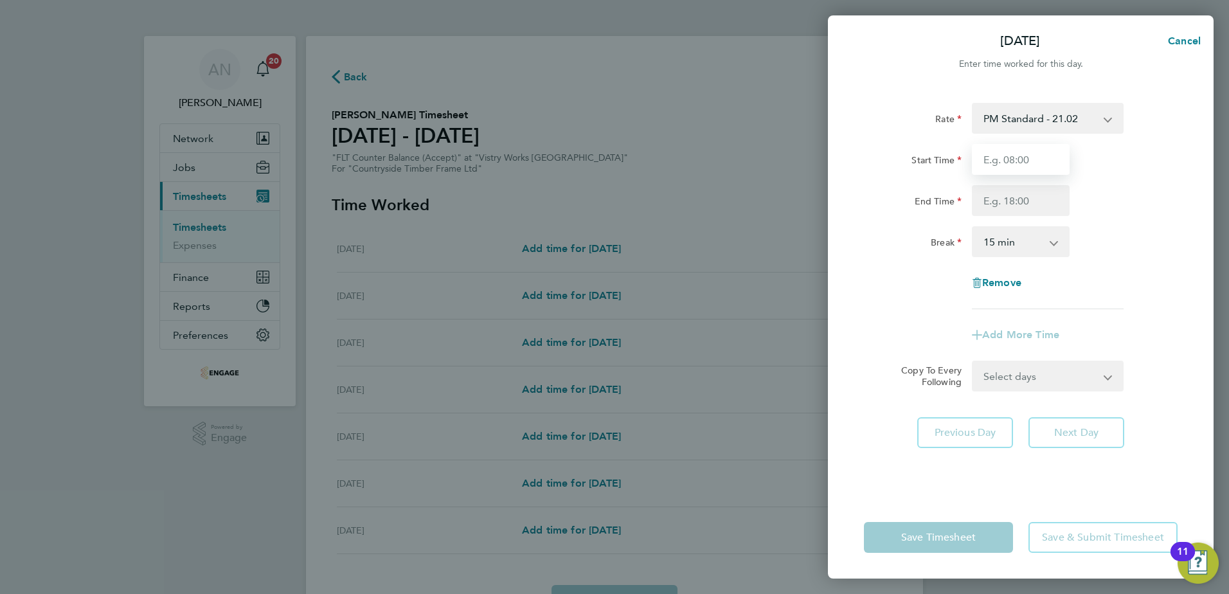
click at [1009, 159] on input "Start Time" at bounding box center [1021, 159] width 98 height 31
type input "14:00"
click at [1014, 195] on input "End Time" at bounding box center [1021, 200] width 98 height 31
type input "22:30"
click at [1057, 244] on app-icon-cross-button at bounding box center [1060, 242] width 15 height 28
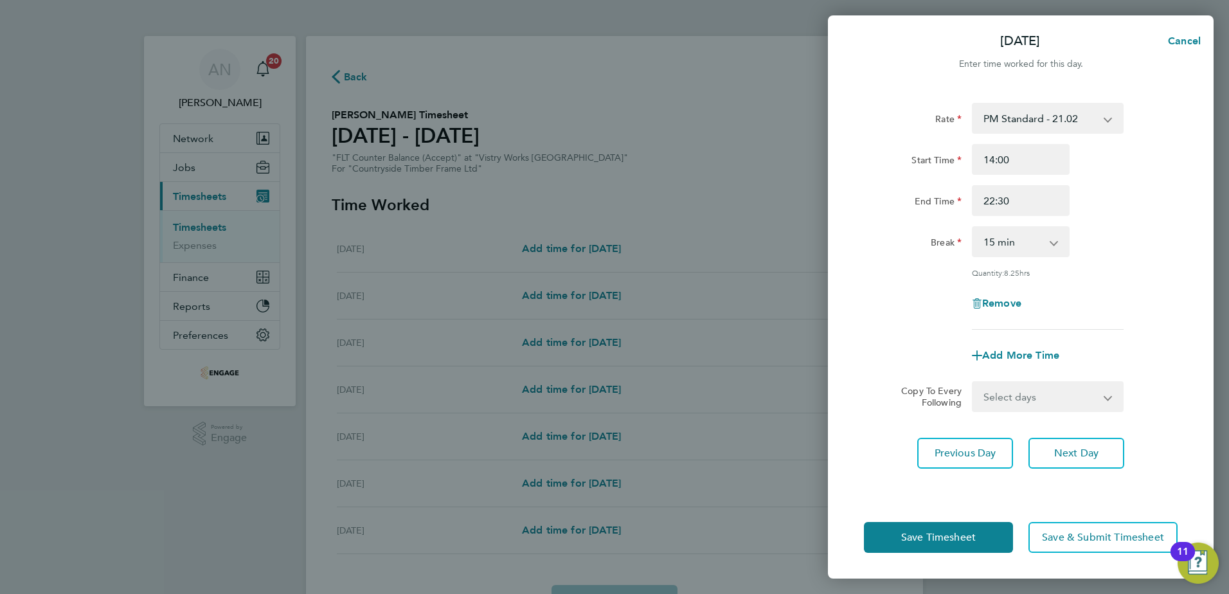
click at [1057, 239] on app-icon-cross-button at bounding box center [1060, 242] width 15 height 28
click at [995, 247] on select "0 min 15 min 30 min 45 min 60 min 75 min 90 min" at bounding box center [1013, 242] width 80 height 28
select select "30"
click at [973, 228] on select "0 min 15 min 30 min 45 min 60 min 75 min 90 min" at bounding box center [1013, 242] width 80 height 28
click at [1010, 398] on select "Select days Day Weekday (Mon-Fri) Weekend (Sat-Sun) [DATE] [DATE] [DATE] [DATE]…" at bounding box center [1040, 396] width 135 height 28
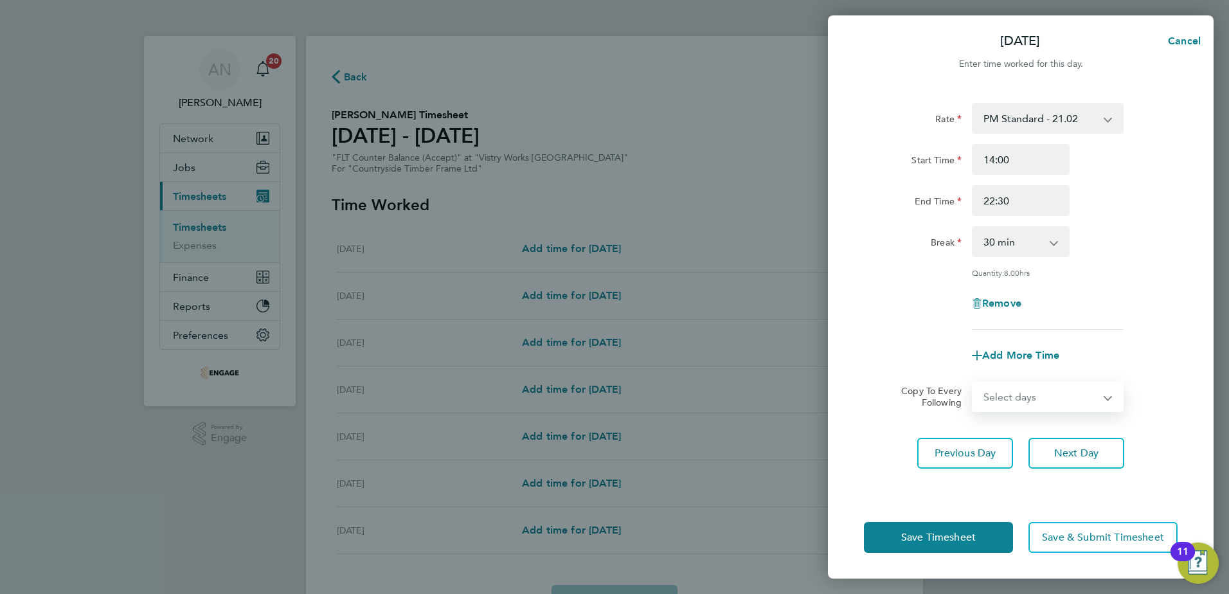
select select "WEEKDAY"
click at [973, 382] on select "Select days Day Weekday (Mon-Fri) Weekend (Sat-Sun) [DATE] [DATE] [DATE] [DATE]…" at bounding box center [1040, 396] width 135 height 28
select select "[DATE]"
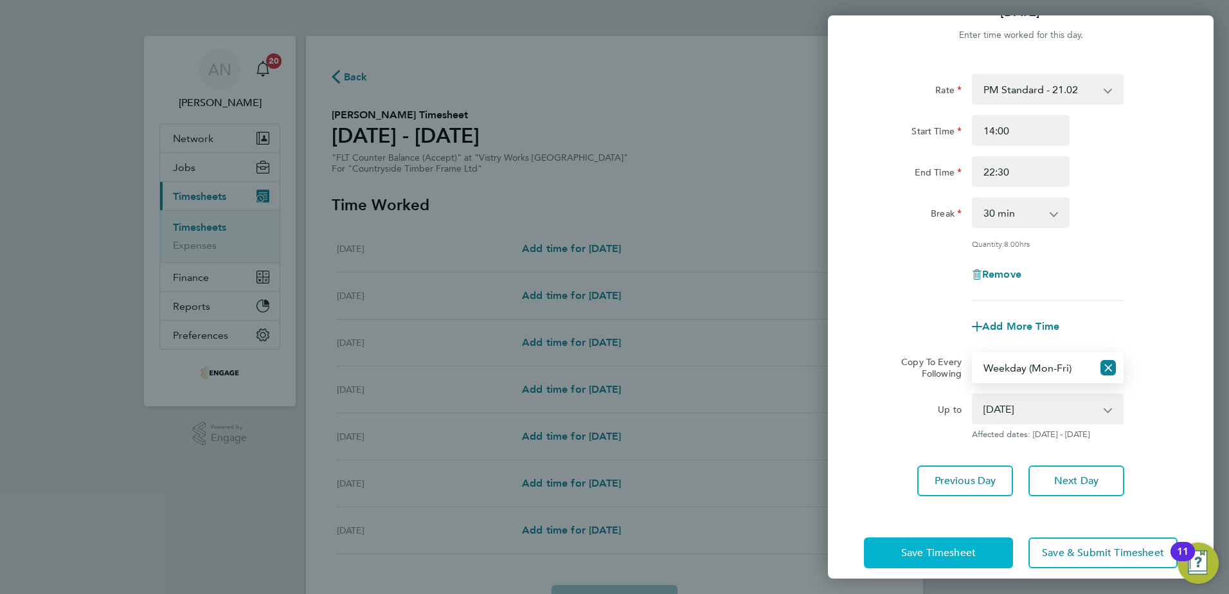
scroll to position [43, 0]
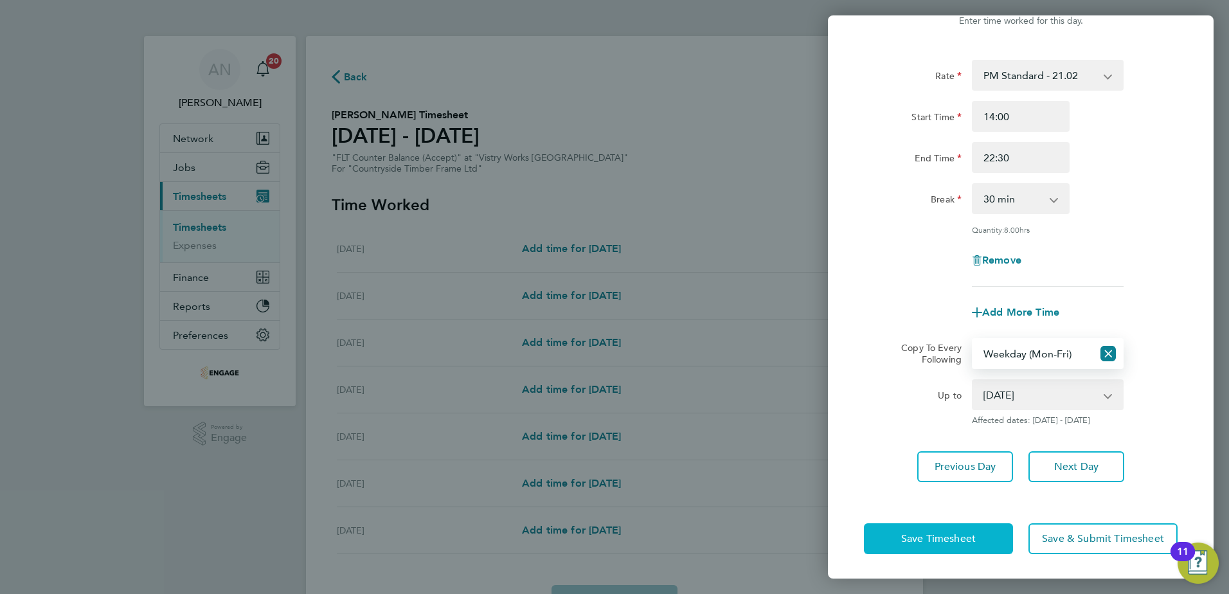
click at [960, 537] on span "Save Timesheet" at bounding box center [938, 538] width 75 height 13
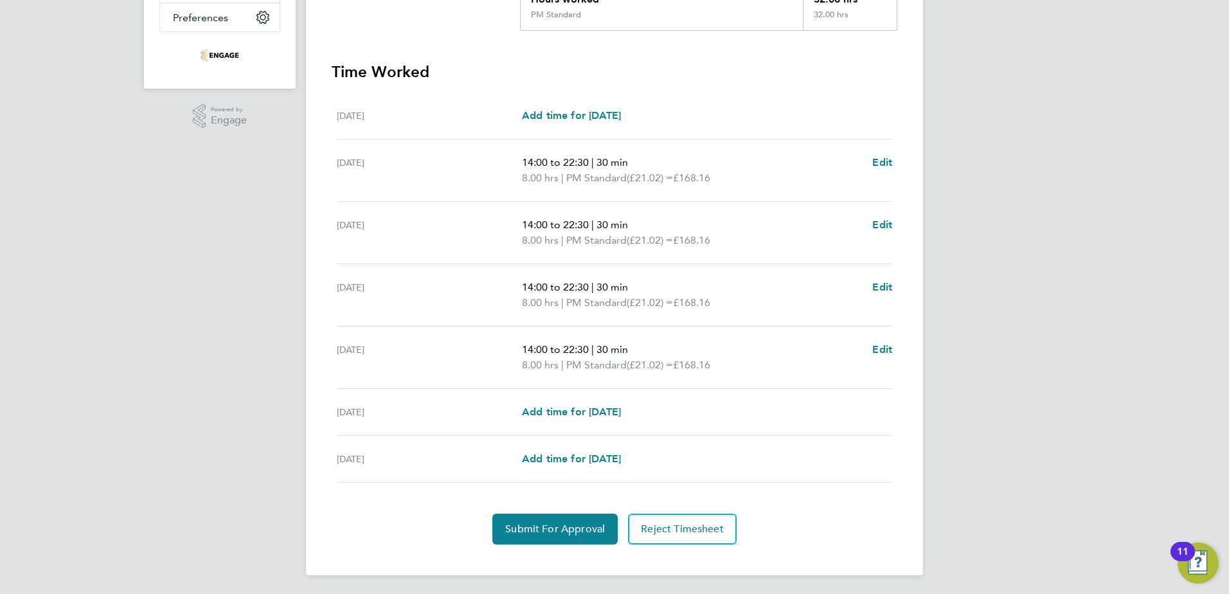
scroll to position [319, 0]
click at [885, 346] on span "Edit" at bounding box center [882, 347] width 20 height 12
select select "30"
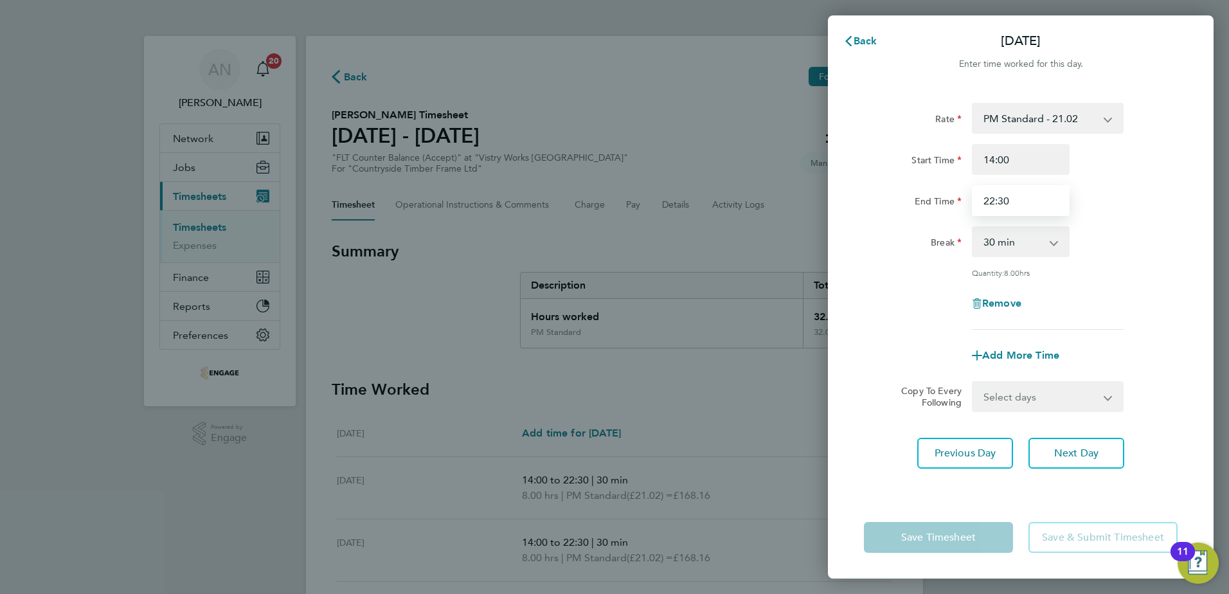
click at [1021, 204] on input "22:30" at bounding box center [1021, 200] width 98 height 31
type input "2"
type input "20:00"
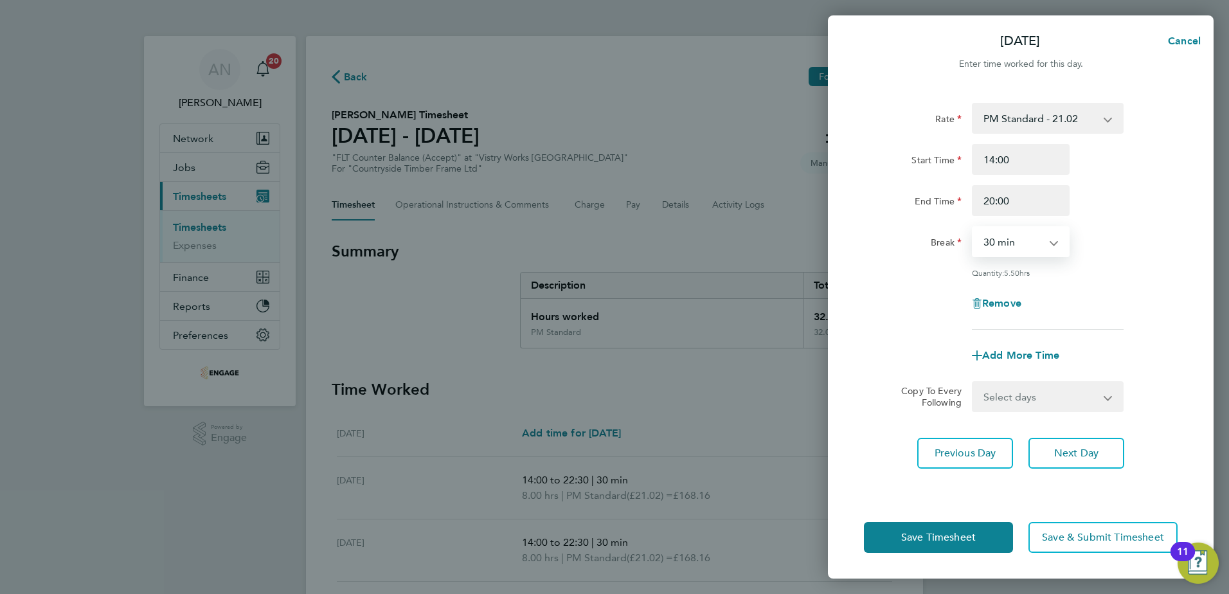
drag, startPoint x: 1011, startPoint y: 238, endPoint x: 1010, endPoint y: 256, distance: 18.0
click at [1011, 238] on select "0 min 15 min 30 min 45 min 60 min 75 min 90 min" at bounding box center [1013, 242] width 80 height 28
click at [933, 534] on span "Save Timesheet" at bounding box center [938, 537] width 75 height 13
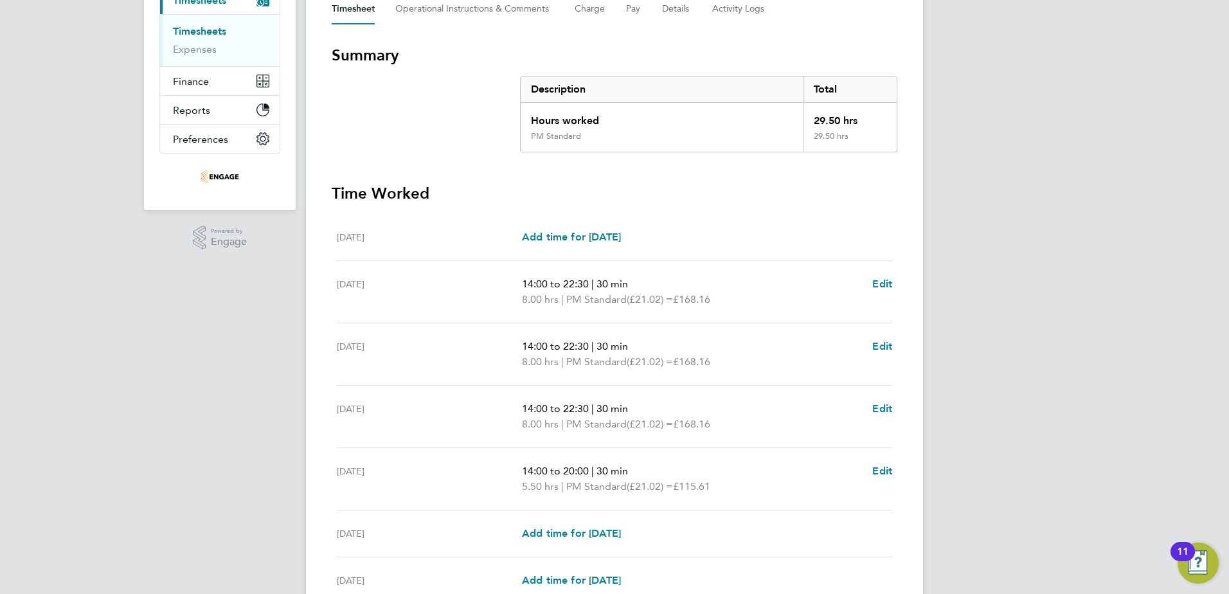
scroll to position [319, 0]
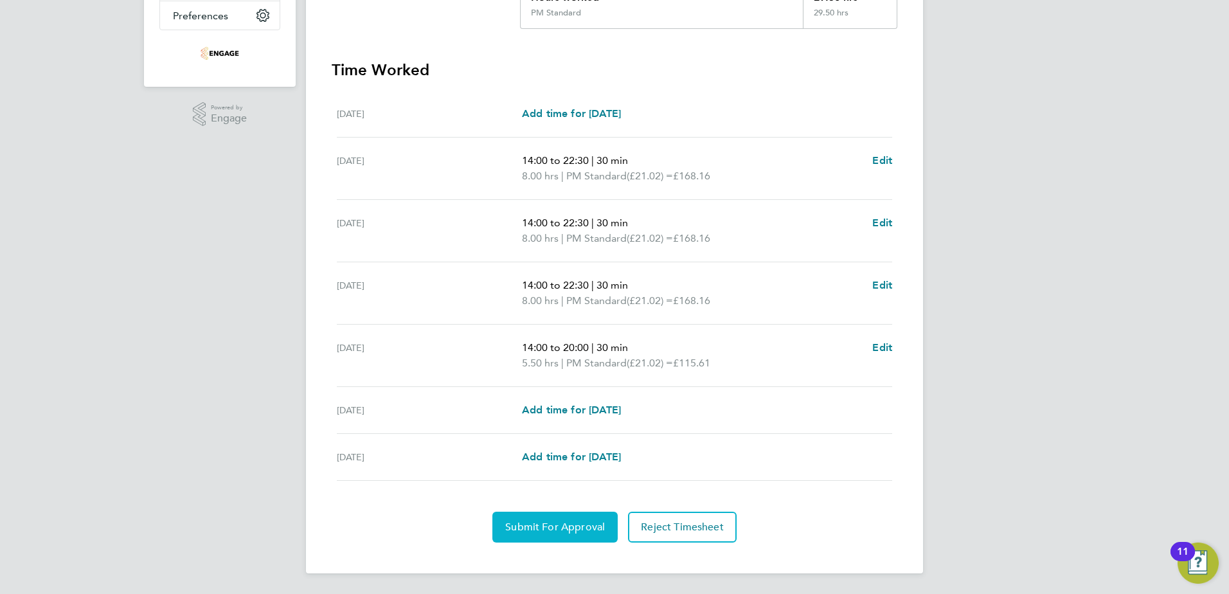
click at [578, 526] on span "Submit For Approval" at bounding box center [555, 527] width 100 height 13
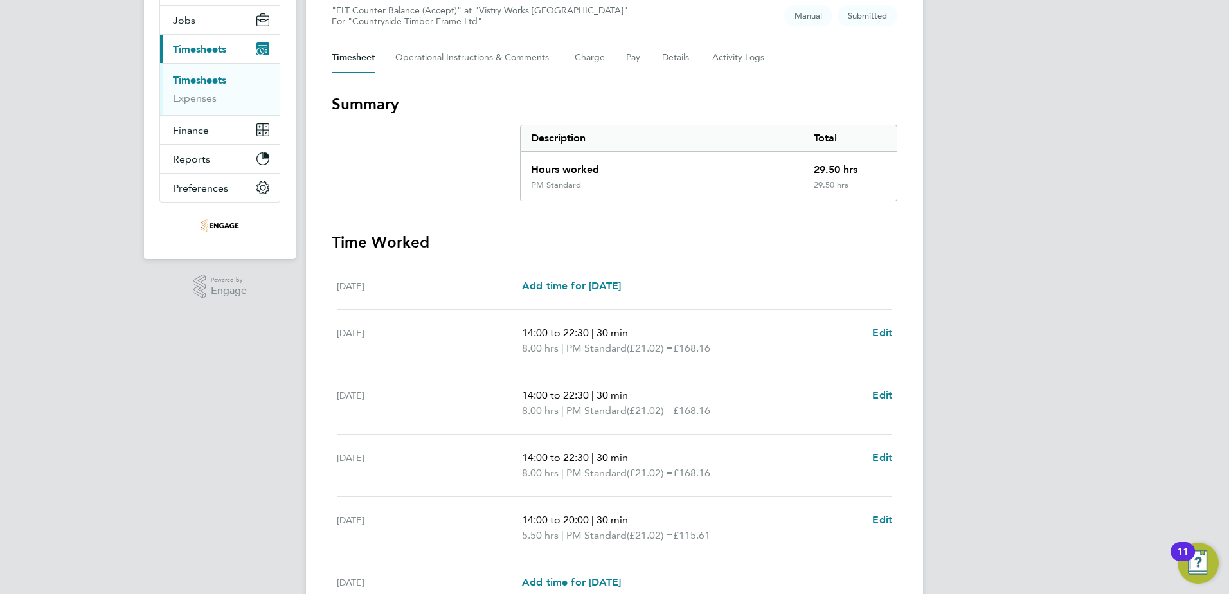
scroll to position [0, 0]
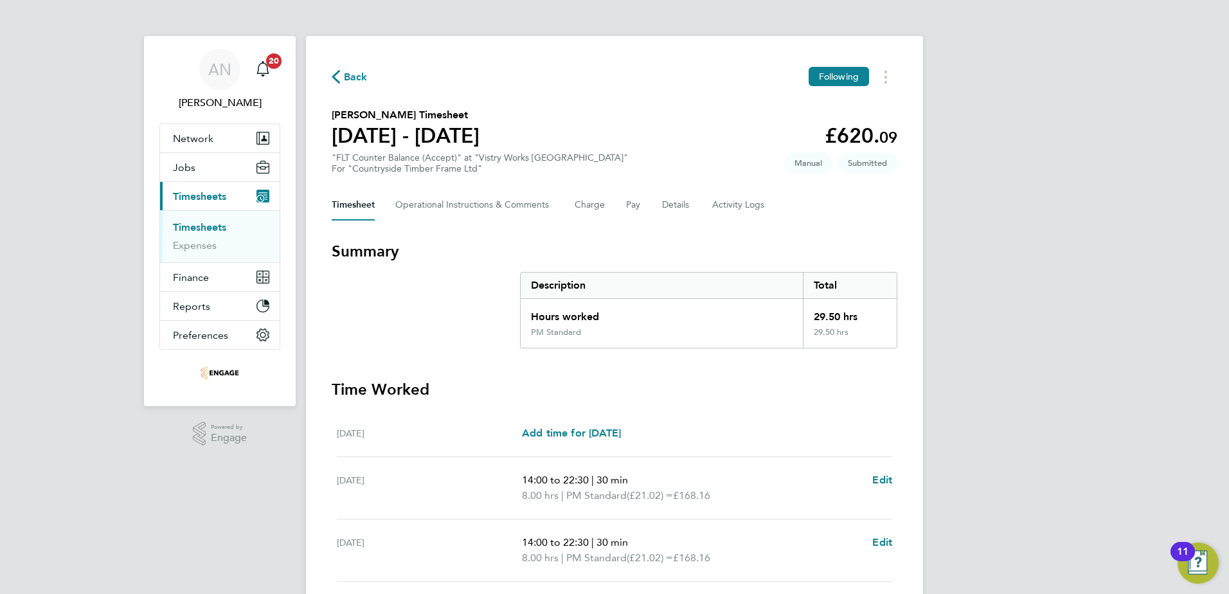
click at [339, 73] on icon "button" at bounding box center [336, 76] width 8 height 13
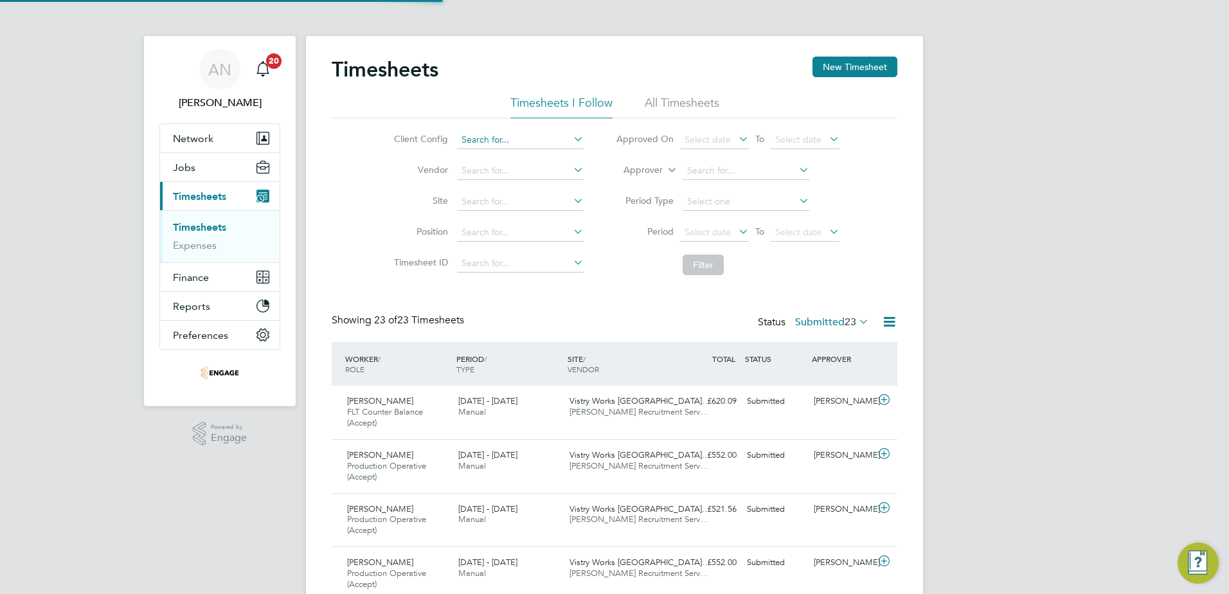
scroll to position [6, 6]
click at [524, 145] on input at bounding box center [520, 140] width 127 height 18
type input "A"
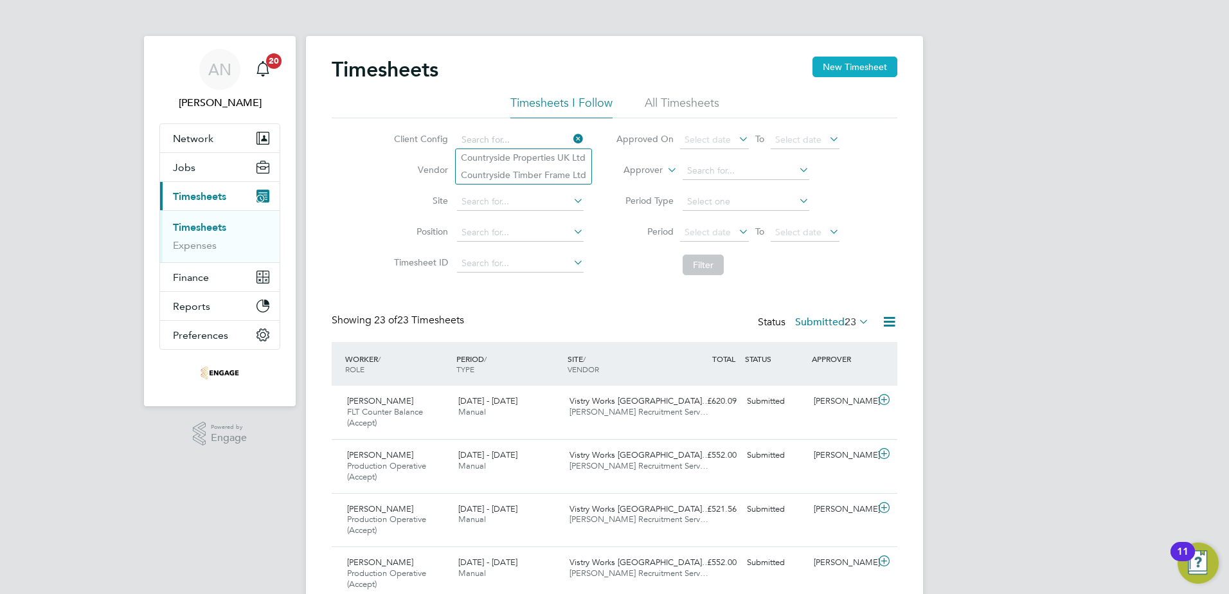
click at [872, 62] on button "New Timesheet" at bounding box center [855, 67] width 85 height 21
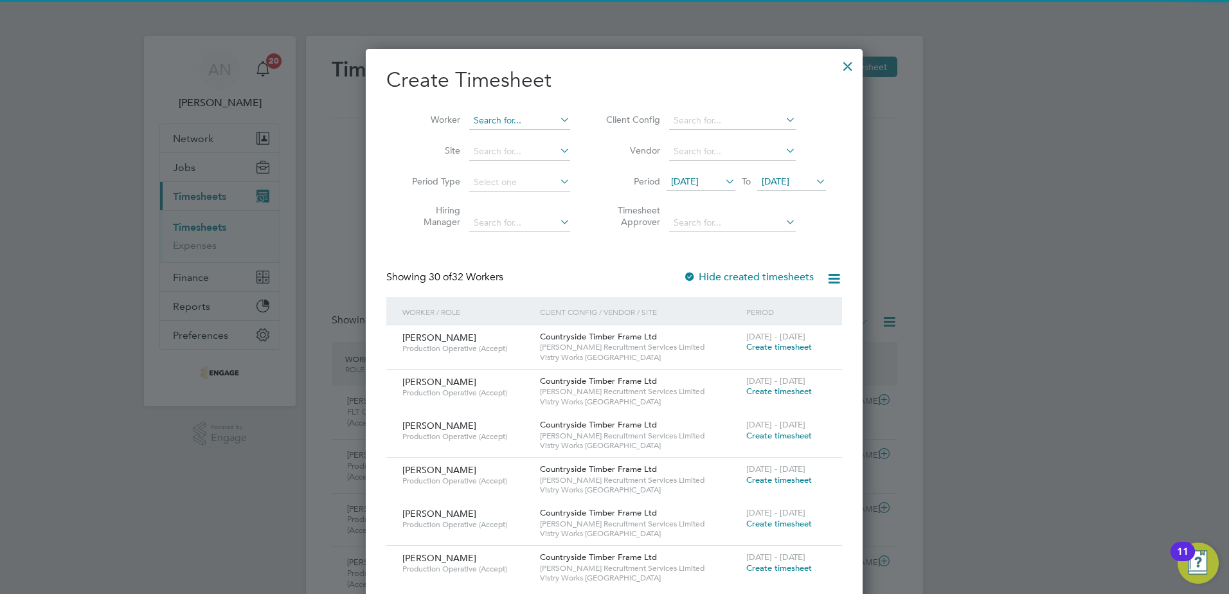
click at [492, 123] on input at bounding box center [519, 121] width 101 height 18
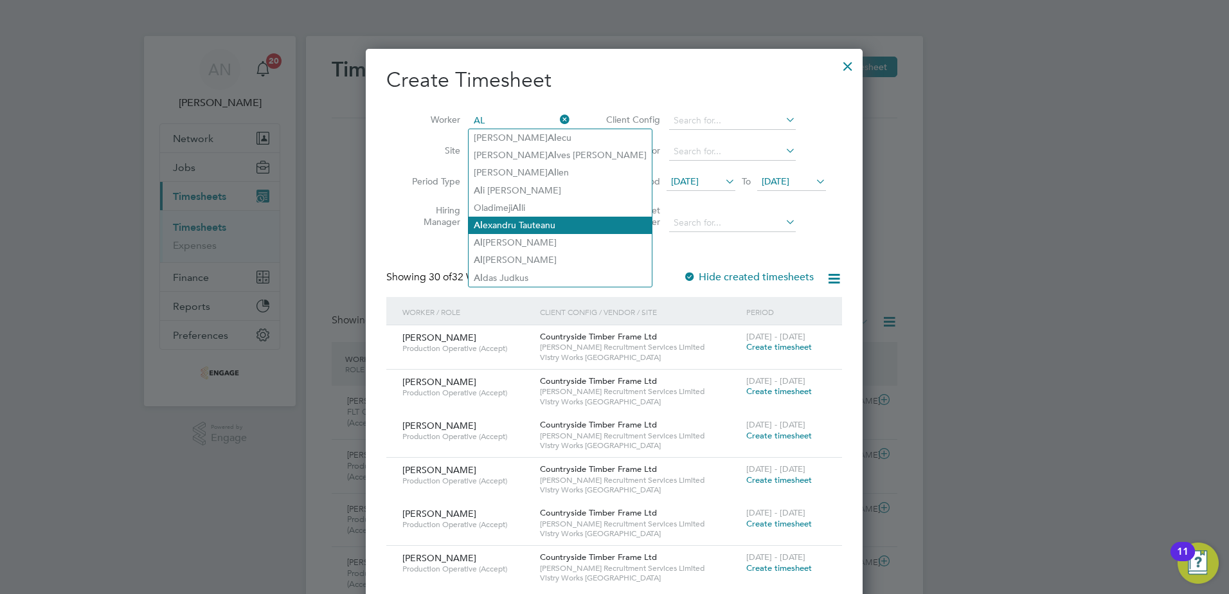
click at [545, 222] on li "Al exandru Tauteanu" at bounding box center [560, 225] width 183 height 17
type input "[PERSON_NAME]"
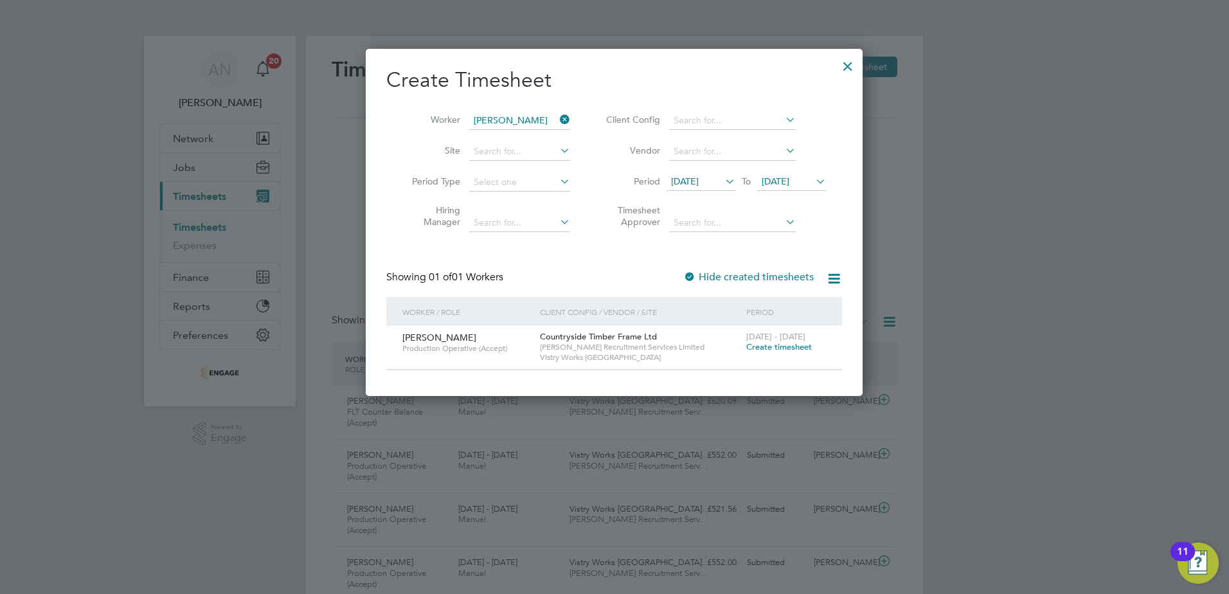
click at [755, 347] on span "Create timesheet" at bounding box center [779, 346] width 66 height 11
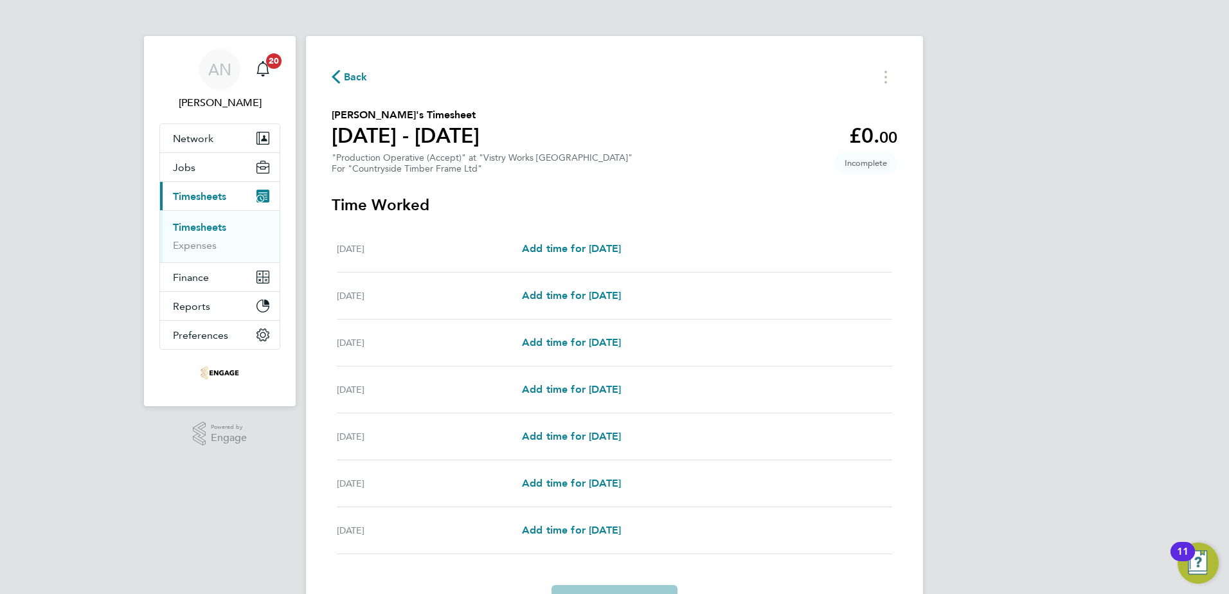
click at [367, 82] on div "Back" at bounding box center [615, 77] width 566 height 20
click at [355, 75] on span "Back" at bounding box center [356, 76] width 24 height 15
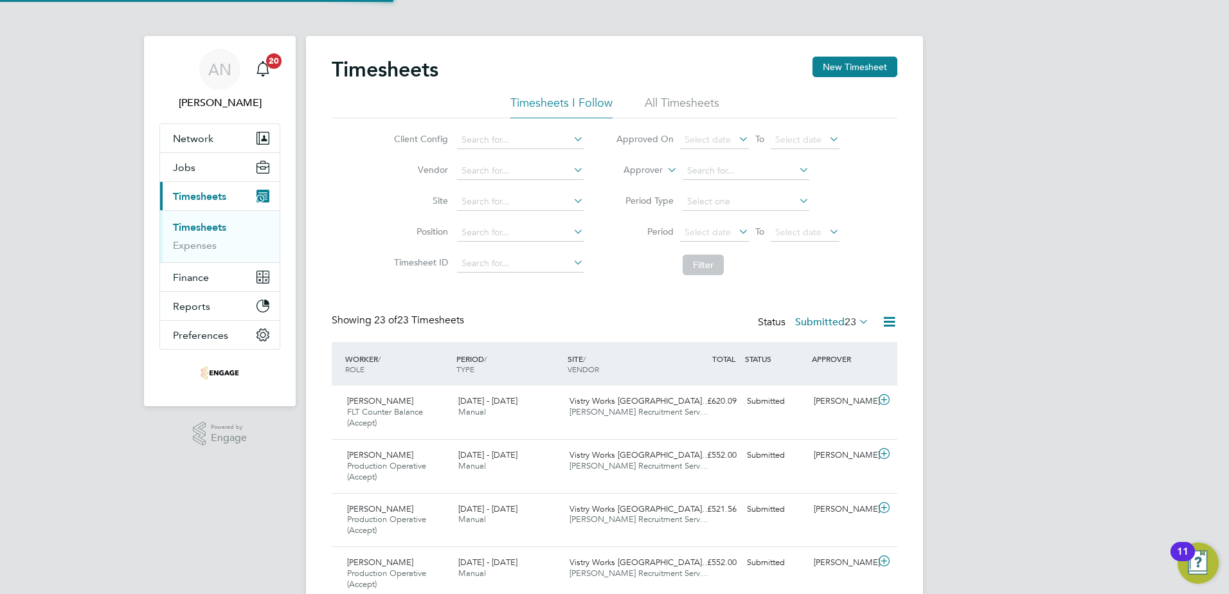
scroll to position [43, 112]
click at [822, 60] on button "New Timesheet" at bounding box center [855, 67] width 85 height 21
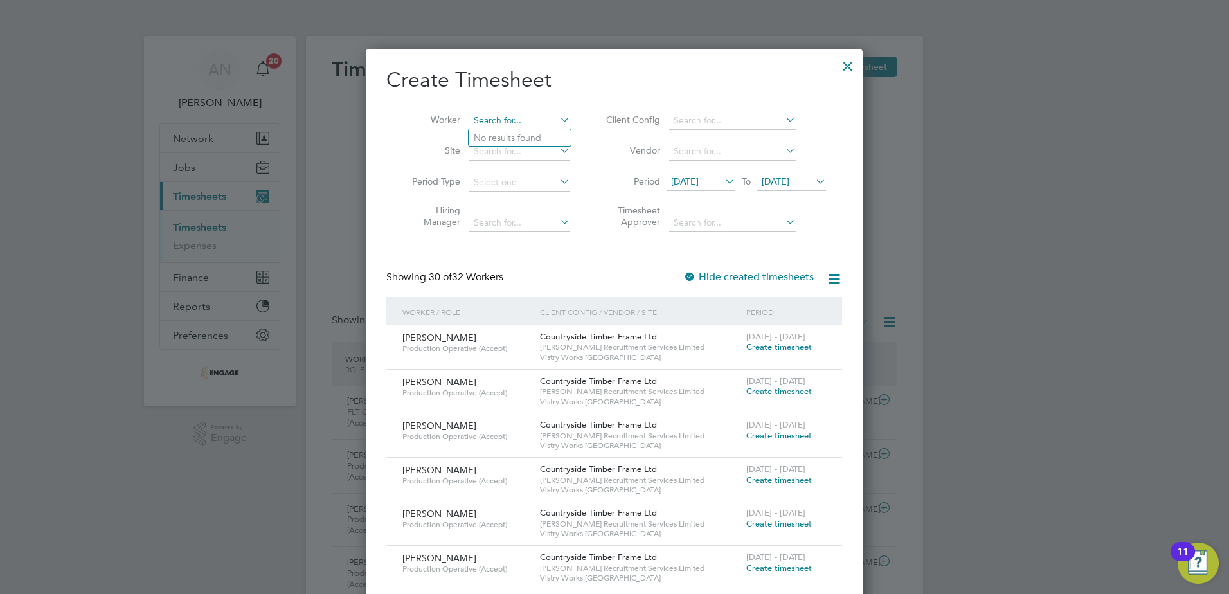
click at [526, 116] on input at bounding box center [519, 121] width 101 height 18
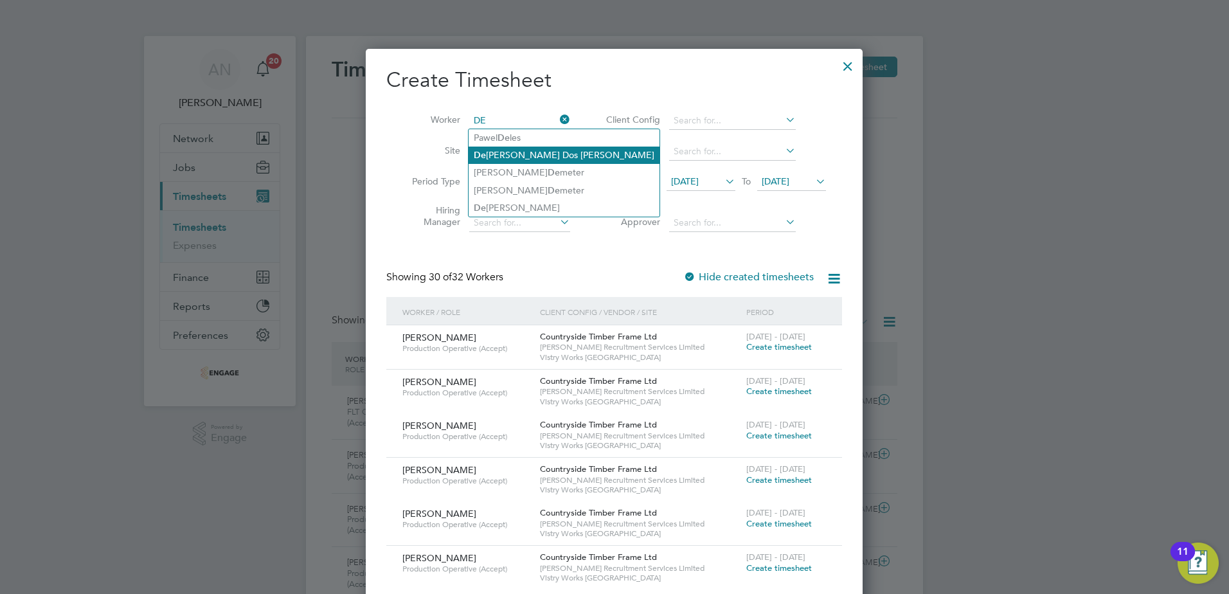
click at [564, 148] on li "De [PERSON_NAME] Dos [PERSON_NAME]" at bounding box center [564, 155] width 191 height 17
type input "[PERSON_NAME] Dos [PERSON_NAME]"
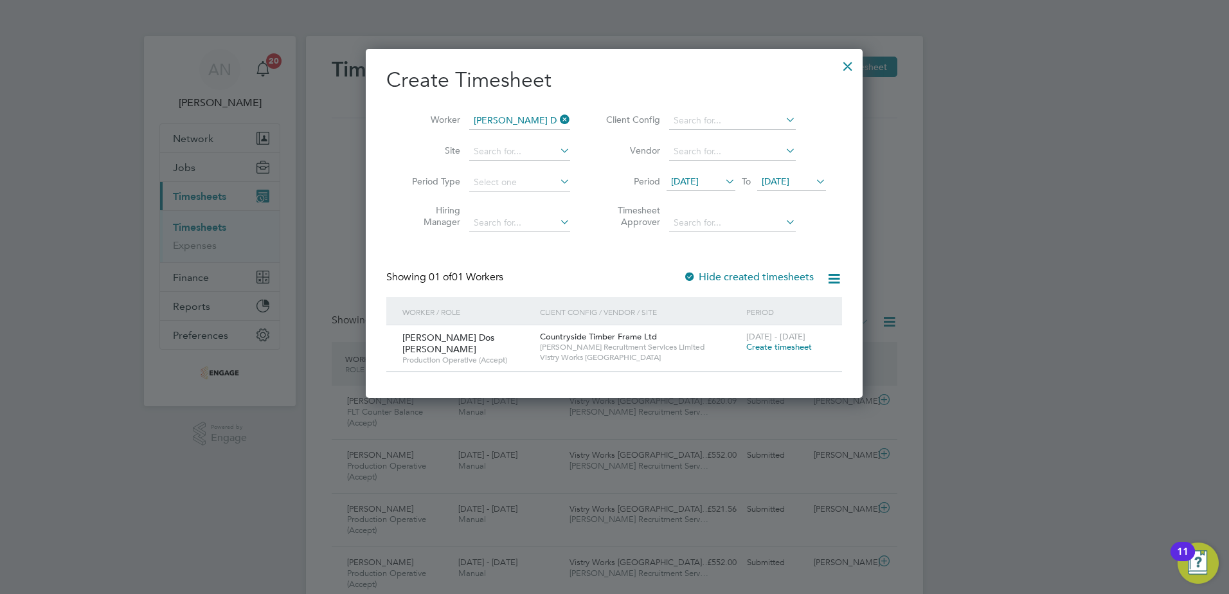
click at [768, 352] on span "Create timesheet" at bounding box center [779, 346] width 66 height 11
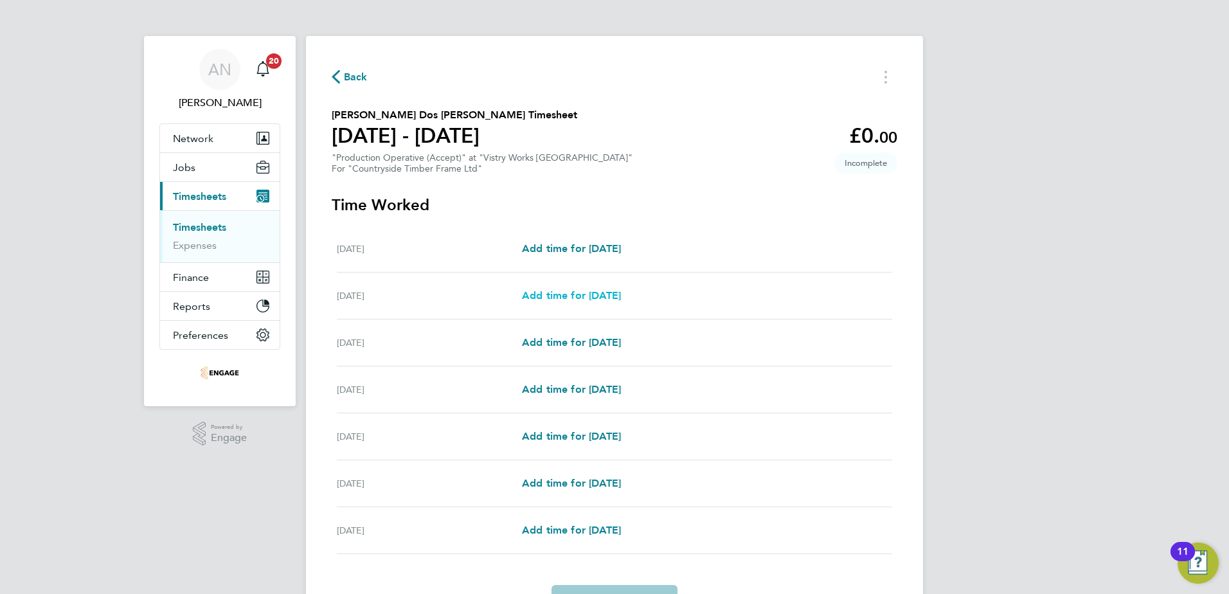
click at [611, 294] on span "Add time for [DATE]" at bounding box center [571, 295] width 99 height 12
select select "15"
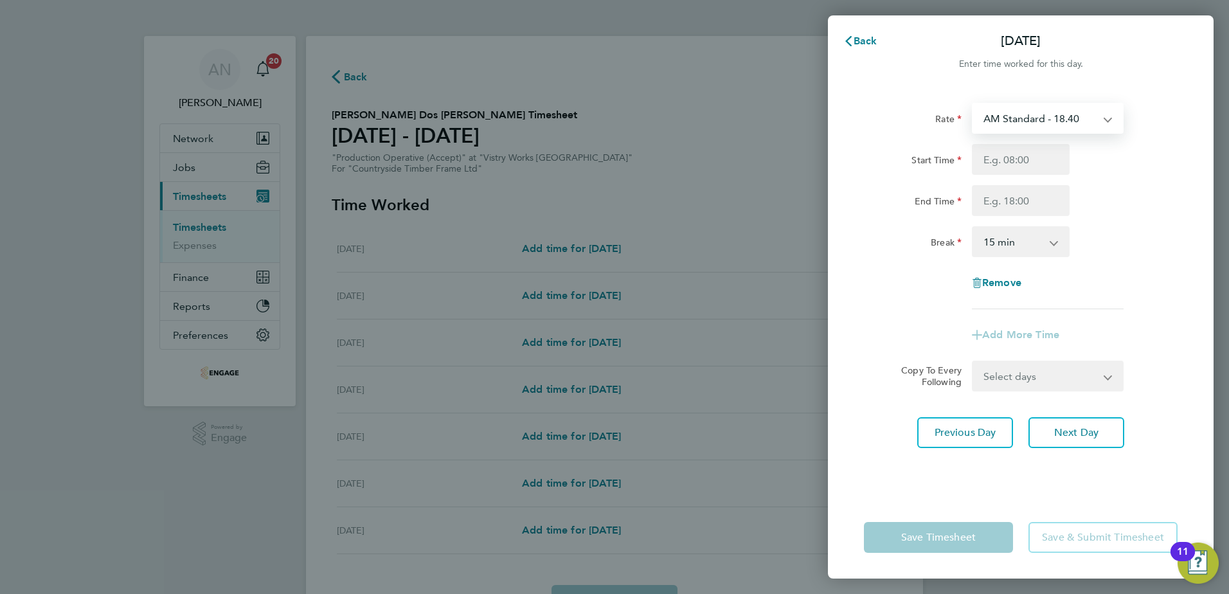
drag, startPoint x: 1051, startPoint y: 122, endPoint x: 1042, endPoint y: 132, distance: 13.7
click at [1051, 122] on select "AM Standard - 18.40 PM OT2 - 40.11 OT2 - 36.80 OT 1 - 27.60 PM OT 1 - 30.08 PM …" at bounding box center [1040, 118] width 134 height 28
select select "15"
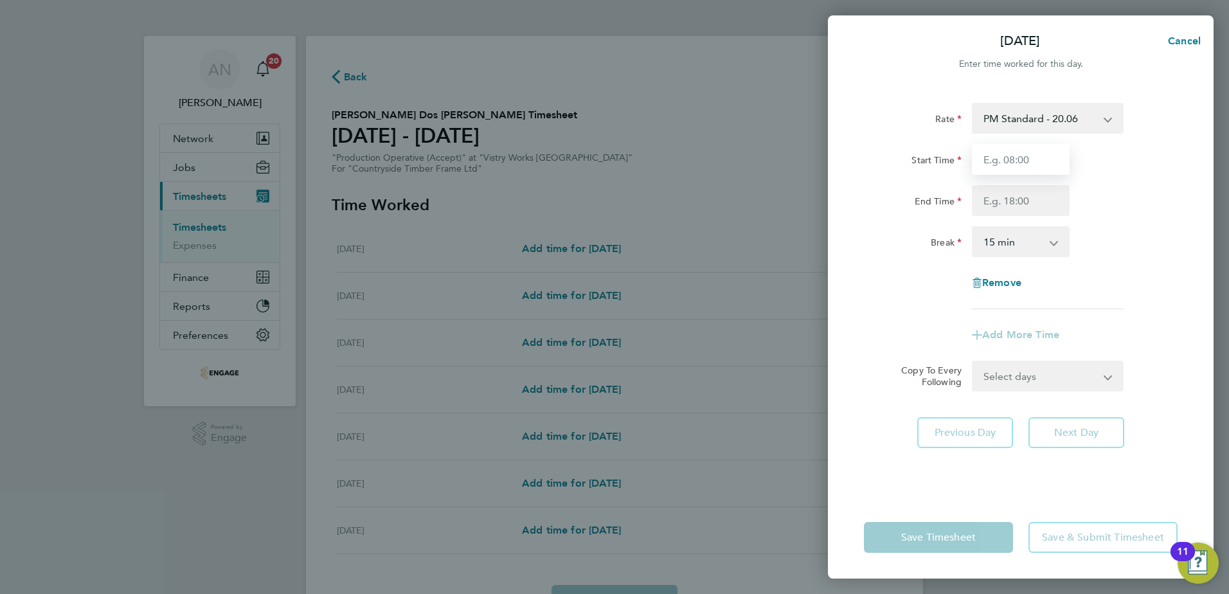
click at [1016, 159] on input "Start Time" at bounding box center [1021, 159] width 98 height 31
type input "14:00"
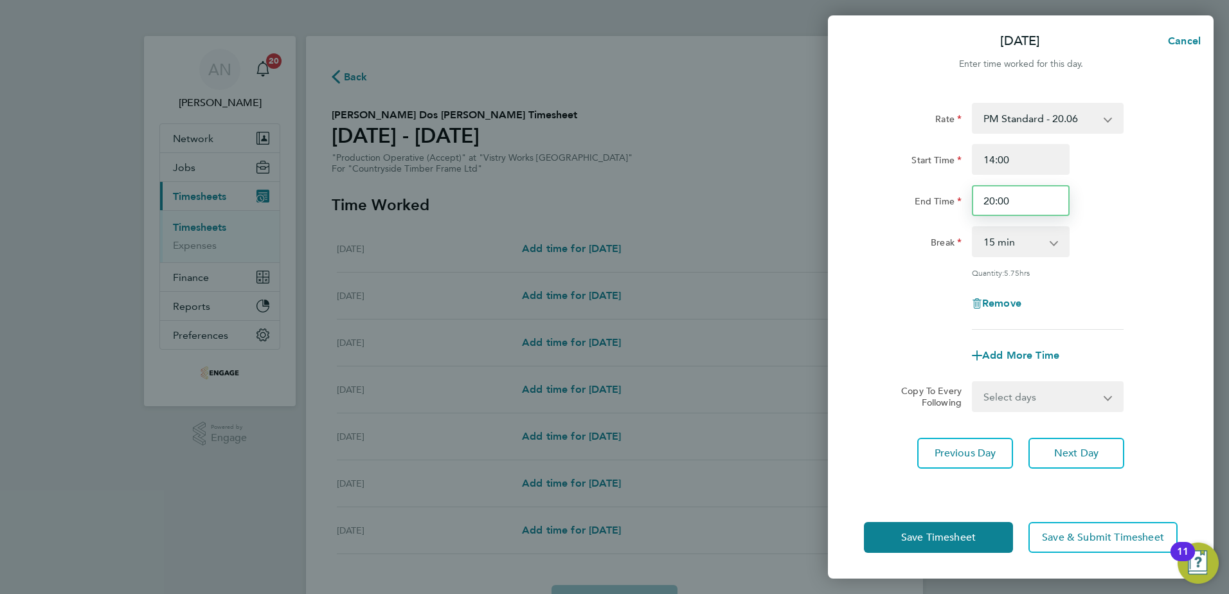
click at [1010, 204] on input "20:00" at bounding box center [1021, 200] width 98 height 31
type input "22:30"
click at [1048, 238] on select "0 min 15 min 30 min 45 min 60 min 75 min 90 min" at bounding box center [1013, 242] width 80 height 28
select select "30"
click at [973, 228] on select "0 min 15 min 30 min 45 min 60 min 75 min 90 min" at bounding box center [1013, 242] width 80 height 28
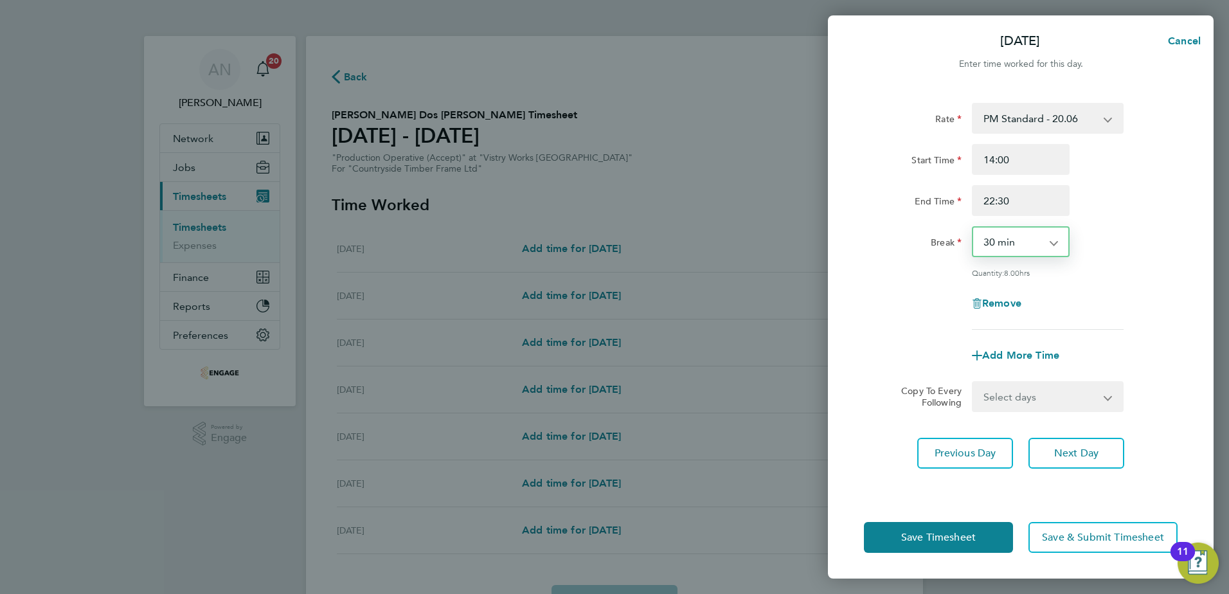
click at [1039, 403] on select "Select days Day Weekday (Mon-Fri) Weekend (Sat-Sun) [DATE] [DATE] [DATE] [DATE]…" at bounding box center [1040, 396] width 135 height 28
select select "WEEKDAY"
click at [973, 382] on select "Select days Day Weekday (Mon-Fri) Weekend (Sat-Sun) [DATE] [DATE] [DATE] [DATE]…" at bounding box center [1040, 396] width 135 height 28
select select "[DATE]"
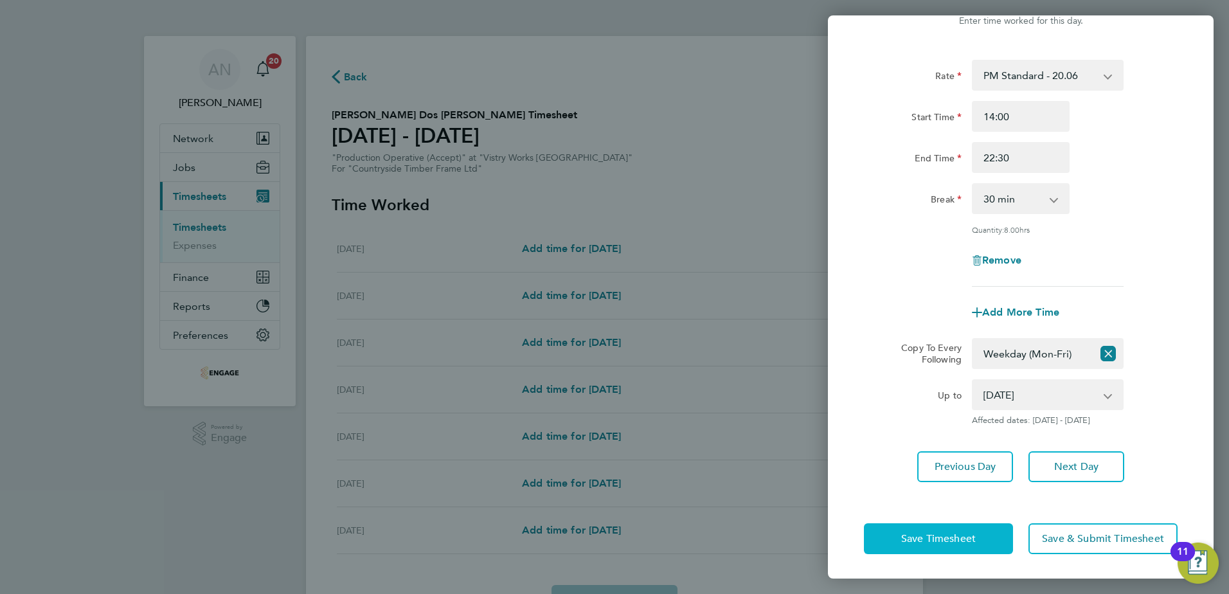
click at [952, 534] on span "Save Timesheet" at bounding box center [938, 538] width 75 height 13
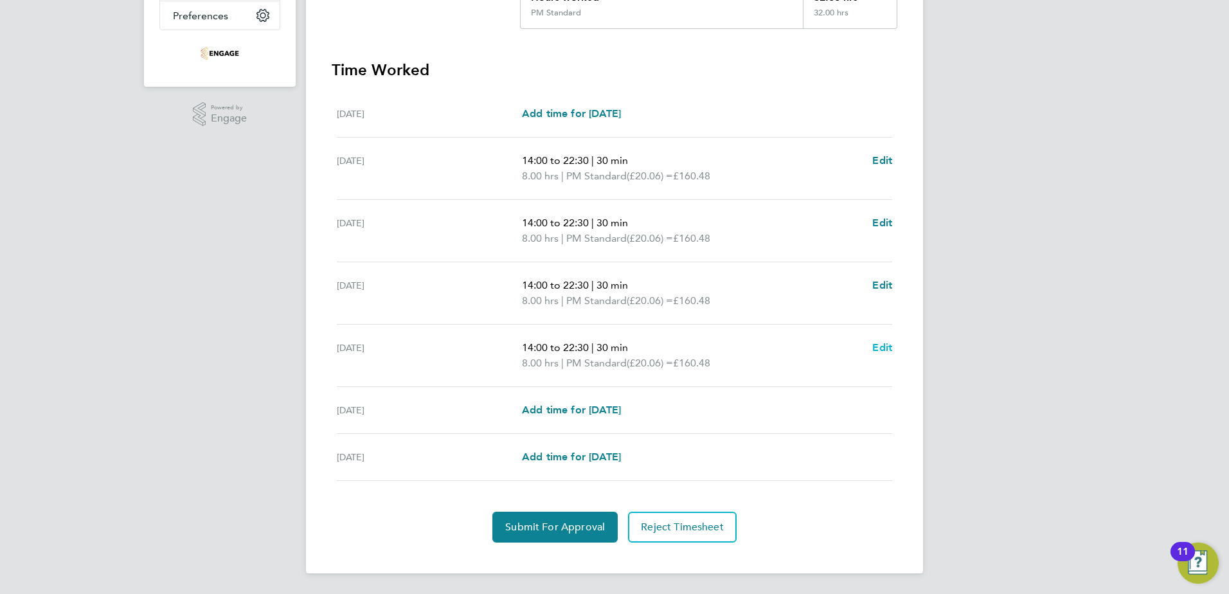
click at [882, 350] on span "Edit" at bounding box center [882, 347] width 20 height 12
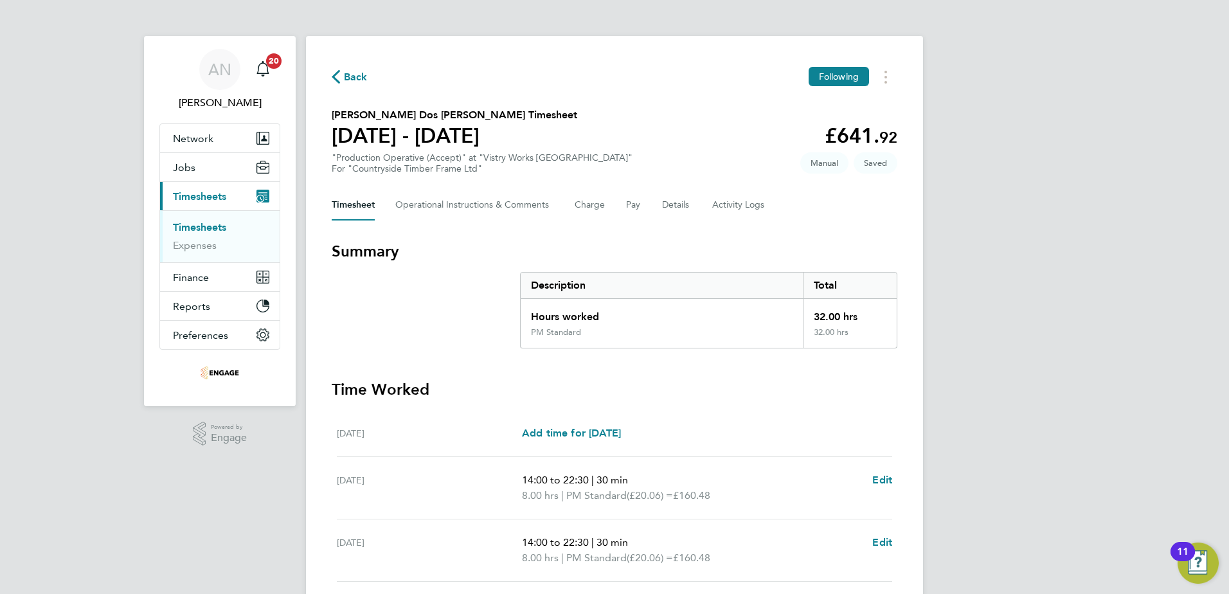
select select "30"
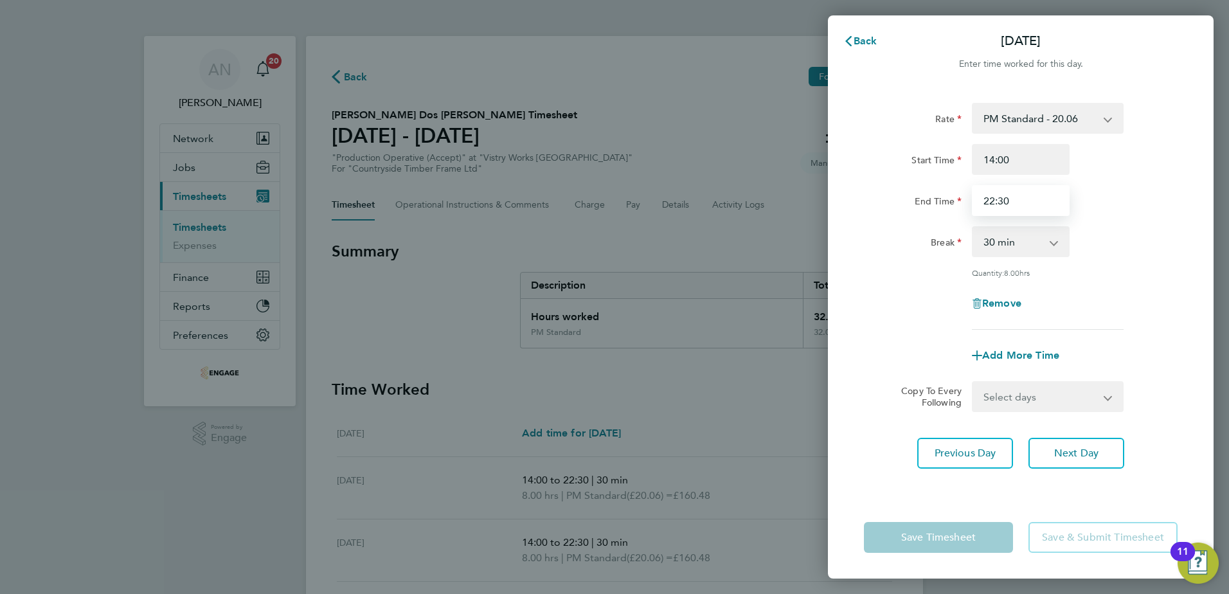
click at [1022, 199] on input "22:30" at bounding box center [1021, 200] width 98 height 31
type input "20:00"
click at [1013, 238] on select "0 min 15 min 30 min 45 min 60 min 75 min 90 min" at bounding box center [1013, 242] width 80 height 28
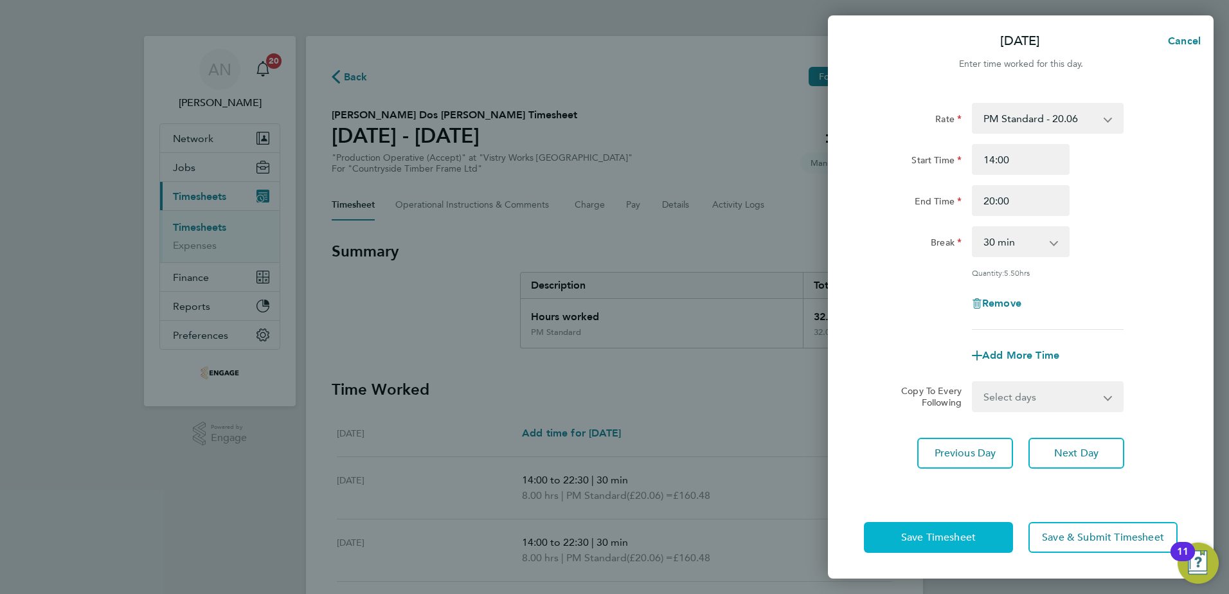
click at [967, 535] on span "Save Timesheet" at bounding box center [938, 537] width 75 height 13
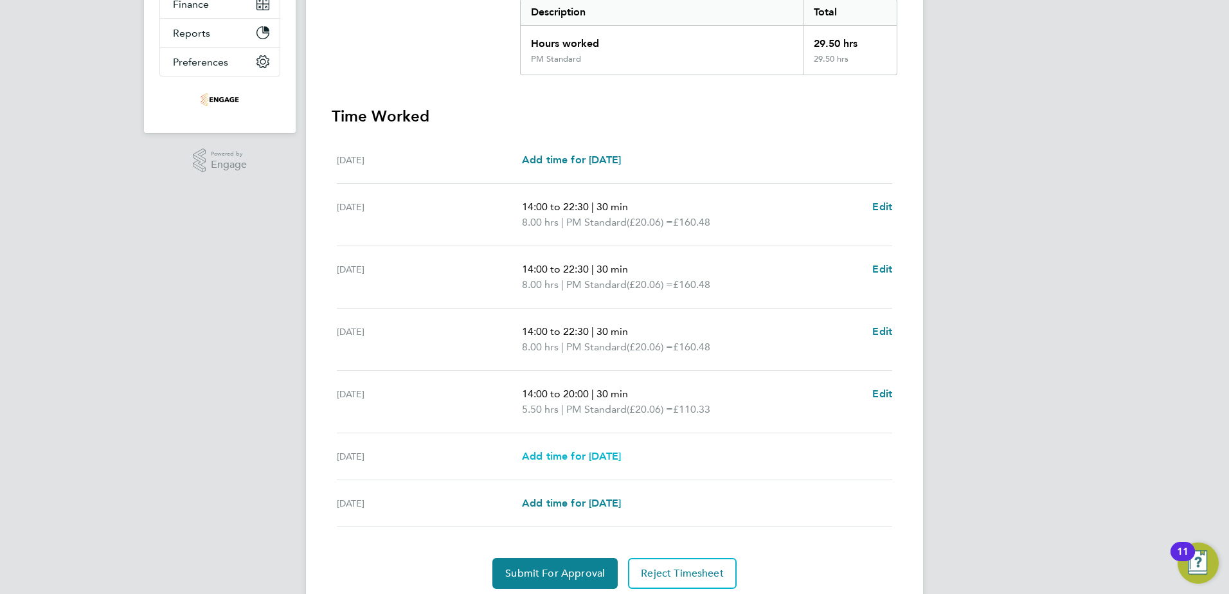
scroll to position [319, 0]
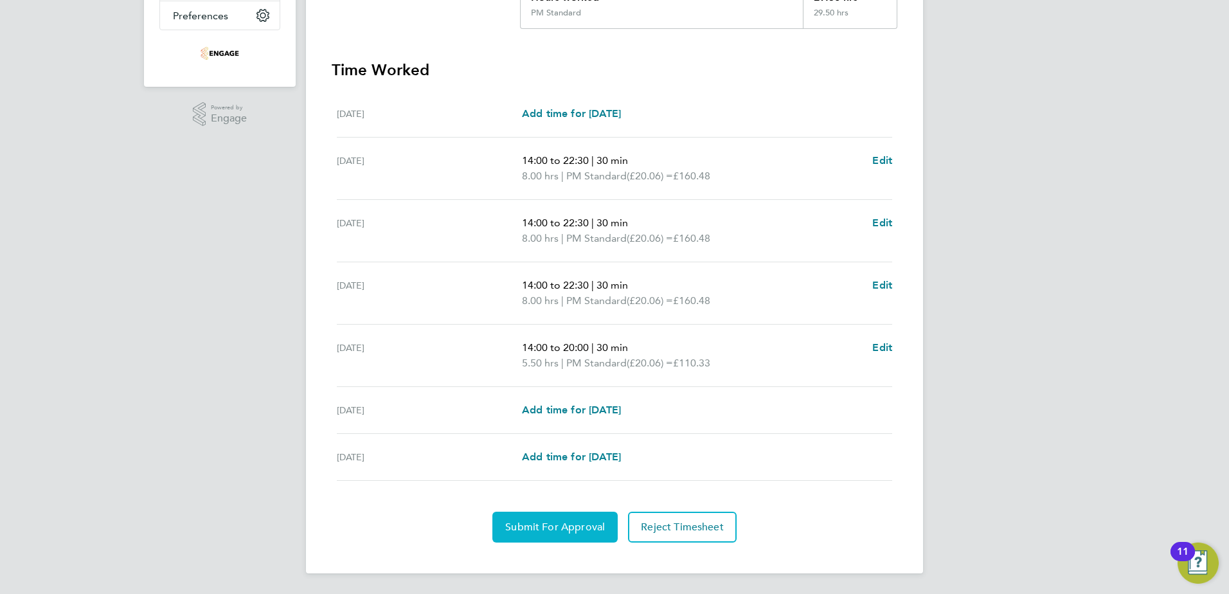
click at [565, 518] on button "Submit For Approval" at bounding box center [554, 527] width 125 height 31
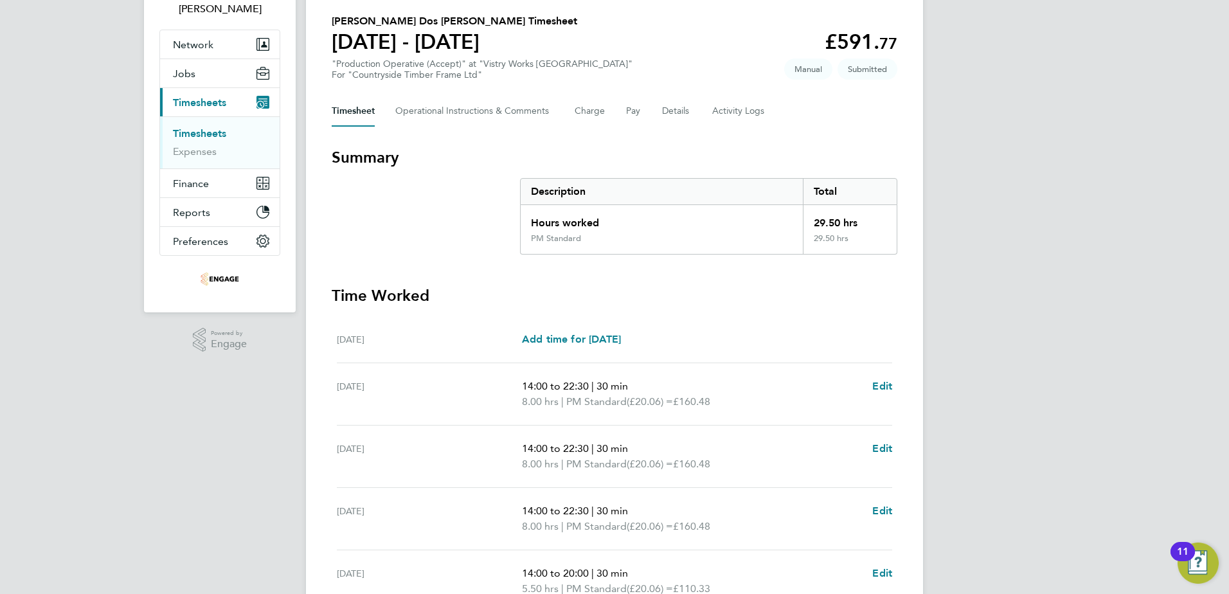
scroll to position [0, 0]
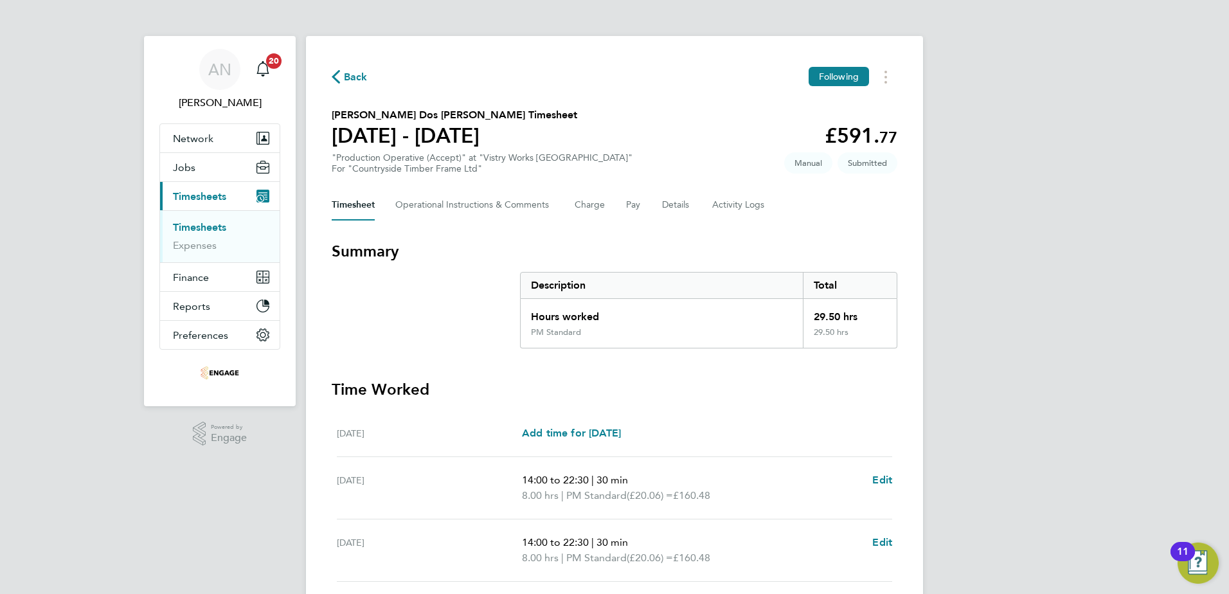
click at [349, 77] on span "Back" at bounding box center [356, 76] width 24 height 15
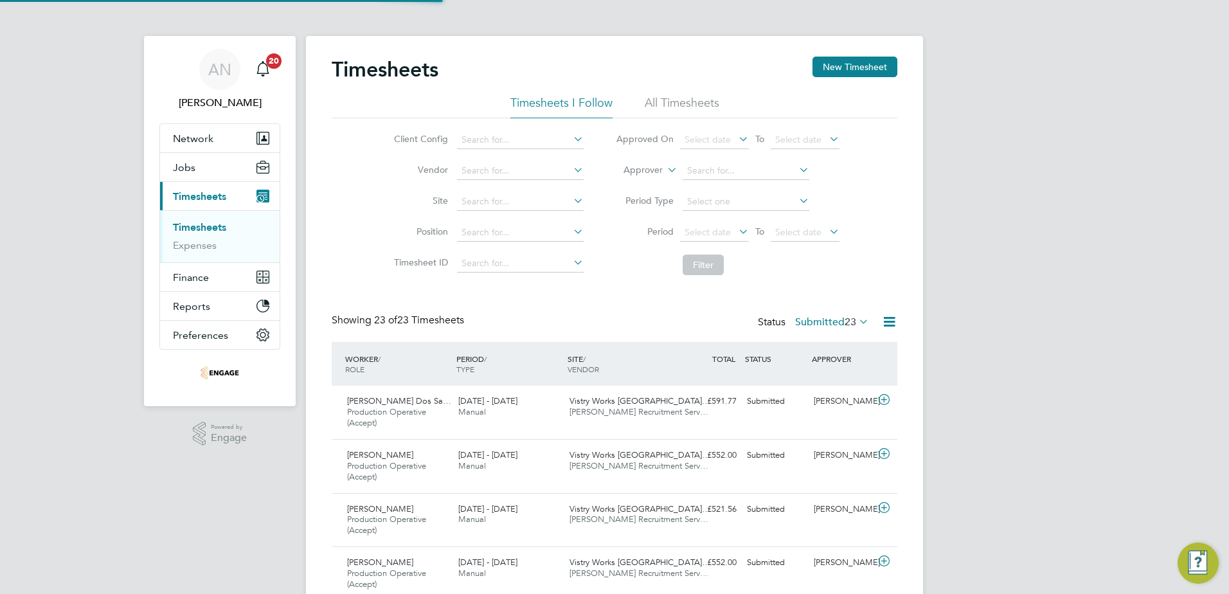
scroll to position [43, 112]
click at [848, 67] on button "New Timesheet" at bounding box center [855, 67] width 85 height 21
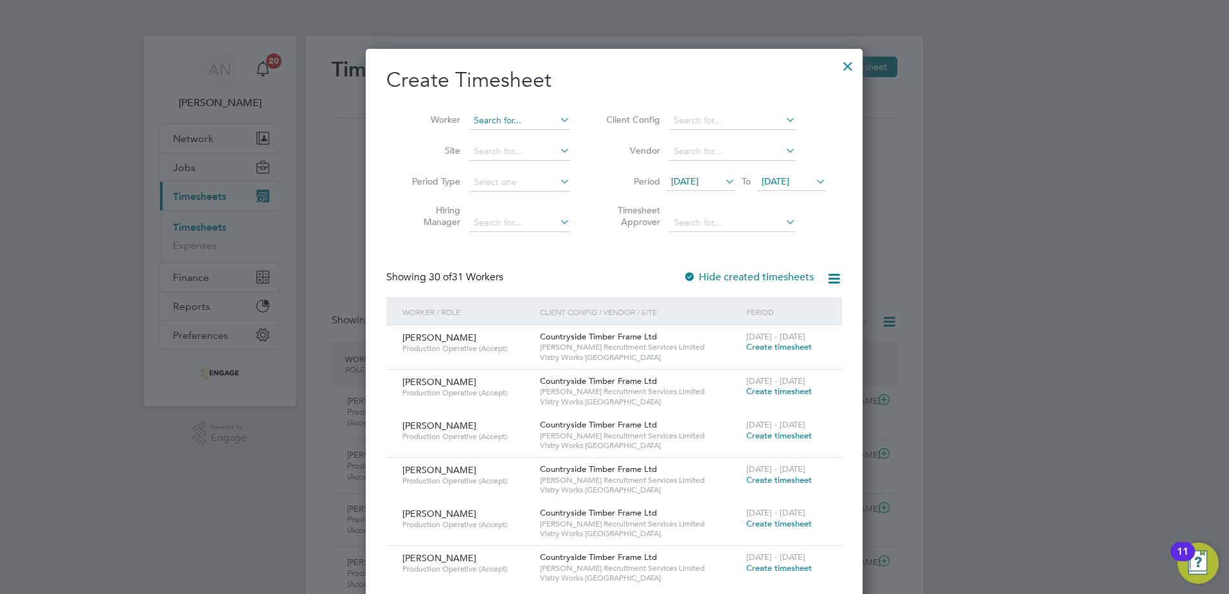
scroll to position [2504, 498]
click at [529, 123] on input at bounding box center [519, 121] width 101 height 18
click at [538, 143] on li "[PERSON_NAME]" at bounding box center [533, 137] width 128 height 17
type input "[PERSON_NAME]"
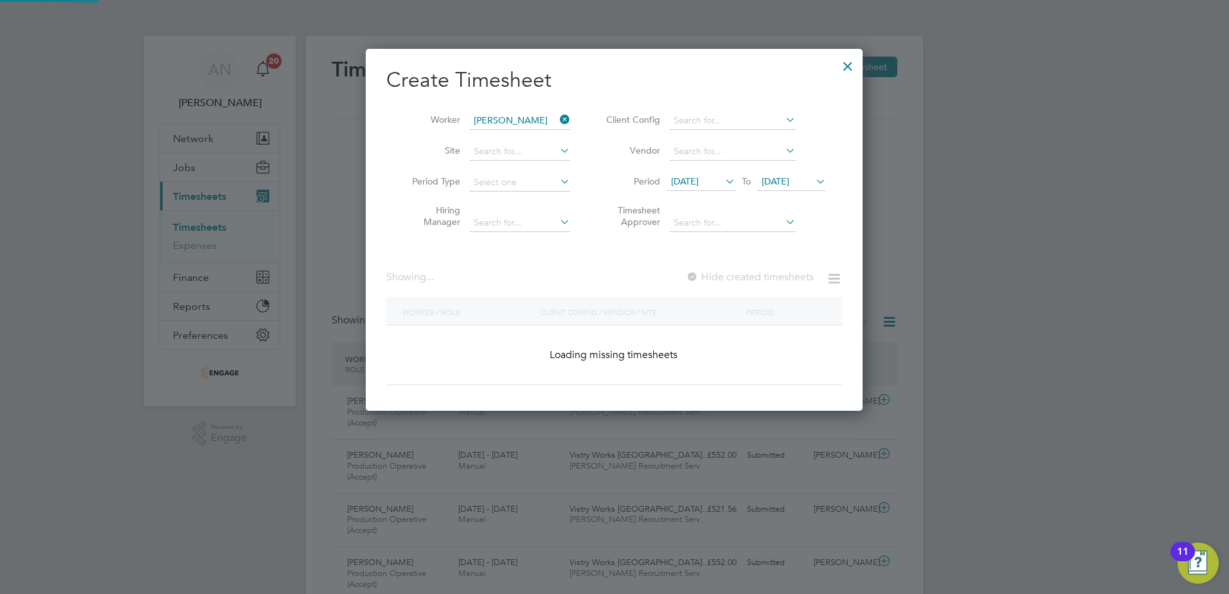
scroll to position [346, 498]
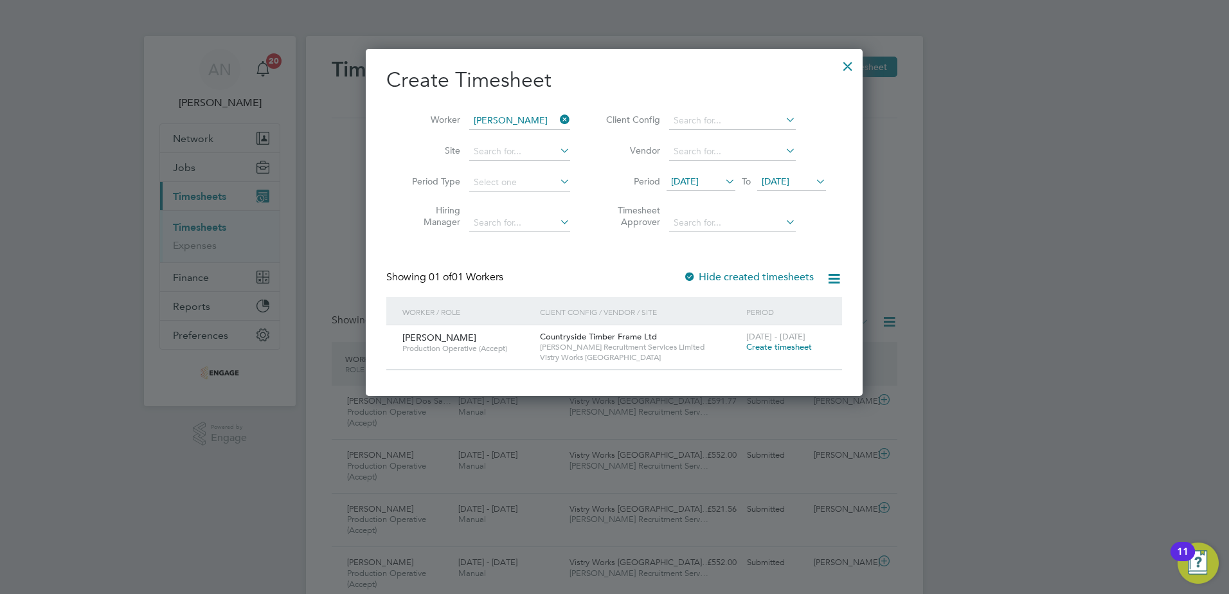
click at [757, 348] on span "Create timesheet" at bounding box center [779, 346] width 66 height 11
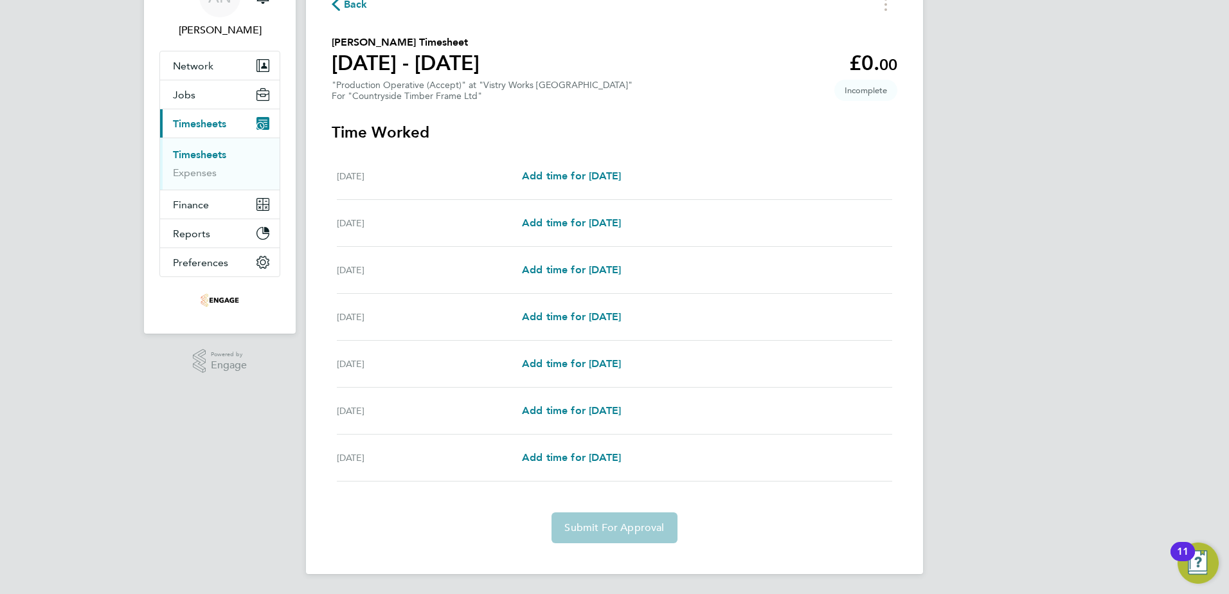
scroll to position [73, 0]
click at [584, 317] on span "Add time for [DATE]" at bounding box center [571, 316] width 99 height 12
select select "15"
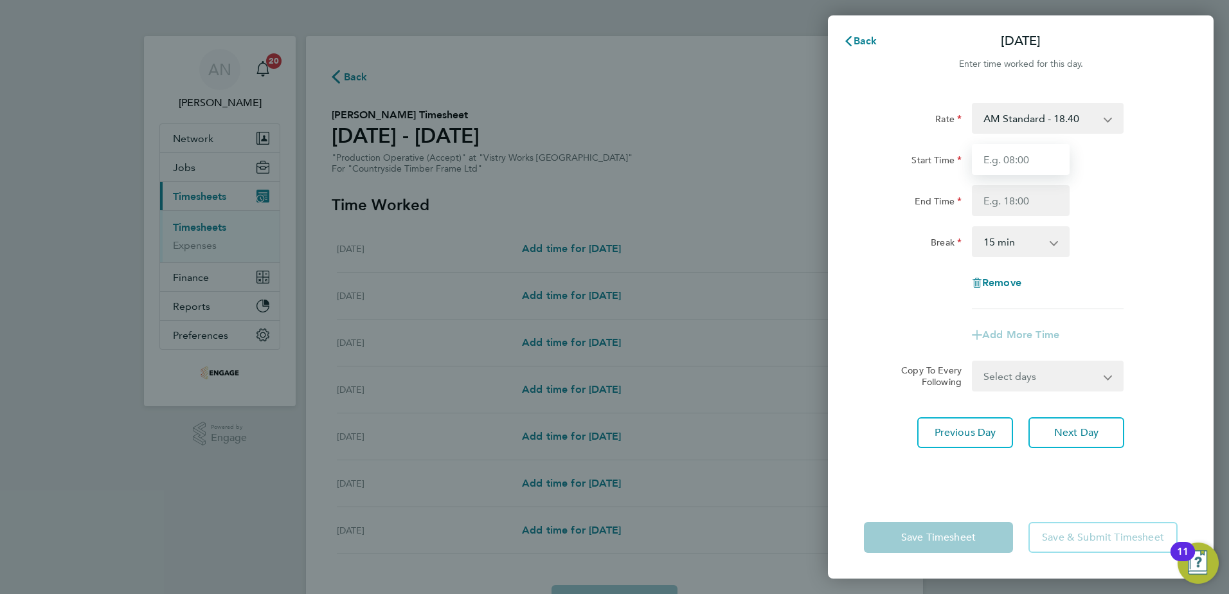
click at [1025, 161] on input "Start Time" at bounding box center [1021, 159] width 98 height 31
type input "06:00"
click at [1014, 204] on input "End Time" at bounding box center [1021, 200] width 98 height 31
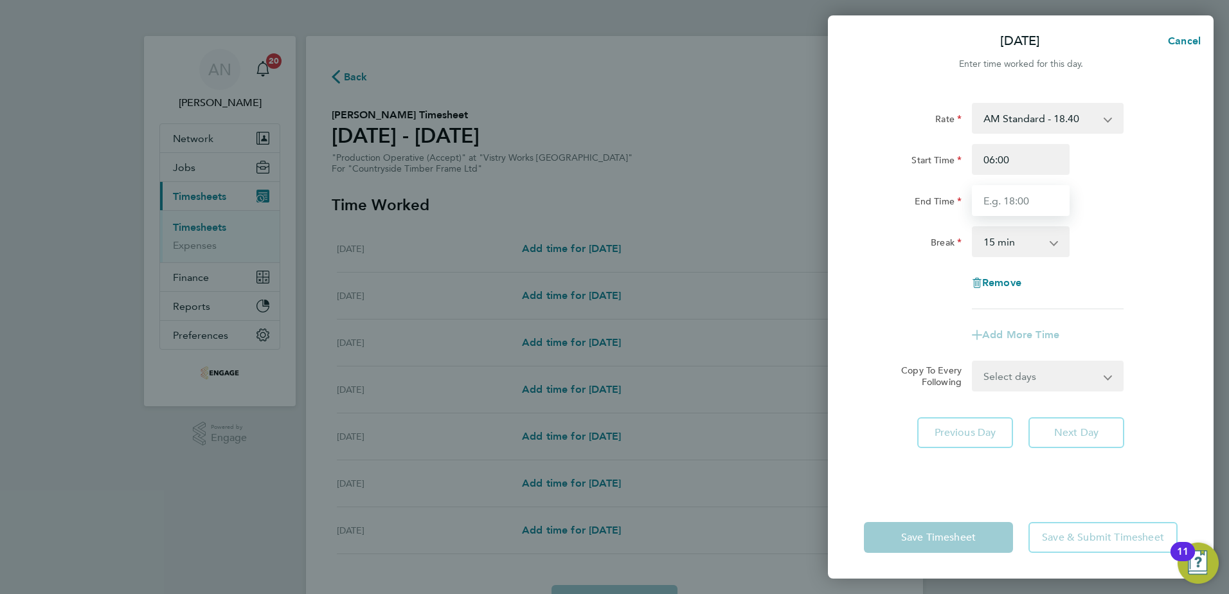
type input "14:00"
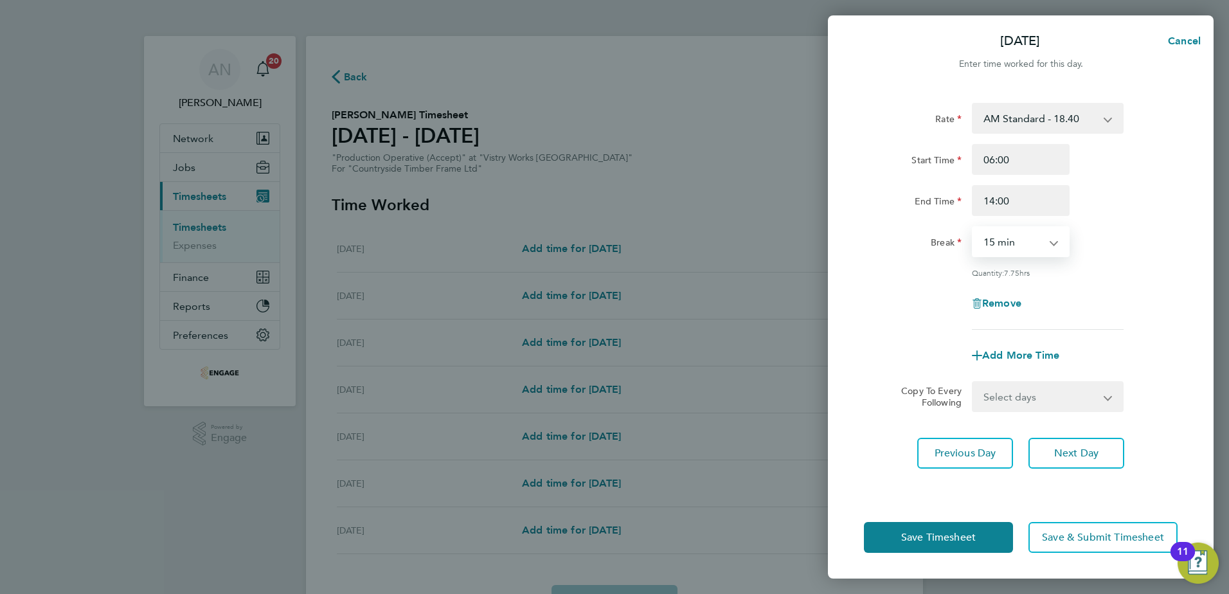
click at [1015, 244] on select "0 min 15 min 30 min 45 min 60 min 75 min 90 min" at bounding box center [1013, 242] width 80 height 28
select select "30"
click at [973, 228] on select "0 min 15 min 30 min 45 min 60 min 75 min 90 min" at bounding box center [1013, 242] width 80 height 28
click at [983, 540] on button "Save Timesheet" at bounding box center [938, 537] width 149 height 31
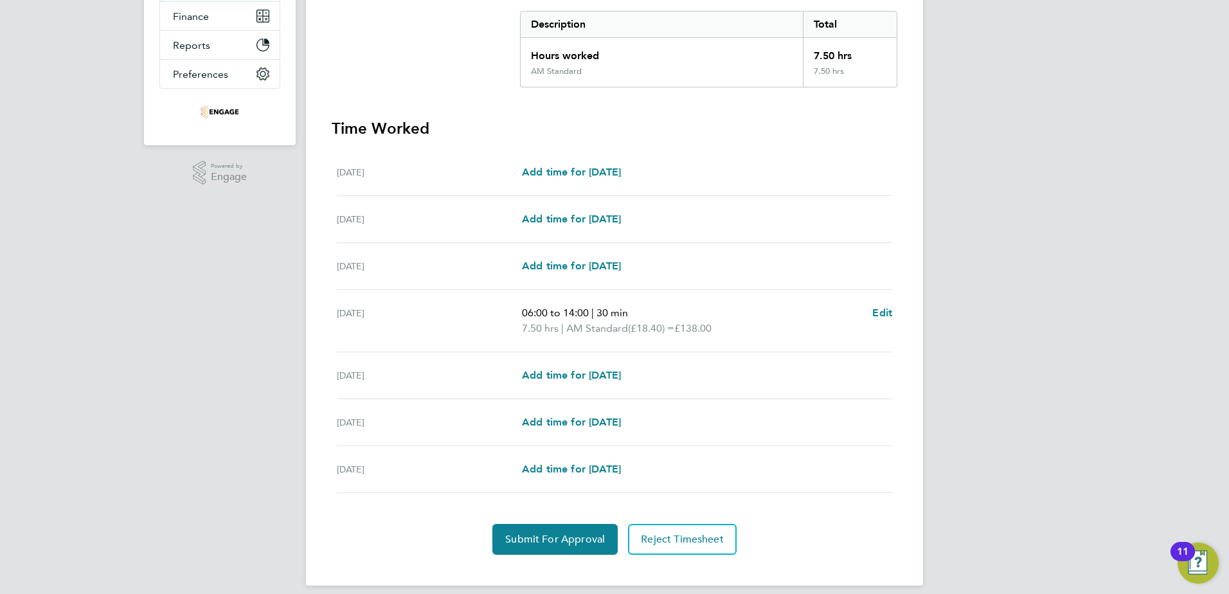
scroll to position [273, 0]
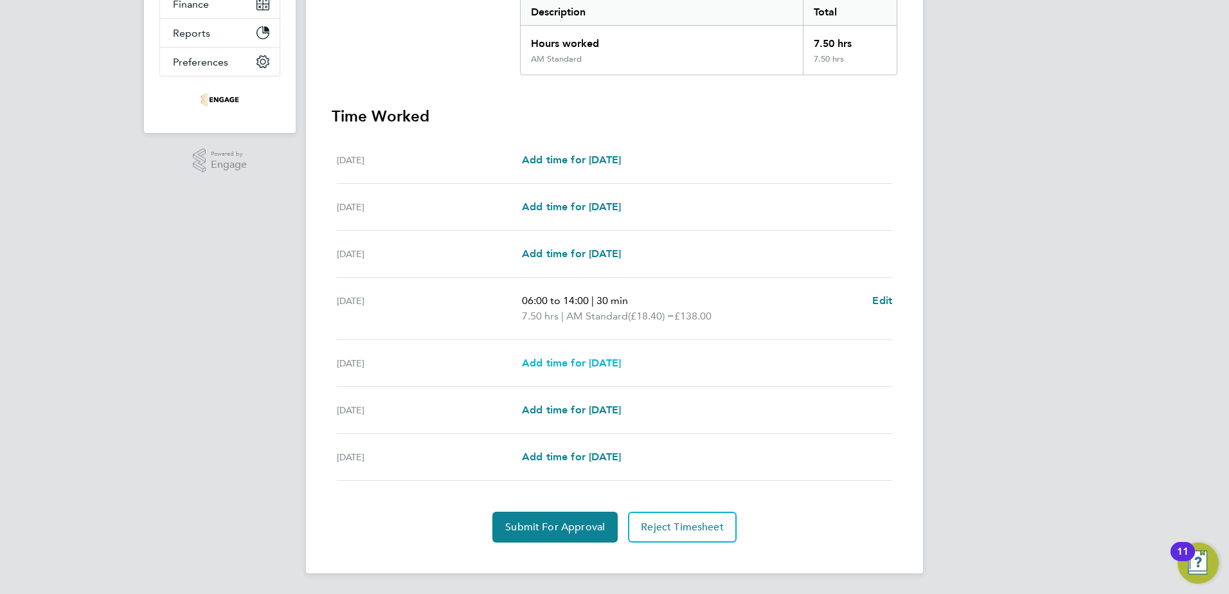
click at [576, 366] on span "Add time for [DATE]" at bounding box center [571, 363] width 99 height 12
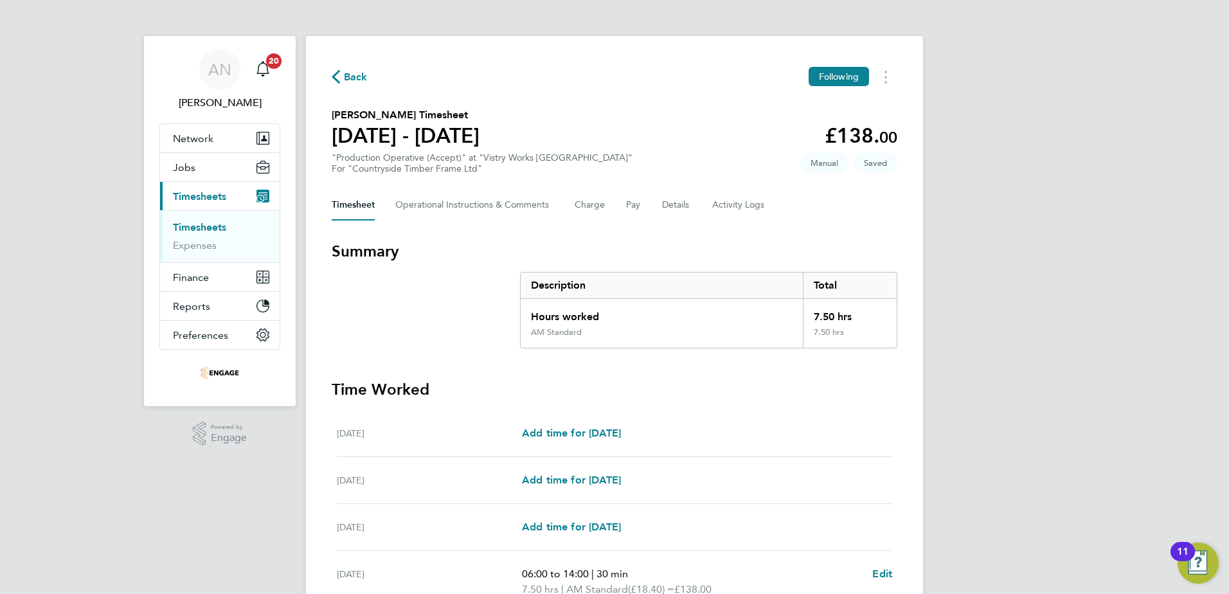
select select "15"
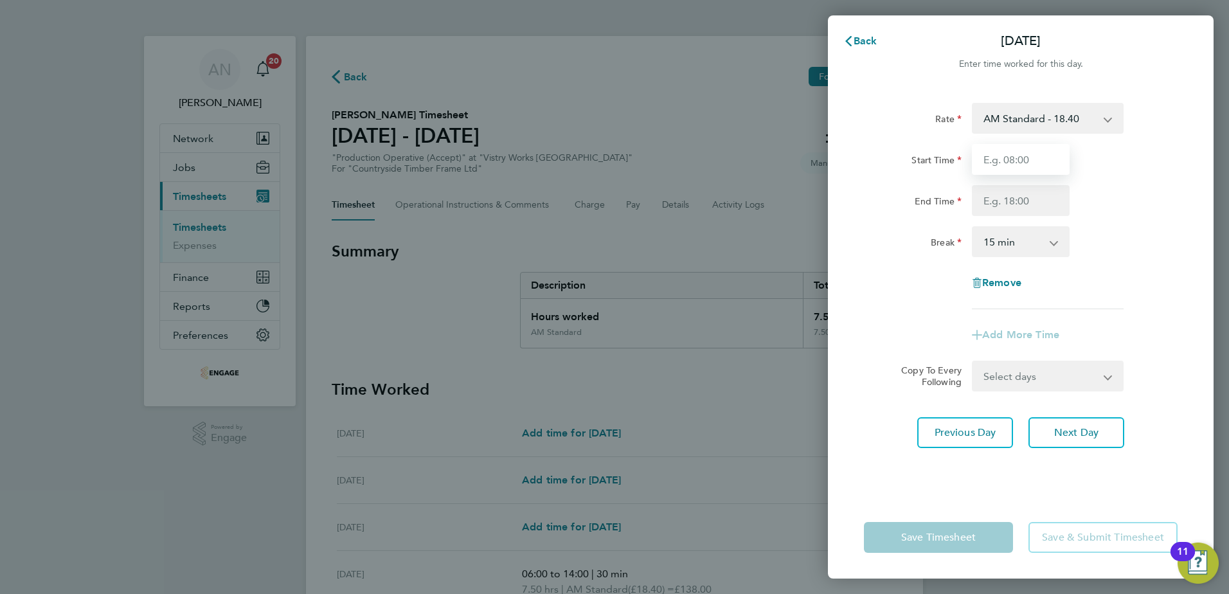
click at [1019, 163] on input "Start Time" at bounding box center [1021, 159] width 98 height 31
type input "06:00"
type input "14:00"
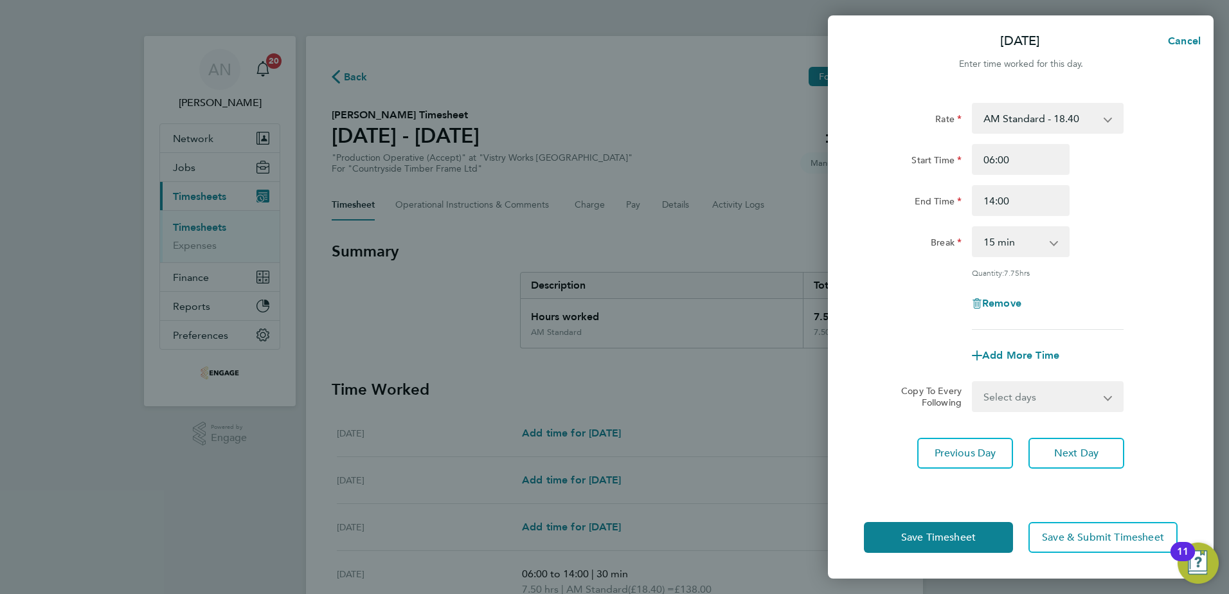
click at [1009, 255] on select "0 min 15 min 30 min 45 min 60 min 75 min 90 min" at bounding box center [1013, 242] width 80 height 28
select select "30"
click at [973, 228] on select "0 min 15 min 30 min 45 min 60 min 75 min 90 min" at bounding box center [1013, 242] width 80 height 28
click at [964, 540] on span "Save Timesheet" at bounding box center [938, 537] width 75 height 13
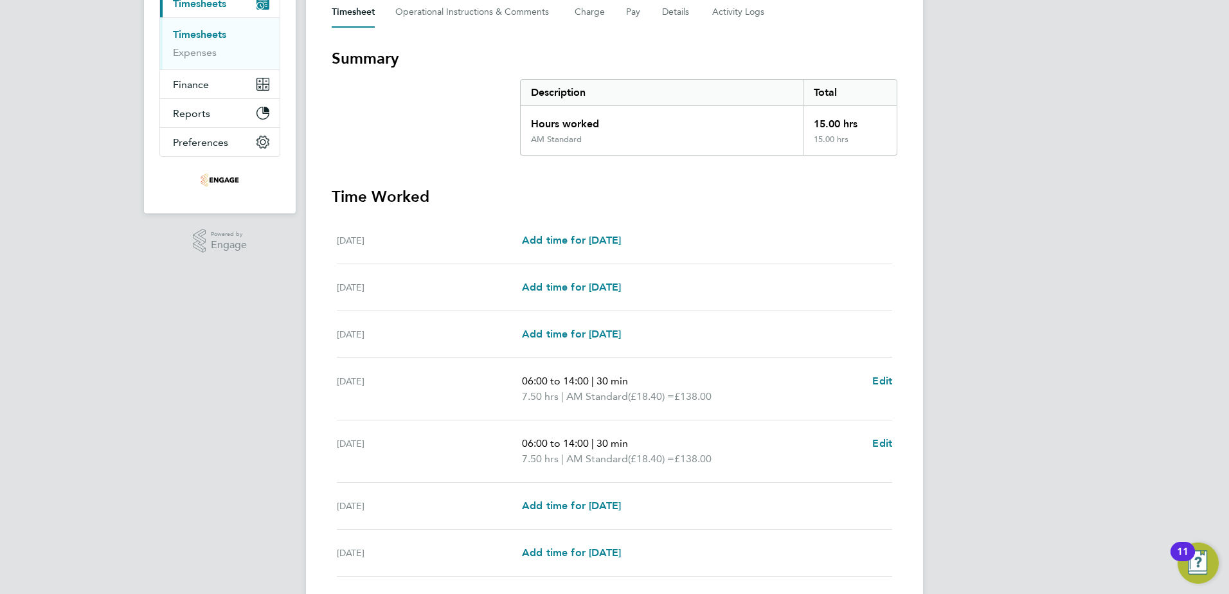
scroll to position [289, 0]
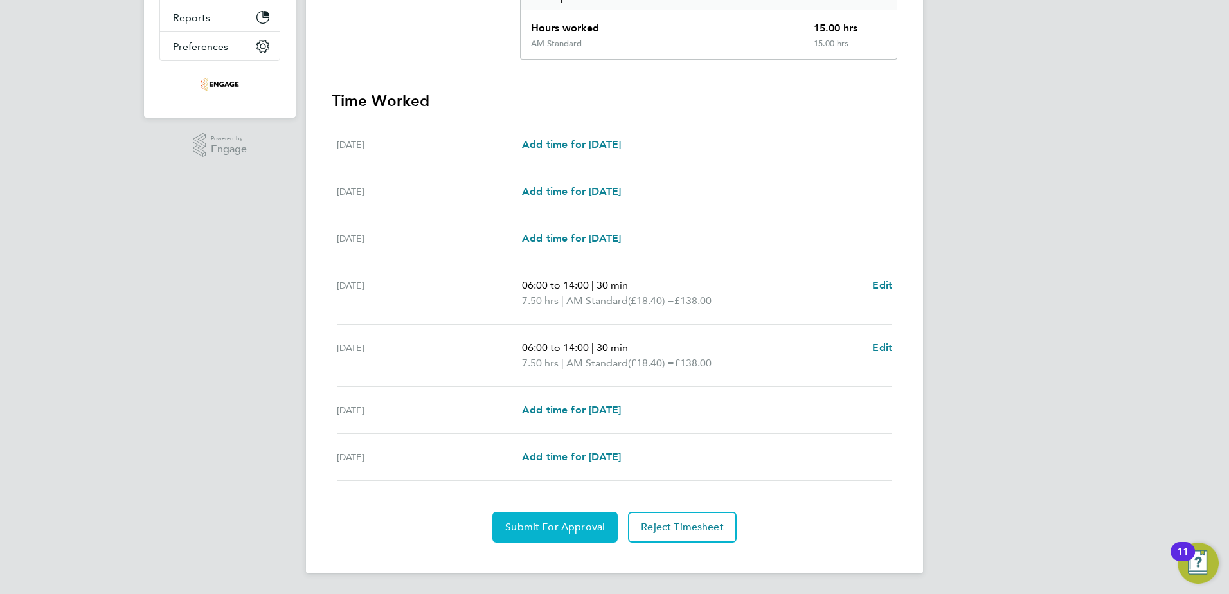
click at [594, 523] on span "Submit For Approval" at bounding box center [555, 527] width 100 height 13
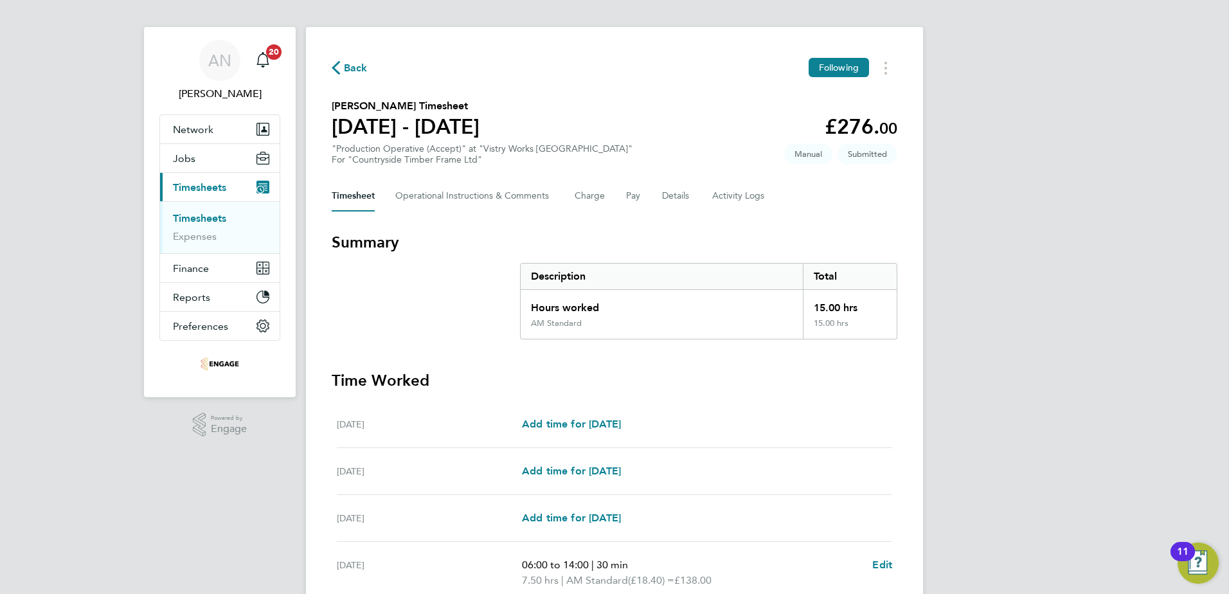
scroll to position [0, 0]
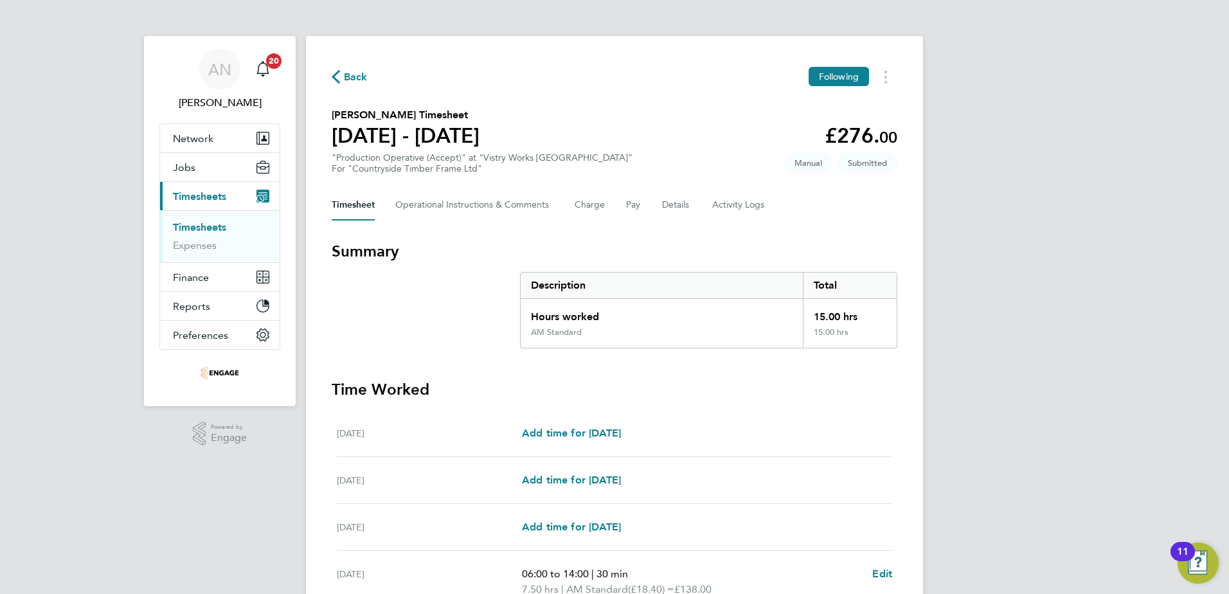
click at [345, 78] on span "Back" at bounding box center [356, 76] width 24 height 15
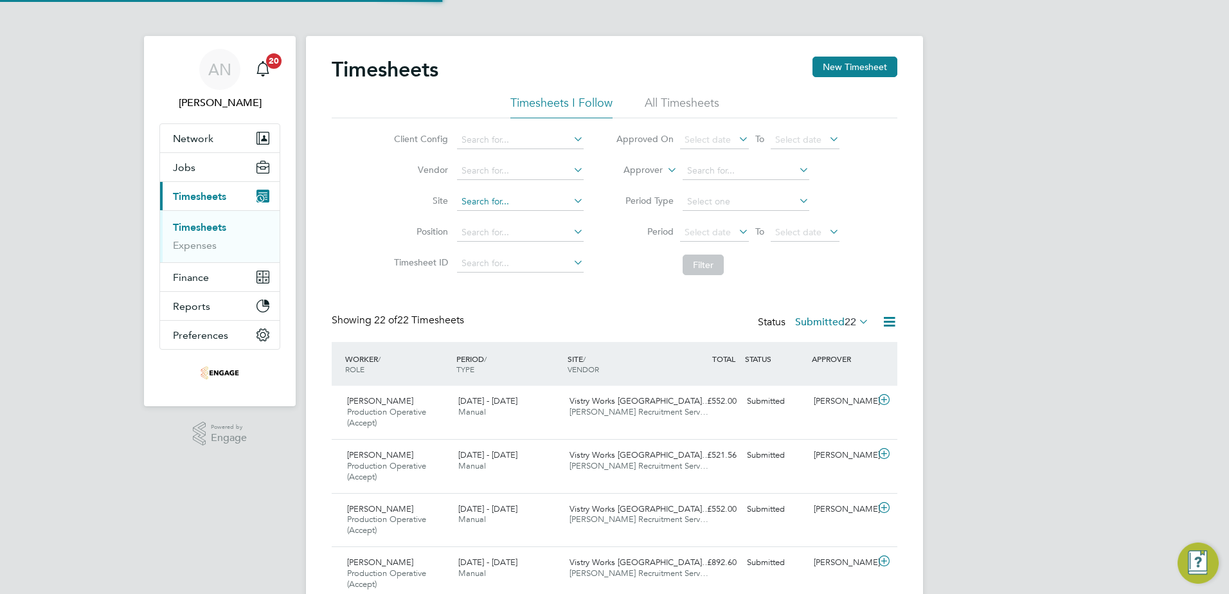
scroll to position [43, 112]
click at [271, 75] on div "Main navigation" at bounding box center [263, 70] width 26 height 26
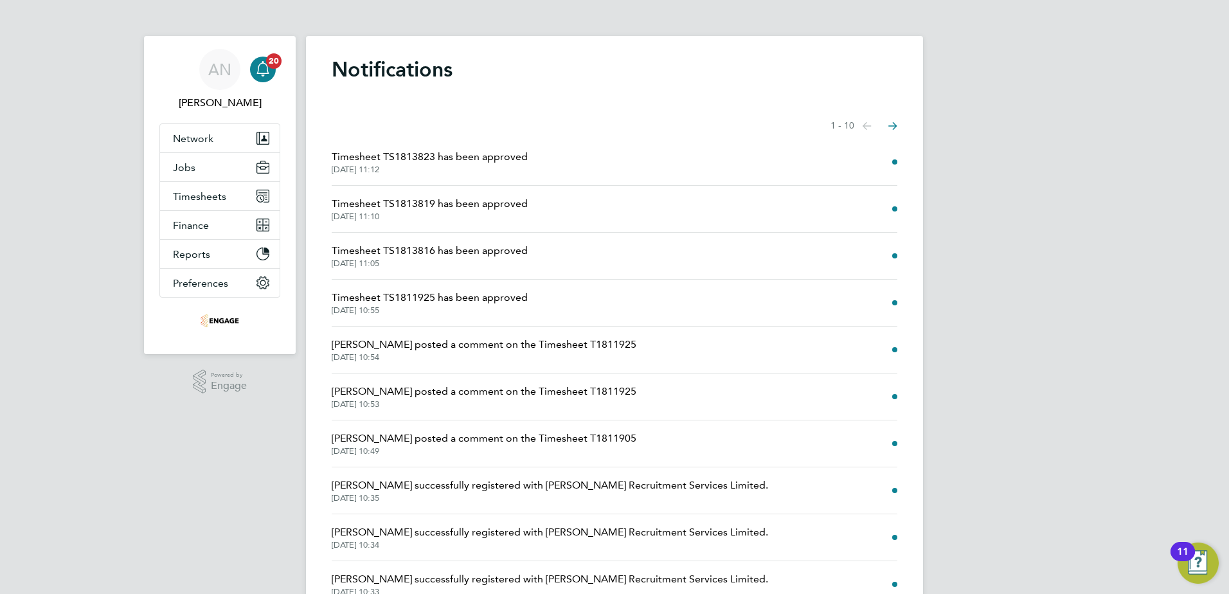
click at [872, 127] on icon "Select page of notifications list" at bounding box center [867, 126] width 9 height 8
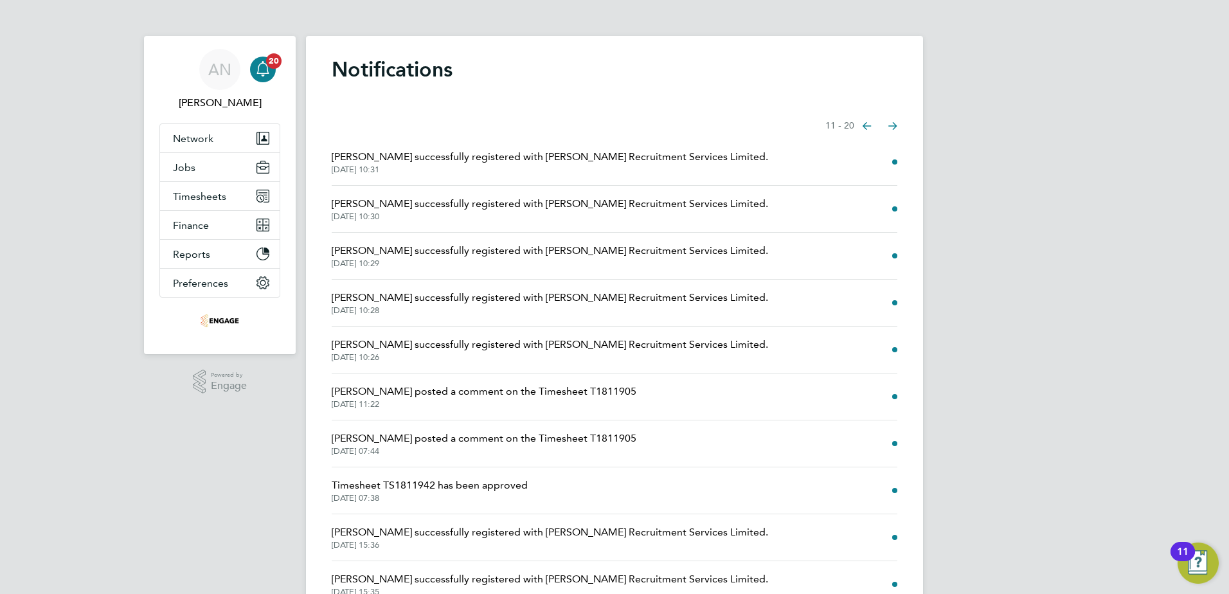
click at [863, 127] on icon "Select page of notifications list" at bounding box center [867, 126] width 9 height 8
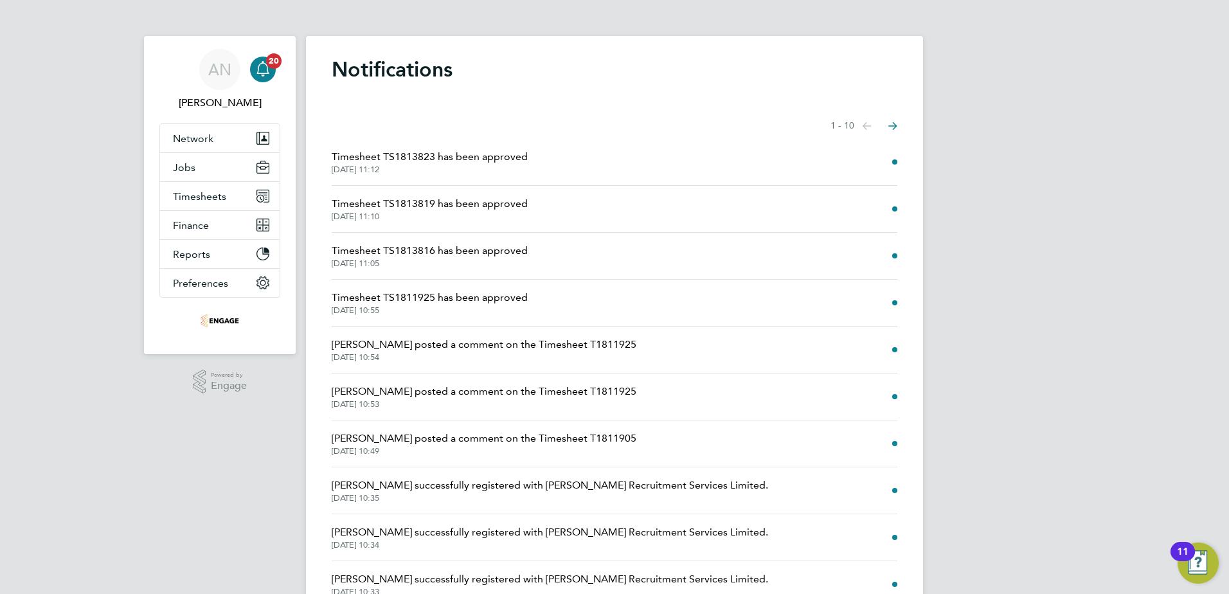
click at [617, 169] on li "Timesheet TS1813823 has been approved [DATE] 11:12" at bounding box center [615, 162] width 566 height 47
click at [600, 206] on li "Timesheet TS1813819 has been approved [DATE] 11:10" at bounding box center [615, 209] width 566 height 47
click at [899, 215] on div "Notifications Showing items 1 - 10 items Previous page Next page Timesheet TS18…" at bounding box center [614, 335] width 617 height 598
click at [820, 270] on li "Timesheet TS1813816 has been approved [DATE] 11:05" at bounding box center [615, 256] width 566 height 47
click at [784, 348] on li "[PERSON_NAME] posted a comment on the Timesheet T1811925 [DATE] 10:54" at bounding box center [615, 350] width 566 height 47
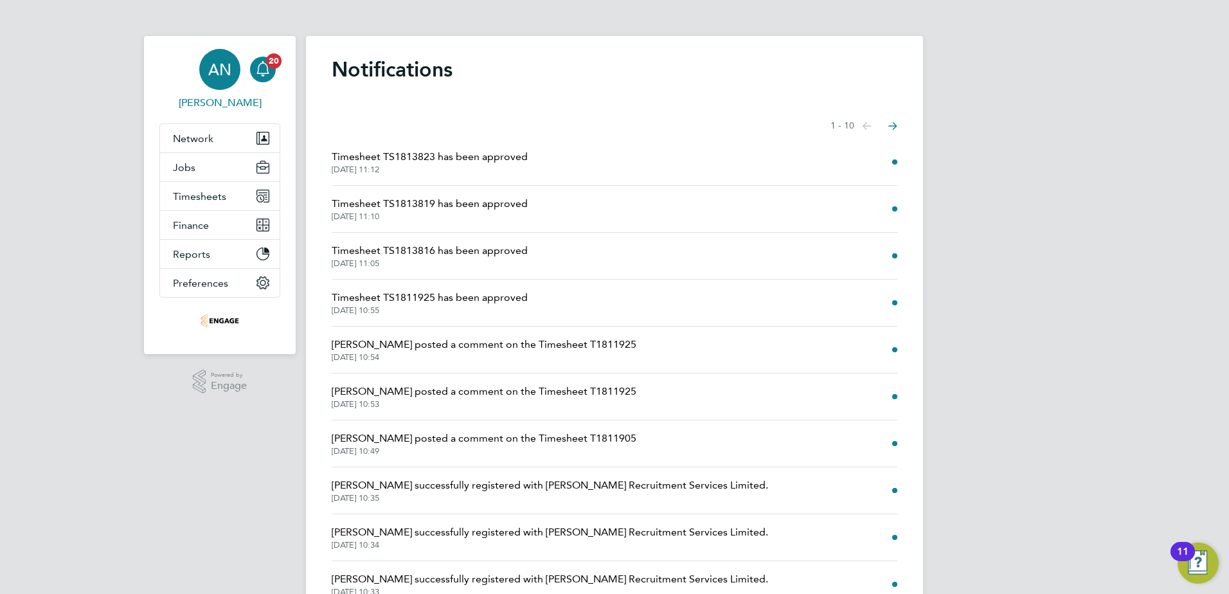
click at [211, 73] on span "AN" at bounding box center [219, 69] width 23 height 17
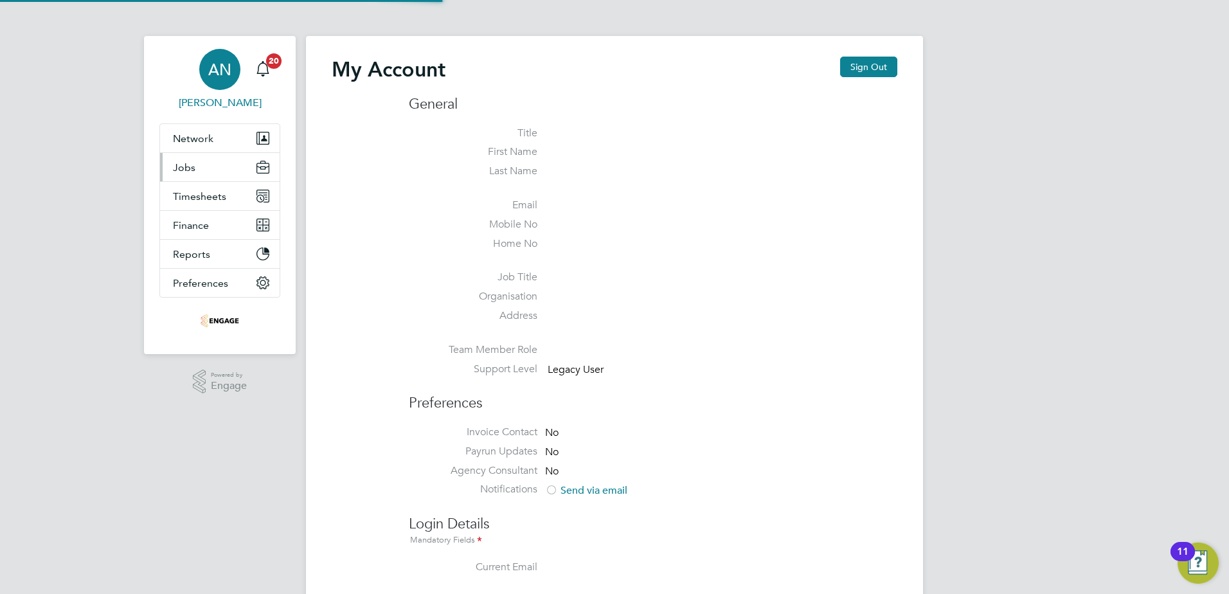
type input "[PERSON_NAME][EMAIL_ADDRESS][DOMAIN_NAME]"
